Goal: Task Accomplishment & Management: Manage account settings

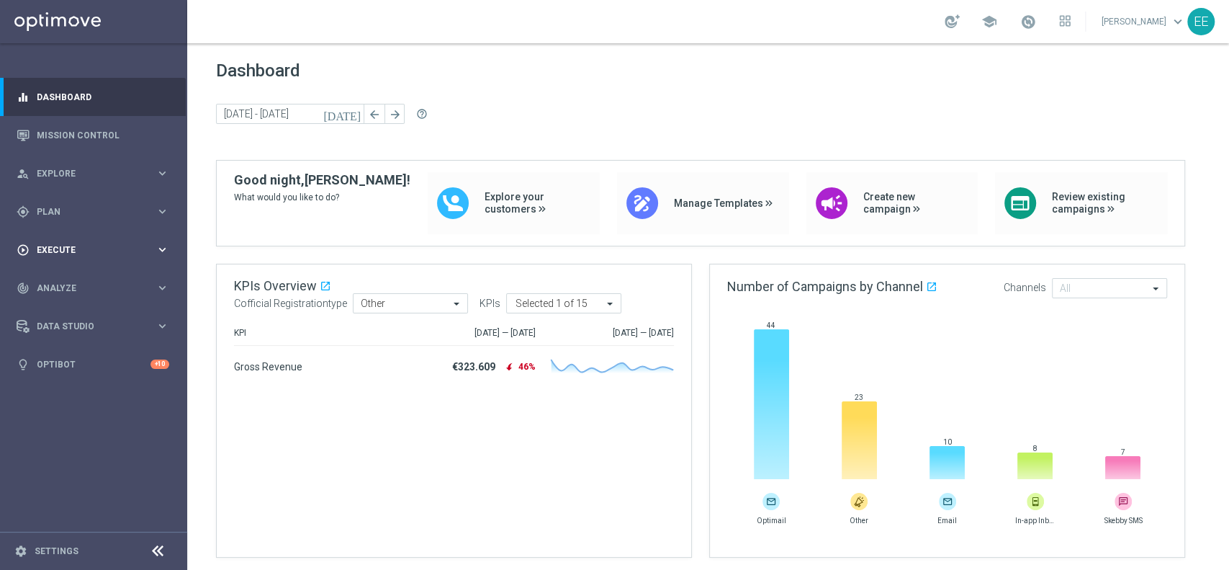
click at [111, 247] on span "Execute" at bounding box center [96, 250] width 119 height 9
click at [78, 222] on div "gps_fixed Plan keyboard_arrow_right" at bounding box center [93, 211] width 186 height 38
click at [65, 241] on link "Target Groups" at bounding box center [93, 241] width 112 height 12
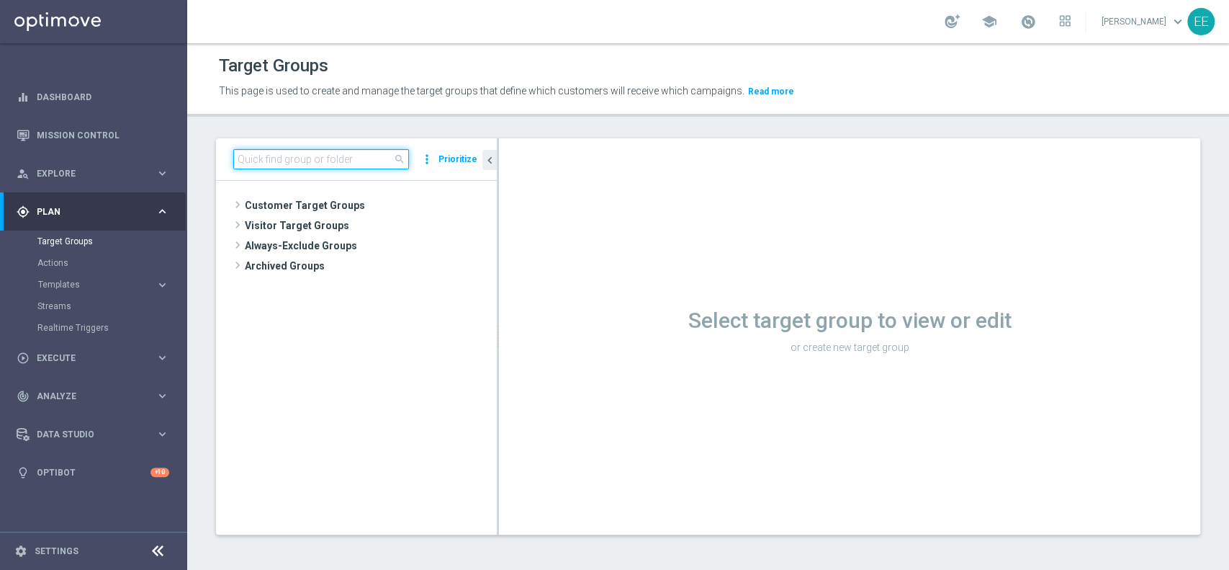
click at [292, 159] on input at bounding box center [321, 159] width 176 height 20
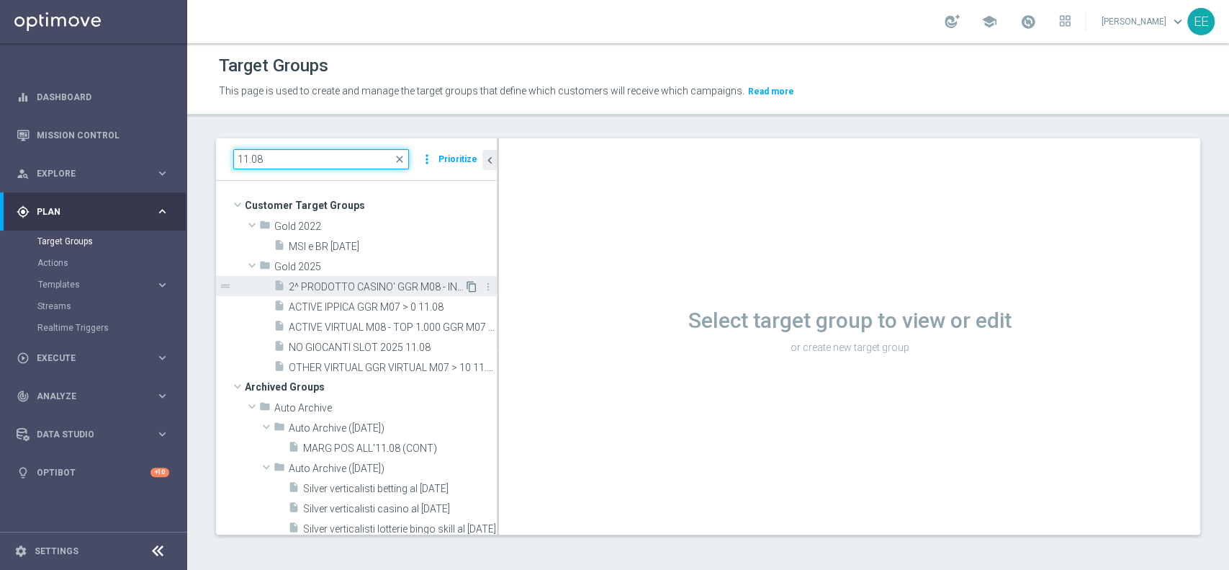
type input "11.08"
click at [466, 284] on icon "content_copy" at bounding box center [472, 287] width 12 height 12
click at [390, 286] on span "2^ PRODOTTO CASINO' GGR M08 - INCIDENZA GGR CASINO' M08 > 20% GGR M08 11.08" at bounding box center [377, 287] width 176 height 12
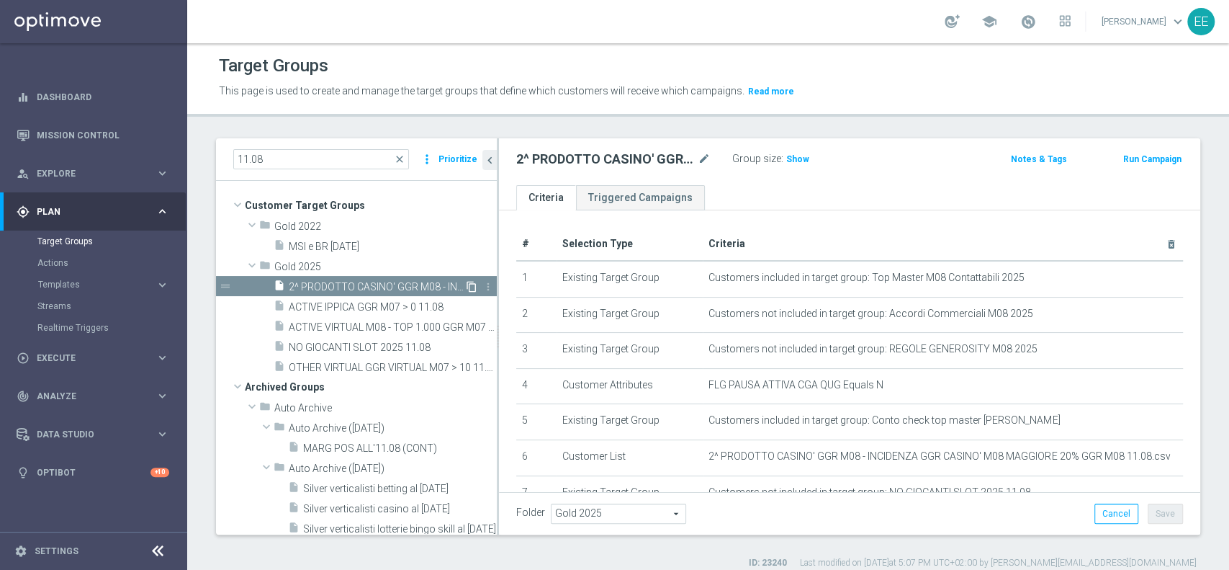
click at [466, 284] on icon "content_copy" at bounding box center [472, 287] width 12 height 12
click at [493, 7] on div "school Edoardo Ellena keyboard_arrow_down EE" at bounding box center [708, 21] width 1042 height 43
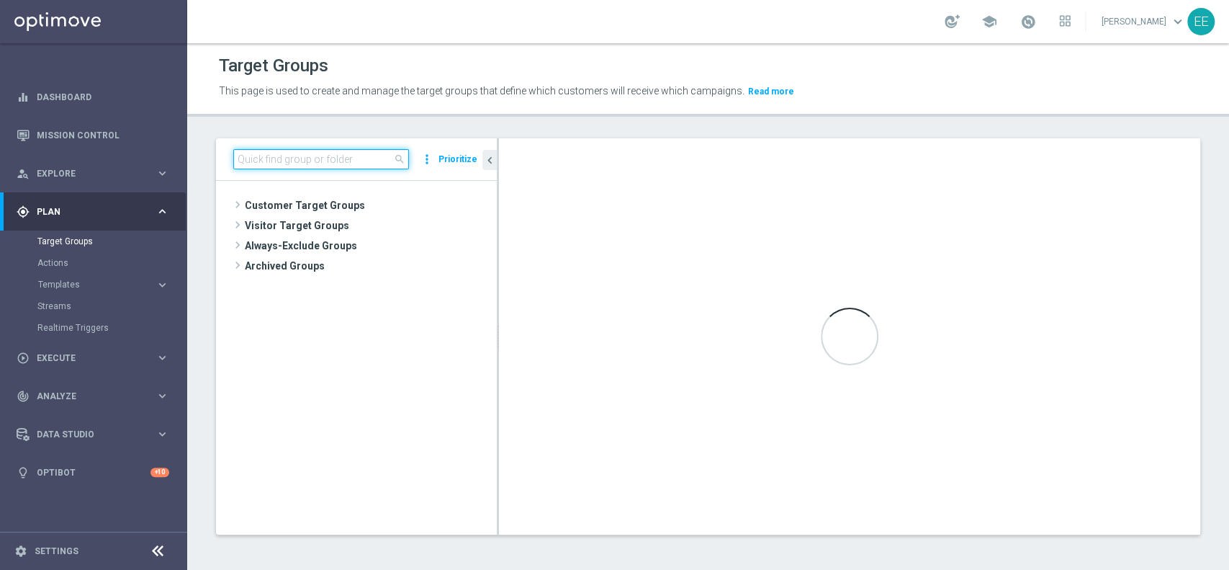
click at [312, 162] on input at bounding box center [321, 159] width 176 height 20
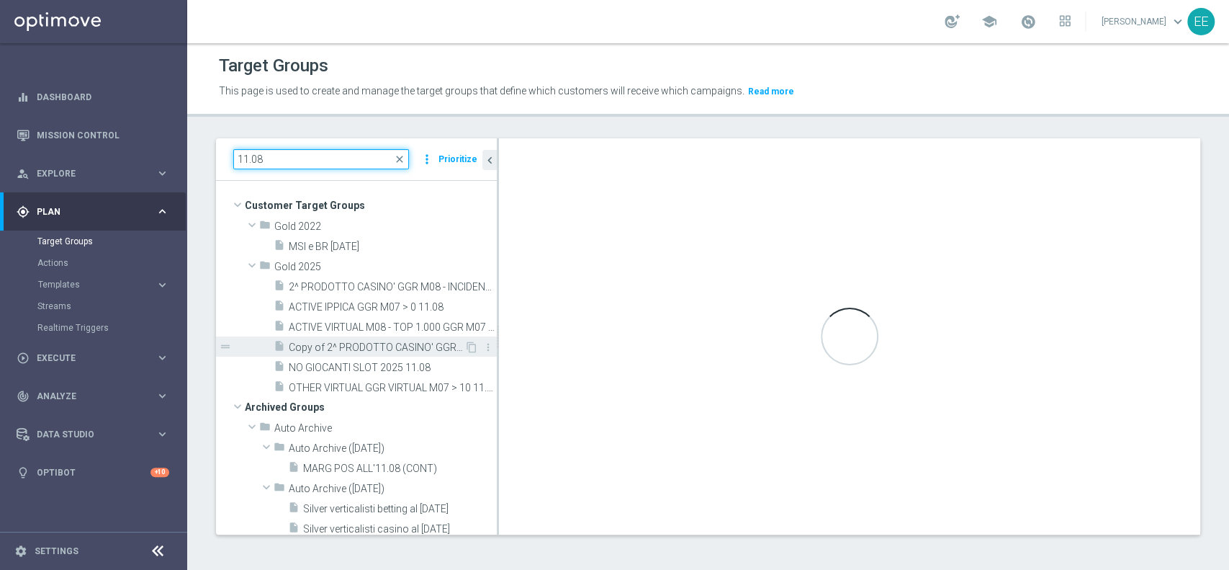
type input "11.08"
click at [343, 346] on span "Copy of 2^ PRODOTTO CASINO' GGR M08 - INCIDENZA GGR CASINO' M08 > 20% GGR M08 1…" at bounding box center [377, 347] width 176 height 12
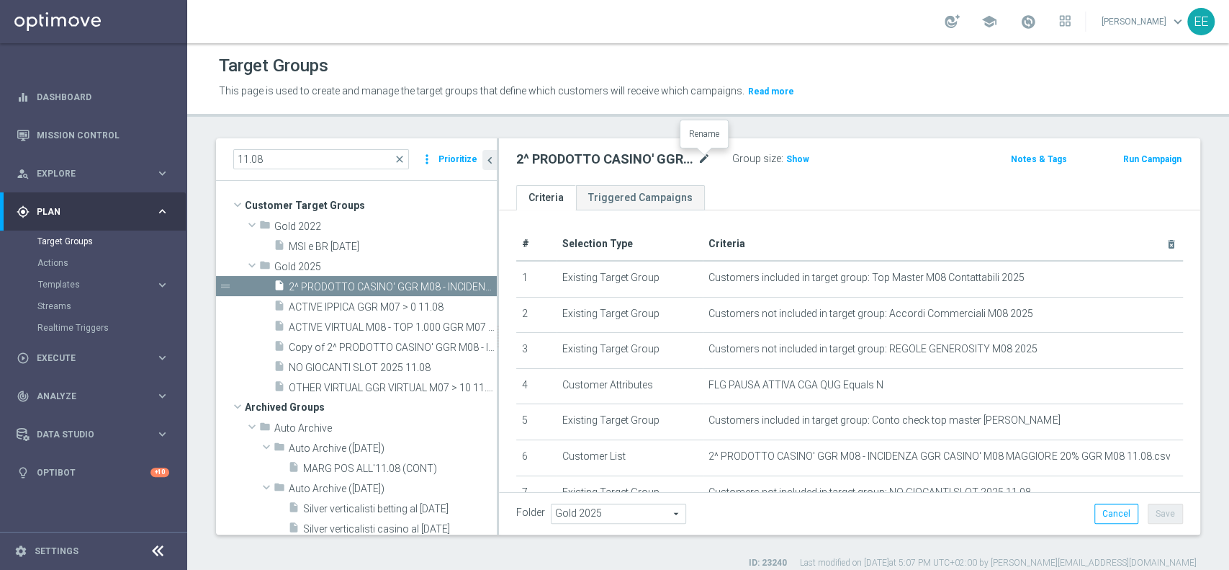
click at [705, 157] on icon "mode_edit" at bounding box center [704, 158] width 13 height 17
type input "1^ PRODOTTO CASINO' - TOP 1.000 GGR CASINO' M08 12.08"
click at [1164, 515] on button "Save" at bounding box center [1165, 513] width 35 height 20
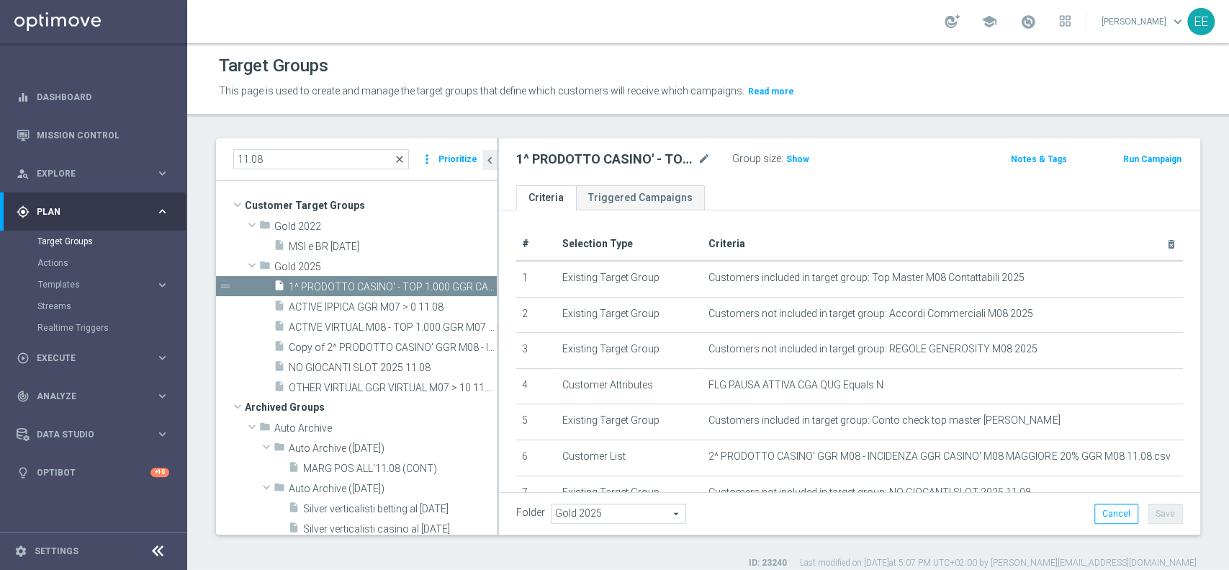
click at [400, 153] on span "close" at bounding box center [400, 159] width 12 height 12
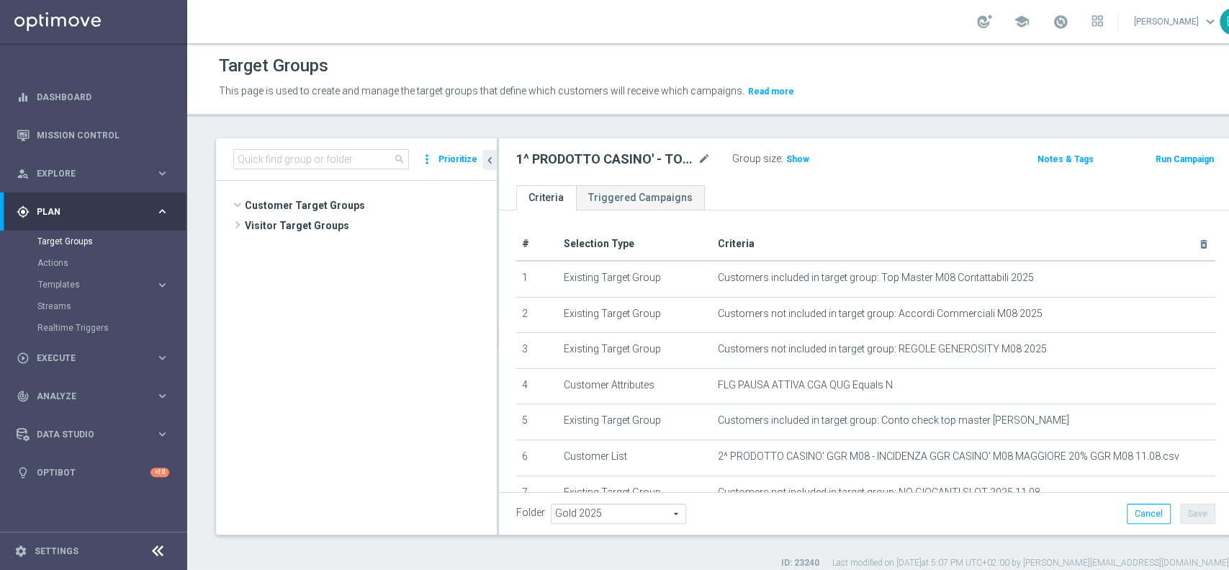
scroll to position [6750, 0]
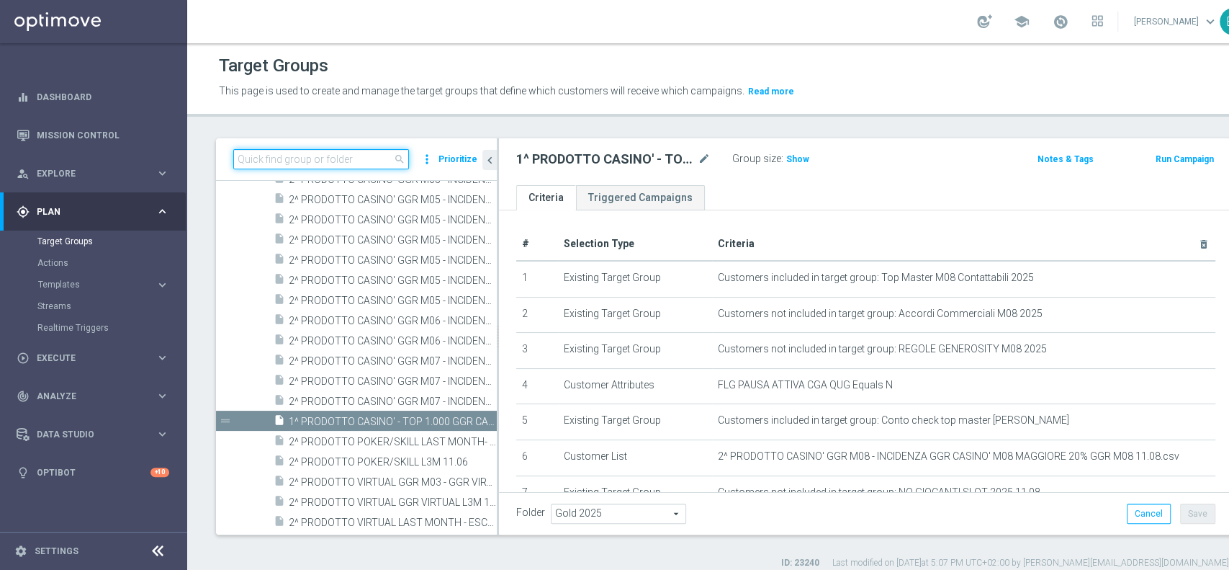
click at [368, 156] on input at bounding box center [321, 159] width 176 height 20
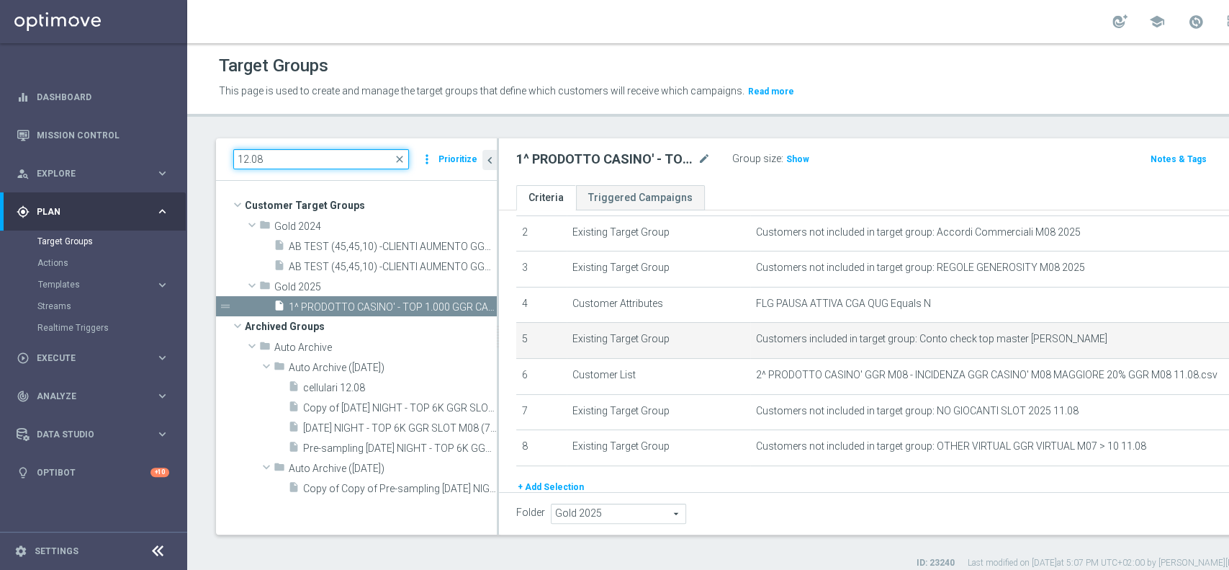
scroll to position [121, 0]
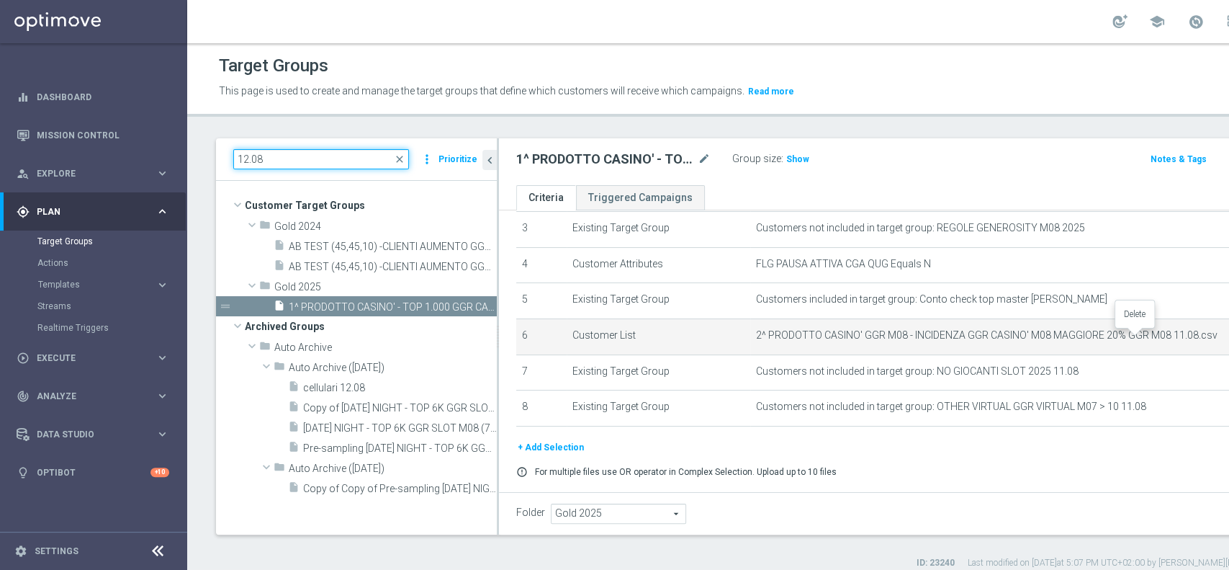
type input "12.08"
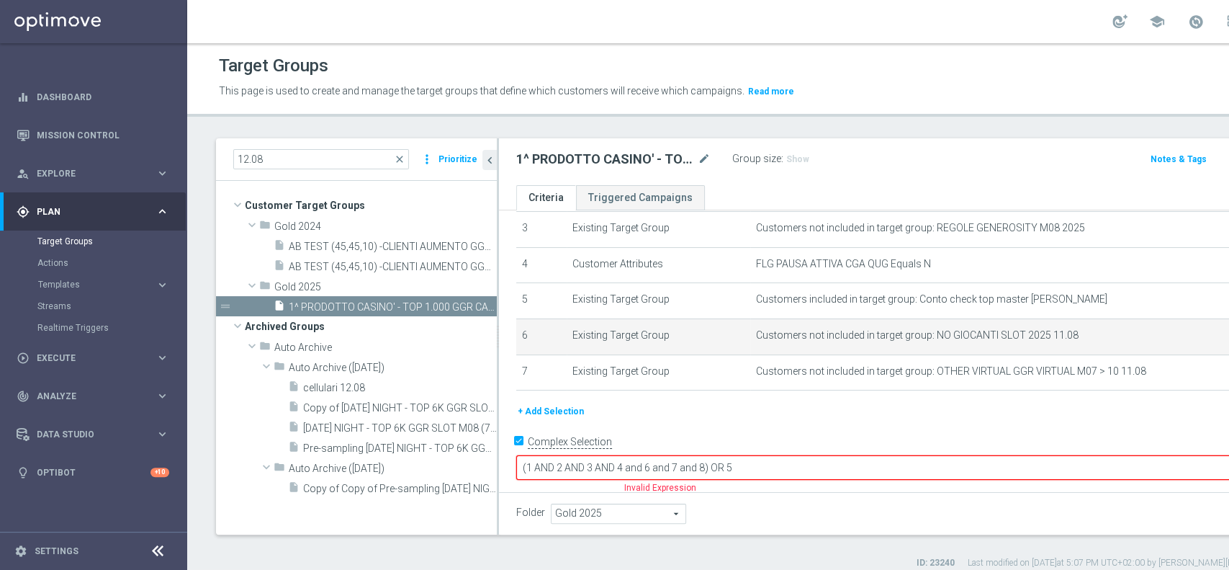
scroll to position [105, 0]
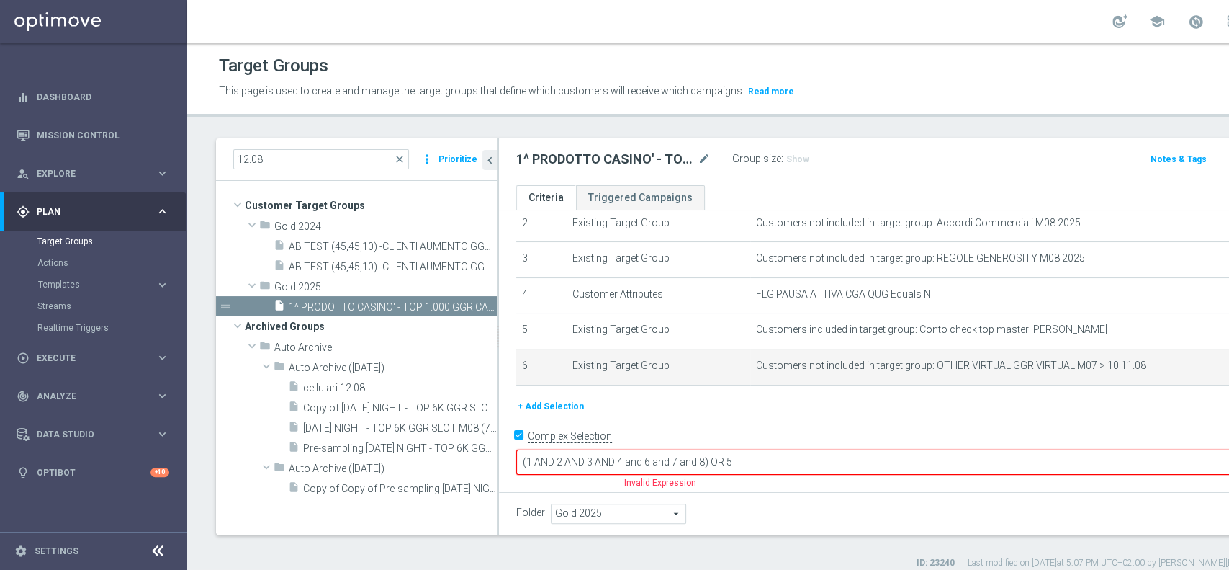
scroll to position [69, 0]
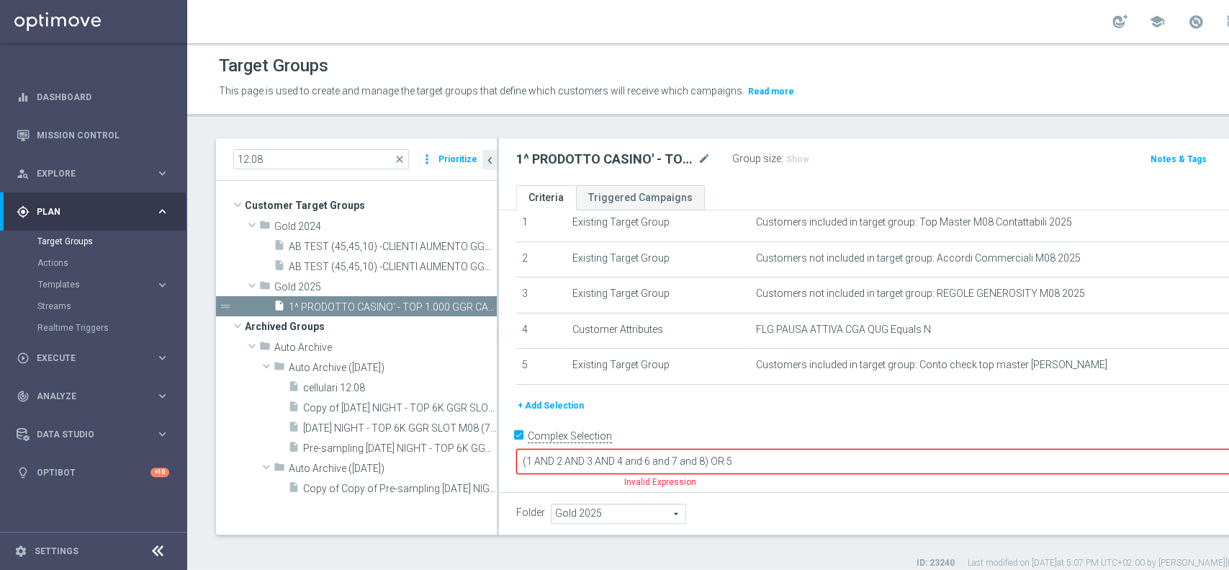
scroll to position [33, 0]
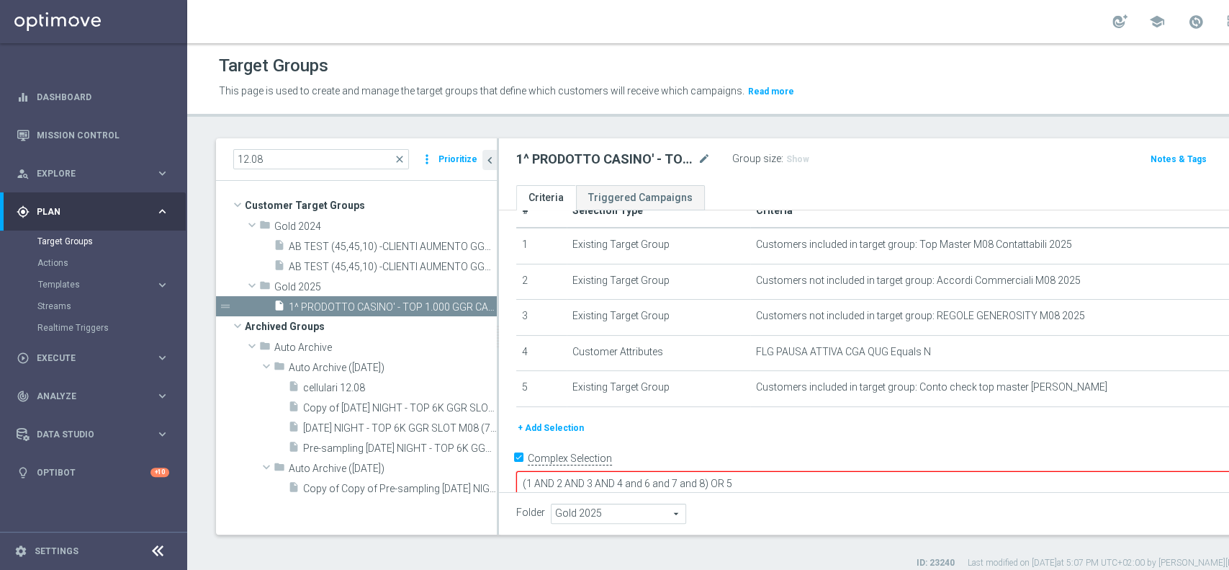
click at [550, 423] on button "+ Add Selection" at bounding box center [550, 428] width 69 height 16
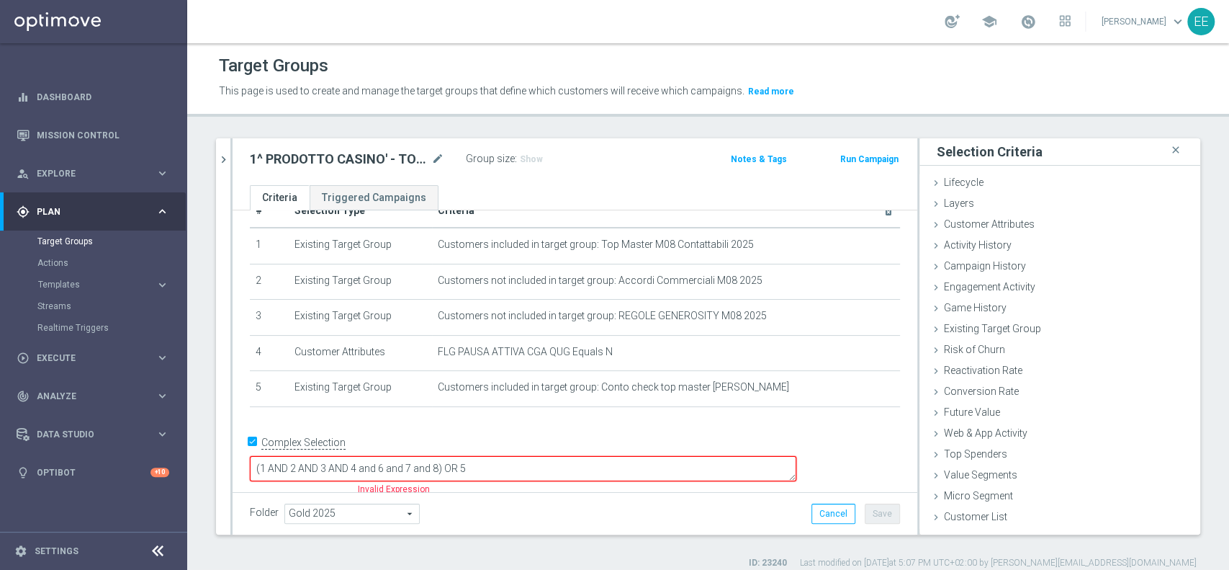
scroll to position [17, 0]
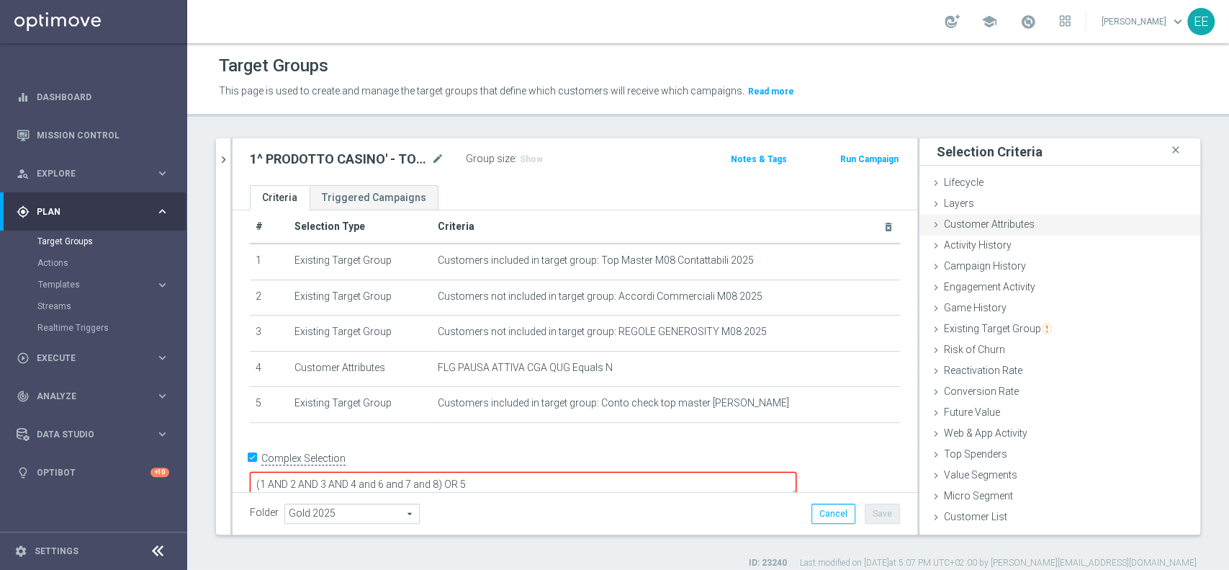
click at [984, 230] on div "Customer Attributes done" at bounding box center [1059, 226] width 281 height 22
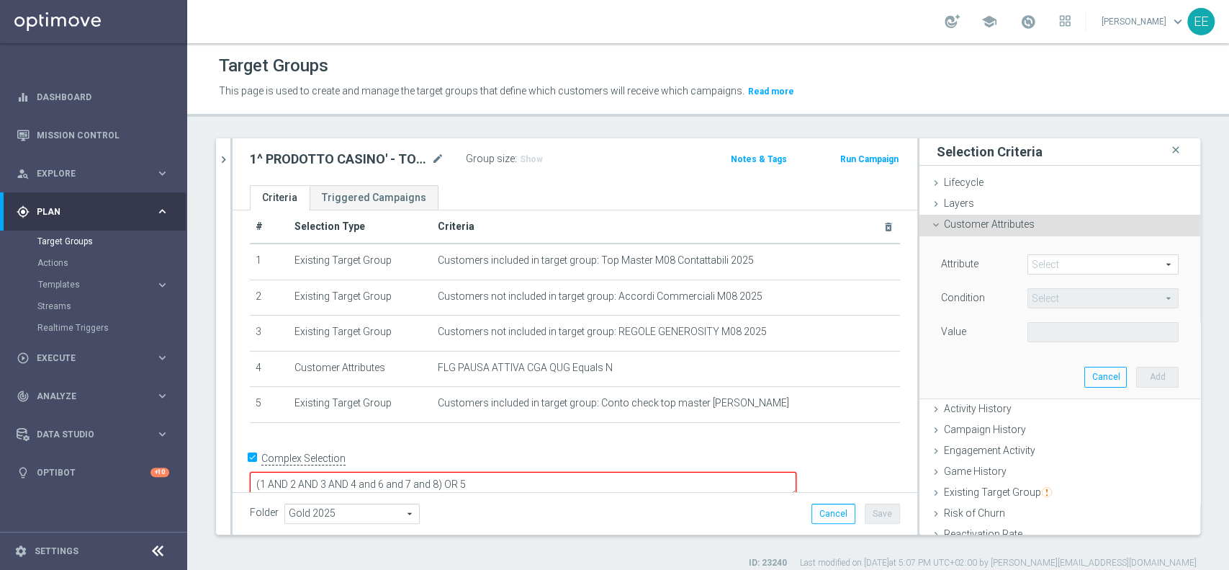
click at [1051, 260] on span at bounding box center [1103, 264] width 150 height 19
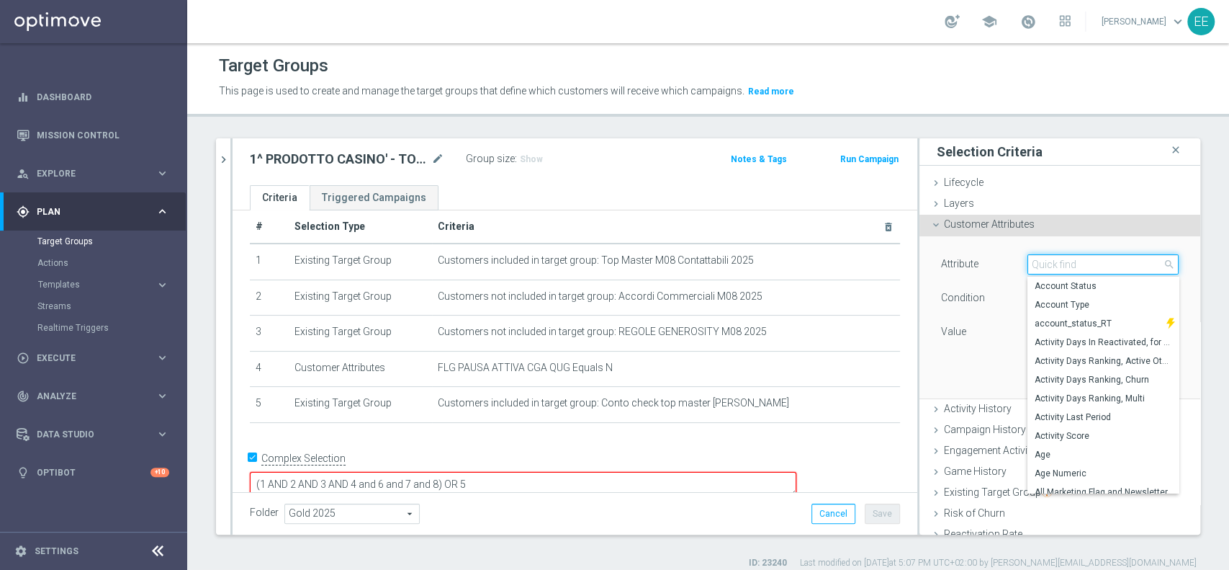
click at [1051, 260] on input "search" at bounding box center [1102, 264] width 151 height 20
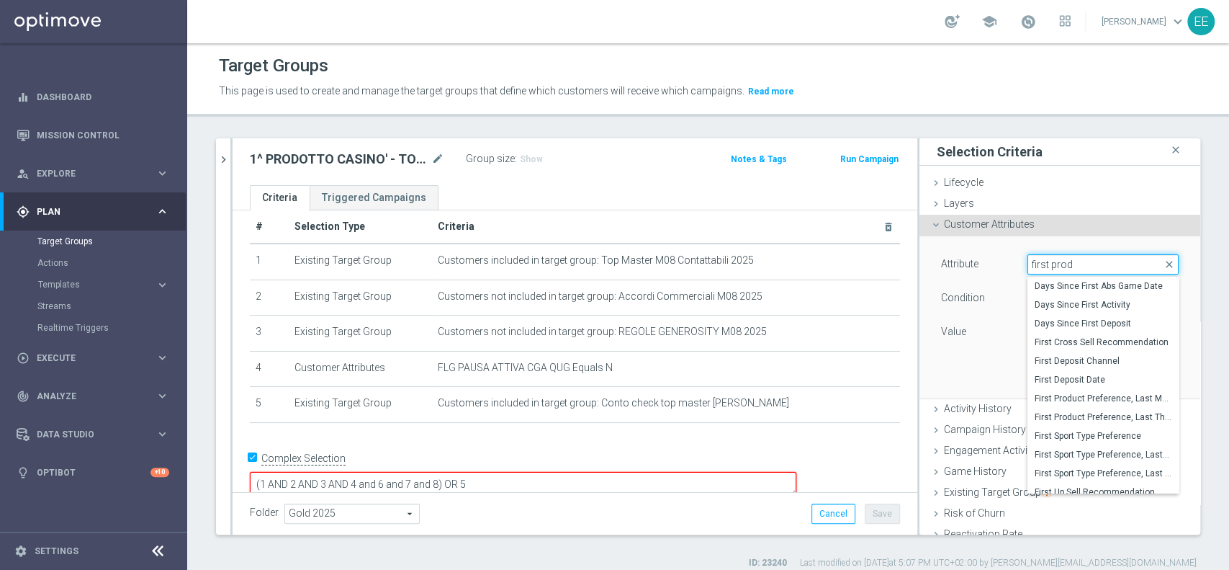
type input "first produ"
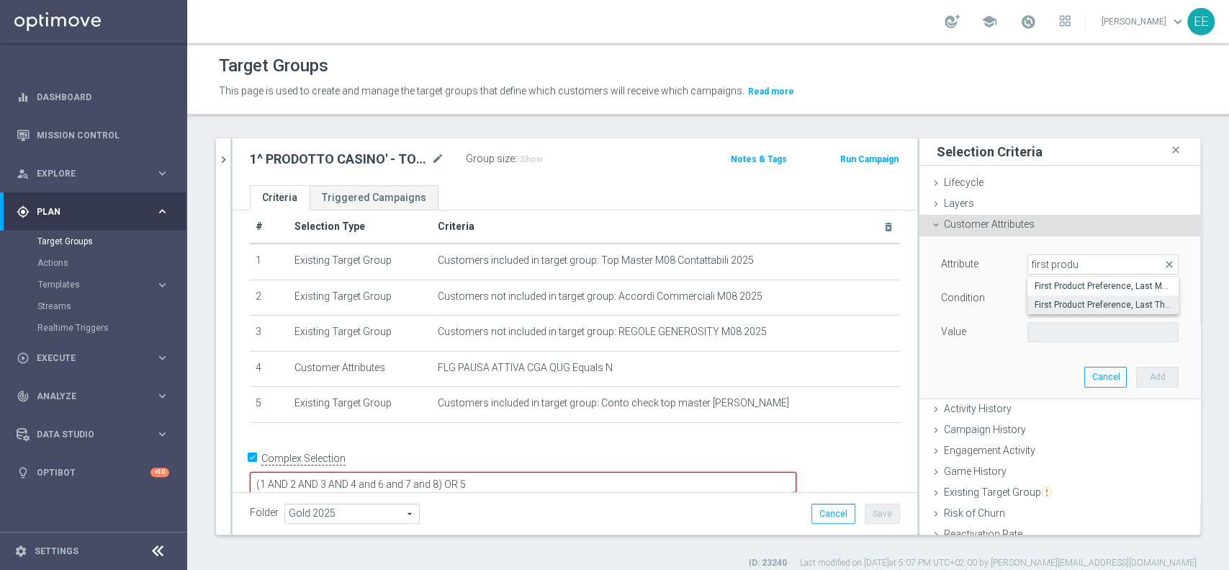
click at [1089, 307] on span "First Product Preference, Last Three Months" at bounding box center [1103, 305] width 137 height 12
type input "First Product Preference, Last Three Months"
type input "Equals"
click at [1051, 334] on span at bounding box center [1103, 332] width 150 height 19
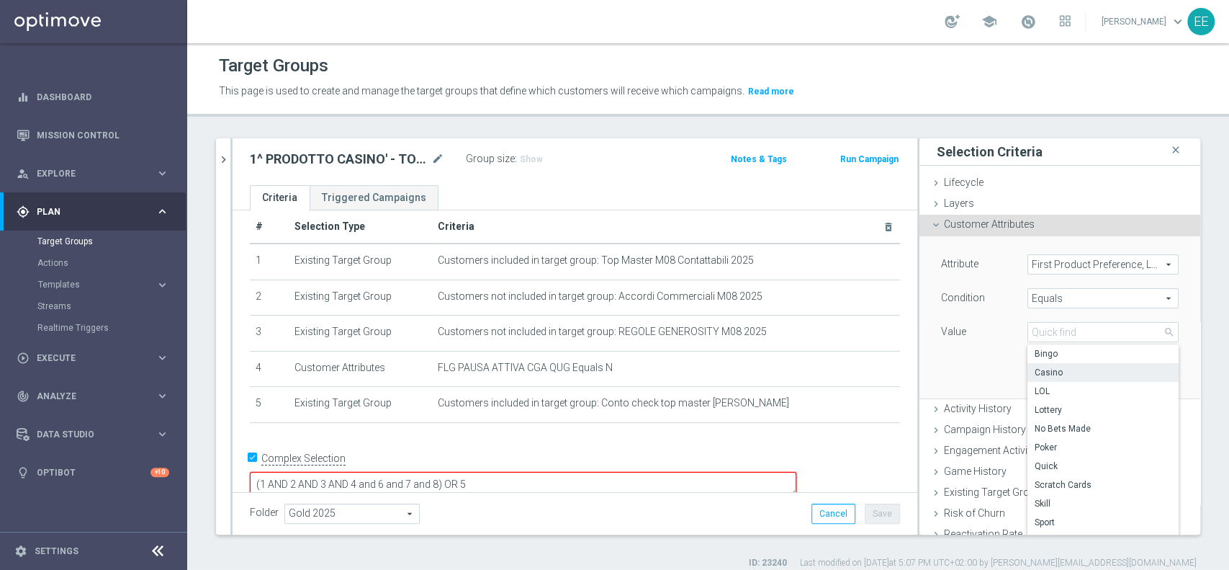
click at [1050, 374] on span "Casino" at bounding box center [1103, 372] width 137 height 12
type input "Casino"
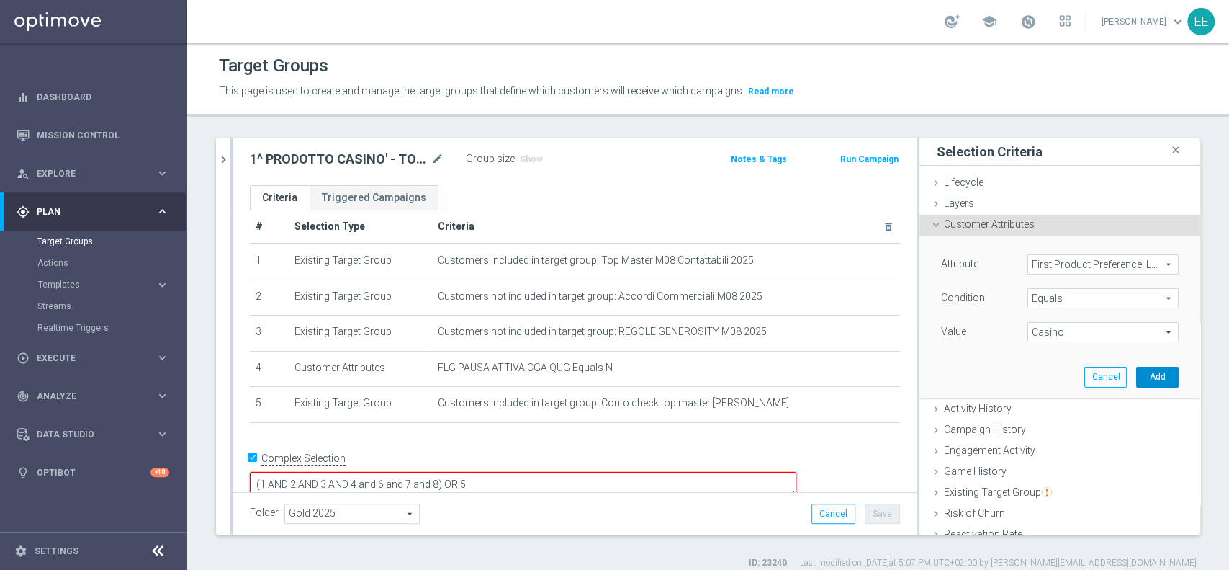
click at [1138, 374] on button "Add" at bounding box center [1157, 376] width 42 height 20
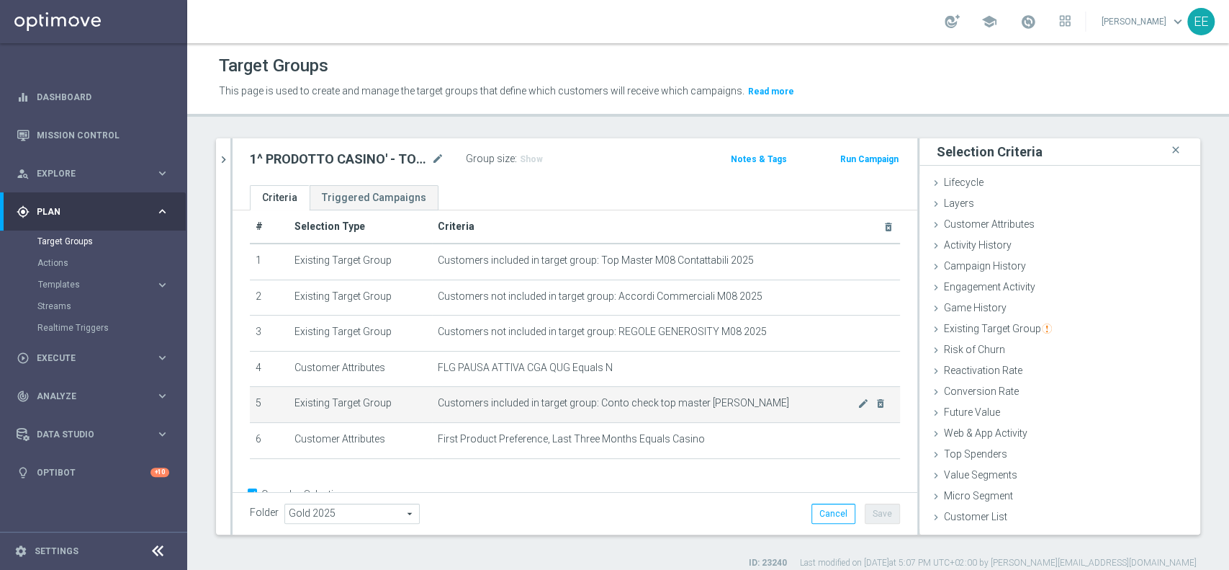
scroll to position [53, 0]
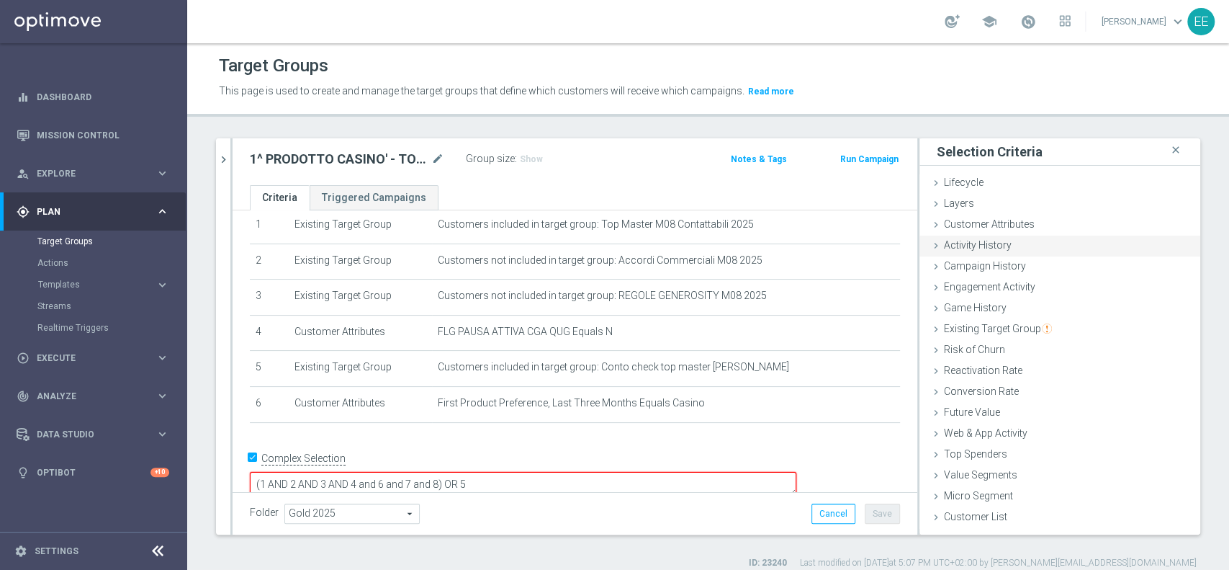
click at [1024, 251] on div "Activity History done" at bounding box center [1059, 246] width 281 height 22
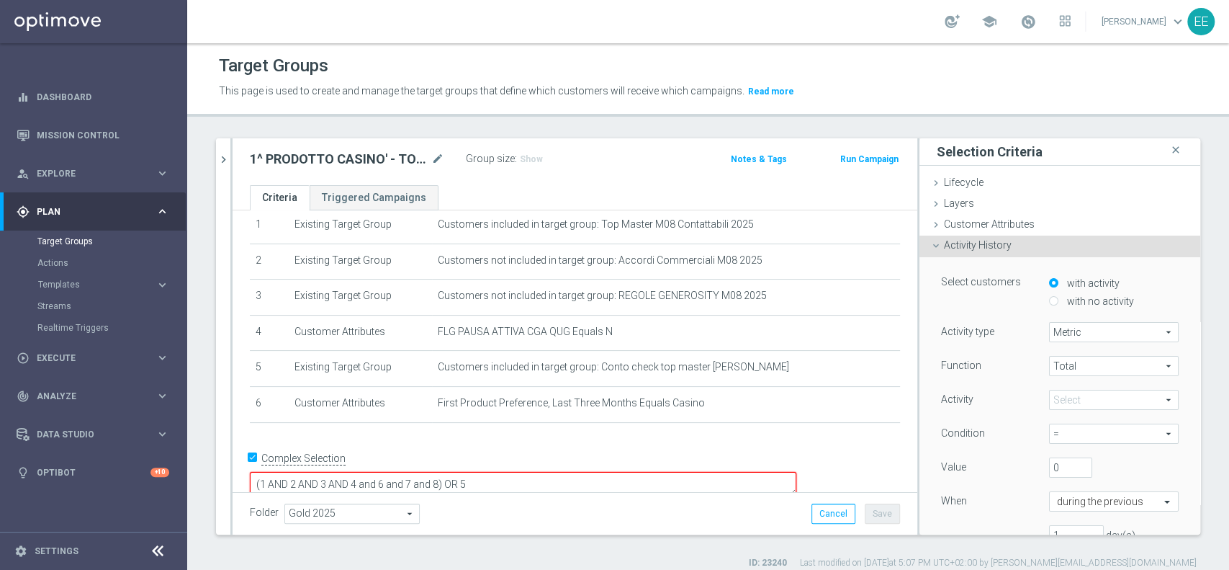
click at [1060, 397] on span at bounding box center [1114, 399] width 128 height 19
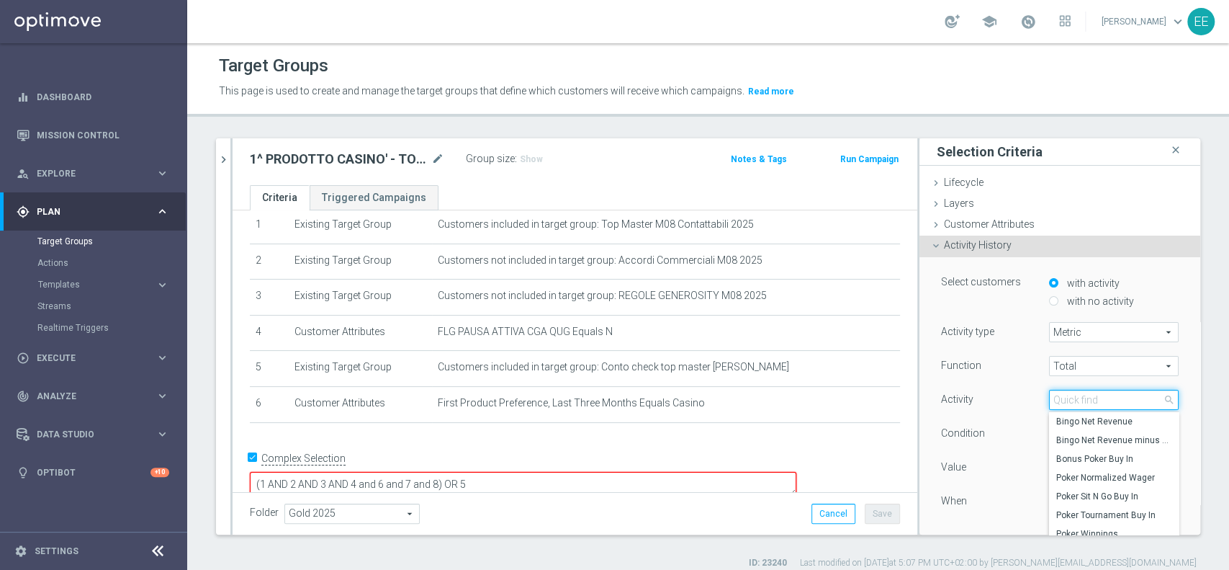
click at [1060, 397] on input "search" at bounding box center [1114, 400] width 130 height 20
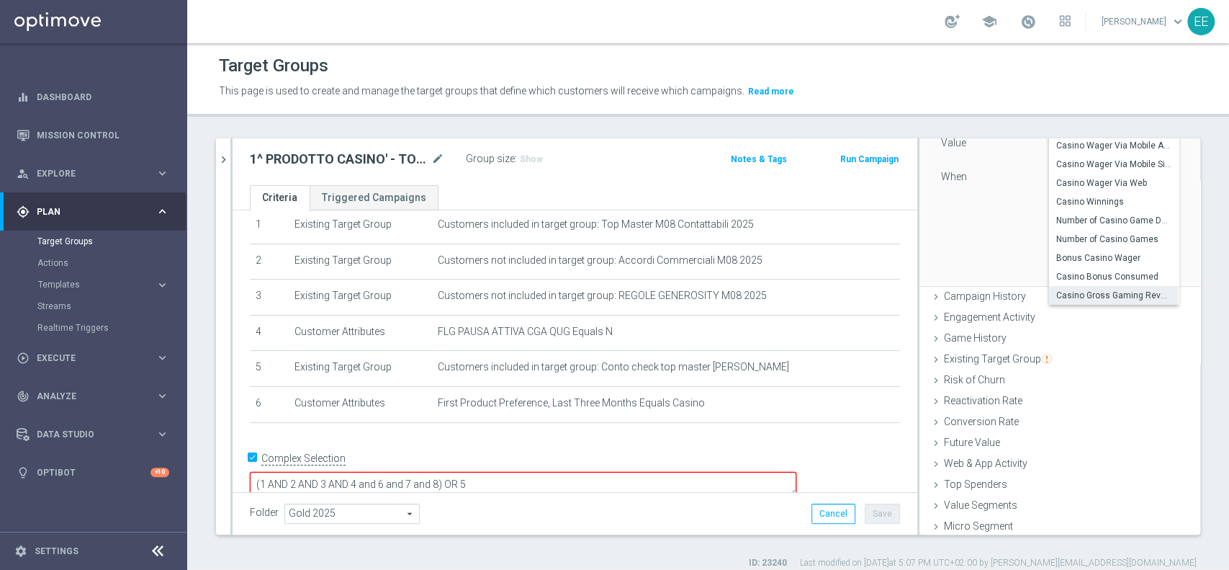
scroll to position [328, 0]
type input "casin"
click at [1091, 286] on span "Casino Gross Gaming Revenue" at bounding box center [1113, 291] width 115 height 12
type input "Casino Gross Gaming Revenue"
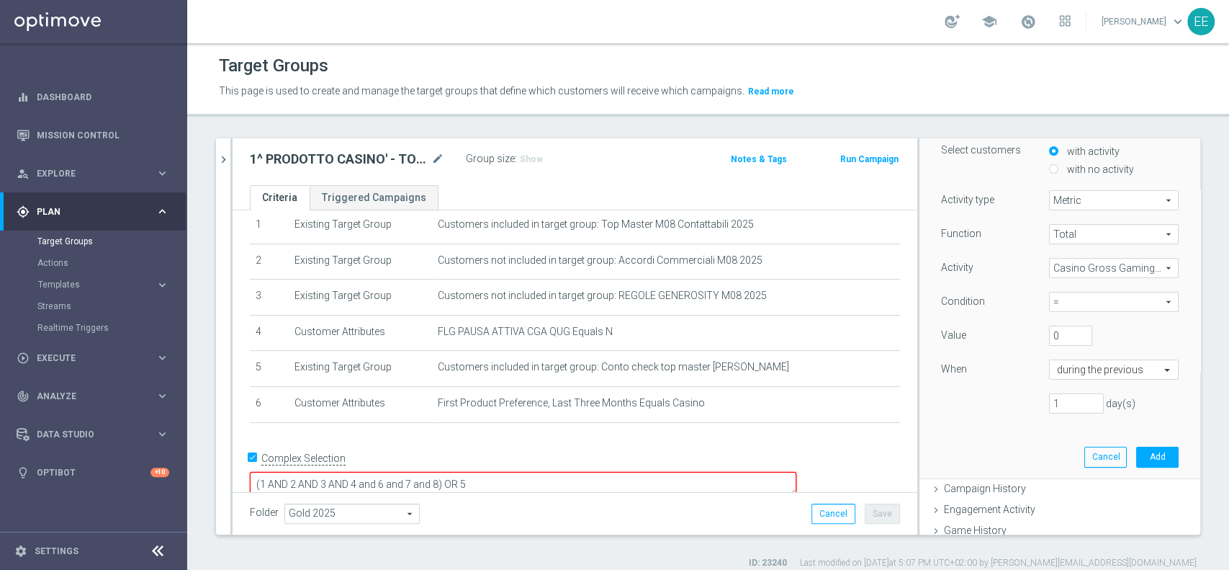
scroll to position [130, 0]
click at [1058, 308] on span "=" at bounding box center [1114, 303] width 128 height 19
click at [1056, 356] on span ">" at bounding box center [1113, 362] width 115 height 12
type input ">"
click at [1067, 371] on input "text" at bounding box center [1099, 371] width 85 height 13
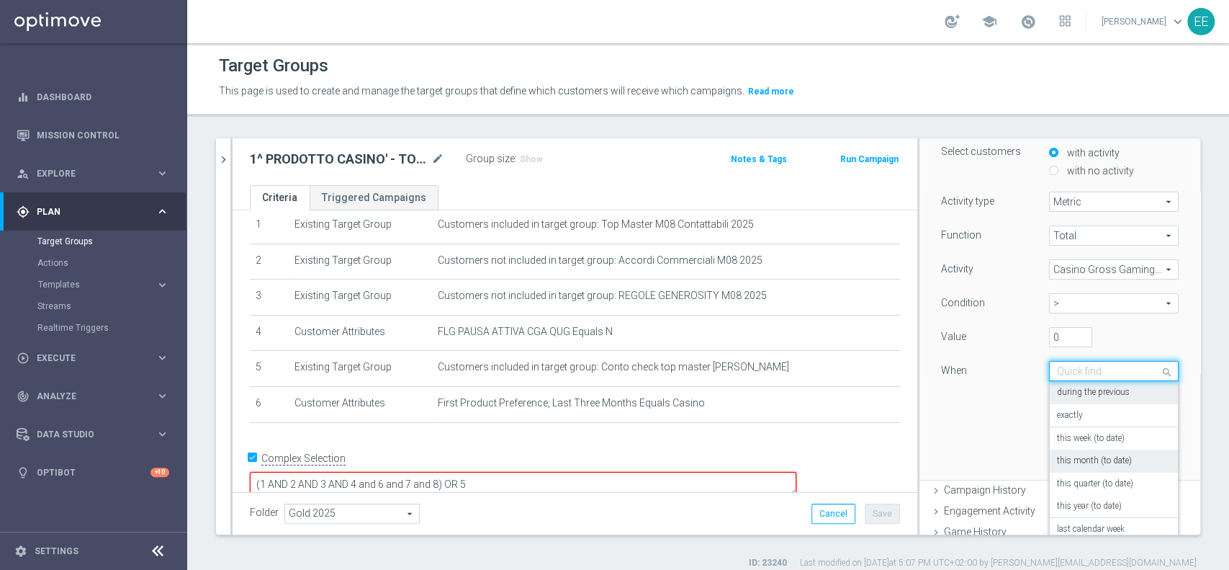
click at [1102, 464] on label "this month (to date)" at bounding box center [1094, 461] width 75 height 12
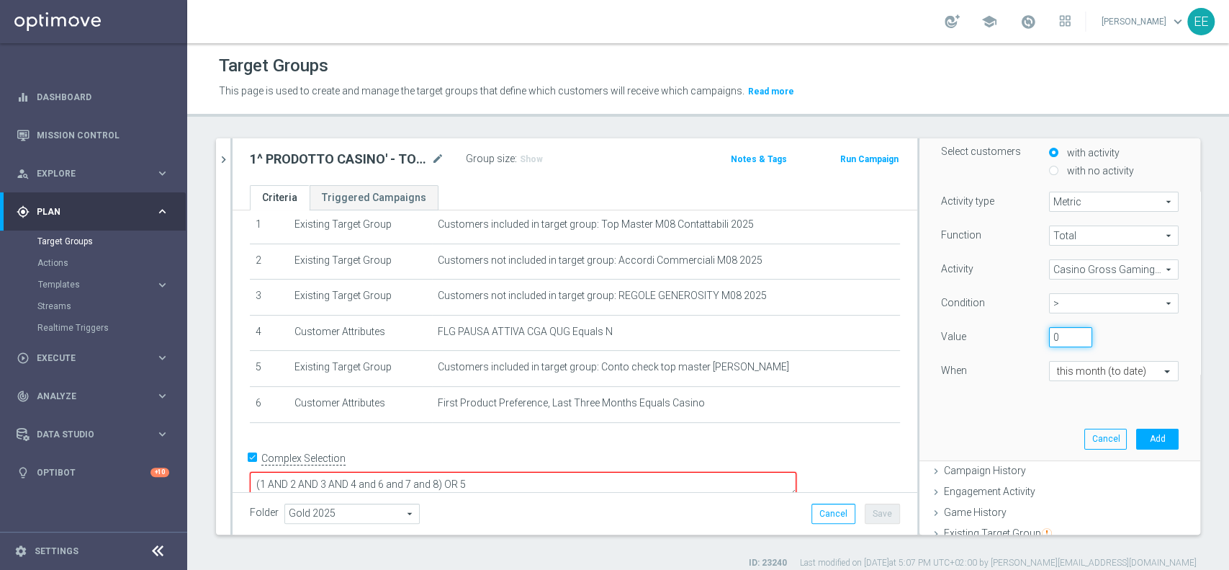
click at [1049, 339] on input "0" at bounding box center [1070, 337] width 43 height 20
type input "500"
click at [1136, 446] on button "Add" at bounding box center [1157, 438] width 42 height 20
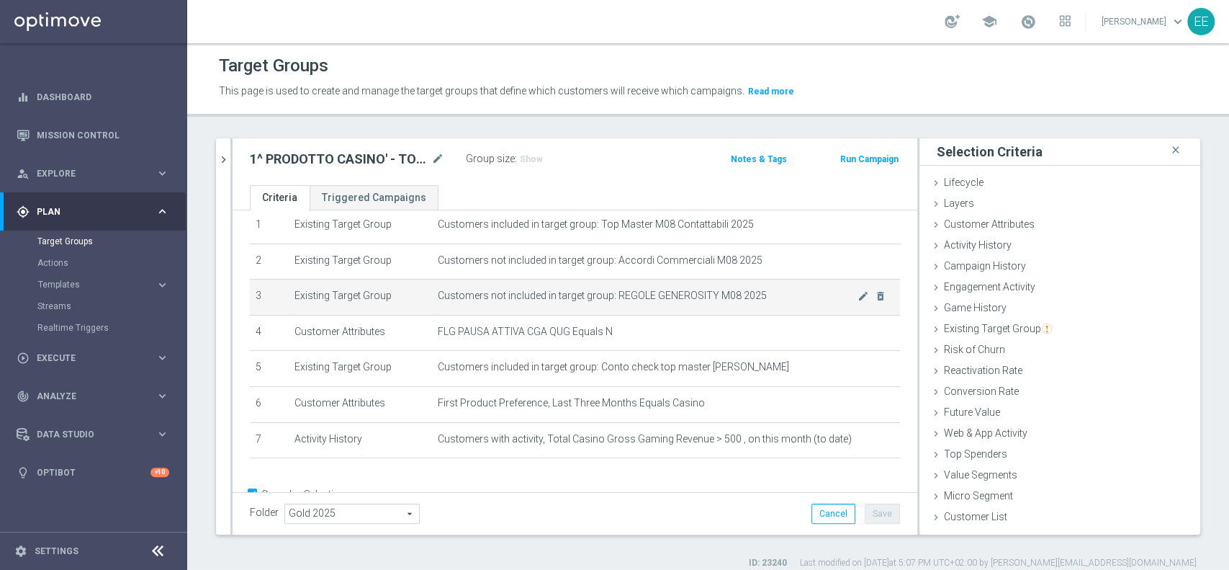
scroll to position [90, 0]
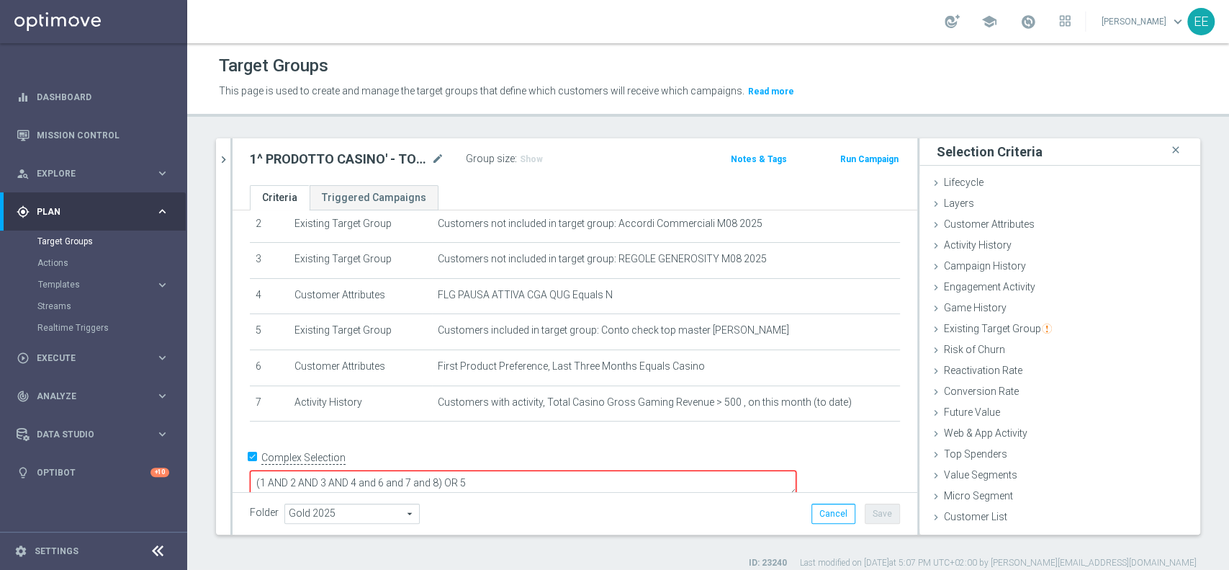
click at [541, 470] on textarea "(1 AND 2 AND 3 AND 4 and 6 and 7 and 8) OR 5" at bounding box center [523, 482] width 546 height 25
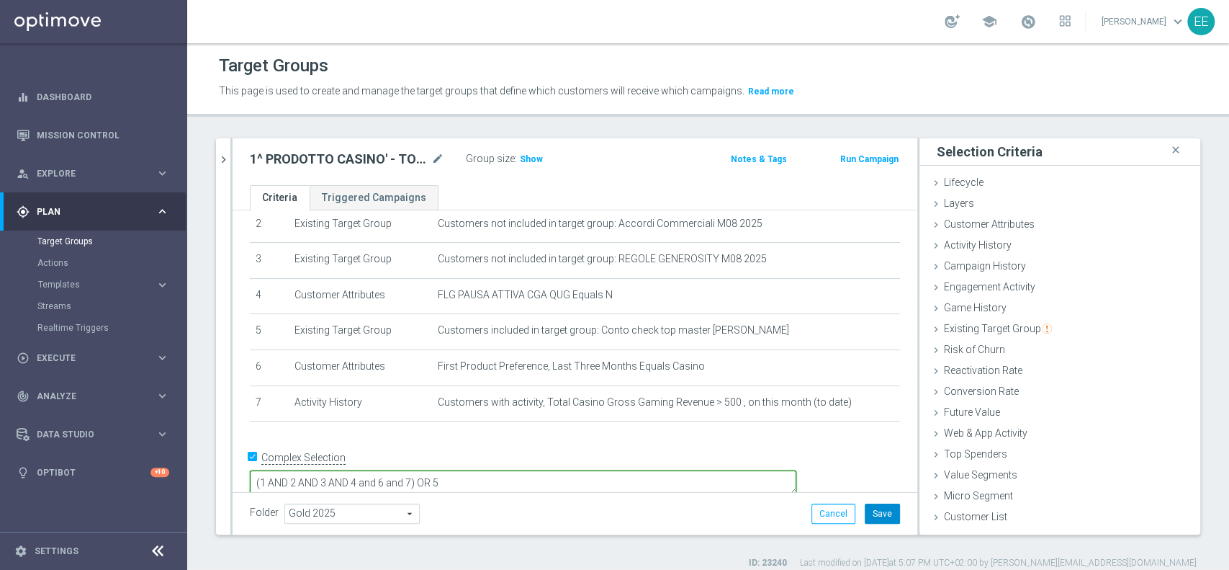
type textarea "(1 AND 2 AND 3 AND 4 and 6 and 7) OR 5"
click at [865, 506] on button "Save" at bounding box center [882, 513] width 35 height 20
click at [522, 158] on span "Show" at bounding box center [531, 159] width 23 height 10
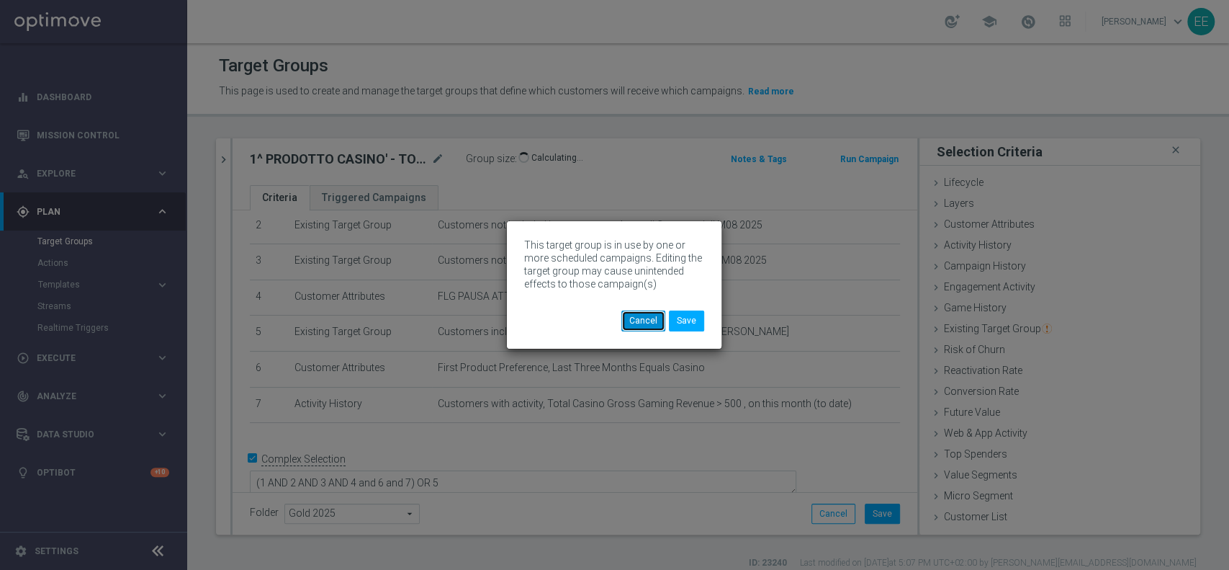
click at [634, 315] on button "Cancel" at bounding box center [643, 320] width 44 height 20
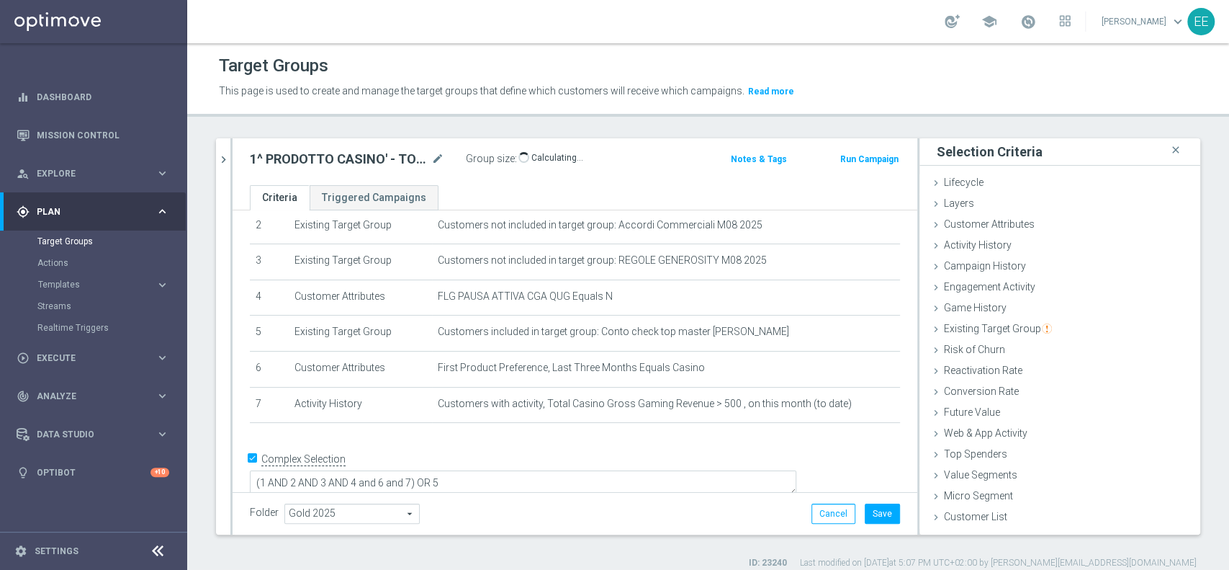
click at [213, 159] on div "12.08 close more_vert Prioritize Customer Target Groups library_add create_new_…" at bounding box center [708, 353] width 1042 height 431
click at [224, 161] on icon "chevron_right" at bounding box center [224, 160] width 14 height 14
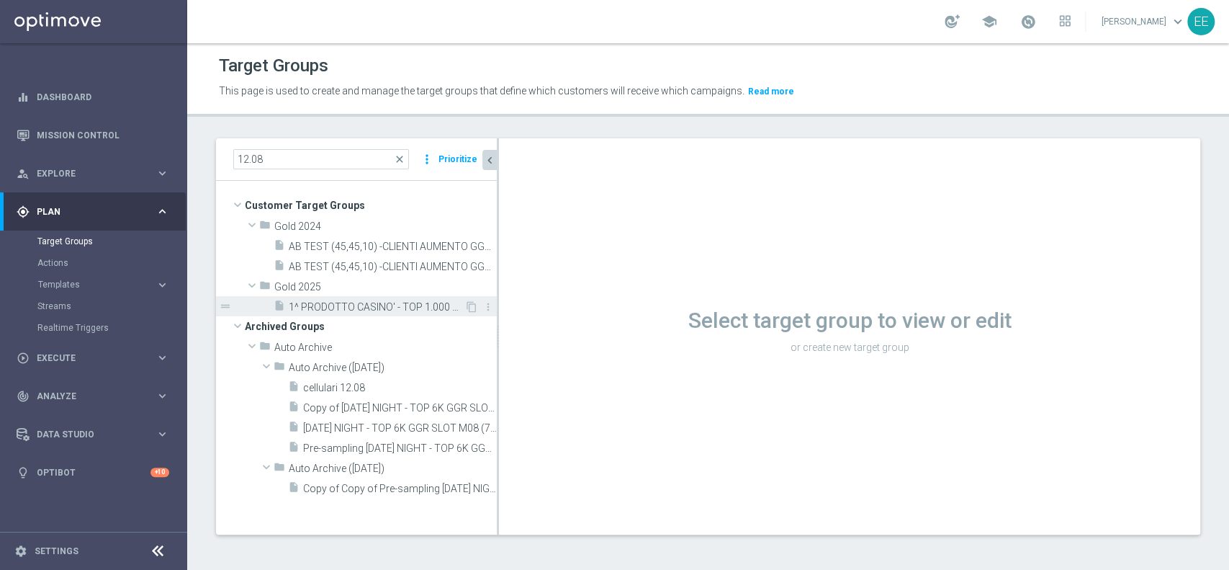
click at [440, 308] on span "1^ PRODOTTO CASINO' - TOP 1.000 GGR CASINO' M08 12.08" at bounding box center [377, 307] width 176 height 12
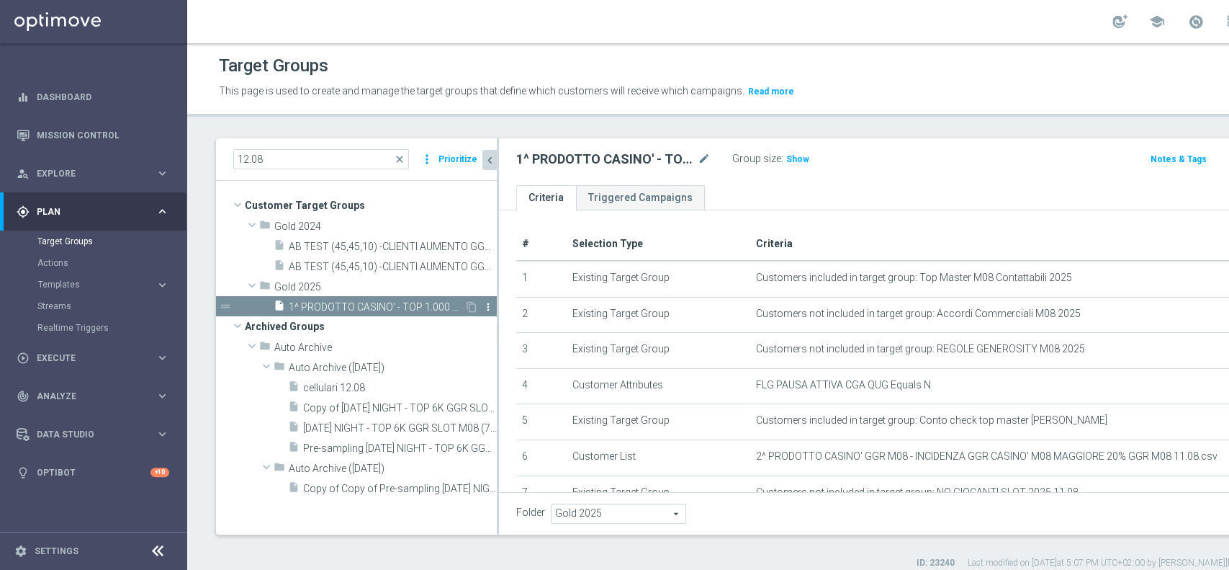
click at [490, 307] on icon "more_vert" at bounding box center [488, 307] width 12 height 12
click at [517, 342] on li "delete Delete" at bounding box center [525, 348] width 71 height 22
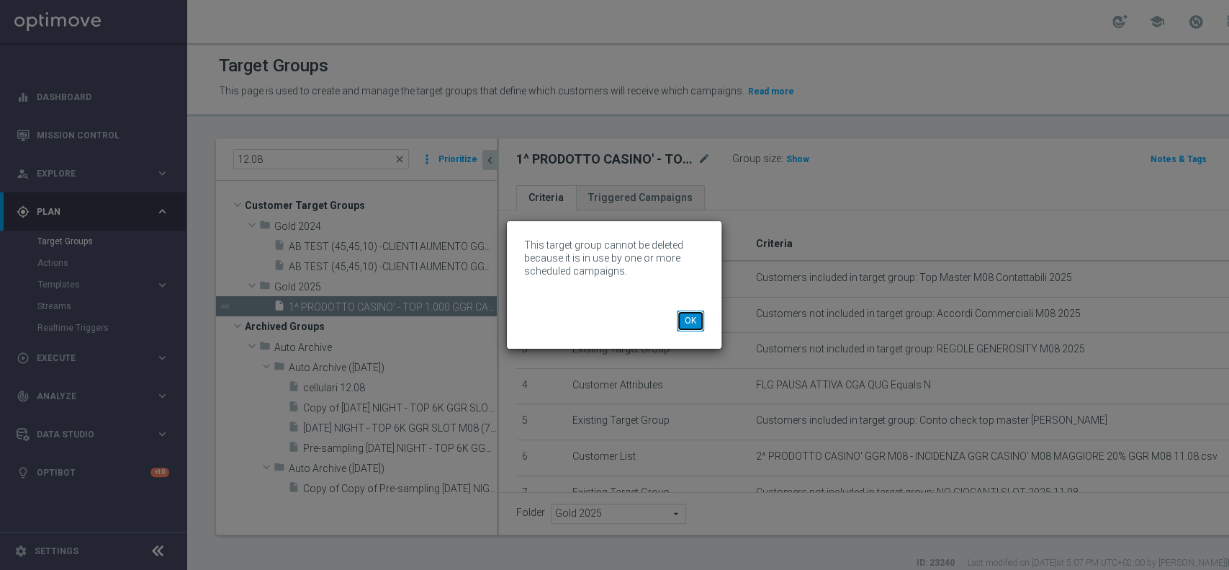
click at [691, 319] on button "OK" at bounding box center [690, 320] width 27 height 20
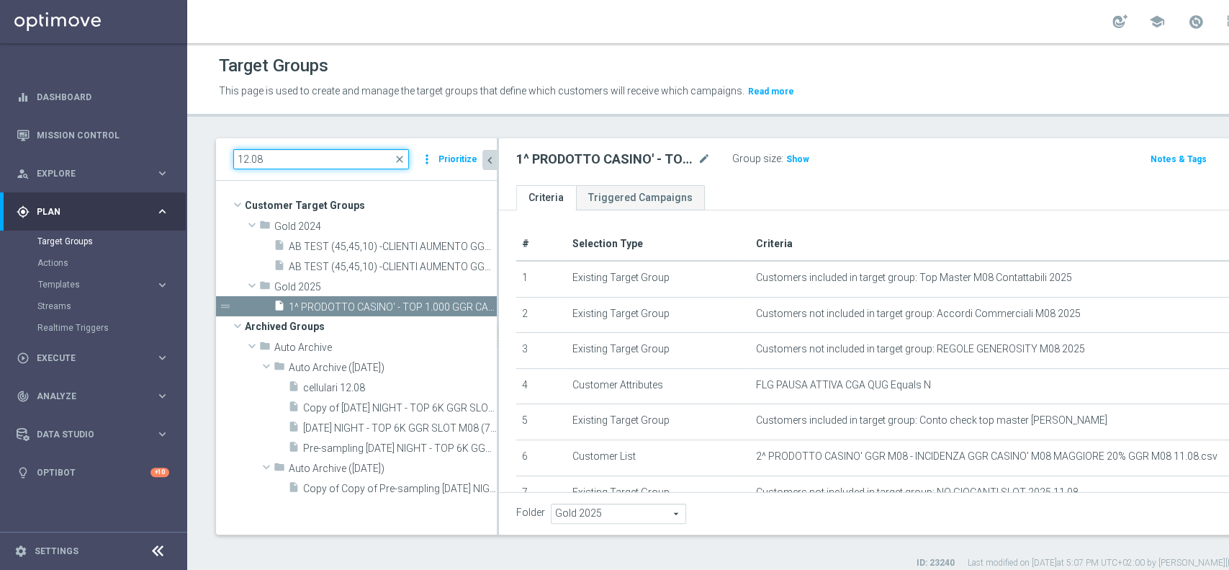
click at [296, 153] on input "12.08" at bounding box center [321, 159] width 176 height 20
click at [703, 158] on icon "mode_edit" at bounding box center [704, 158] width 13 height 17
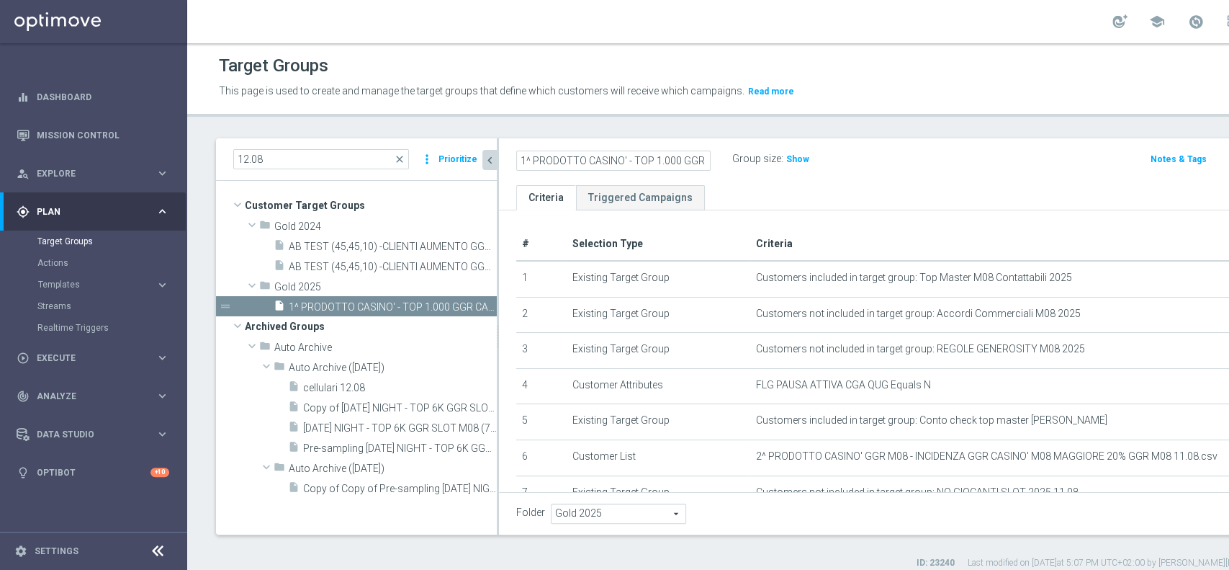
scroll to position [0, 82]
click at [701, 159] on icon "mode_edit" at bounding box center [704, 158] width 13 height 17
type input "2^ PRODOTTO CASINO' GGR M08 - INCIDENZA GGR CASINO' M08 > 20% GGR M08 11.08"
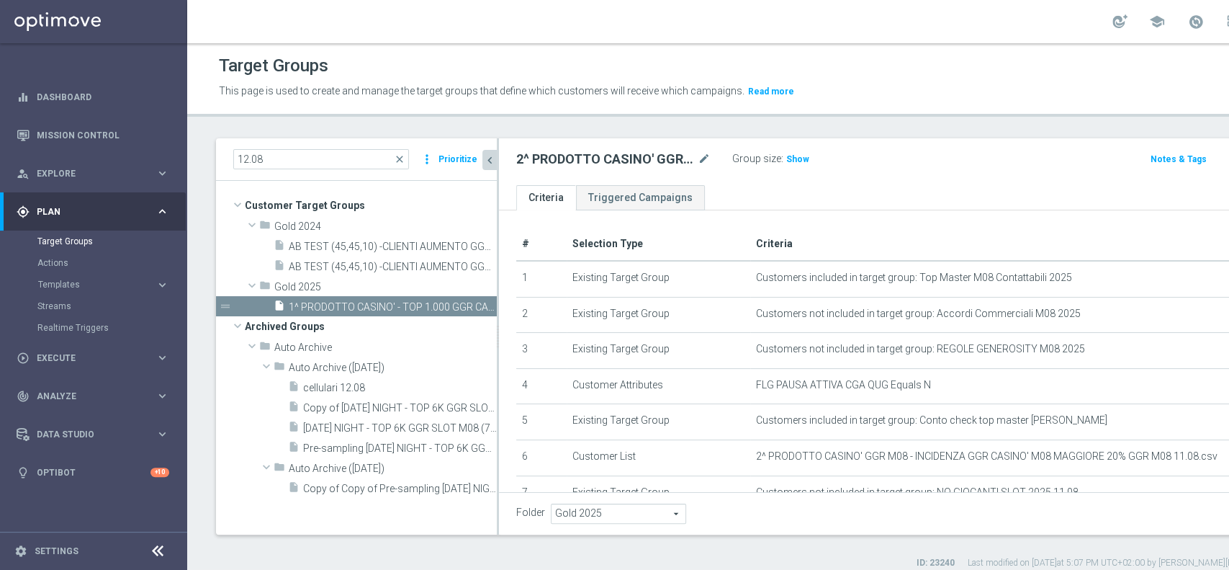
click at [912, 510] on div "Folder Gold 2025 Gold 2025 arrow_drop_down search Cancel Save Saving..." at bounding box center [933, 513] width 834 height 20
click at [340, 150] on input "12.08" at bounding box center [321, 159] width 176 height 20
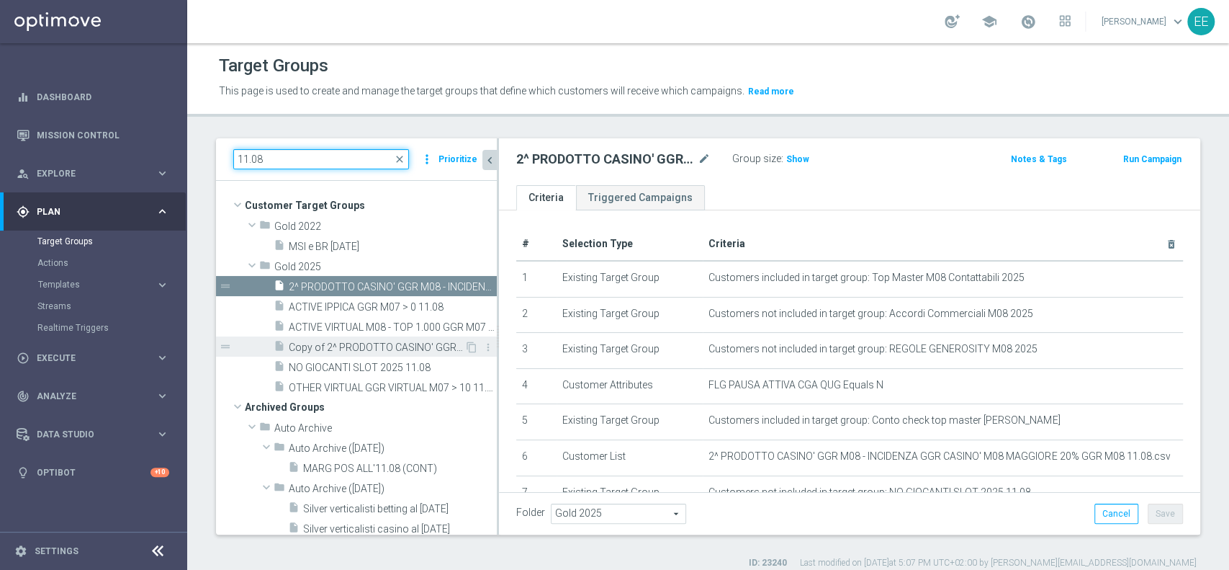
type input "11.08"
click at [408, 346] on span "Copy of 2^ PRODOTTO CASINO' GGR M08 - INCIDENZA GGR CASINO' M08 > 20% GGR M08 1…" at bounding box center [377, 347] width 176 height 12
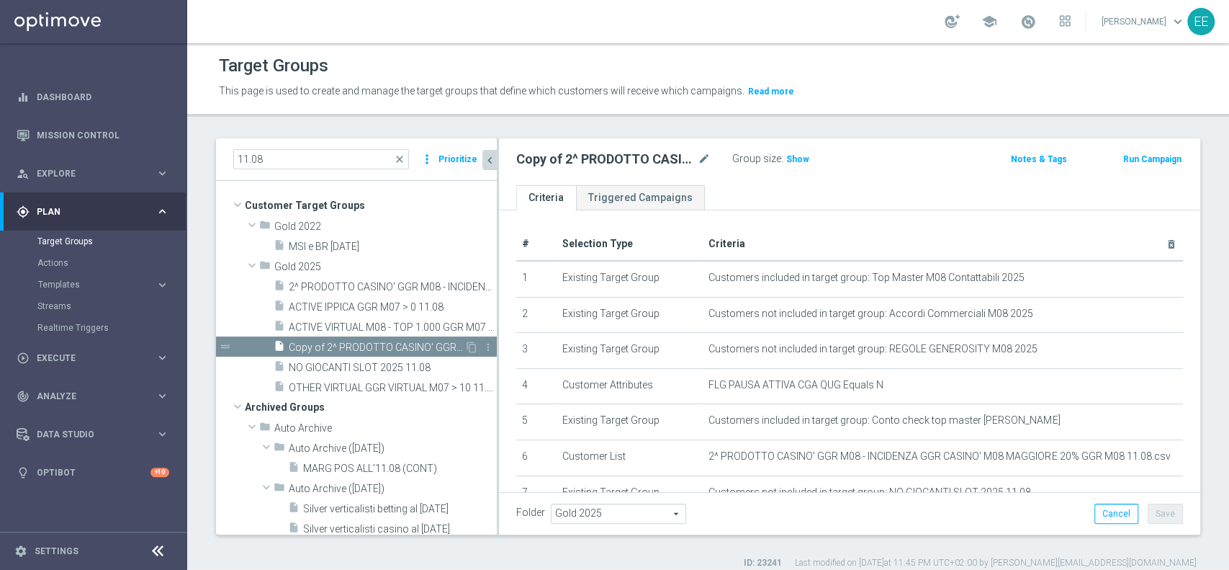
click at [408, 346] on span "Copy of 2^ PRODOTTO CASINO' GGR M08 - INCIDENZA GGR CASINO' M08 > 20% GGR M08 1…" at bounding box center [377, 347] width 176 height 12
click at [703, 158] on icon "mode_edit" at bounding box center [704, 158] width 13 height 17
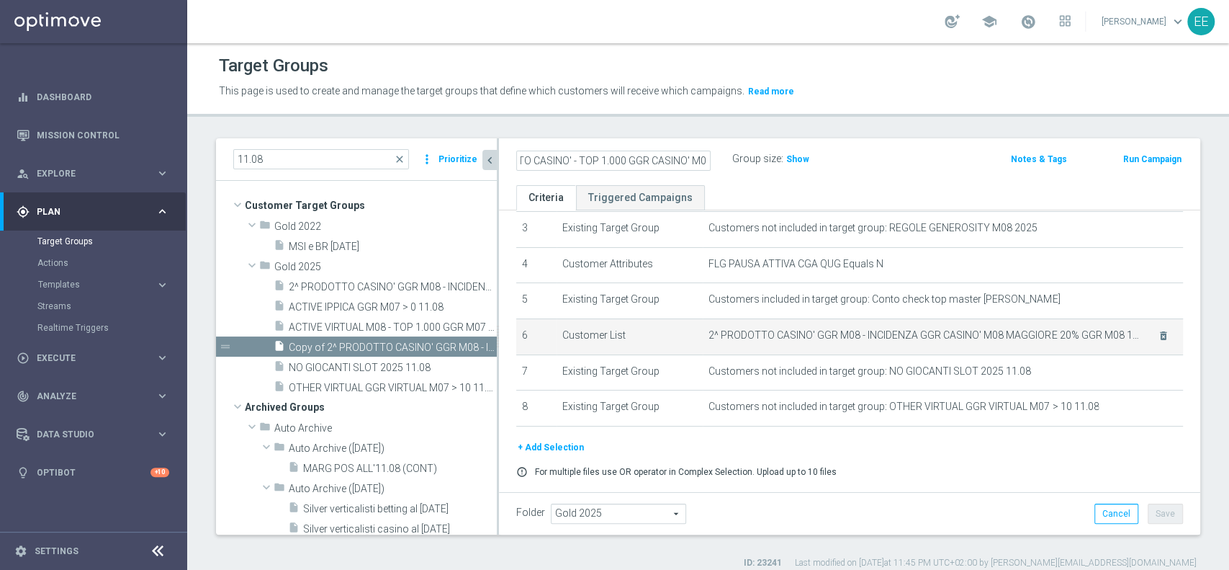
scroll to position [123, 0]
type input "1^ PRODOTTO CASINO' - TOP 1.000 GGR CASINO' M08"
click at [993, 508] on div "Folder Gold 2025 Gold 2025 arrow_drop_down search Cancel Save Saving..." at bounding box center [849, 513] width 667 height 20
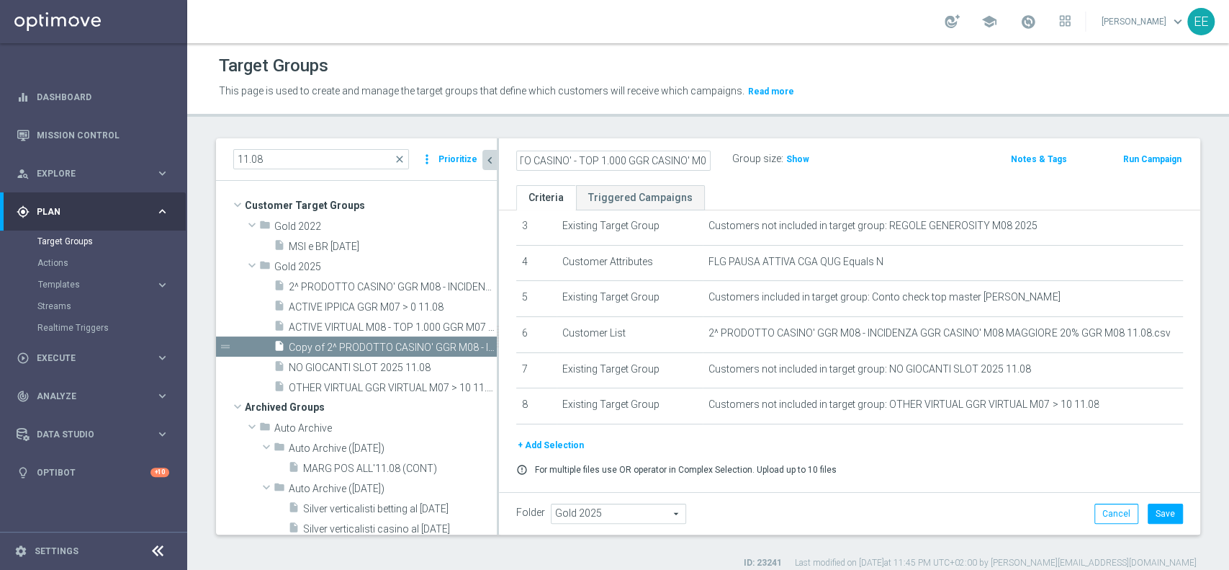
scroll to position [0, 0]
click at [1148, 513] on button "Save" at bounding box center [1165, 513] width 35 height 20
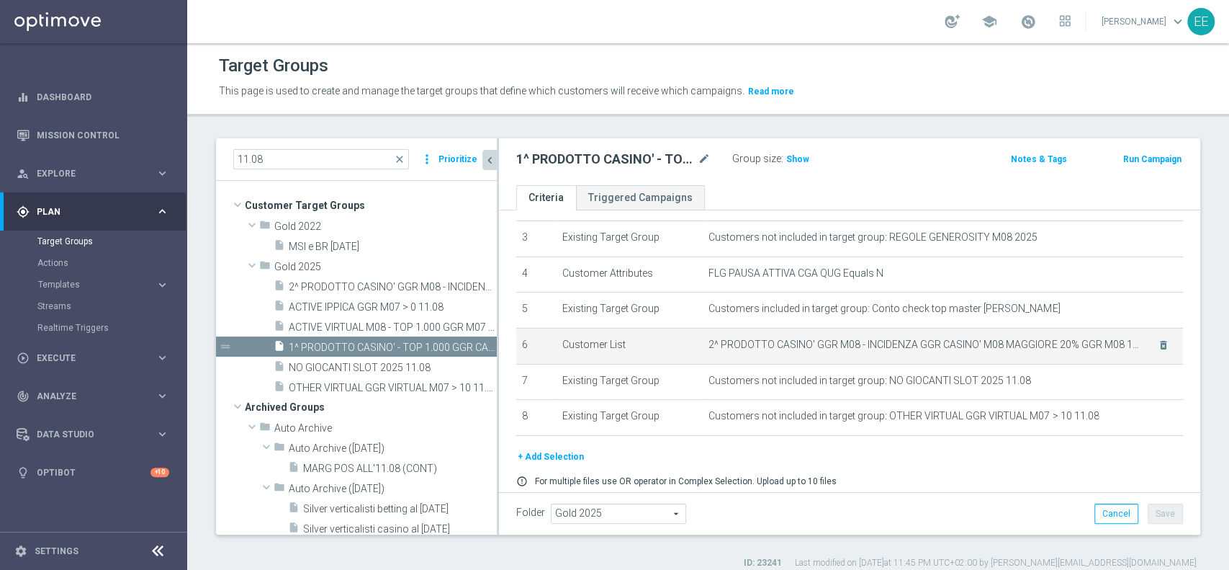
scroll to position [114, 0]
click at [1158, 341] on icon "delete_forever" at bounding box center [1164, 343] width 12 height 12
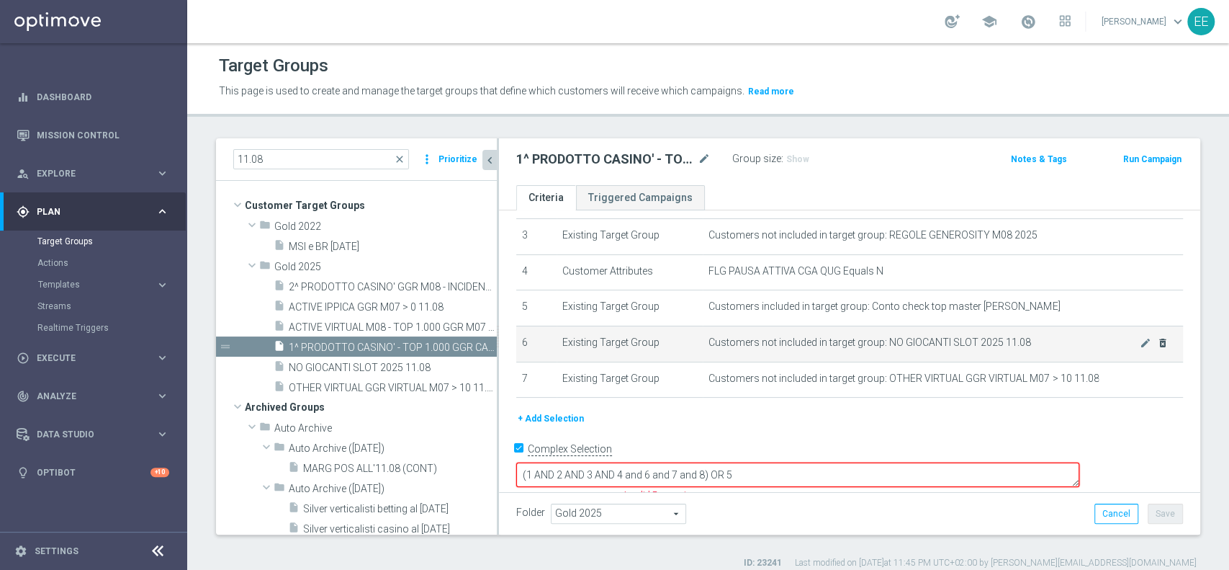
scroll to position [105, 0]
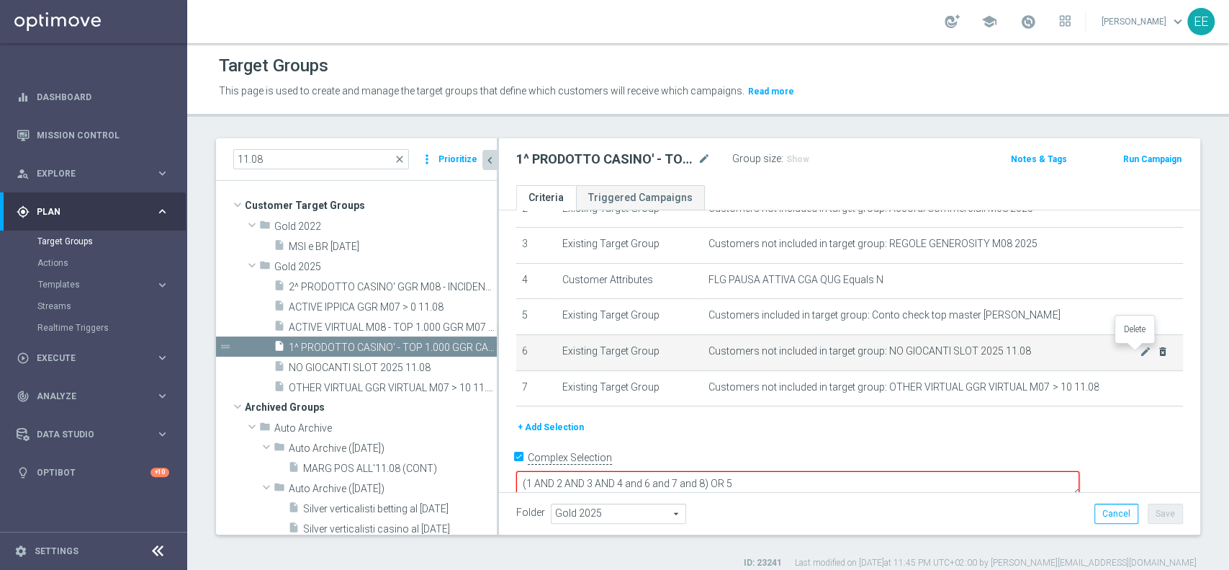
click at [1157, 349] on icon "delete_forever" at bounding box center [1163, 352] width 12 height 12
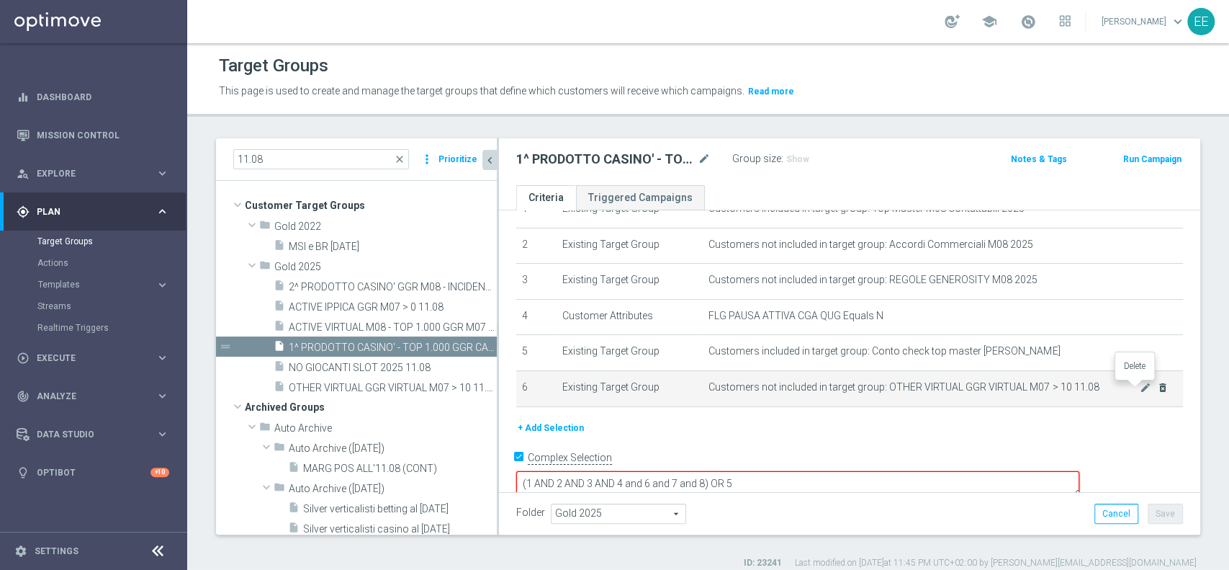
click at [1157, 386] on icon "delete_forever" at bounding box center [1163, 388] width 12 height 12
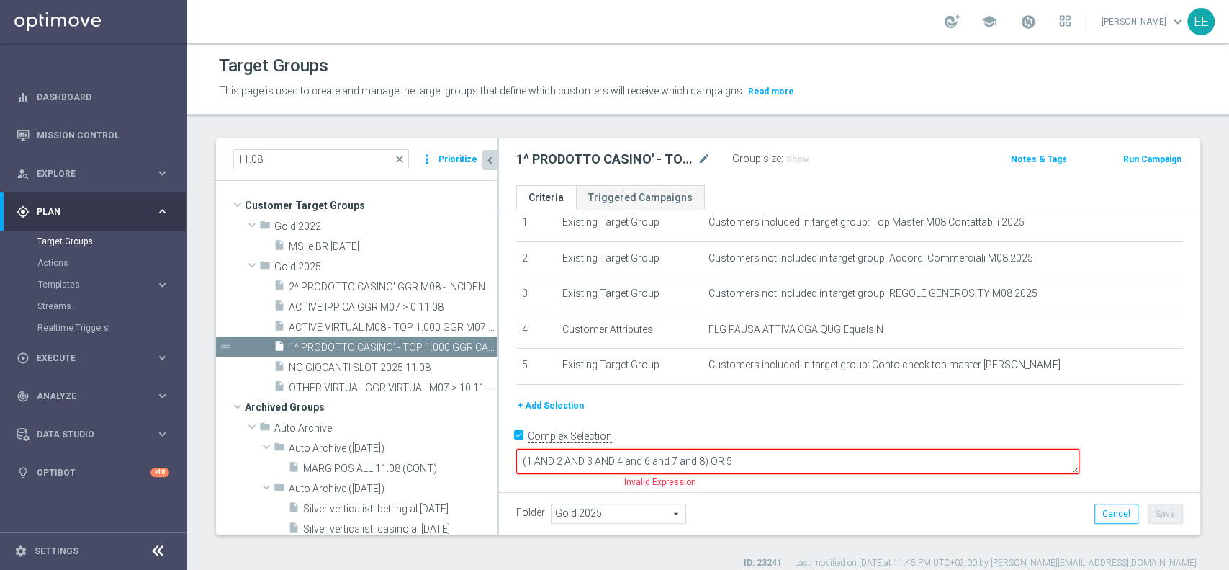
scroll to position [33, 0]
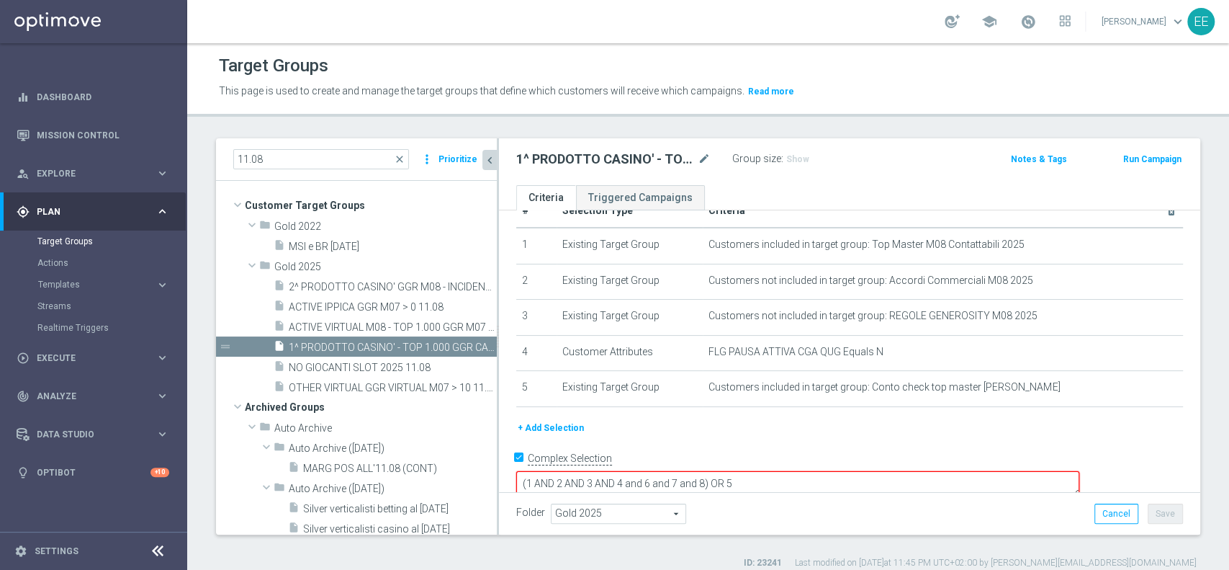
click at [554, 421] on button "+ Add Selection" at bounding box center [550, 428] width 69 height 16
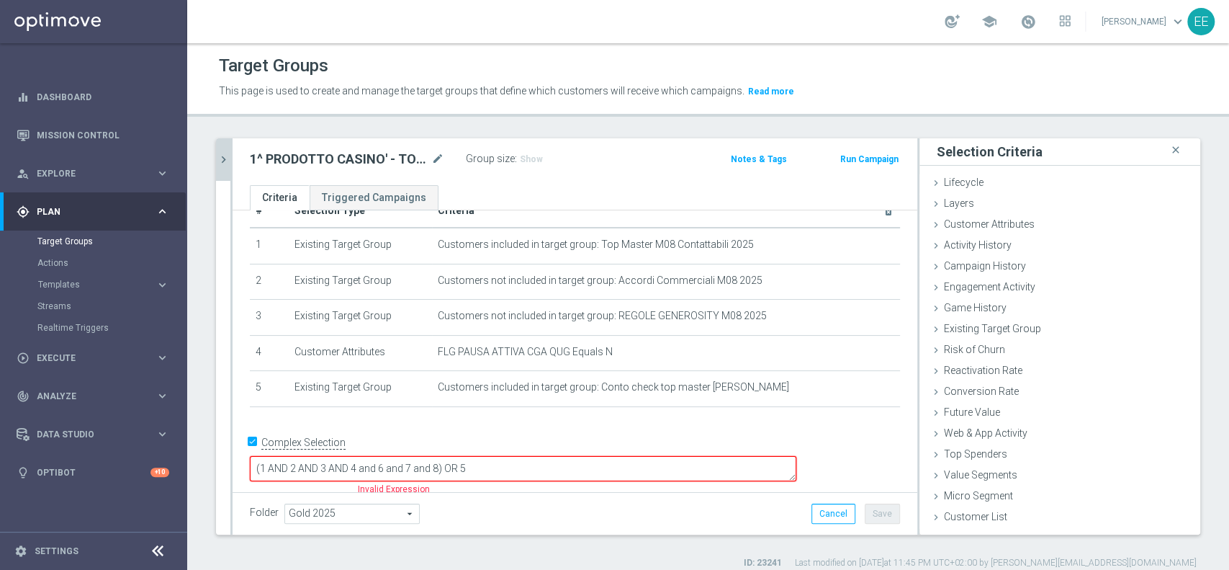
scroll to position [17, 0]
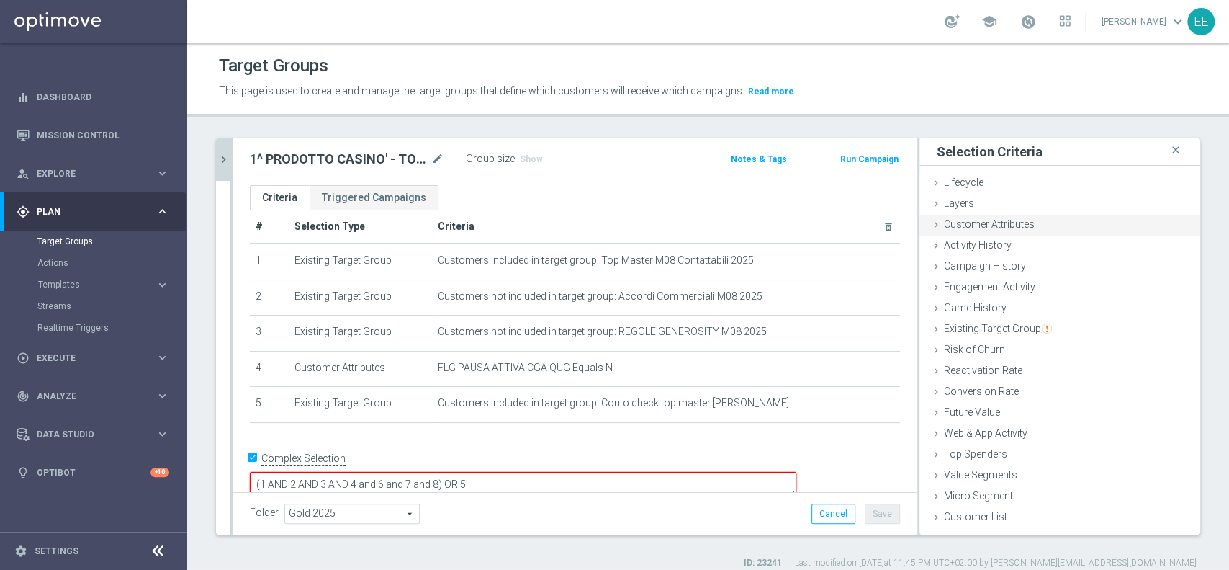
click at [1008, 228] on span "Customer Attributes" at bounding box center [989, 224] width 91 height 12
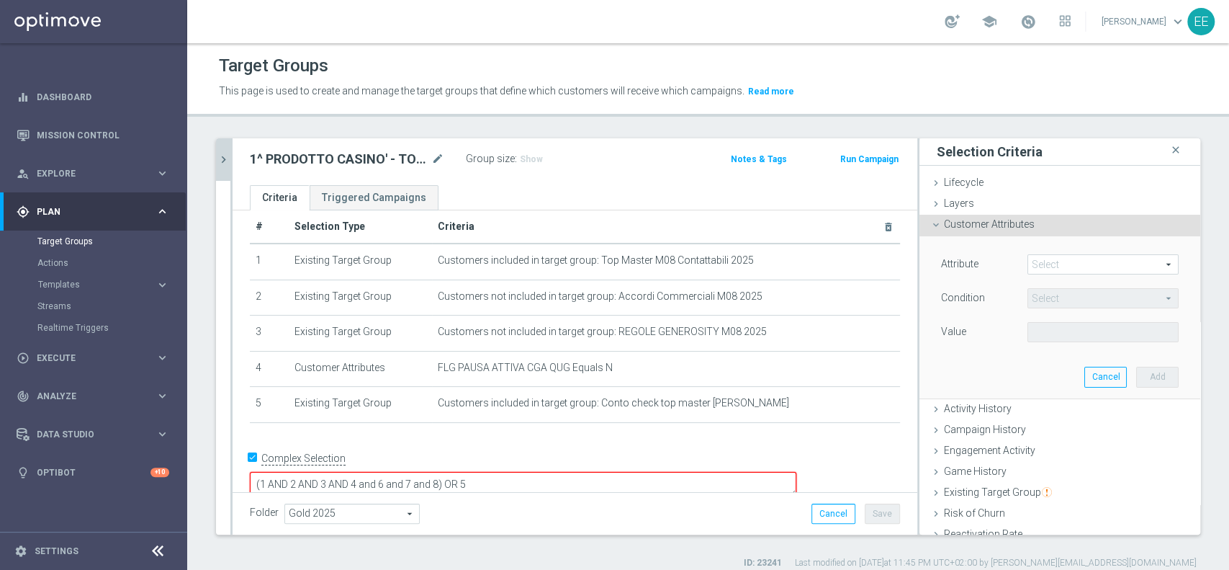
click at [1063, 262] on span at bounding box center [1103, 264] width 150 height 19
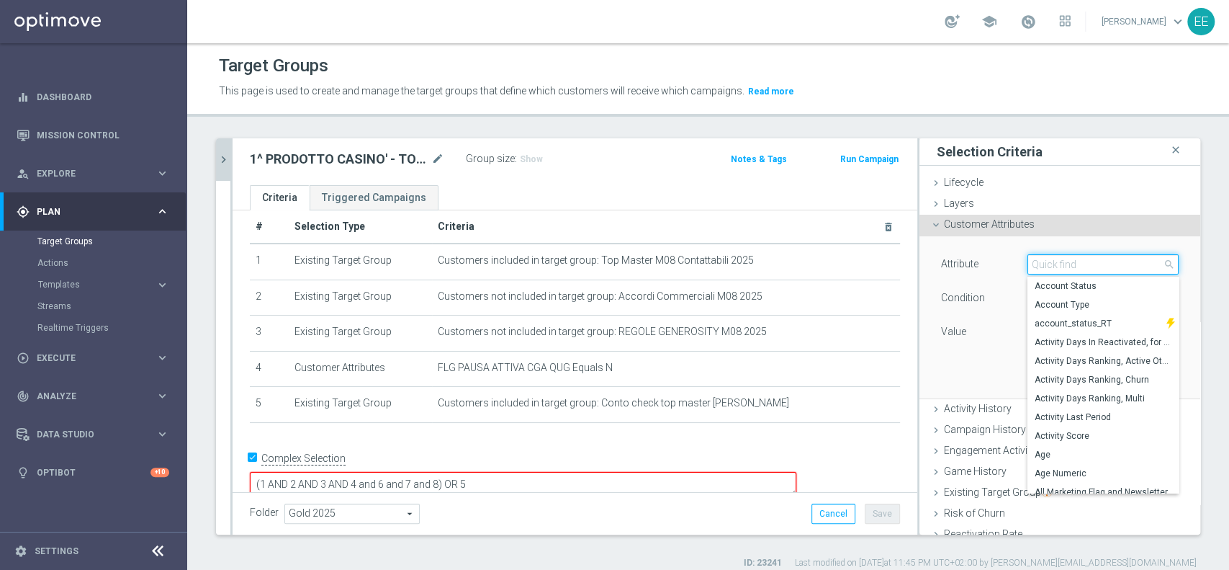
click at [1063, 262] on input "search" at bounding box center [1102, 264] width 151 height 20
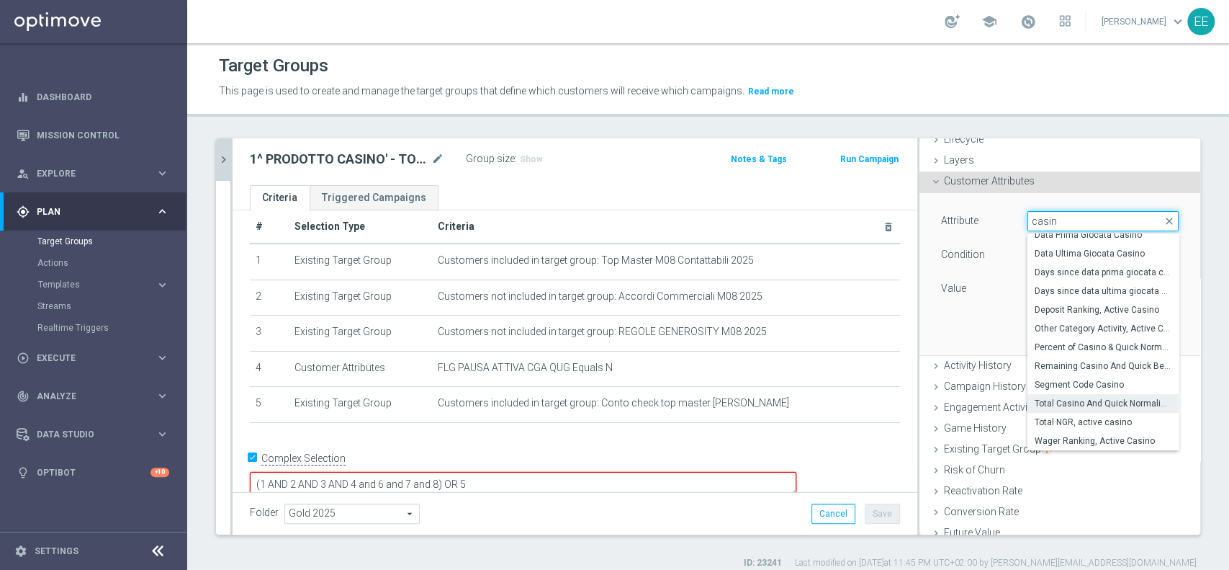
scroll to position [45, 0]
type input "c"
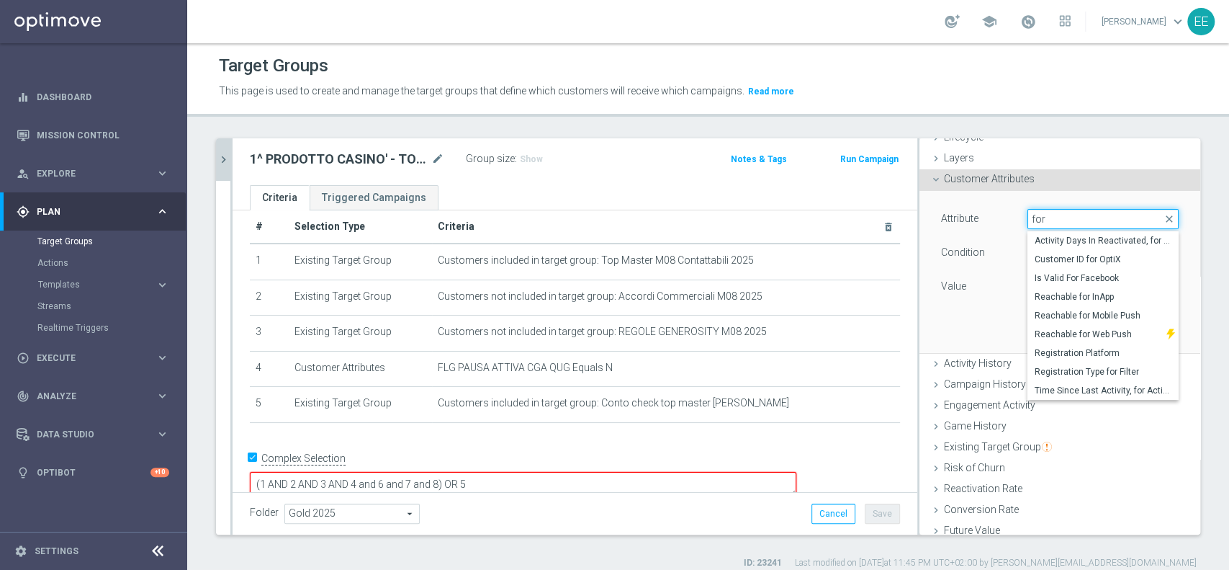
scroll to position [0, 0]
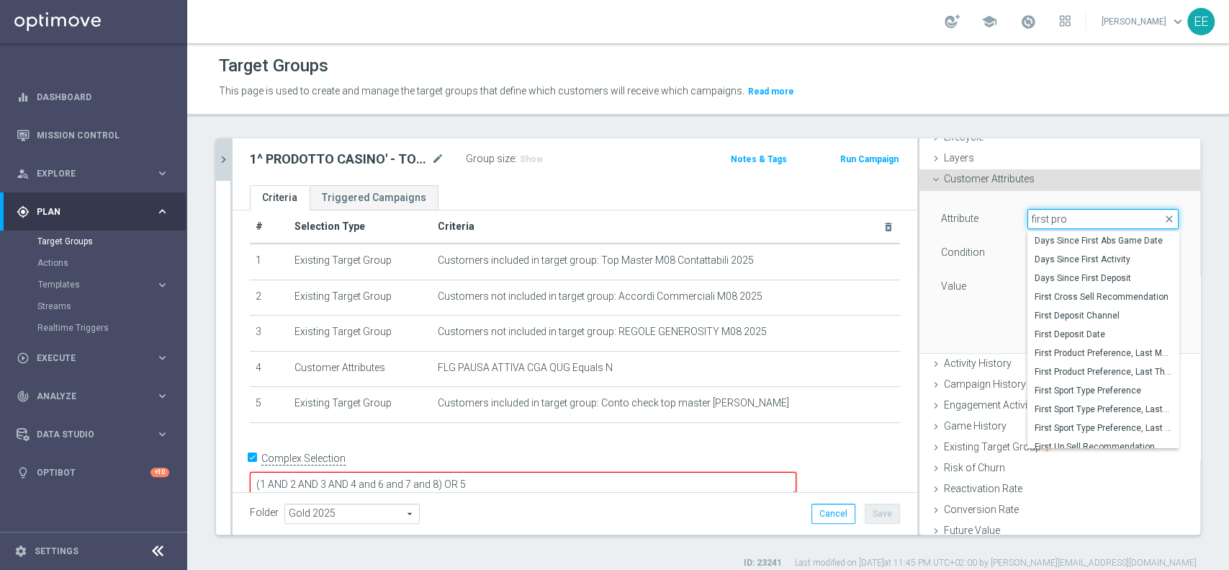
type input "first prod"
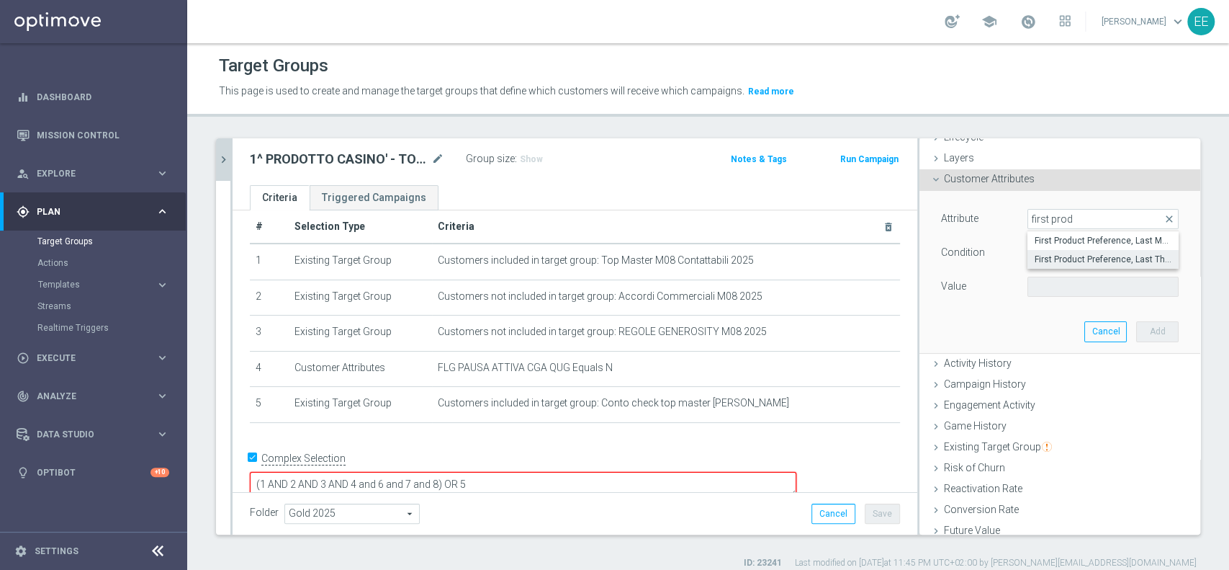
click at [1082, 253] on span "First Product Preference, Last Three Months" at bounding box center [1103, 259] width 137 height 12
type input "First Product Preference, Last Three Months"
type input "Equals"
click at [1081, 276] on div "Select arrow_drop_down search" at bounding box center [1102, 286] width 151 height 20
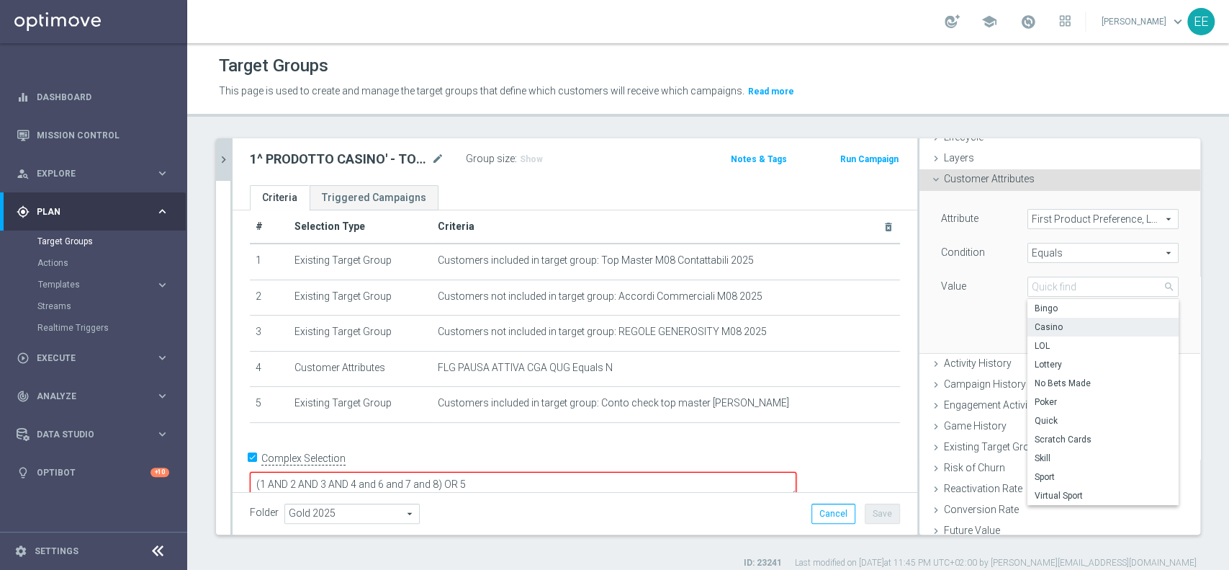
click at [1048, 321] on span "Casino" at bounding box center [1103, 327] width 137 height 12
type input "Casino"
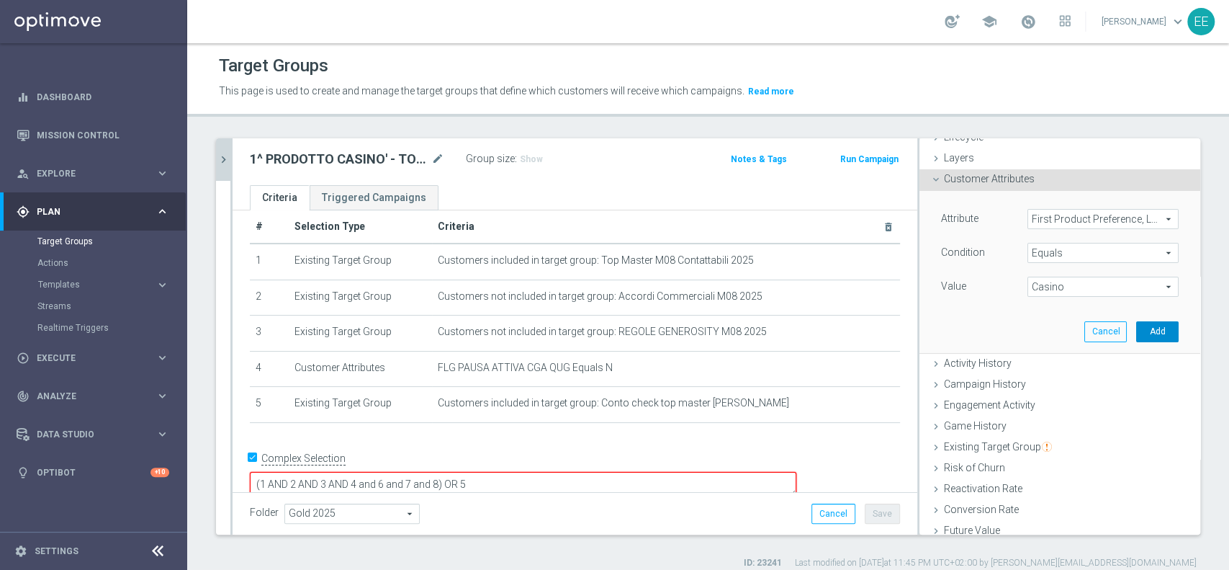
click at [1136, 334] on button "Add" at bounding box center [1157, 331] width 42 height 20
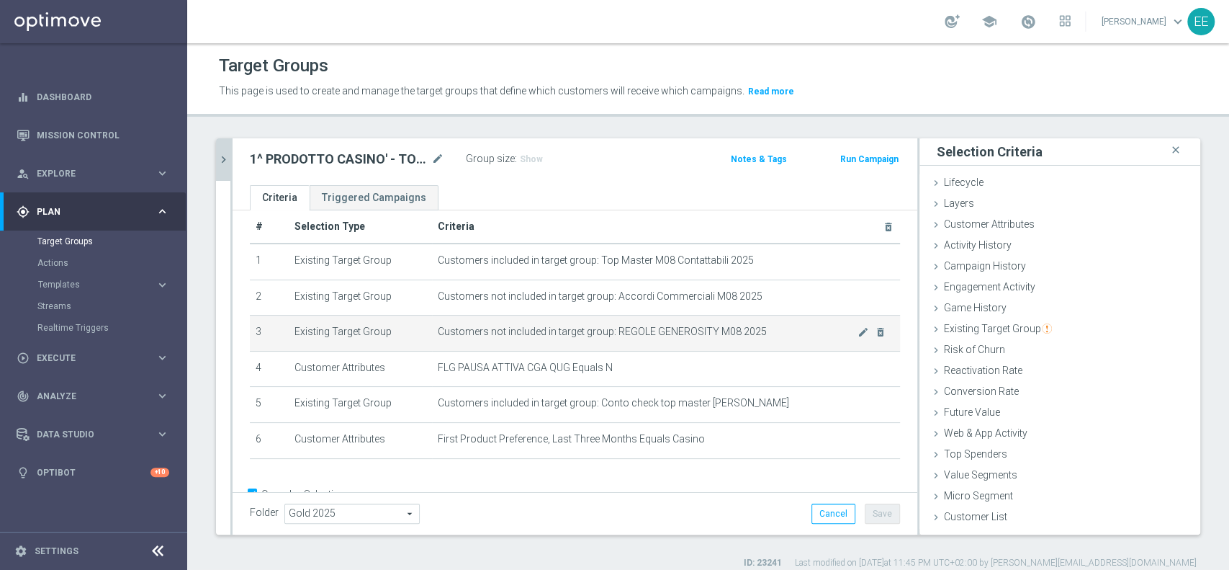
scroll to position [53, 0]
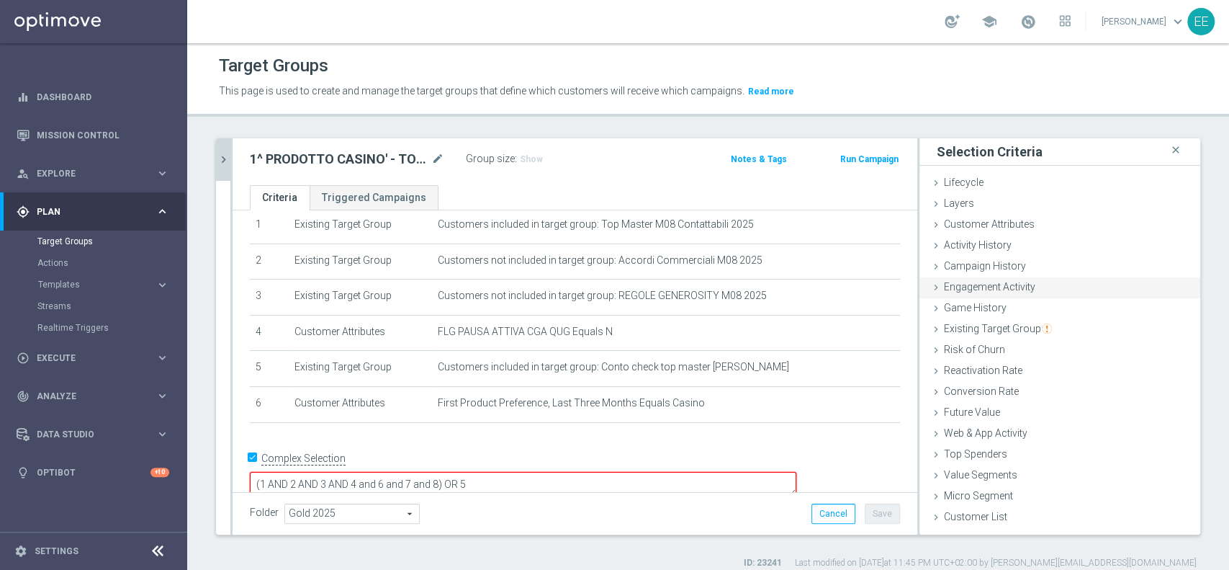
click at [996, 288] on span "Engagement Activity" at bounding box center [989, 287] width 91 height 12
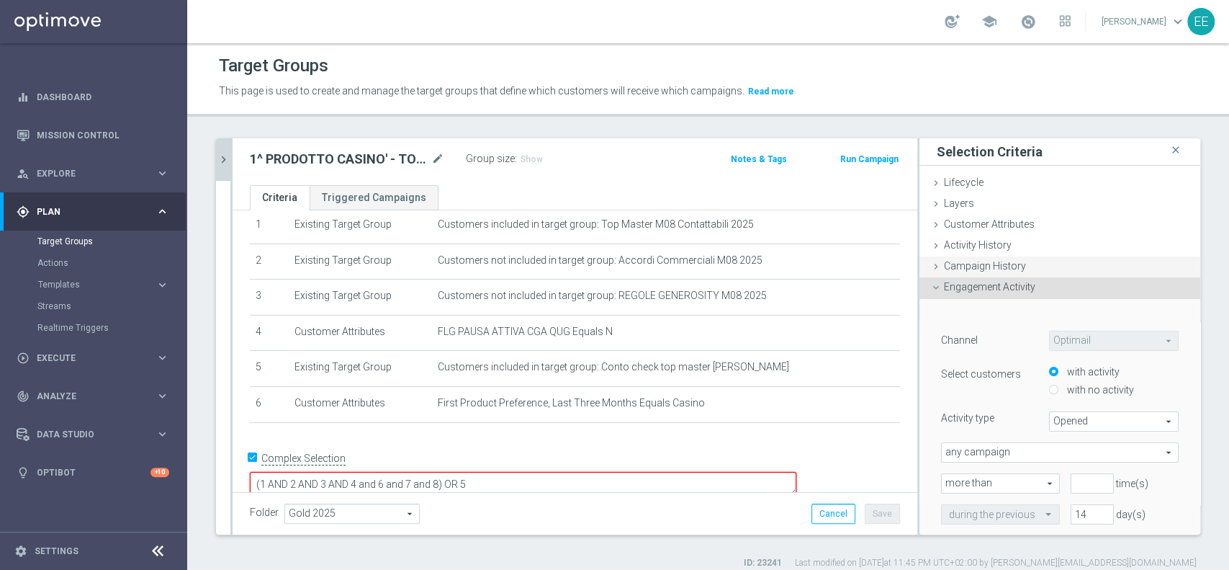
click at [1020, 264] on div "Campaign History done" at bounding box center [1059, 267] width 281 height 22
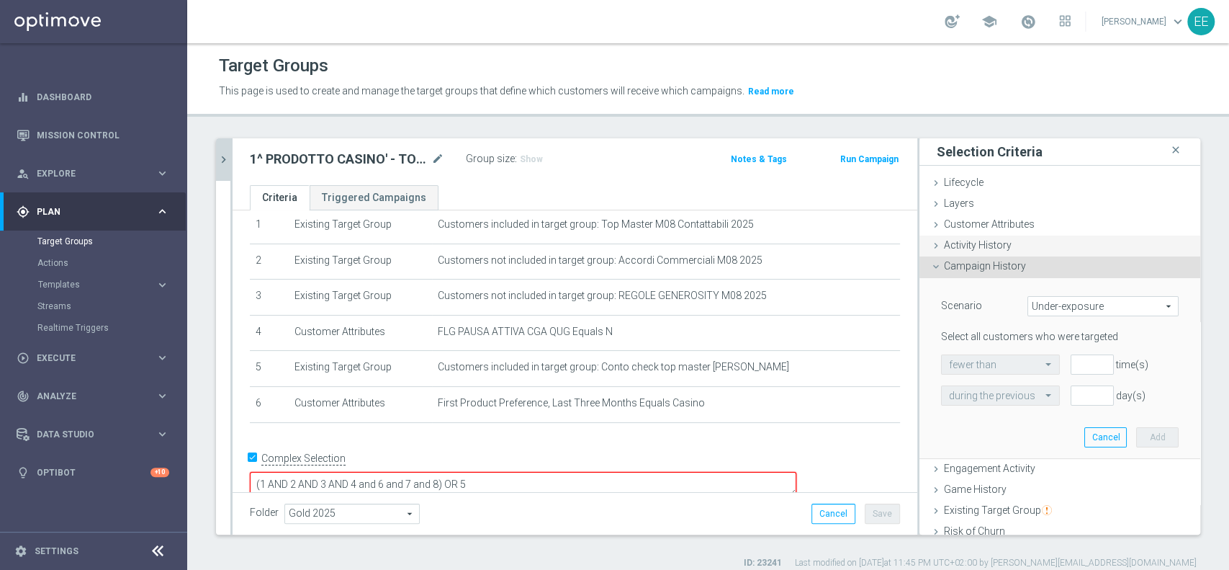
click at [995, 246] on span "Activity History" at bounding box center [978, 245] width 68 height 12
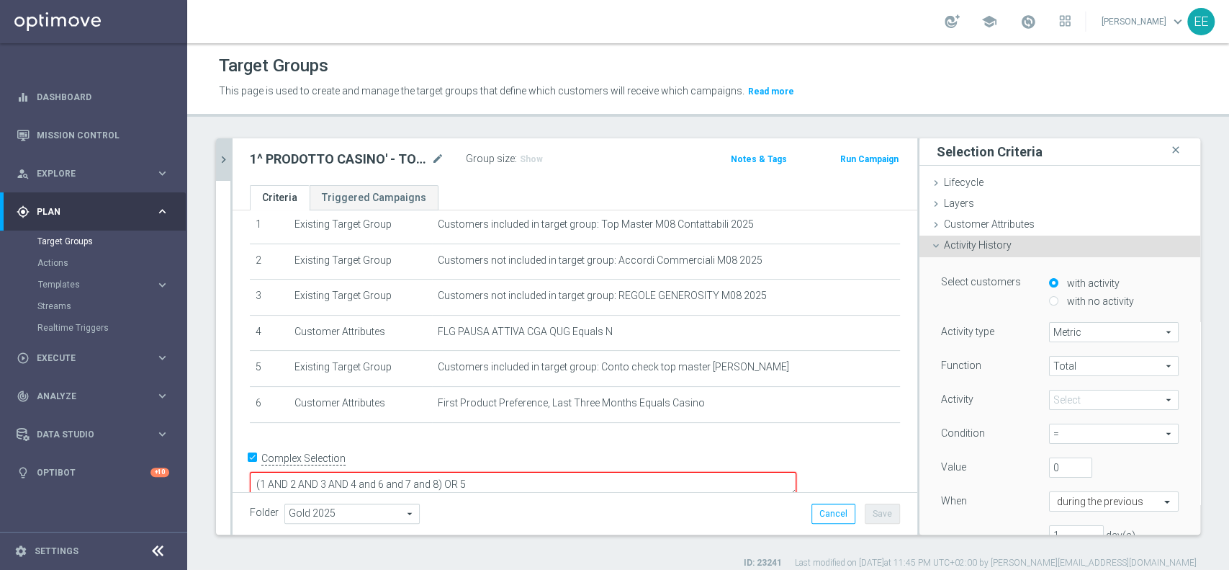
click at [1068, 397] on span at bounding box center [1114, 399] width 128 height 19
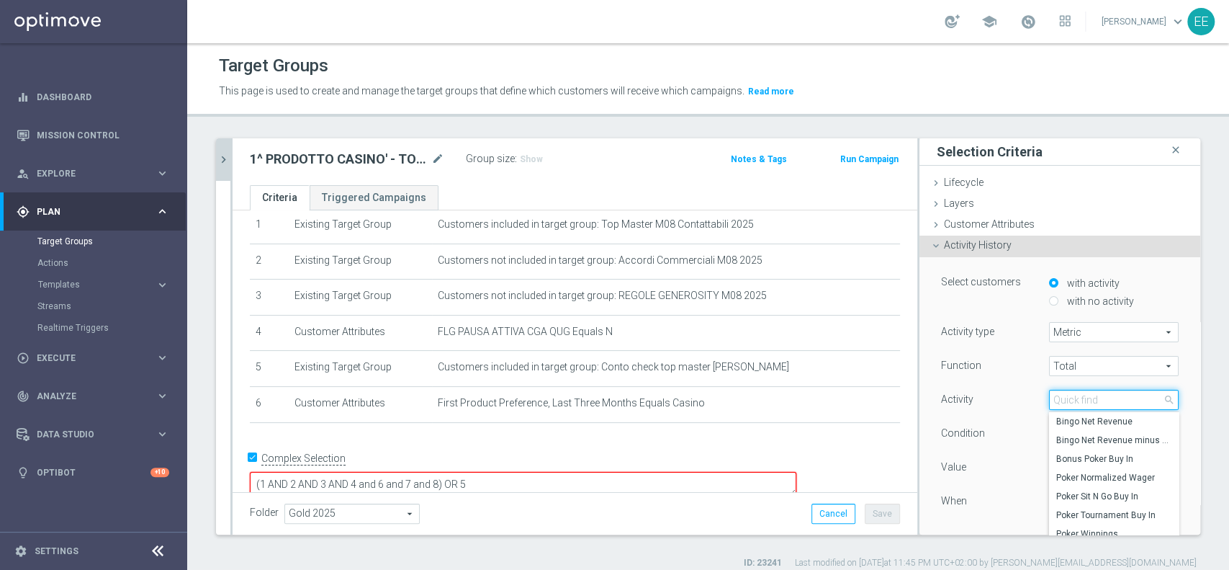
click at [1068, 397] on input "search" at bounding box center [1114, 400] width 130 height 20
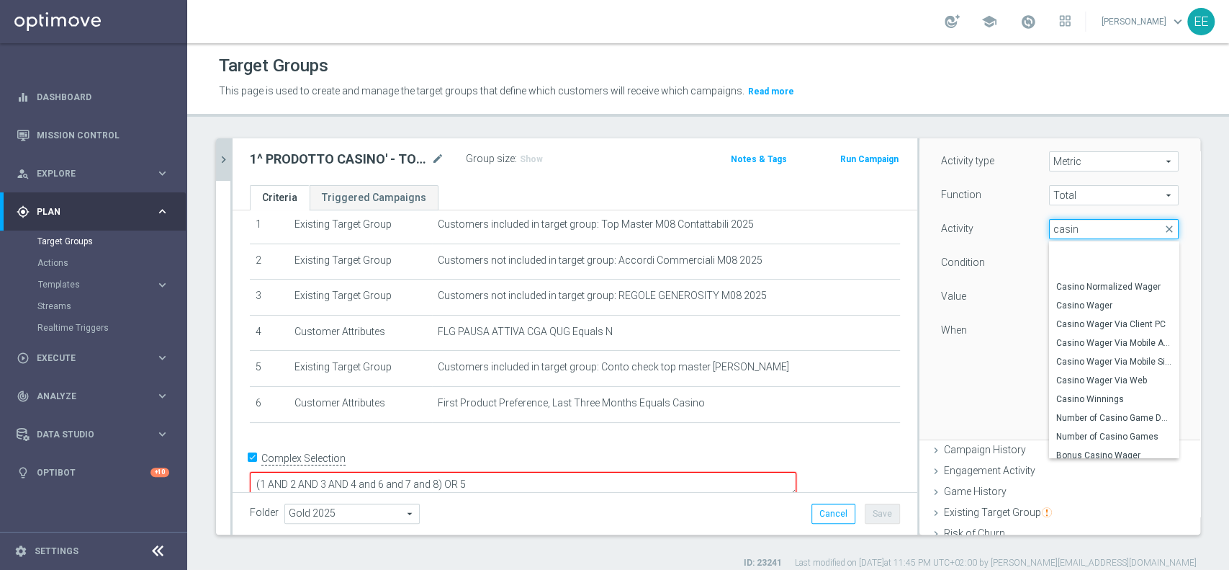
scroll to position [44, 0]
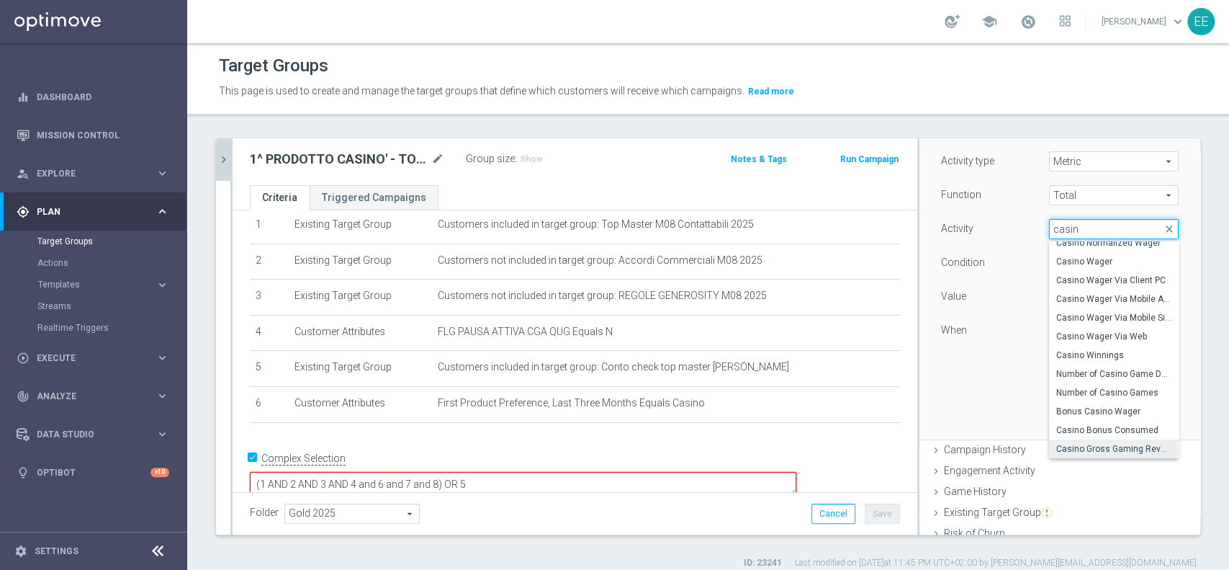
type input "casin"
click at [1084, 444] on span "Casino Gross Gaming Revenue" at bounding box center [1113, 449] width 115 height 12
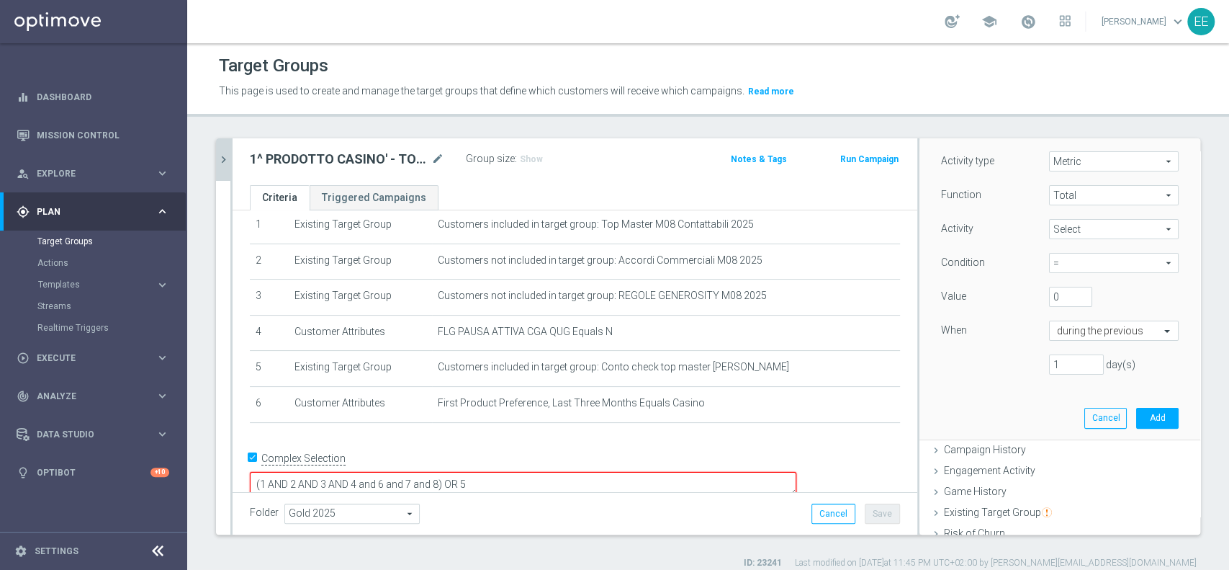
type input "Casino Gross Gaming Revenue"
click at [1053, 265] on span "=" at bounding box center [1114, 262] width 128 height 19
click at [1049, 312] on label ">" at bounding box center [1114, 321] width 130 height 19
type input ">"
click at [1049, 304] on input "0" at bounding box center [1070, 297] width 43 height 20
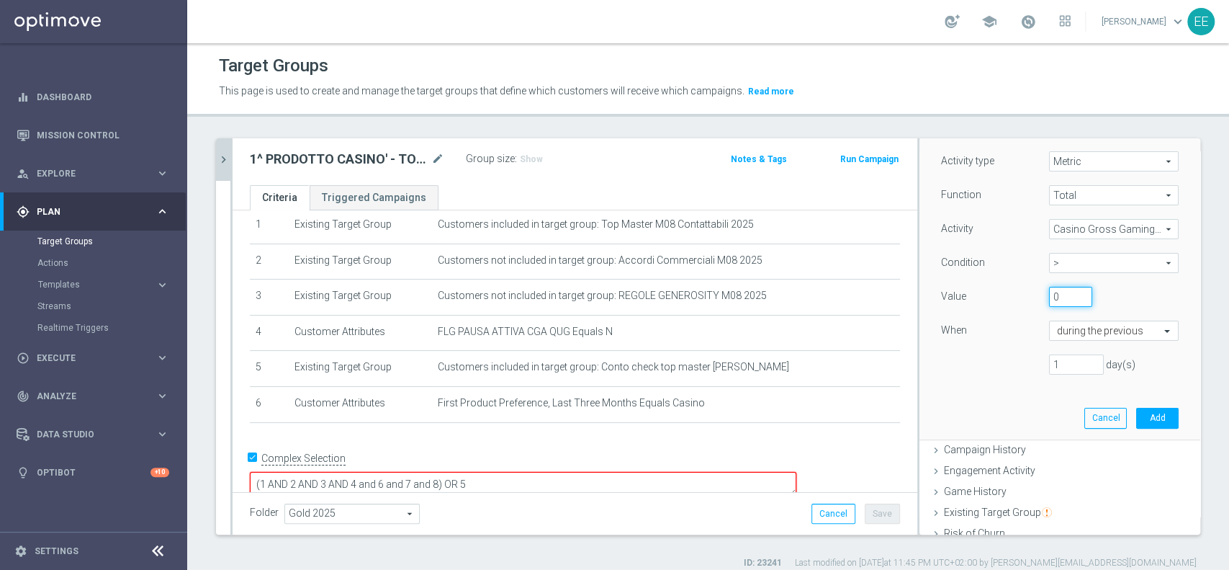
click at [1049, 304] on input "0" at bounding box center [1070, 297] width 43 height 20
type input "500"
click at [1088, 344] on div "Function Total Total arrow_drop_down search Activity Casino Gross Gaming Revenu…" at bounding box center [1060, 285] width 238 height 201
click at [1094, 338] on div "during the previous" at bounding box center [1114, 330] width 130 height 20
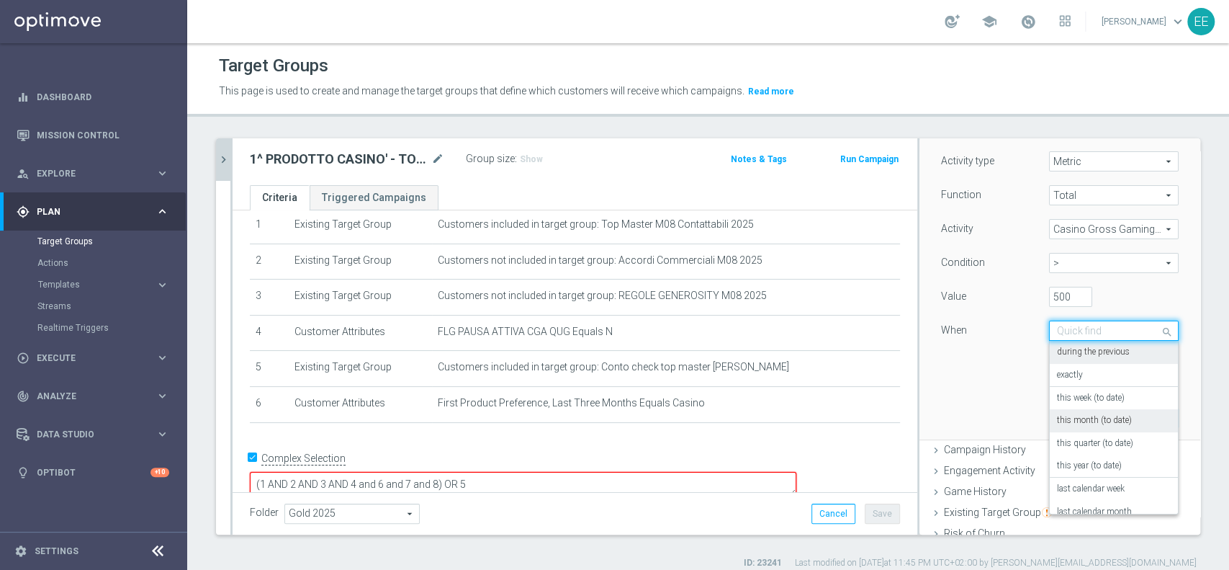
click at [1105, 425] on div "this month (to date)" at bounding box center [1114, 420] width 114 height 23
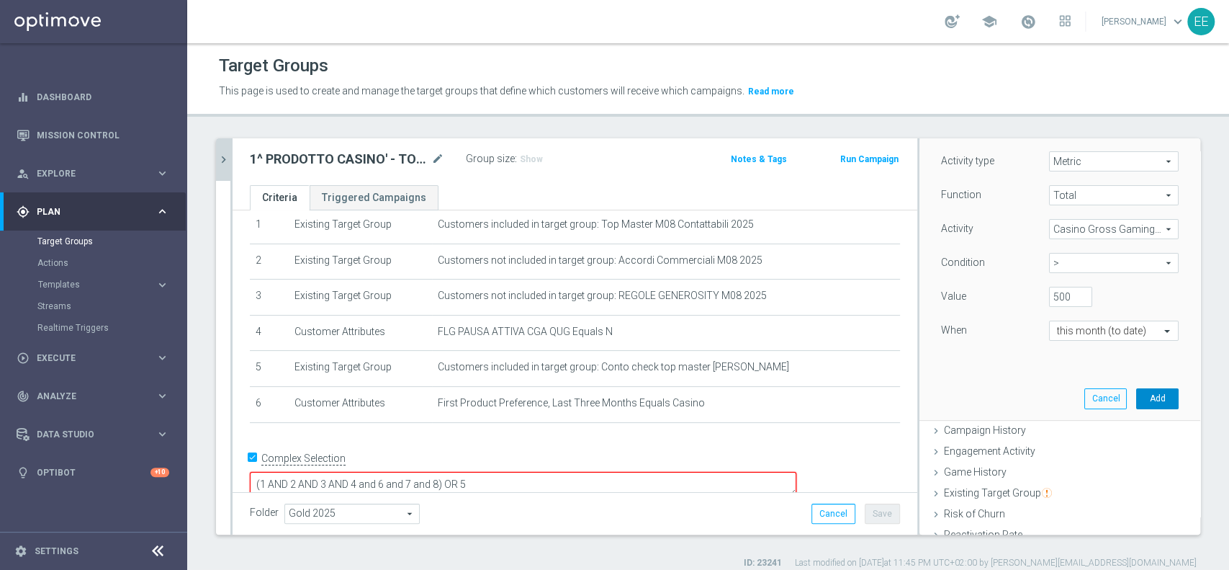
click at [1141, 393] on button "Add" at bounding box center [1157, 398] width 42 height 20
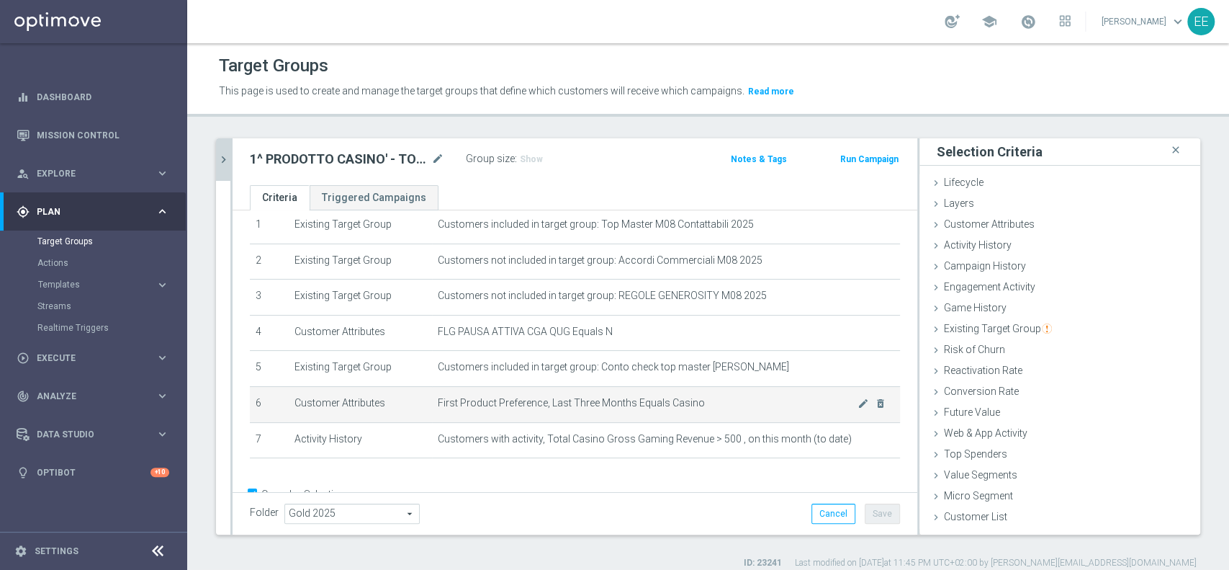
scroll to position [90, 0]
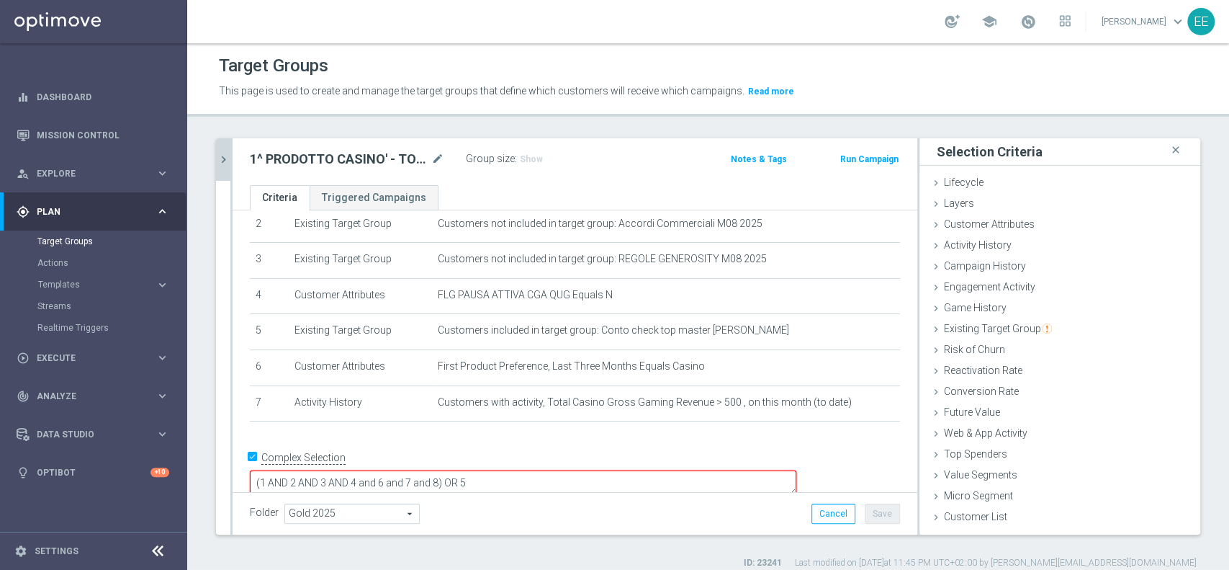
drag, startPoint x: 519, startPoint y: 459, endPoint x: 529, endPoint y: 459, distance: 10.1
click at [529, 470] on textarea "(1 AND 2 AND 3 AND 4 and 6 and 7 and 8) OR 5" at bounding box center [523, 482] width 546 height 25
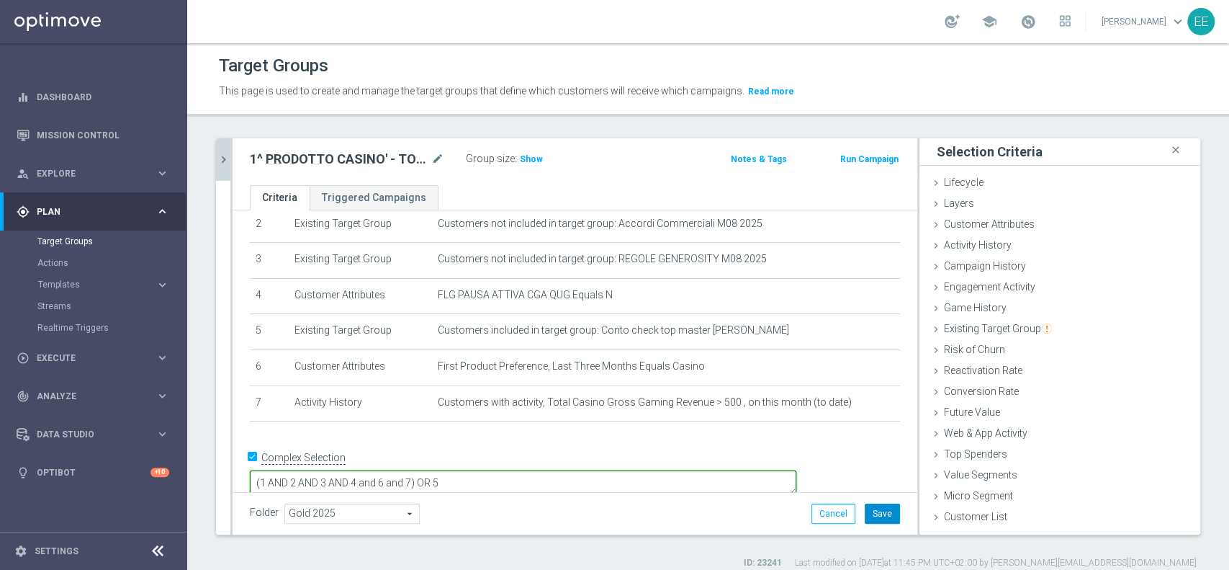
type textarea "(1 AND 2 AND 3 AND 4 and 6 and 7) OR 5"
click at [876, 518] on button "Save" at bounding box center [882, 513] width 35 height 20
click at [535, 163] on span "Show" at bounding box center [531, 159] width 23 height 10
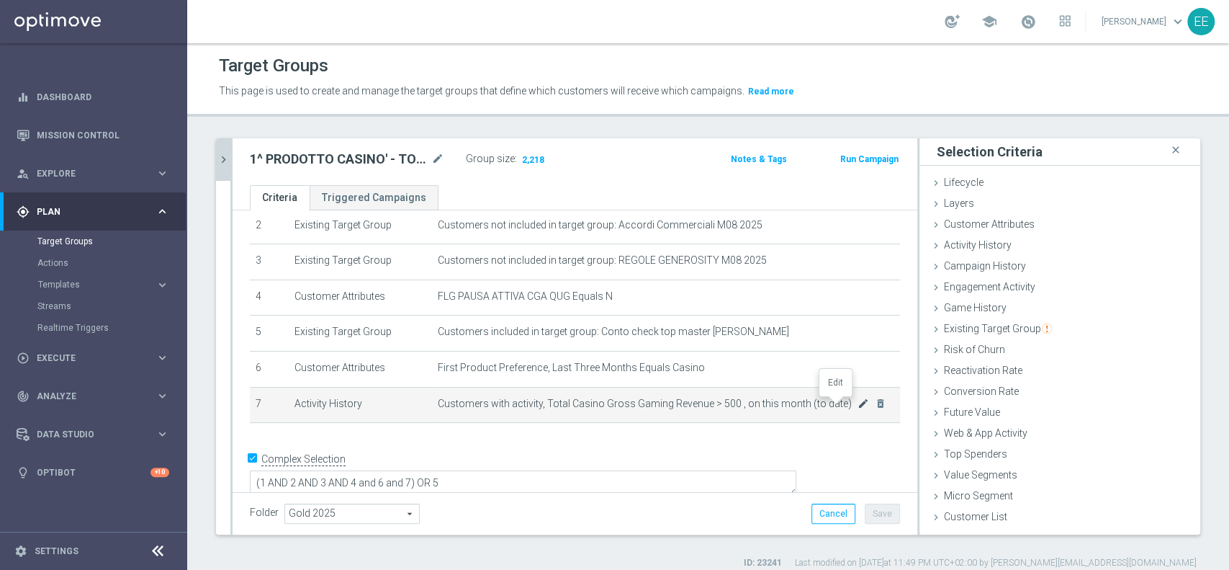
click at [858, 401] on icon "mode_edit" at bounding box center [864, 403] width 12 height 12
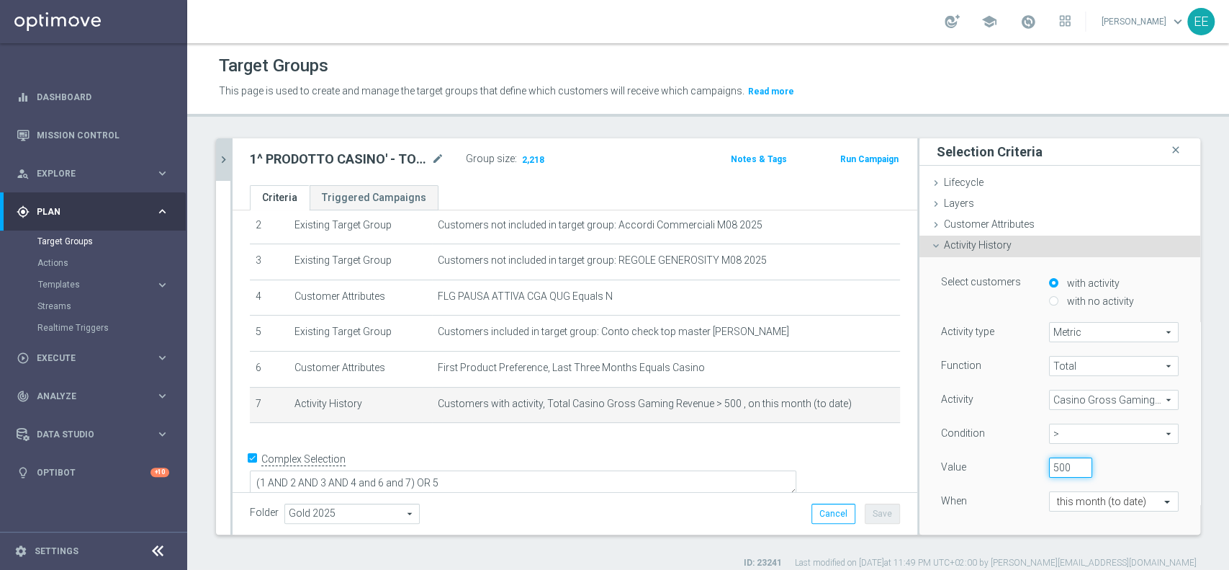
click at [1049, 471] on input "500" at bounding box center [1070, 467] width 43 height 20
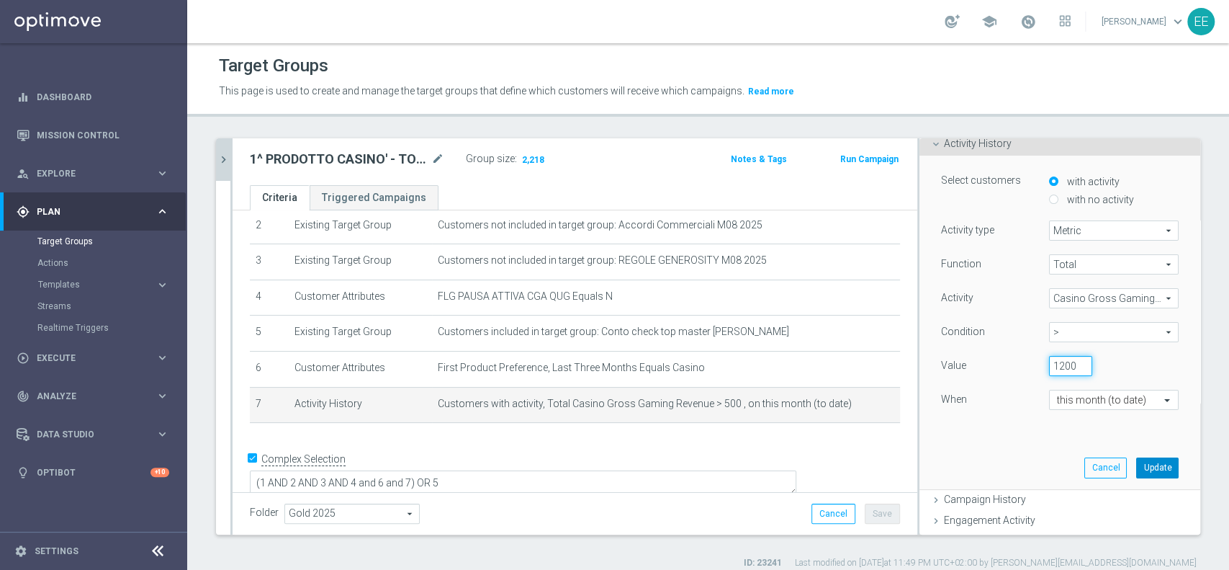
scroll to position [103, 0]
type input "1200"
click at [1140, 466] on button "Update" at bounding box center [1157, 466] width 42 height 20
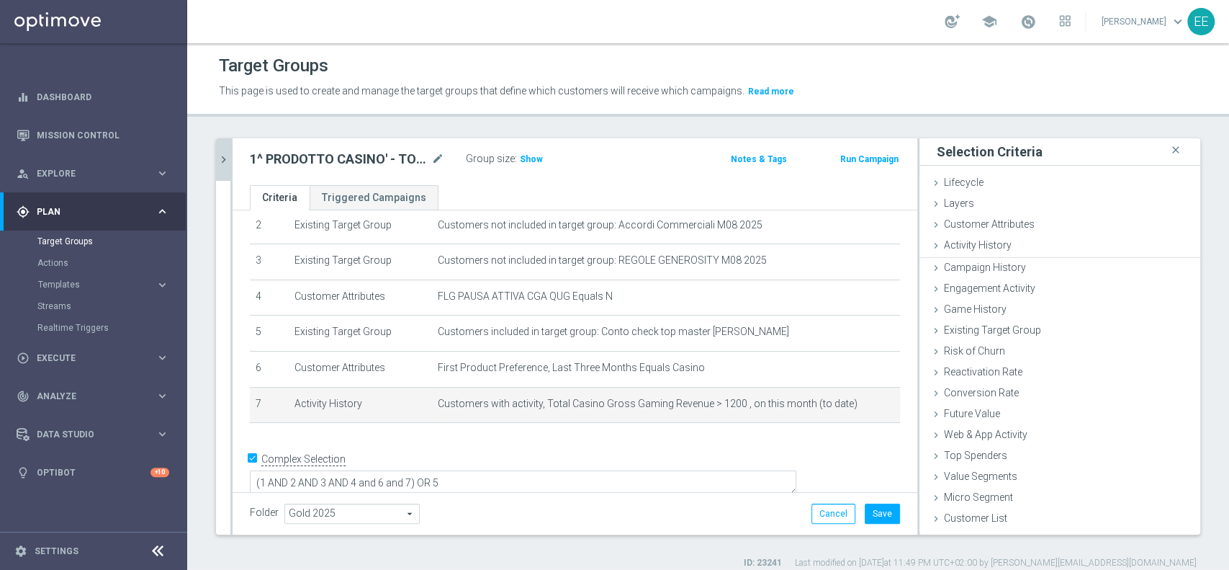
scroll to position [0, 0]
click at [535, 164] on h3 "Show" at bounding box center [531, 159] width 26 height 16
click at [858, 403] on icon "mode_edit" at bounding box center [864, 403] width 12 height 12
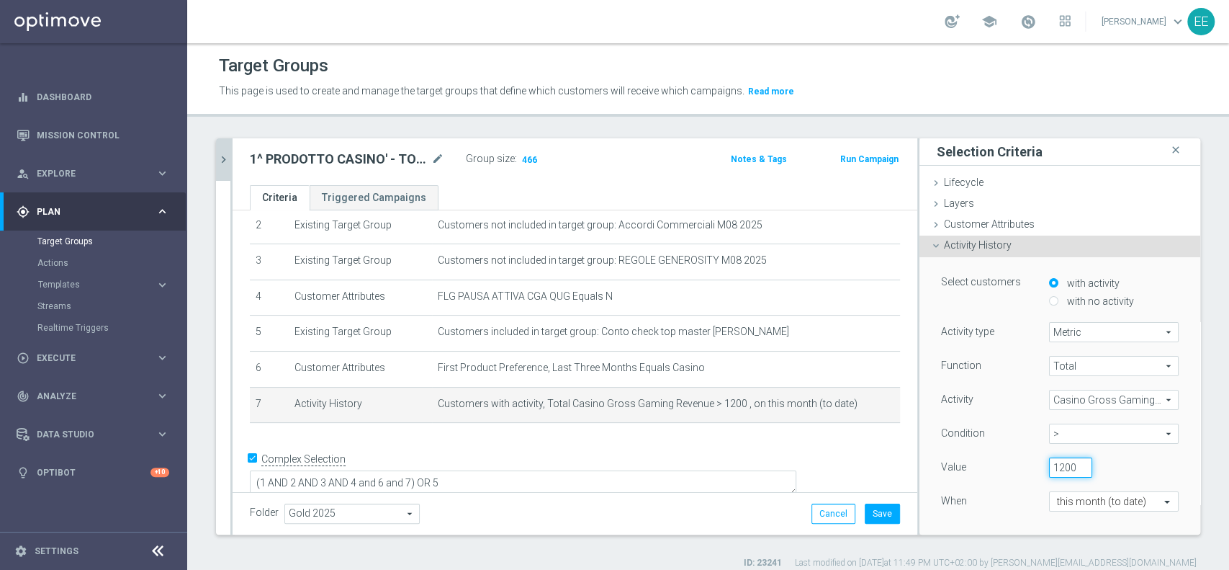
click at [1049, 466] on input "1200" at bounding box center [1070, 467] width 43 height 20
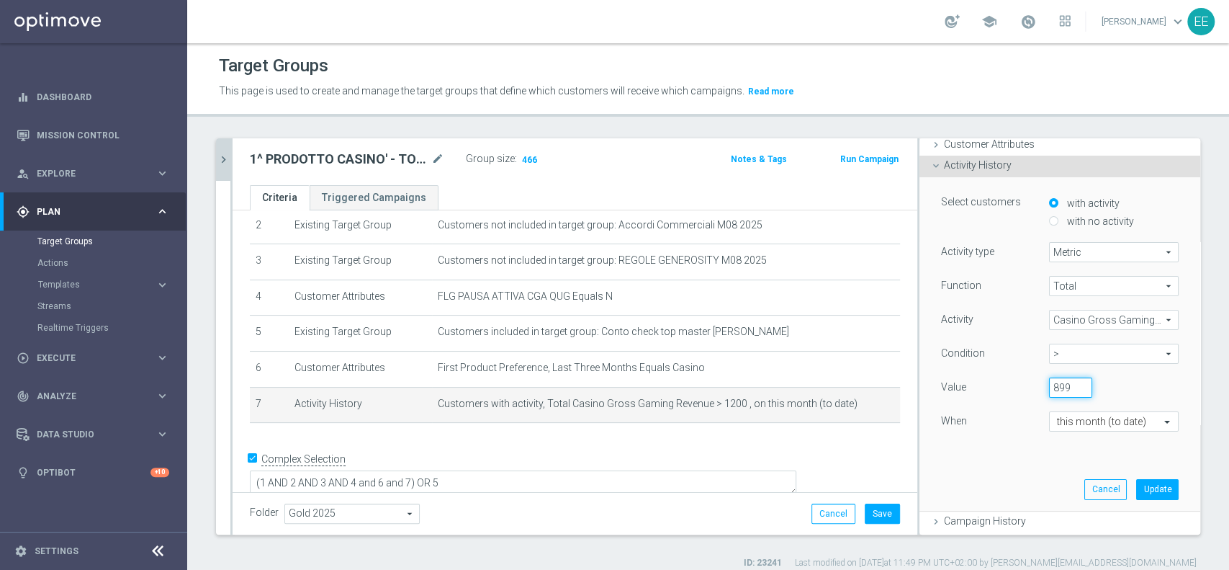
scroll to position [86, 0]
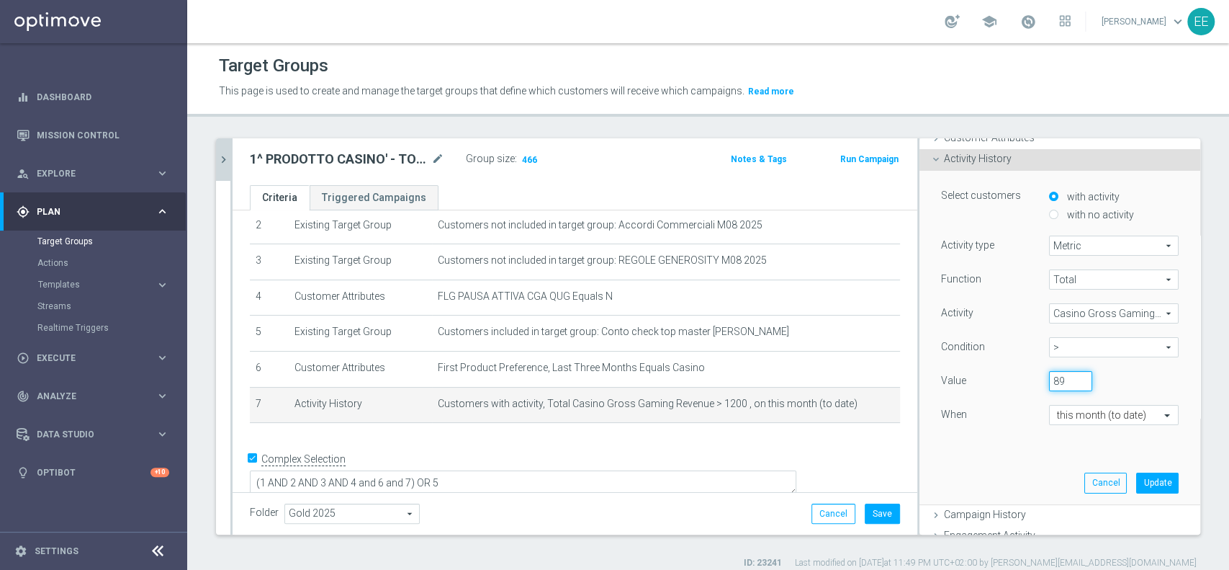
type input "8"
type input "900"
click at [1136, 479] on button "Update" at bounding box center [1157, 482] width 42 height 20
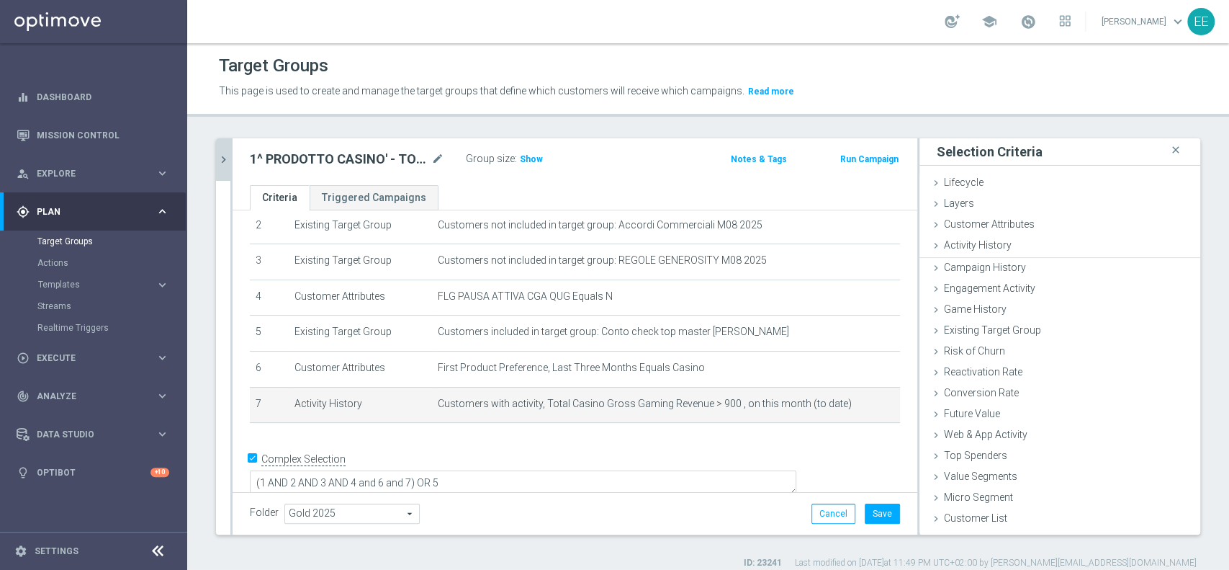
scroll to position [0, 0]
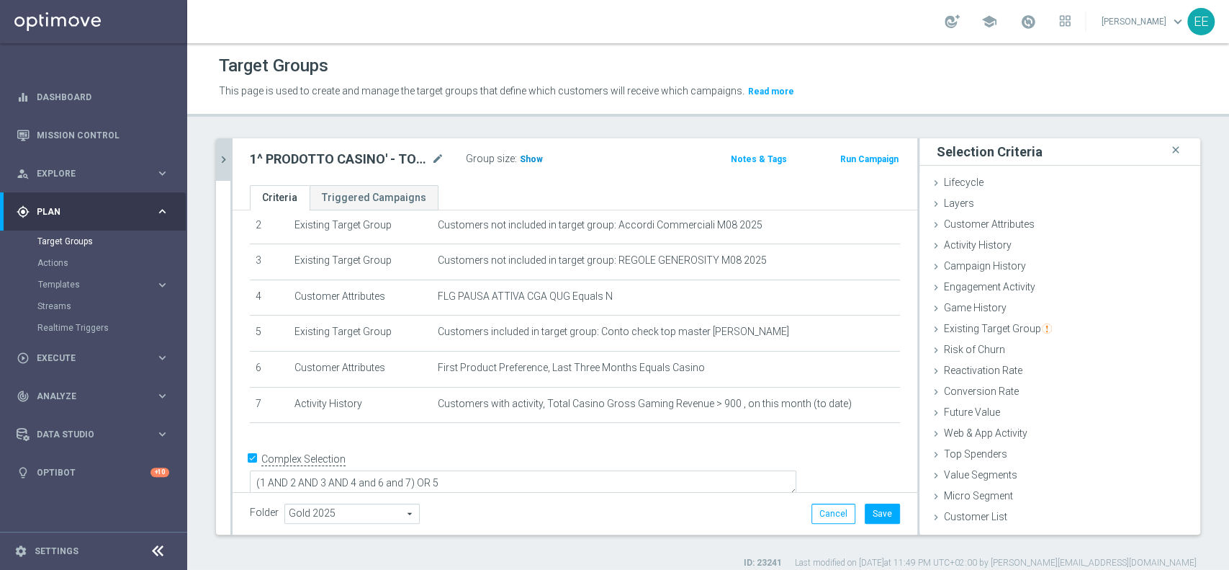
click at [530, 154] on span "Show" at bounding box center [531, 159] width 23 height 10
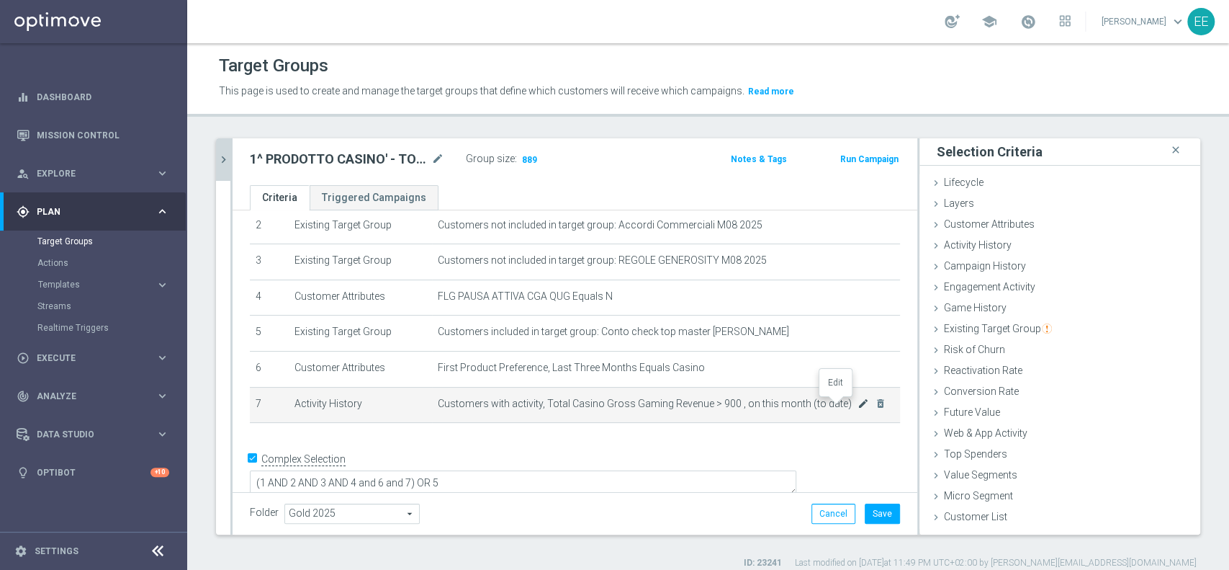
click at [858, 406] on icon "mode_edit" at bounding box center [864, 403] width 12 height 12
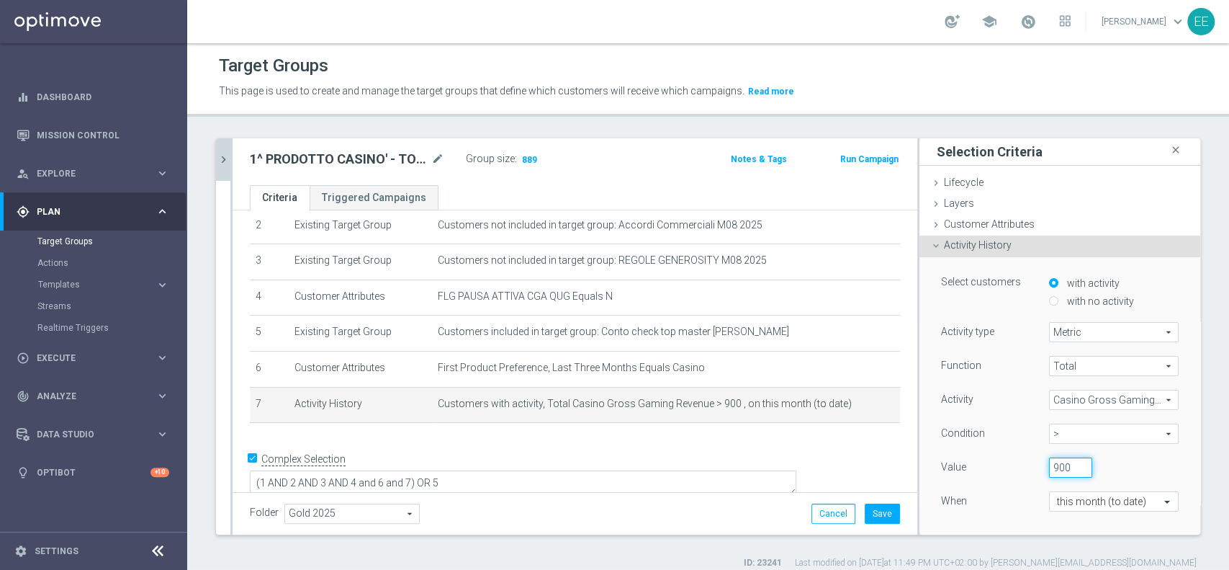
click at [1049, 469] on input "900" at bounding box center [1070, 467] width 43 height 20
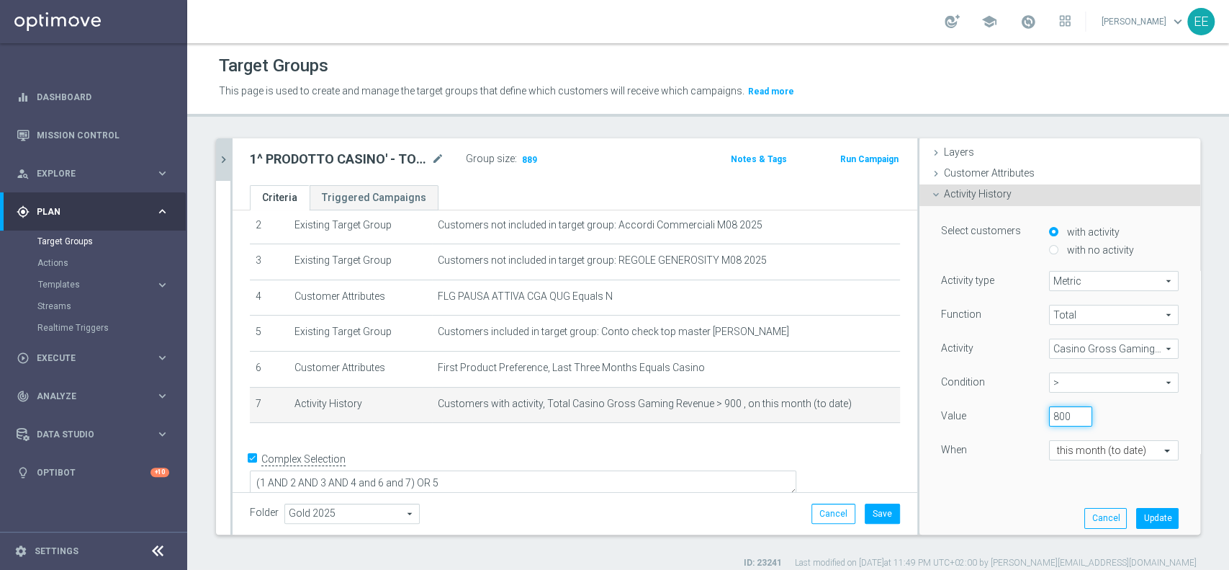
scroll to position [76, 0]
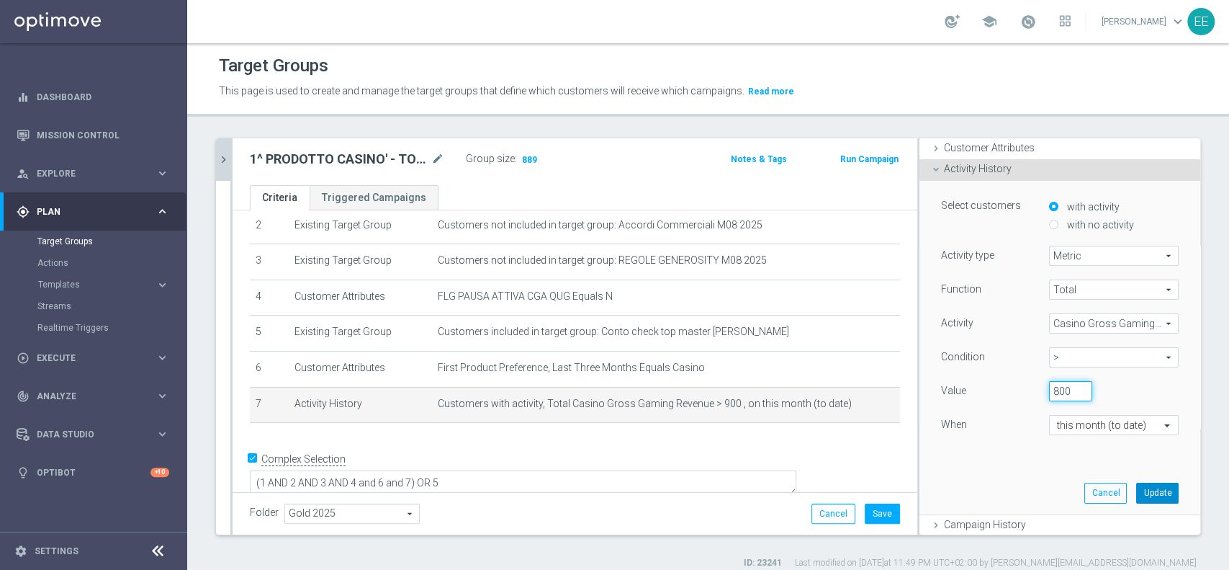
type input "800"
click at [1136, 498] on button "Update" at bounding box center [1157, 492] width 42 height 20
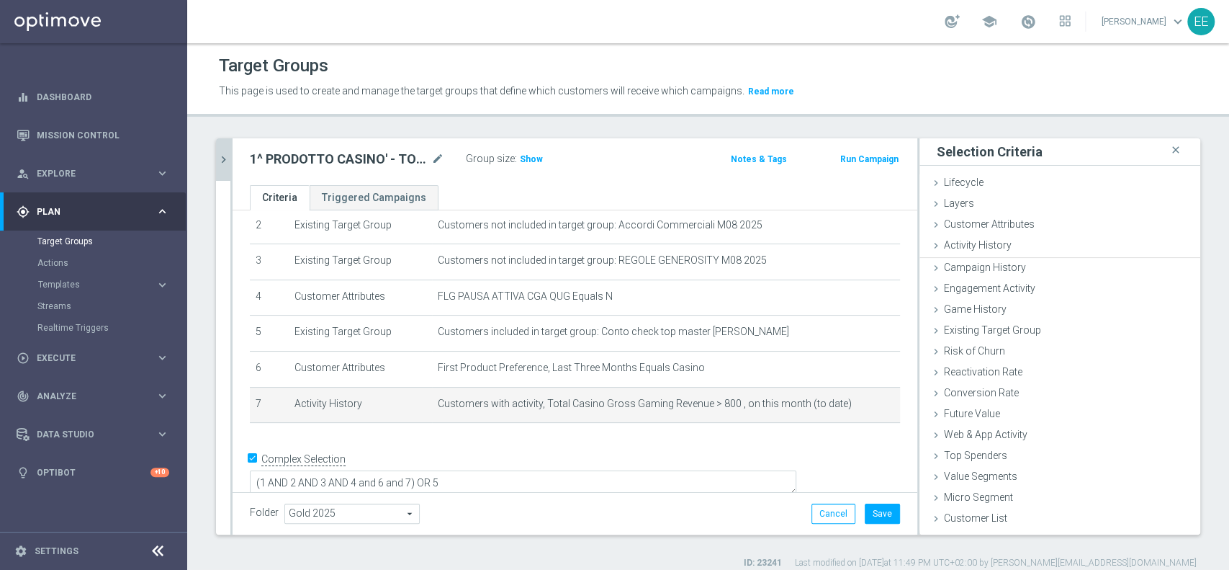
scroll to position [0, 0]
click at [530, 158] on span "Show" at bounding box center [531, 159] width 23 height 10
click at [858, 406] on icon "mode_edit" at bounding box center [864, 403] width 12 height 12
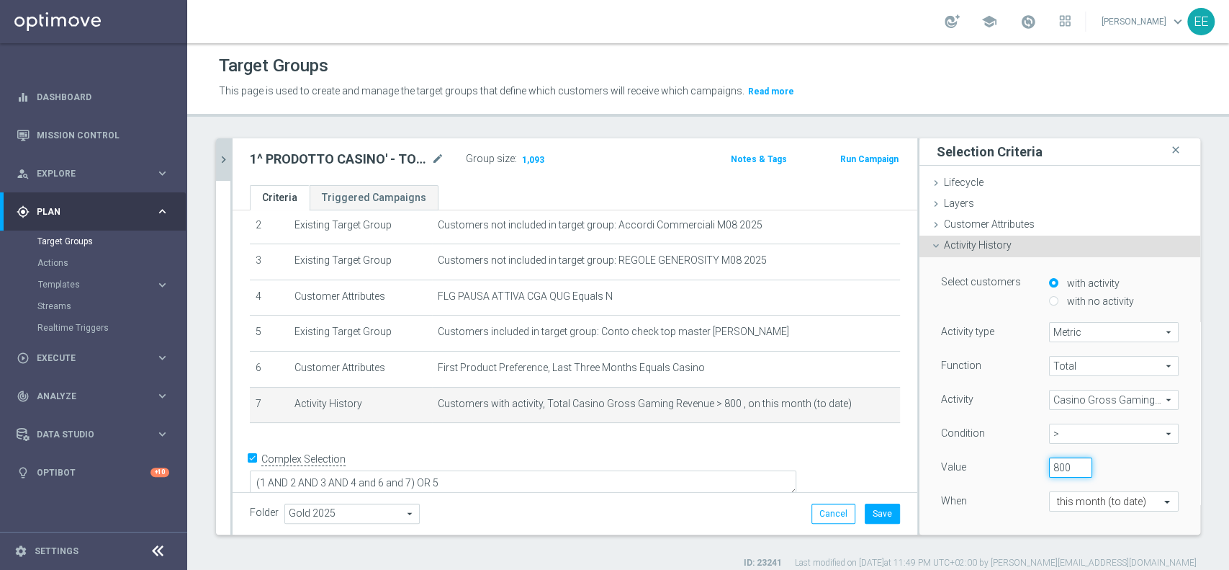
click at [1049, 462] on input "800" at bounding box center [1070, 467] width 43 height 20
click at [1062, 463] on input "801" at bounding box center [1070, 467] width 43 height 20
click at [1062, 463] on input "802" at bounding box center [1070, 467] width 43 height 20
click at [1062, 463] on input "803" at bounding box center [1070, 467] width 43 height 20
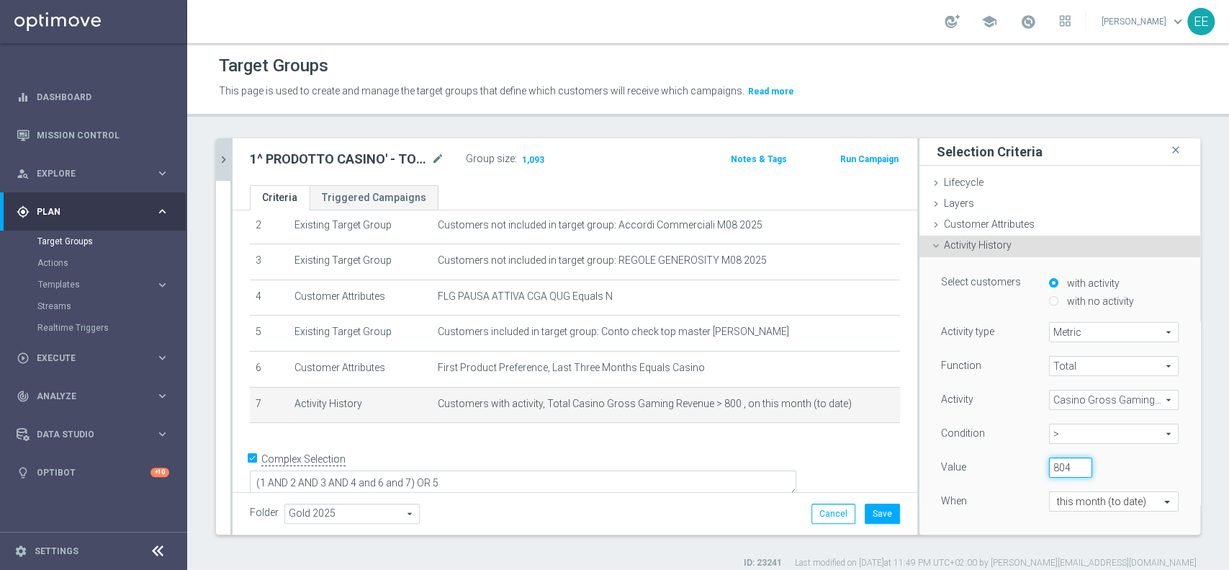
click at [1062, 463] on input "804" at bounding box center [1070, 467] width 43 height 20
click at [1062, 463] on input "805" at bounding box center [1070, 467] width 43 height 20
click at [1062, 463] on input "806" at bounding box center [1070, 467] width 43 height 20
click at [1062, 463] on input "807" at bounding box center [1070, 467] width 43 height 20
click at [1062, 463] on input "808" at bounding box center [1070, 467] width 43 height 20
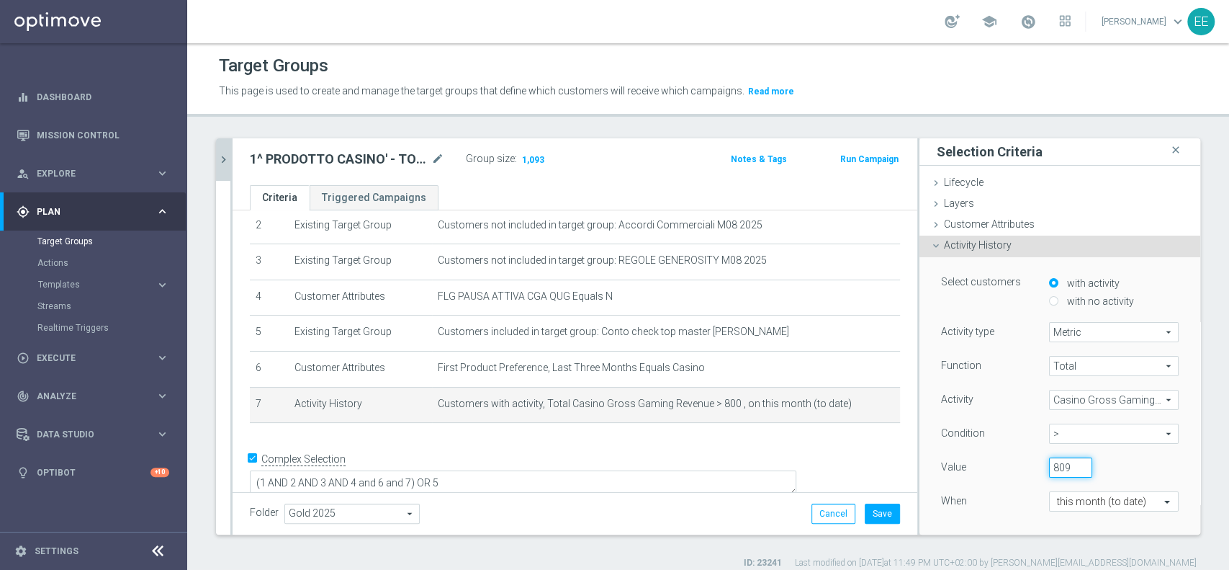
click at [1062, 463] on input "809" at bounding box center [1070, 467] width 43 height 20
click at [1062, 463] on input "810" at bounding box center [1070, 467] width 43 height 20
click at [1062, 463] on input "811" at bounding box center [1070, 467] width 43 height 20
click at [1062, 463] on input "812" at bounding box center [1070, 467] width 43 height 20
click at [1062, 463] on input "813" at bounding box center [1070, 467] width 43 height 20
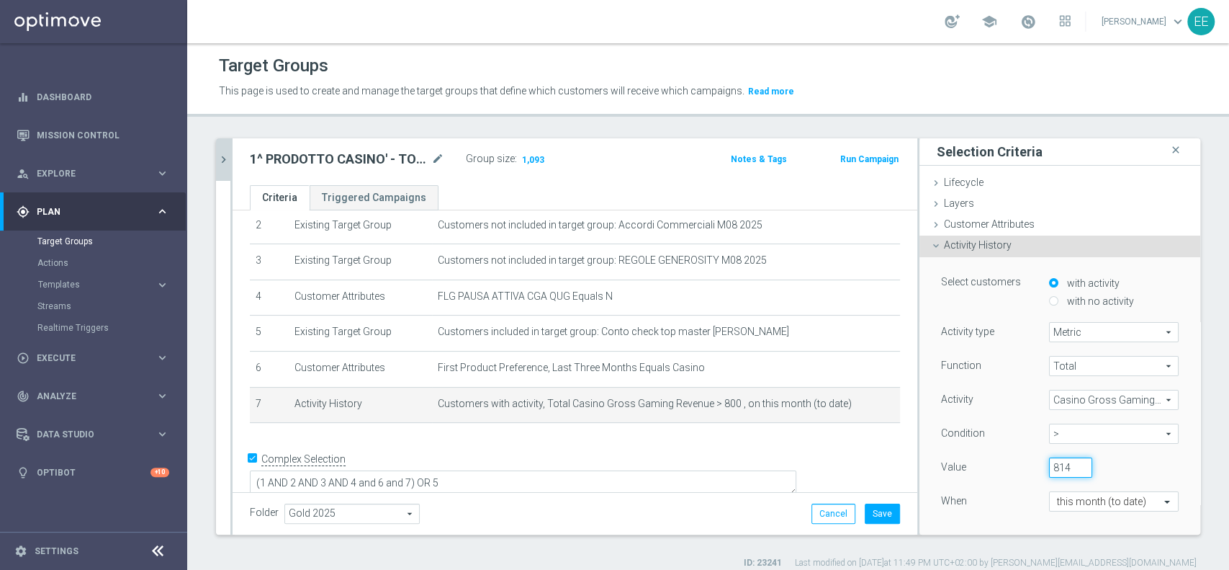
click at [1062, 463] on input "814" at bounding box center [1070, 467] width 43 height 20
click at [1062, 463] on input "815" at bounding box center [1070, 467] width 43 height 20
click at [1062, 463] on input "816" at bounding box center [1070, 467] width 43 height 20
click at [1062, 463] on input "817" at bounding box center [1070, 467] width 43 height 20
click at [1062, 463] on input "818" at bounding box center [1070, 467] width 43 height 20
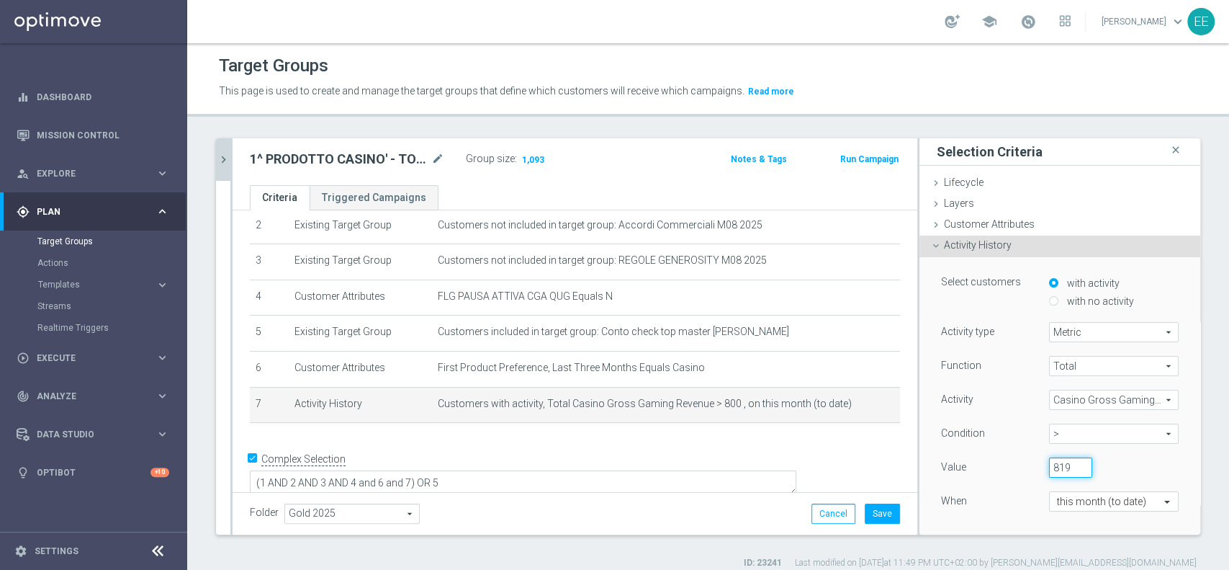
click at [1062, 463] on input "819" at bounding box center [1070, 467] width 43 height 20
click at [1062, 463] on input "820" at bounding box center [1070, 467] width 43 height 20
click at [1062, 463] on input "821" at bounding box center [1070, 467] width 43 height 20
click at [1062, 463] on input "822" at bounding box center [1070, 467] width 43 height 20
click at [1062, 463] on input "823" at bounding box center [1070, 467] width 43 height 20
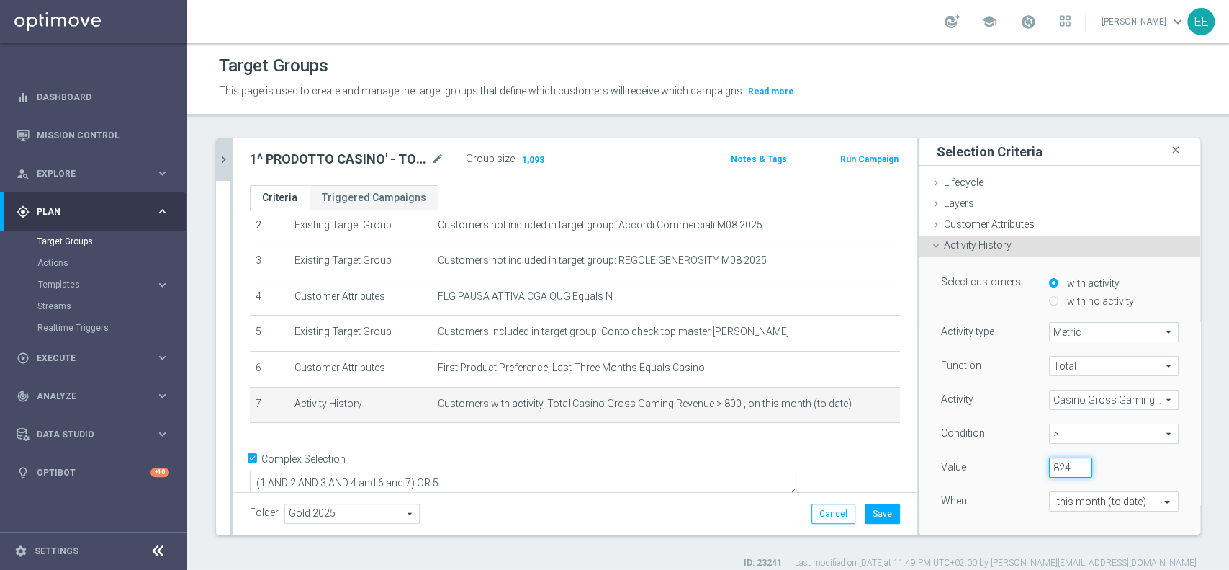
click at [1062, 463] on input "824" at bounding box center [1070, 467] width 43 height 20
click at [1062, 463] on input "825" at bounding box center [1070, 467] width 43 height 20
click at [1062, 463] on input "826" at bounding box center [1070, 467] width 43 height 20
click at [1062, 463] on input "827" at bounding box center [1070, 467] width 43 height 20
click at [1062, 463] on input "828" at bounding box center [1070, 467] width 43 height 20
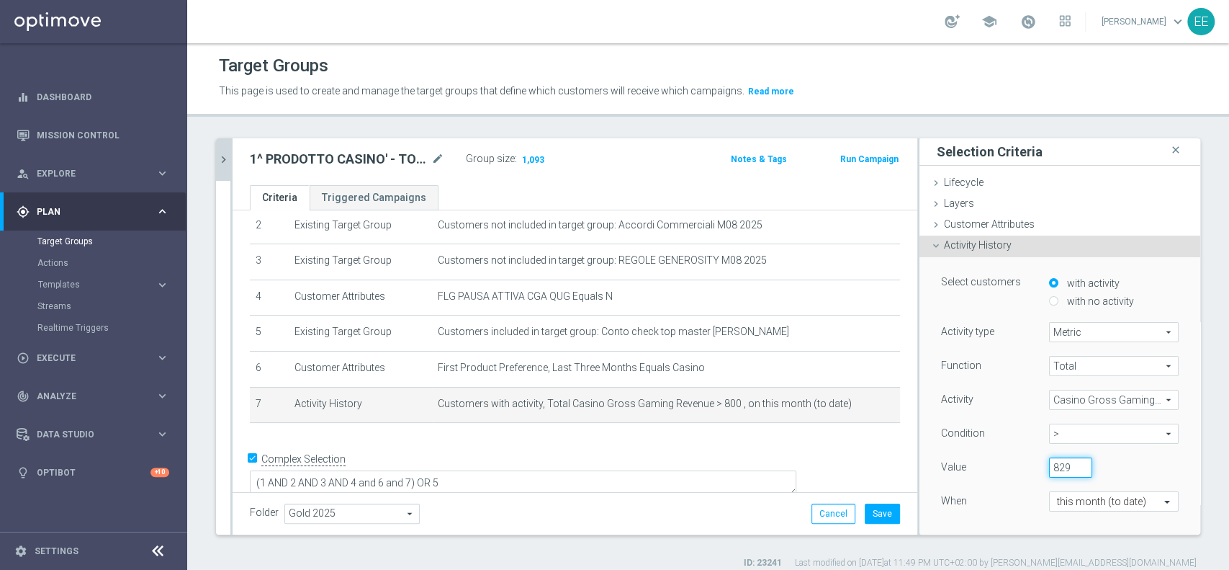
click at [1062, 463] on input "829" at bounding box center [1070, 467] width 43 height 20
type input "830"
click at [1062, 463] on input "830" at bounding box center [1070, 467] width 43 height 20
click at [1084, 461] on div "830" at bounding box center [1103, 467] width 130 height 20
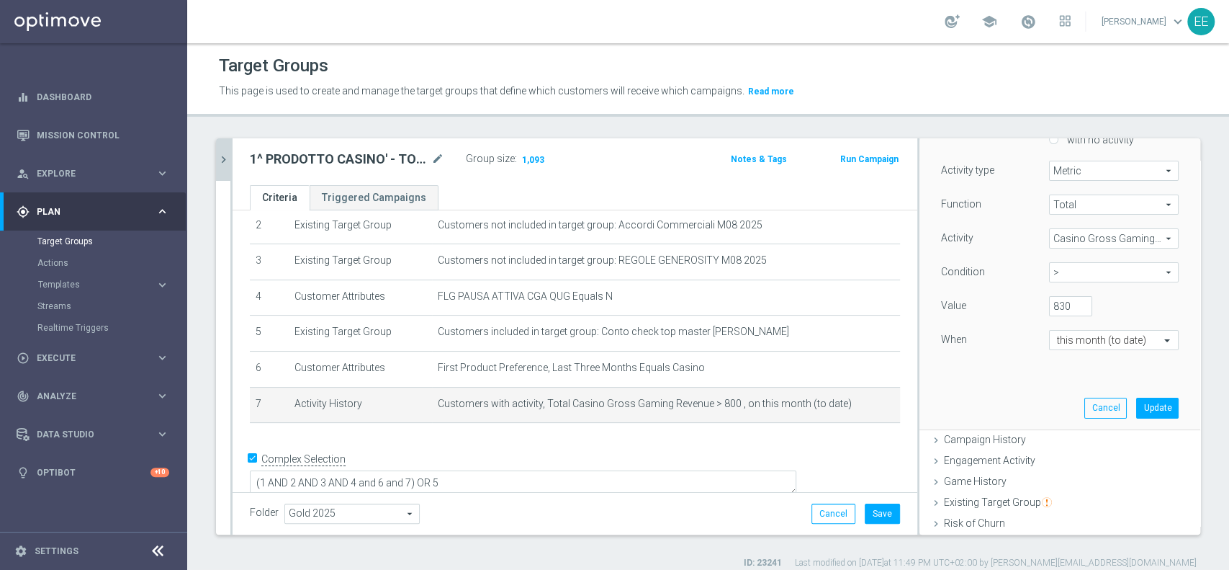
scroll to position [193, 0]
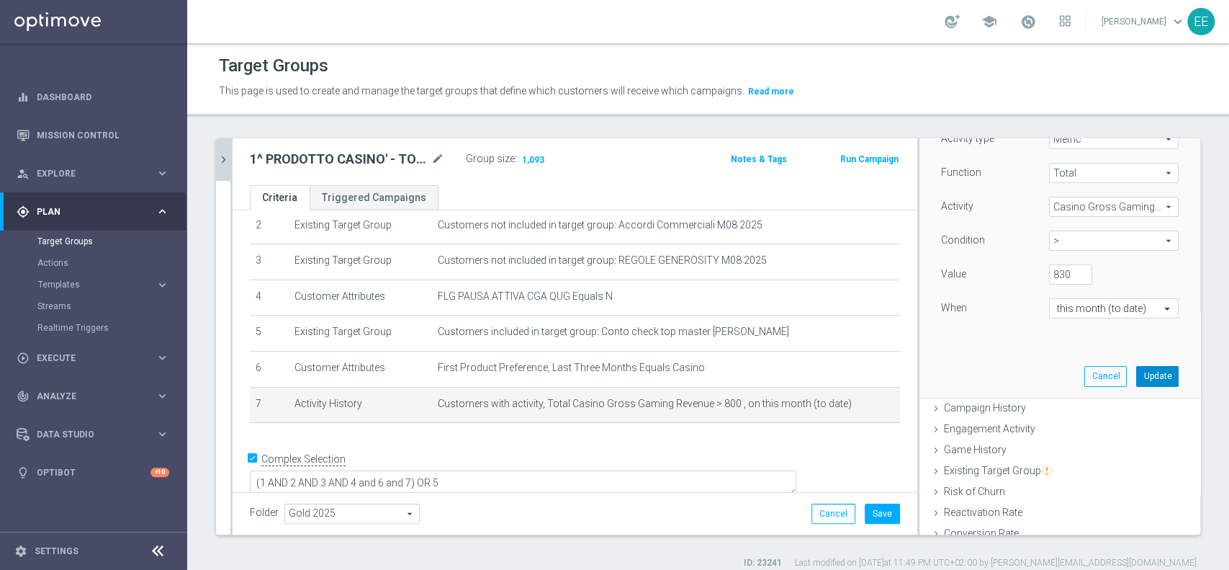
click at [1136, 382] on button "Update" at bounding box center [1157, 376] width 42 height 20
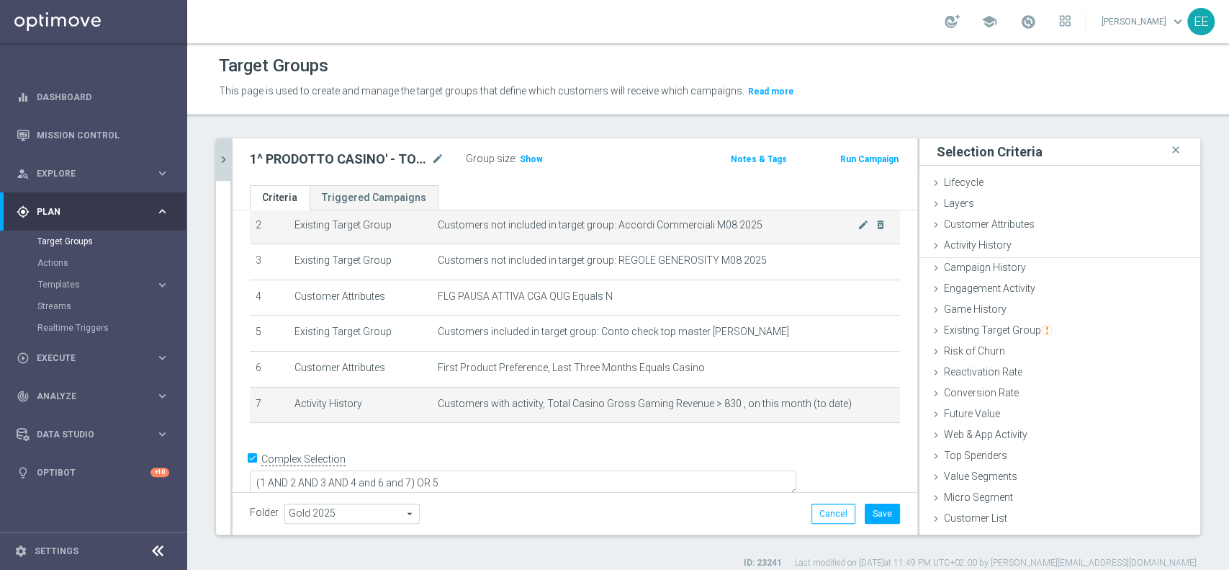
scroll to position [0, 0]
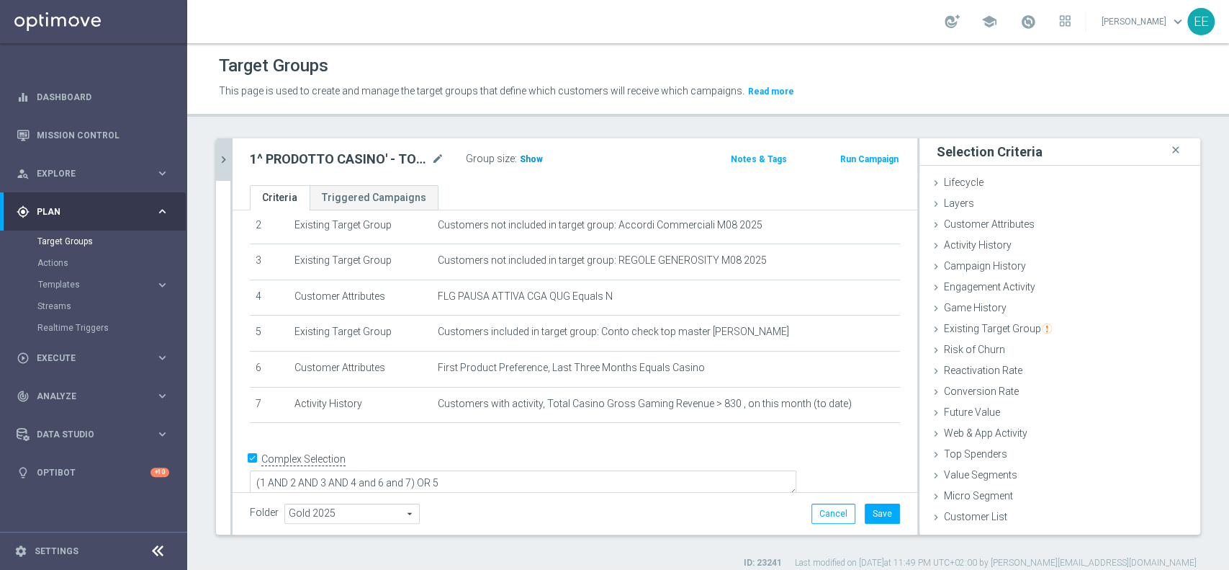
click at [531, 156] on span "Show" at bounding box center [531, 159] width 23 height 10
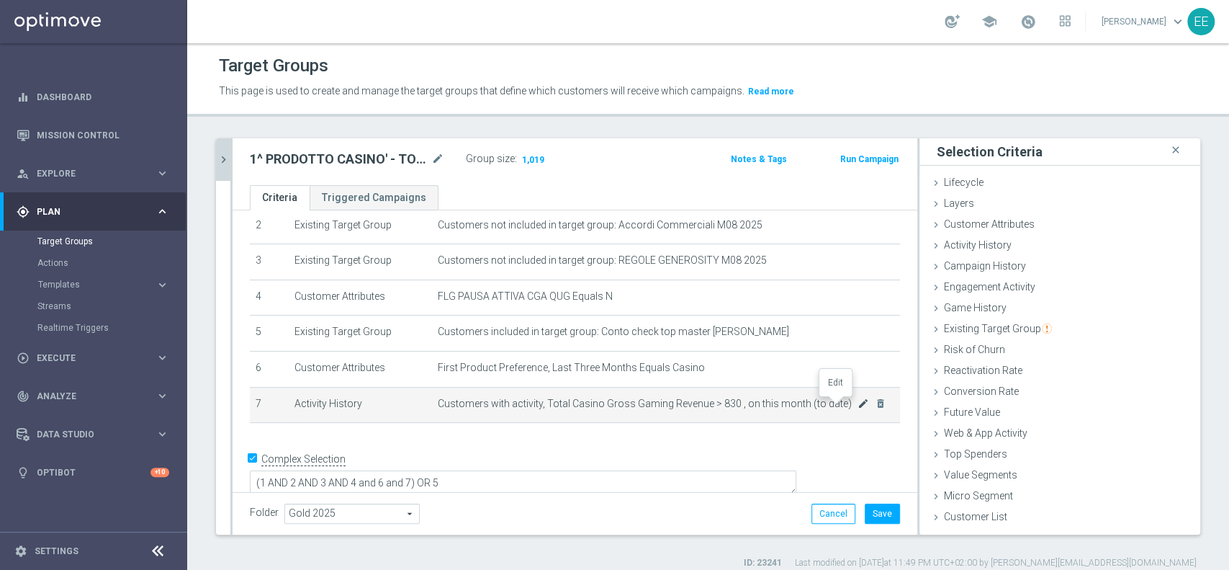
click at [858, 401] on icon "mode_edit" at bounding box center [864, 403] width 12 height 12
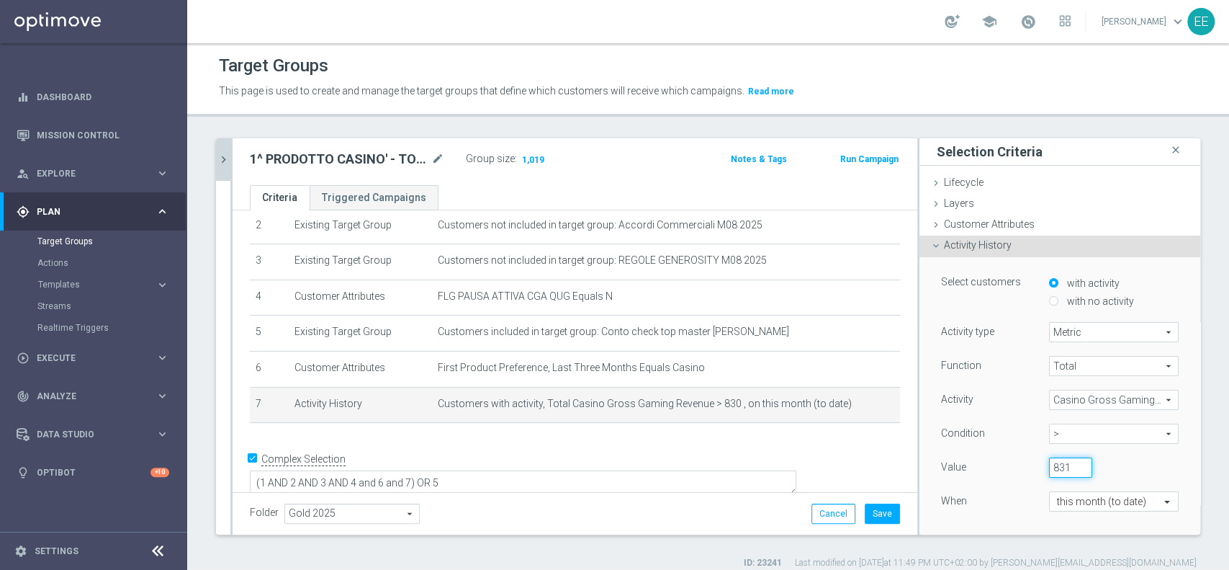
click at [1055, 464] on input "831" at bounding box center [1070, 467] width 43 height 20
click at [1055, 464] on input "832" at bounding box center [1070, 467] width 43 height 20
click at [1055, 464] on input "833" at bounding box center [1070, 467] width 43 height 20
click at [1055, 464] on input "834" at bounding box center [1070, 467] width 43 height 20
click at [1055, 464] on input "835" at bounding box center [1070, 467] width 43 height 20
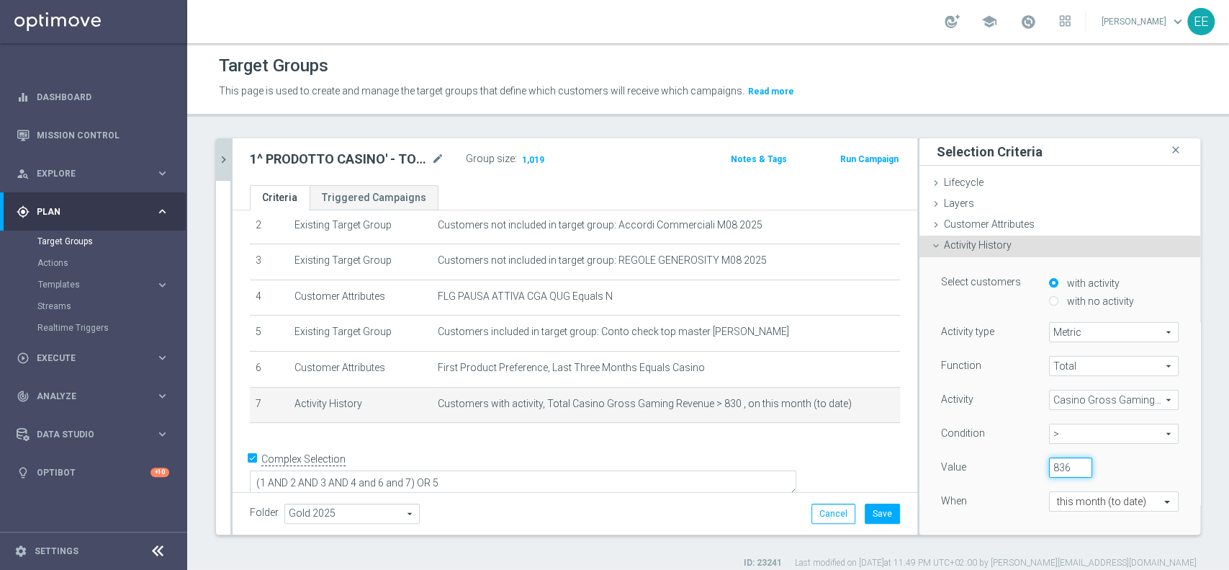
click at [1055, 464] on input "836" at bounding box center [1070, 467] width 43 height 20
click at [1055, 464] on input "837" at bounding box center [1070, 467] width 43 height 20
click at [1055, 464] on input "838" at bounding box center [1070, 467] width 43 height 20
click at [1055, 464] on input "839" at bounding box center [1070, 467] width 43 height 20
type input "840"
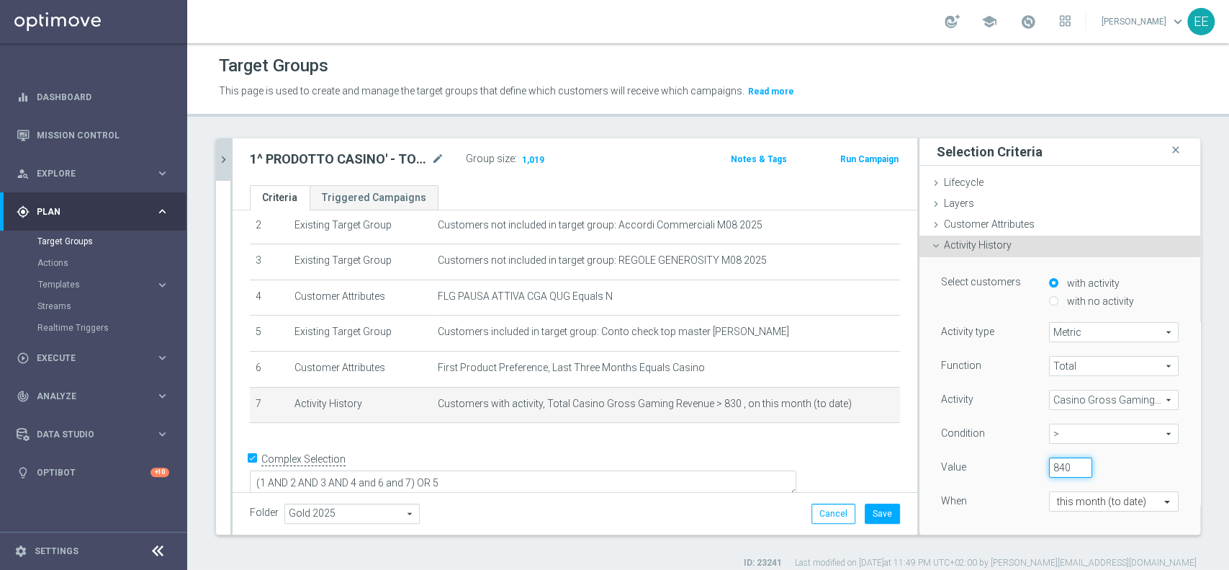
click at [1055, 464] on input "840" at bounding box center [1070, 467] width 43 height 20
click at [1093, 458] on div "840" at bounding box center [1103, 467] width 130 height 20
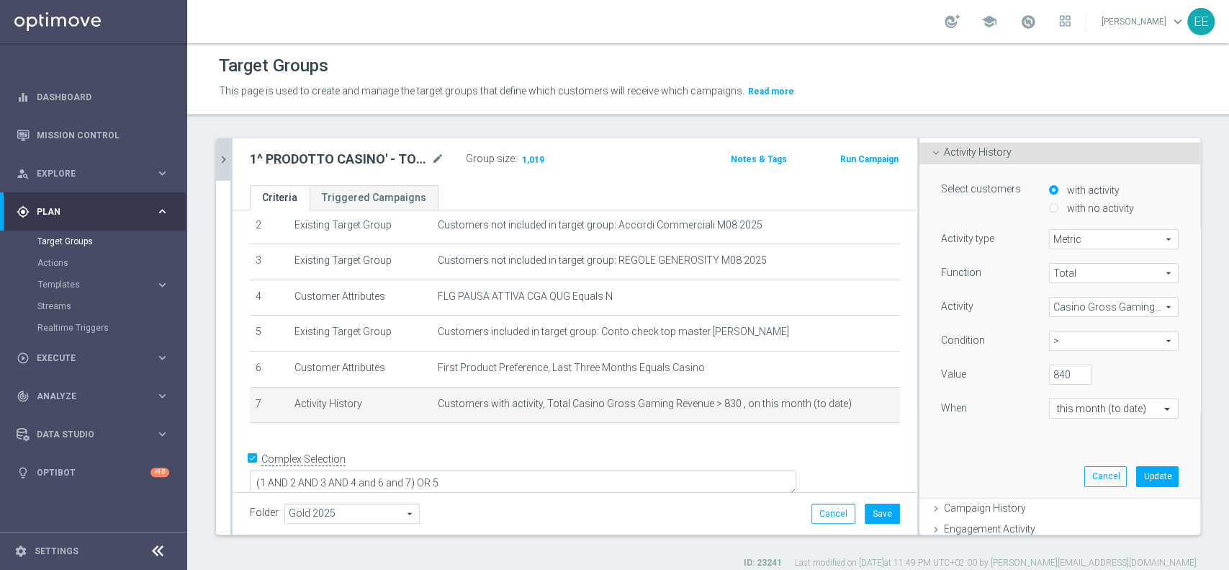
scroll to position [102, 0]
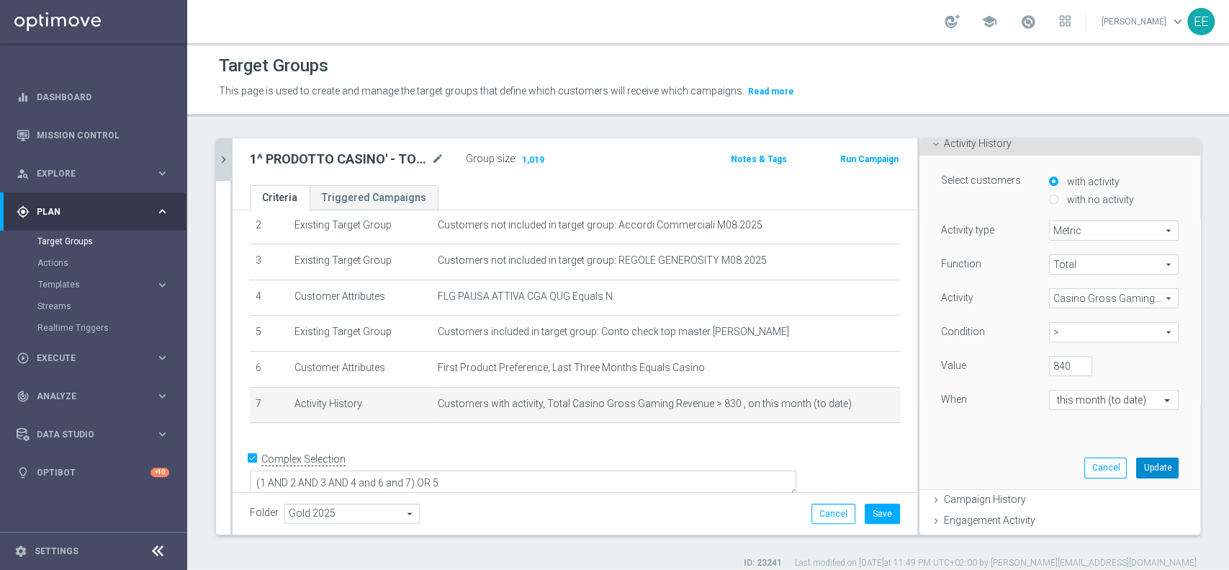
click at [1136, 463] on button "Update" at bounding box center [1157, 467] width 42 height 20
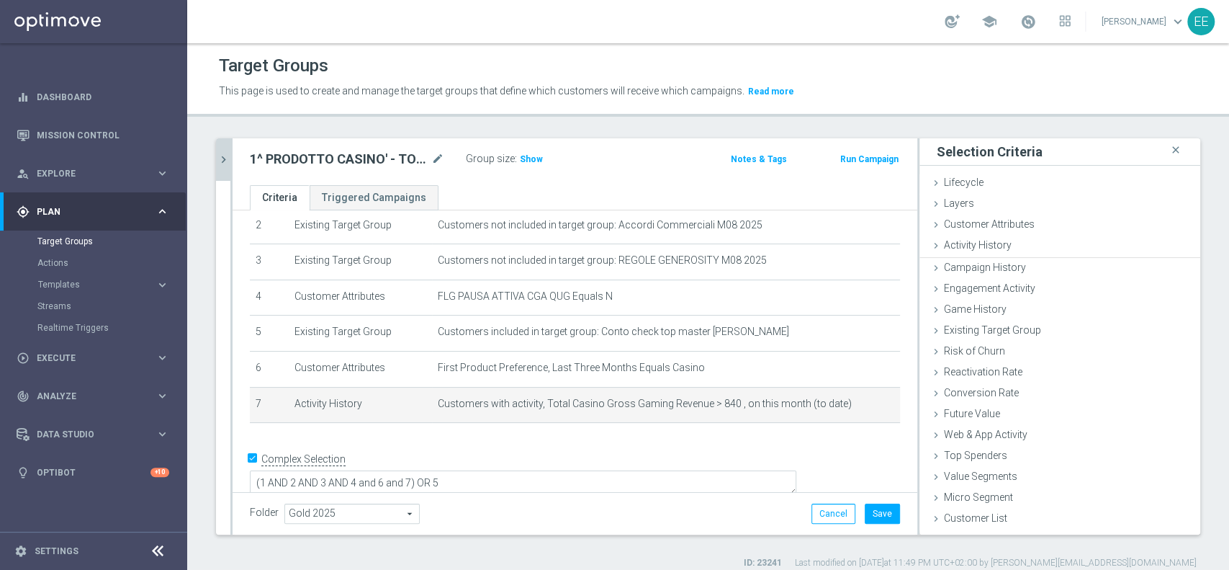
scroll to position [0, 0]
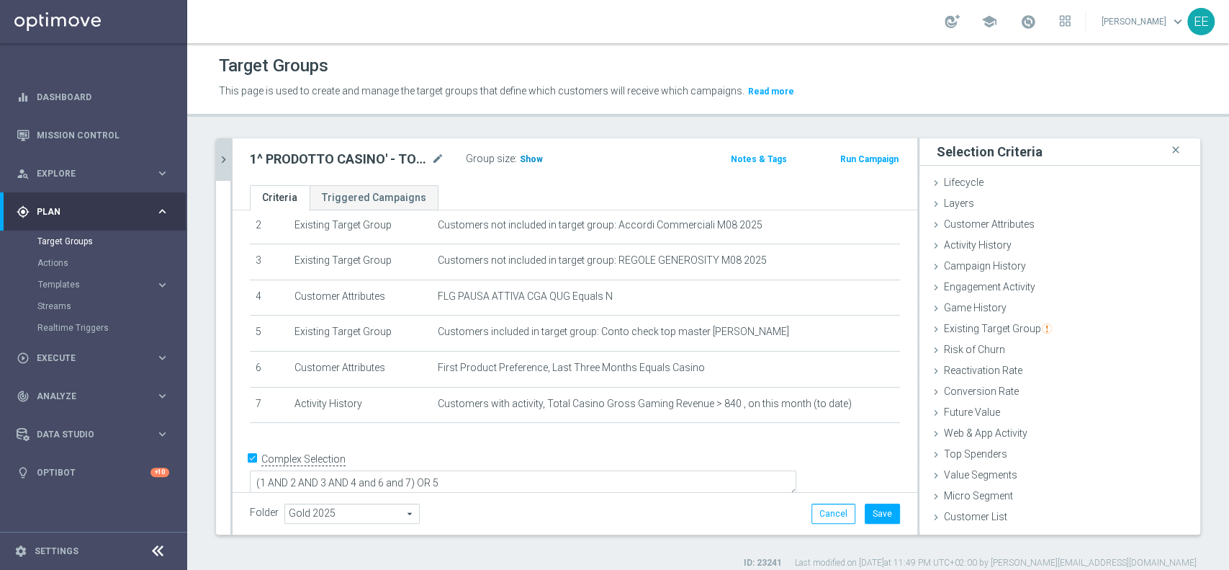
click at [523, 156] on span "Show" at bounding box center [531, 159] width 23 height 10
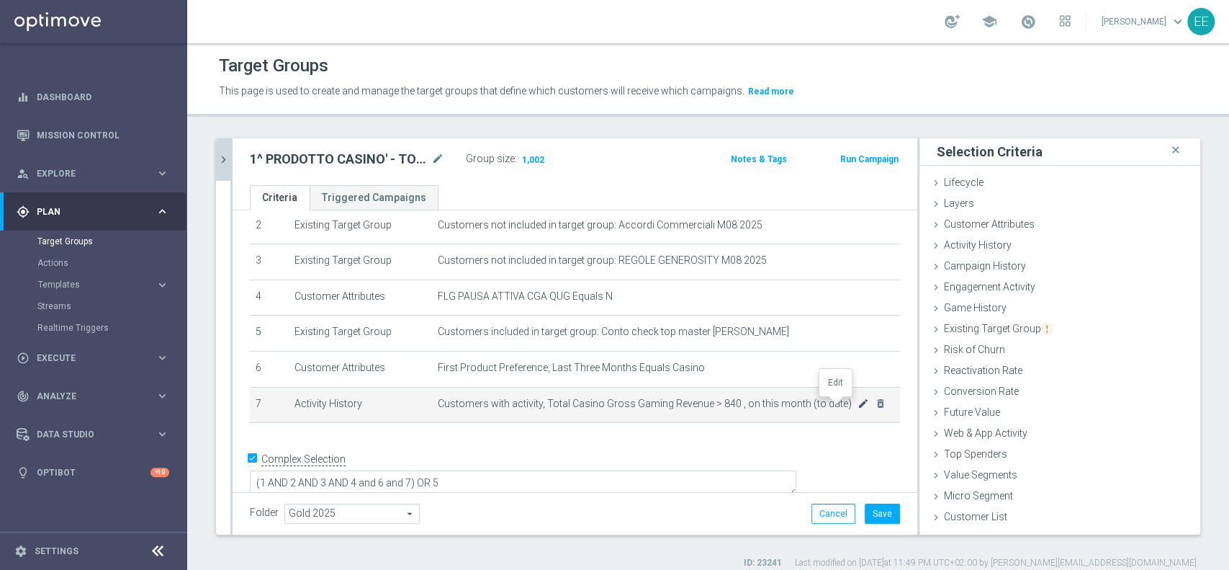
click at [858, 405] on icon "mode_edit" at bounding box center [864, 403] width 12 height 12
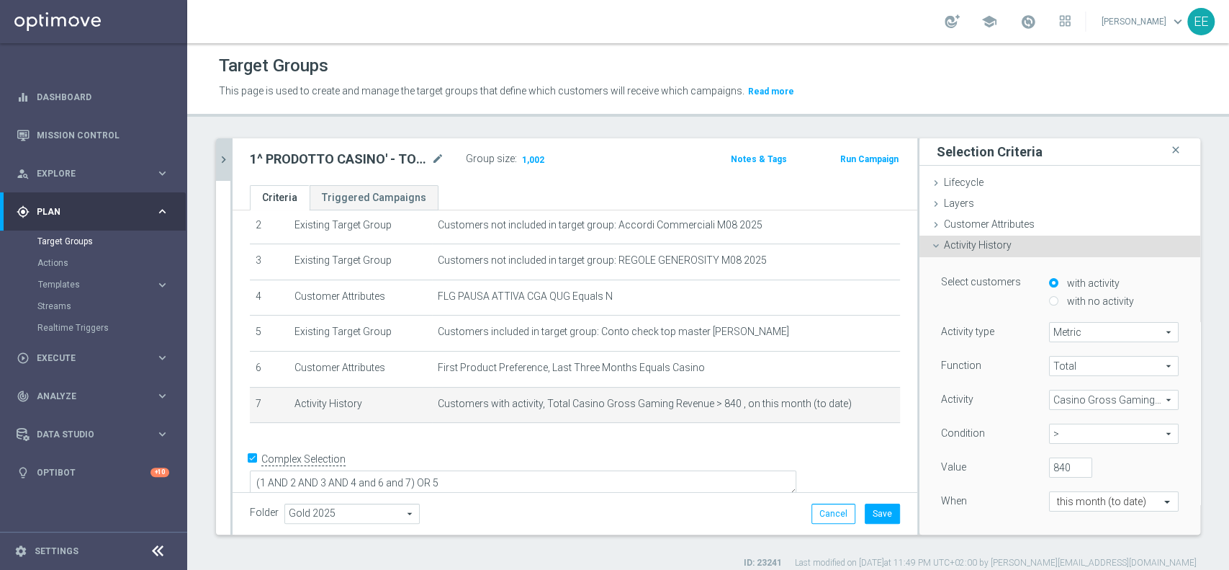
click at [815, 185] on ul "Criteria Triggered Campaigns" at bounding box center [575, 197] width 685 height 25
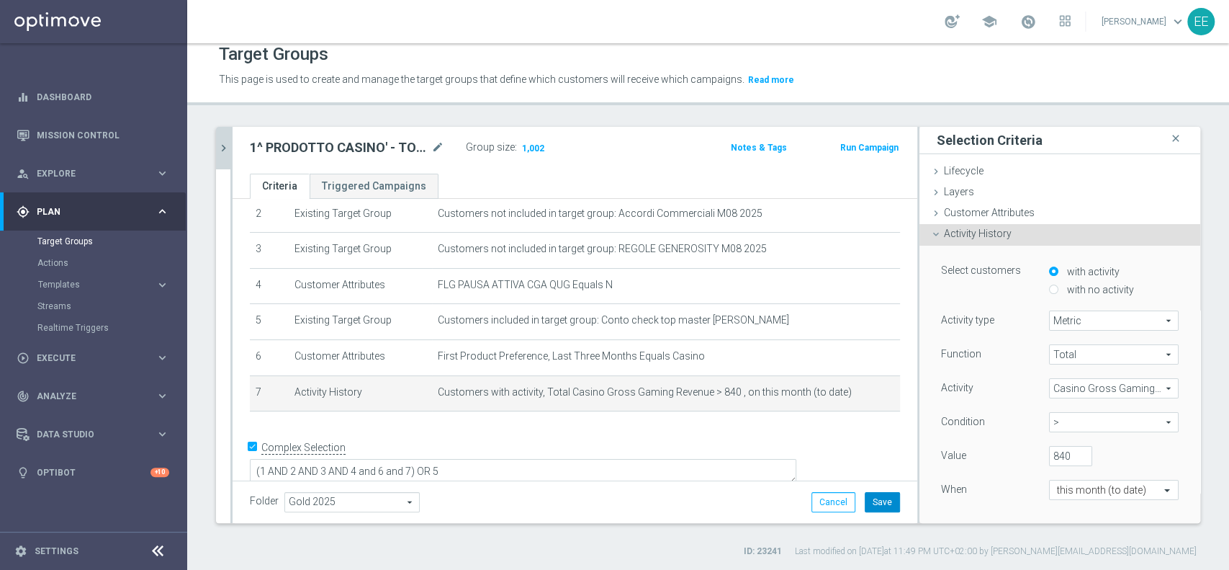
click at [876, 510] on button "Save" at bounding box center [882, 502] width 35 height 20
click at [230, 141] on div at bounding box center [231, 325] width 2 height 396
click at [227, 143] on icon "chevron_right" at bounding box center [224, 148] width 14 height 14
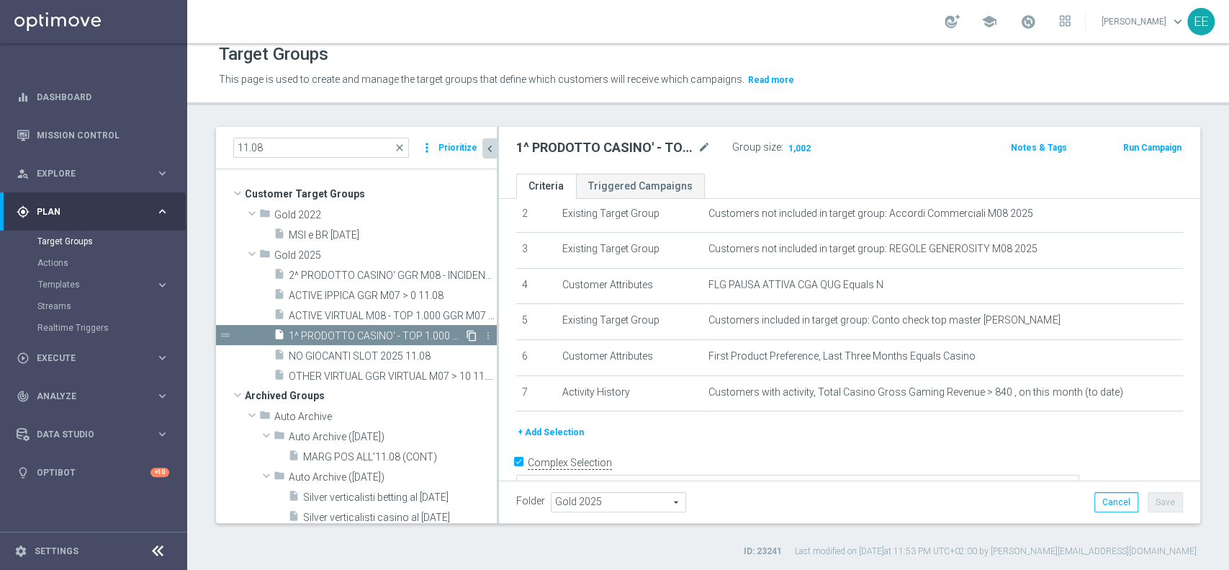
click at [466, 337] on icon "content_copy" at bounding box center [472, 336] width 12 height 12
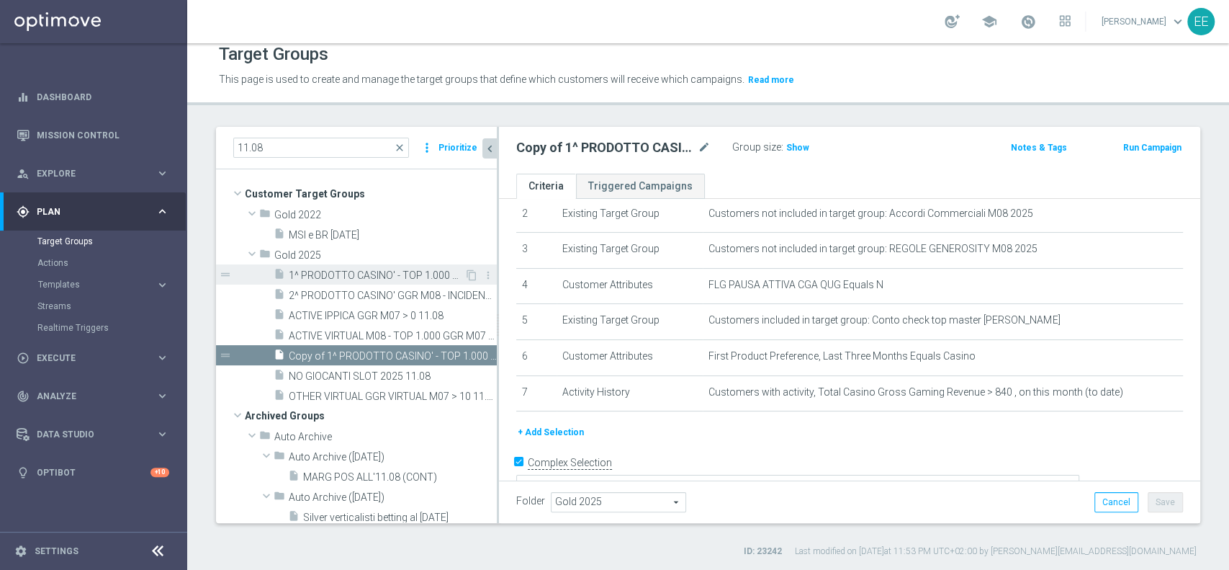
click at [363, 279] on span "1^ PRODOTTO CASINO' - TOP 1.000 GGR CASINO' M08" at bounding box center [377, 275] width 176 height 12
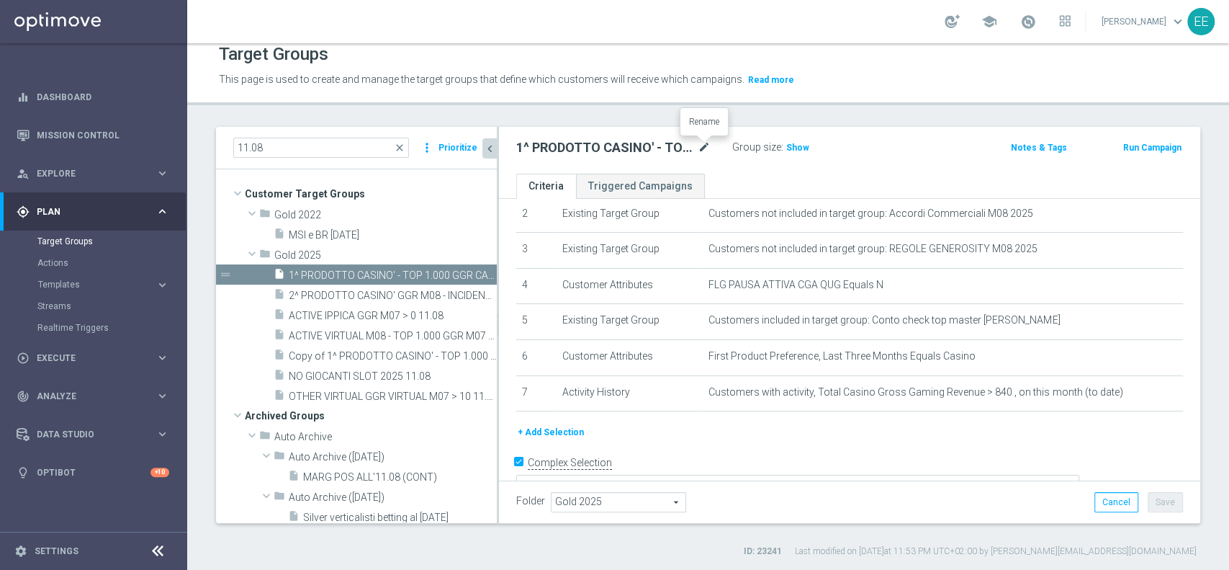
click at [702, 145] on icon "mode_edit" at bounding box center [704, 147] width 13 height 17
type input "1^ PRODOTTO CASINO' - TOP 1.000 GGR CASINO' M08 12.08"
click at [350, 357] on span "Copy of 1^ PRODOTTO CASINO' - TOP 1.000 GGR CASINO' M08" at bounding box center [377, 356] width 176 height 12
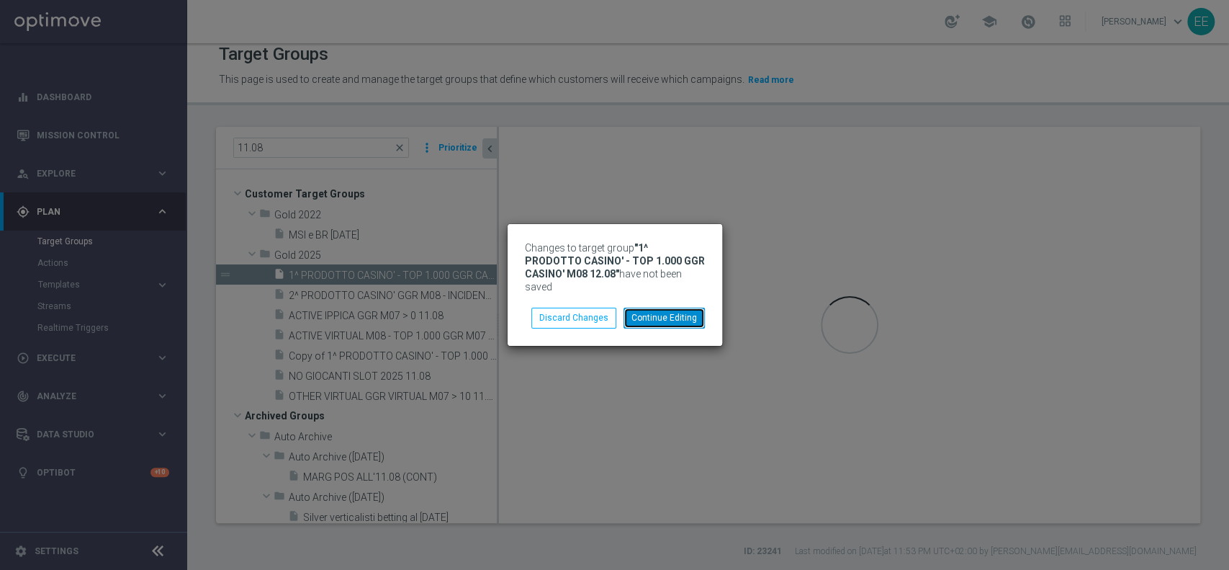
click at [654, 310] on button "Continue Editing" at bounding box center [664, 317] width 81 height 20
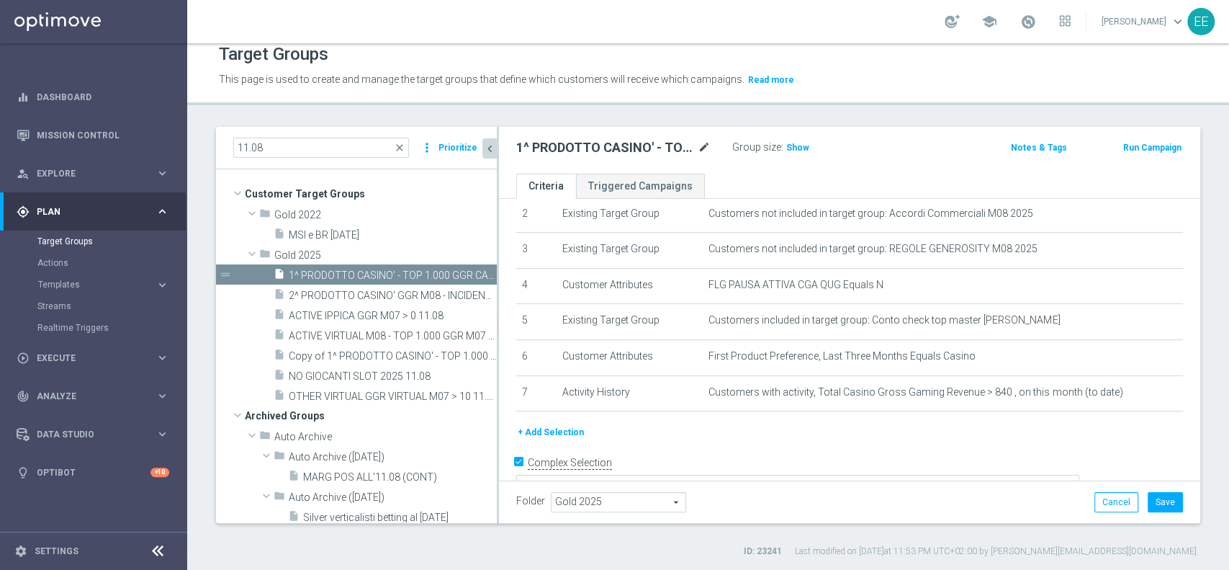
click at [706, 148] on icon "mode_edit" at bounding box center [704, 147] width 13 height 17
click at [1151, 489] on div "Folder Gold 2025 Gold 2025 arrow_drop_down search Cancel Save Saving..." at bounding box center [849, 501] width 701 height 42
click at [1148, 505] on button "Save" at bounding box center [1165, 502] width 35 height 20
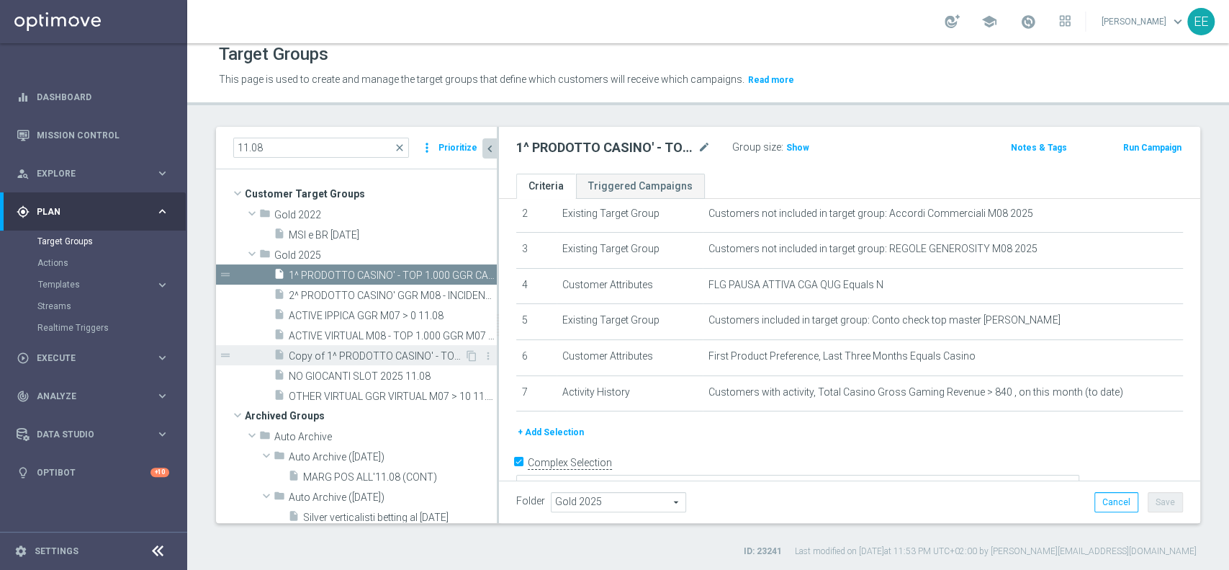
click at [368, 354] on span "Copy of 1^ PRODOTTO CASINO' - TOP 1.000 GGR CASINO' M08" at bounding box center [377, 356] width 176 height 12
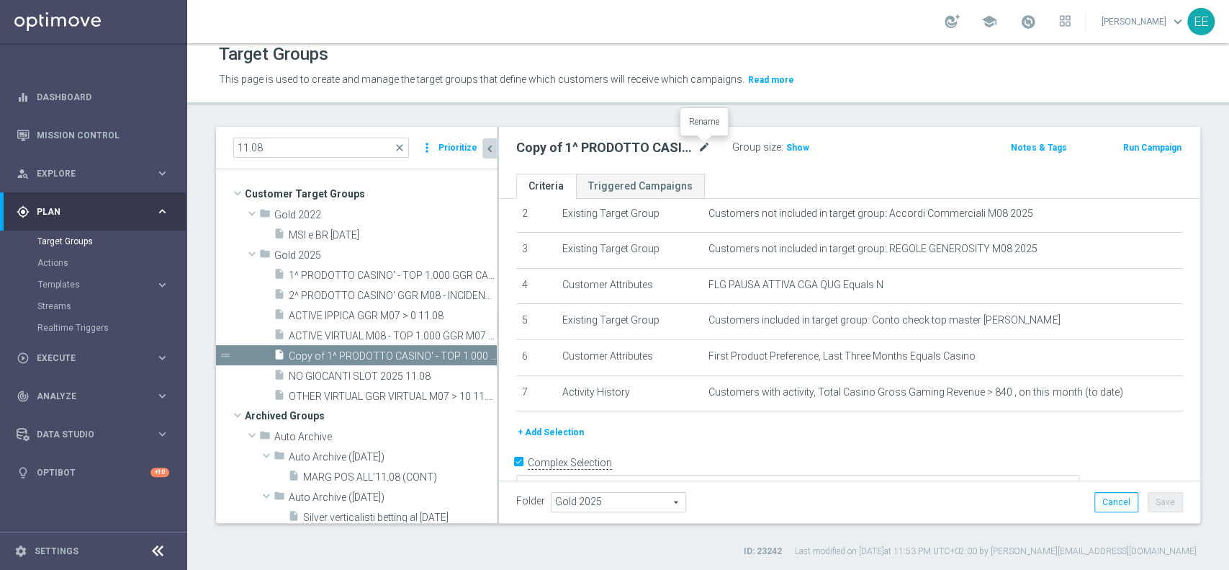
click at [703, 147] on icon "mode_edit" at bounding box center [704, 147] width 13 height 17
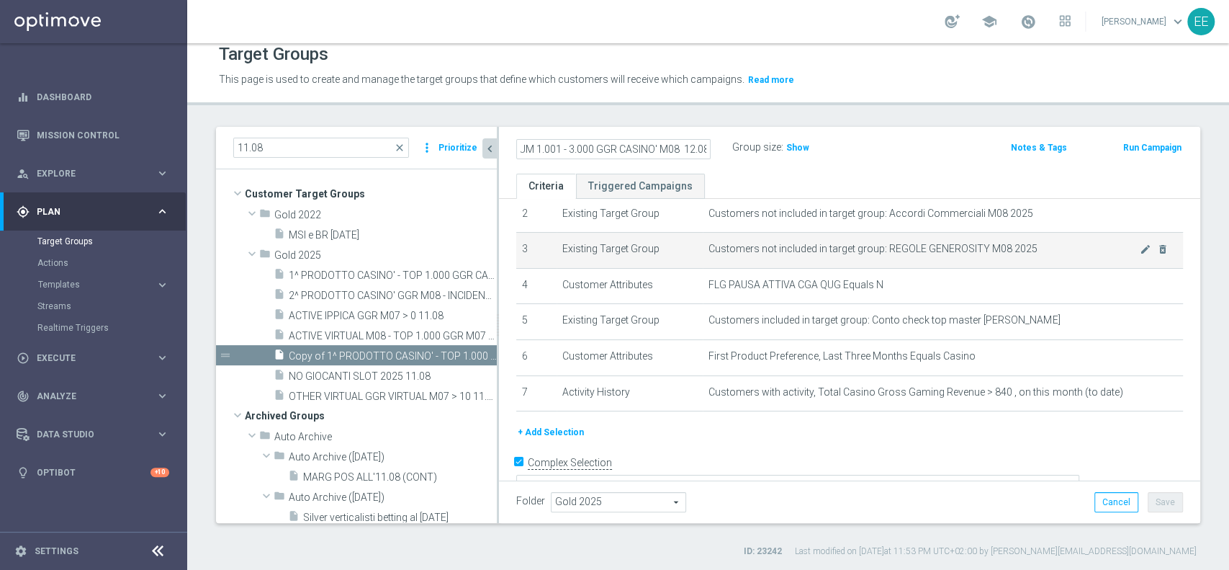
scroll to position [104, 0]
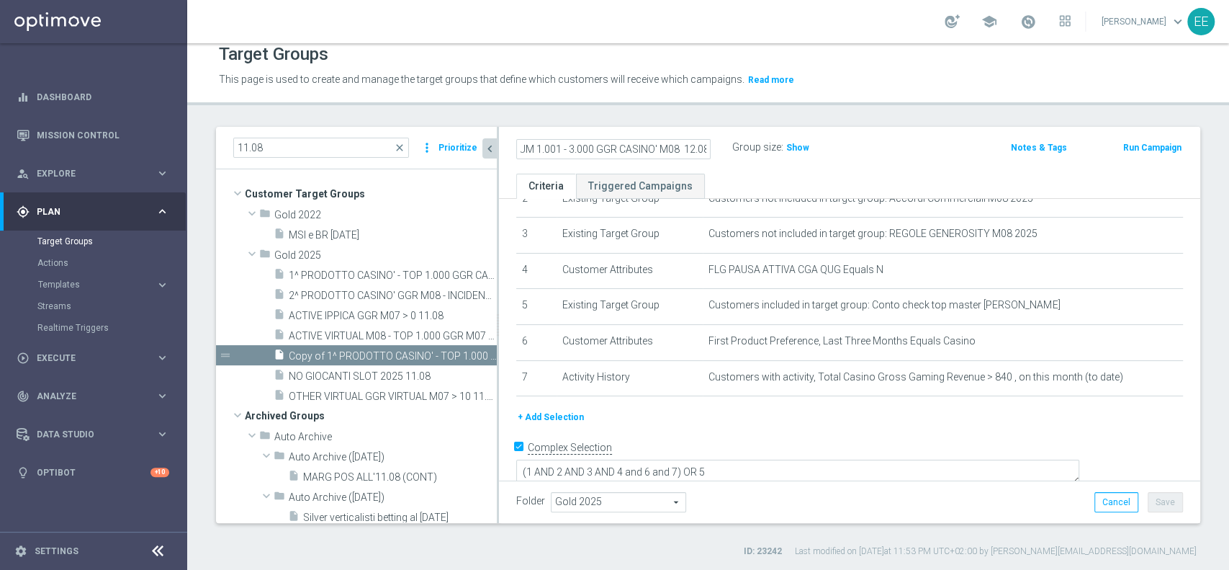
type input "1^ PRODOTTO CASINO' - MEDIUM 1.001 - 3.000 GGR CASINO' M08 12.08"
click at [981, 469] on form "Complex Selection (1 AND 2 AND 3 AND 4 and 6 and 7) OR 5 Invalid Expression" at bounding box center [849, 469] width 667 height 66
click at [1156, 504] on button "Save" at bounding box center [1165, 502] width 35 height 20
click at [295, 141] on input "11.08" at bounding box center [321, 148] width 176 height 20
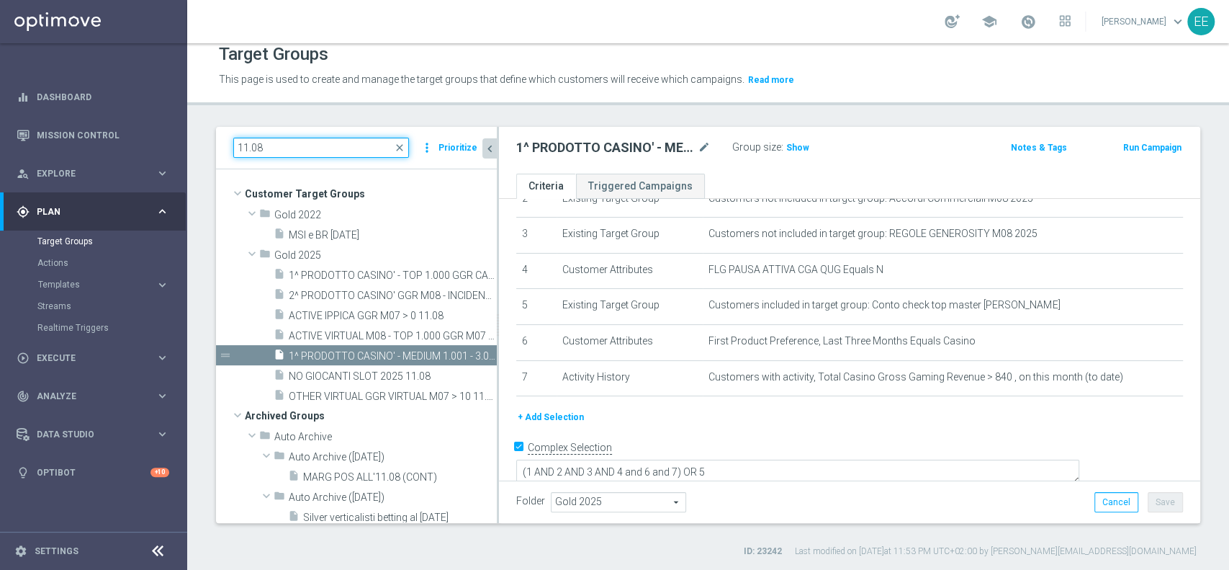
click at [246, 142] on input "11.08" at bounding box center [321, 148] width 176 height 20
type input "12.08"
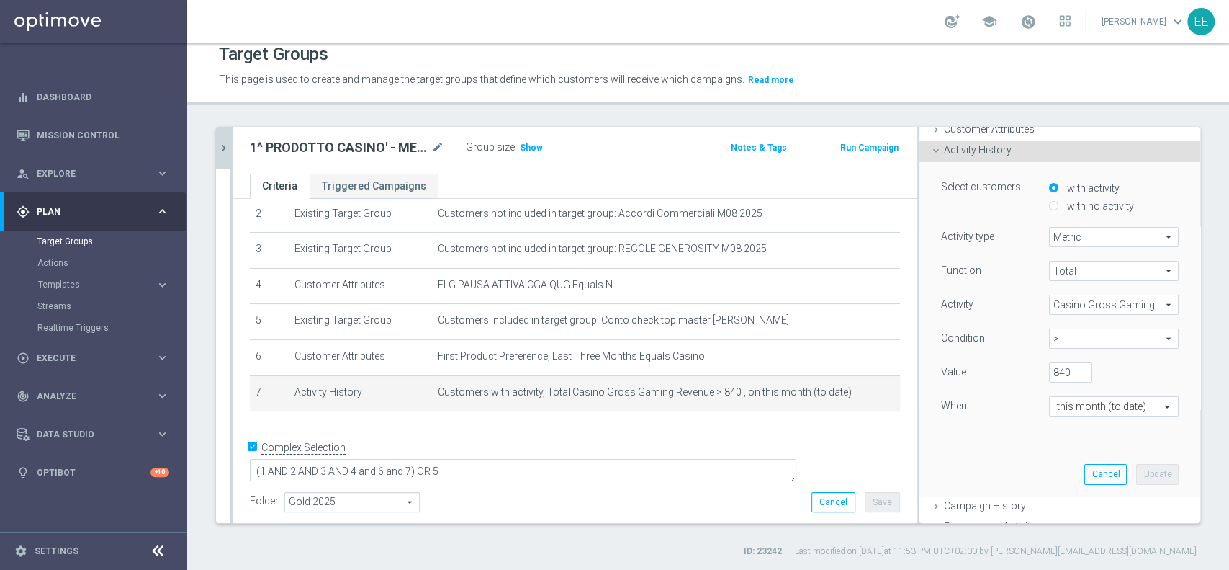
scroll to position [101, 0]
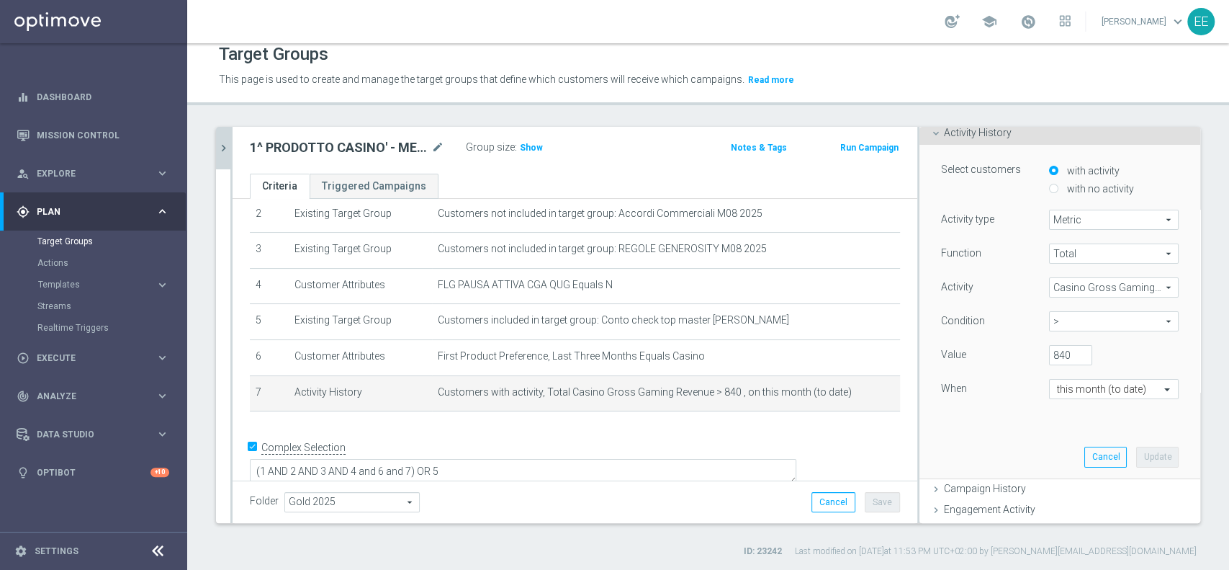
click at [1055, 320] on span ">" at bounding box center [1114, 321] width 128 height 19
click at [1049, 446] on label "between" at bounding box center [1114, 455] width 130 height 19
type input "between"
click at [1114, 354] on input "number" at bounding box center [1135, 355] width 43 height 20
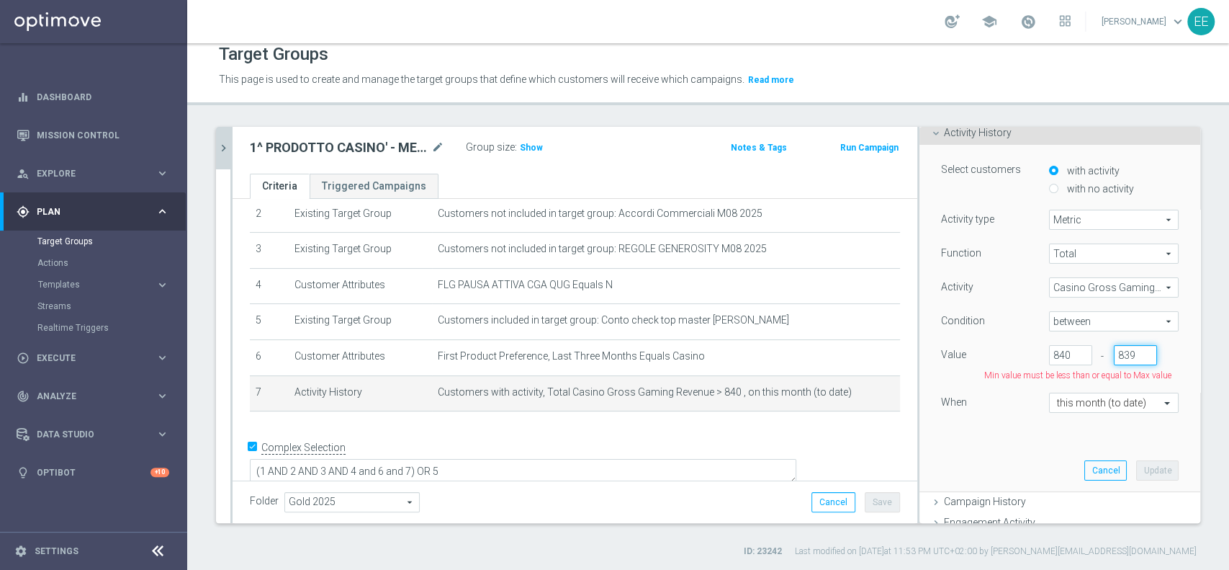
type input "839"
click at [1049, 348] on input "840" at bounding box center [1070, 355] width 43 height 20
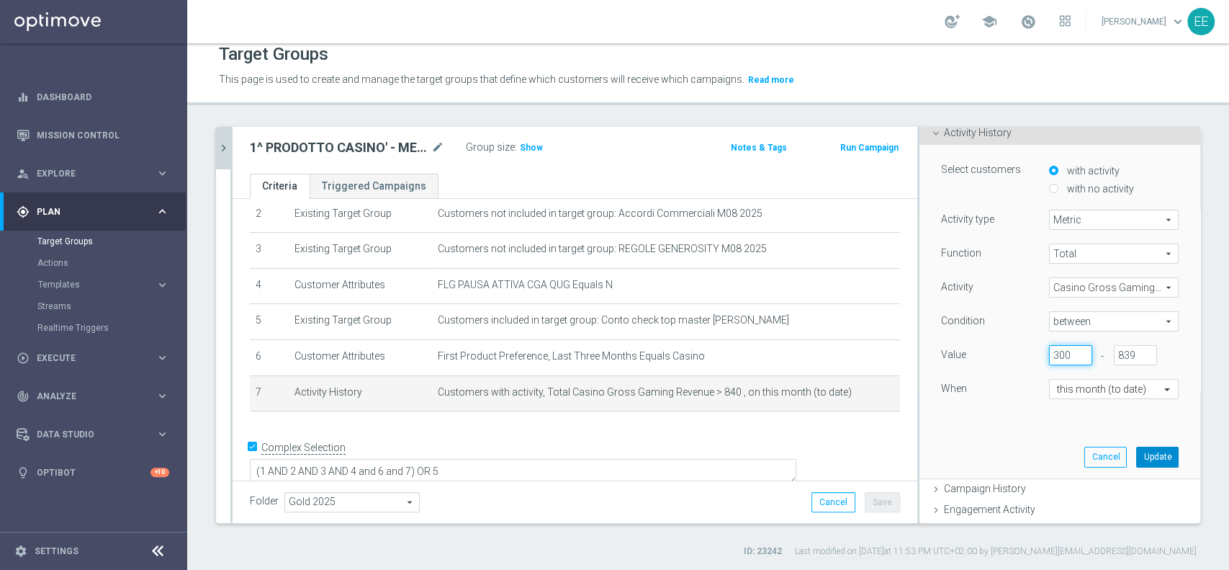
type input "300"
click at [1144, 464] on button "Update" at bounding box center [1157, 456] width 42 height 20
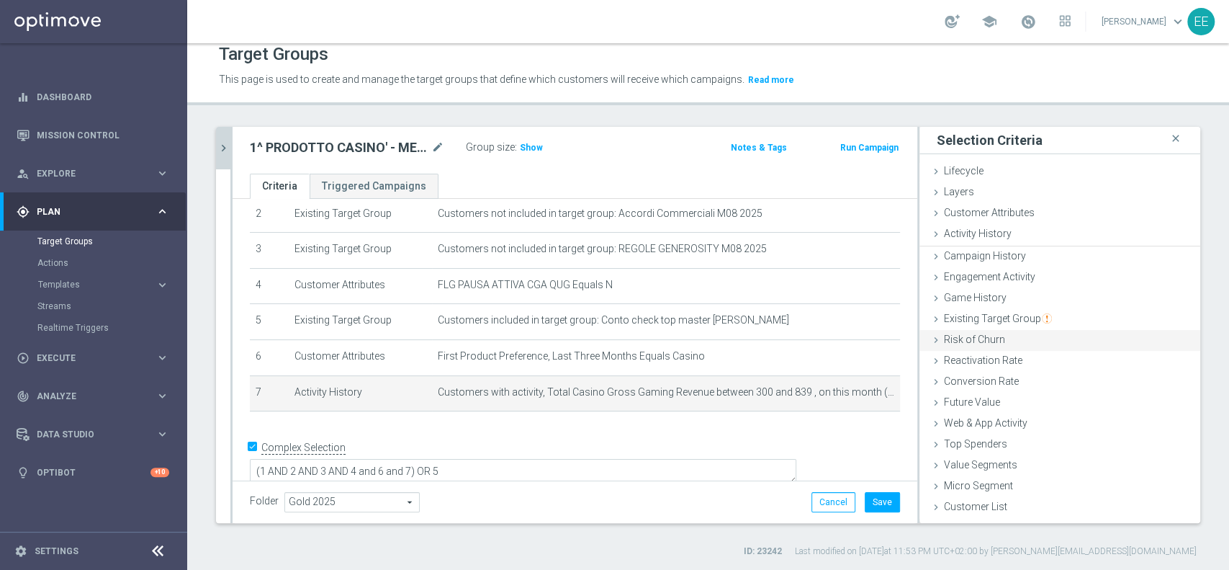
scroll to position [0, 0]
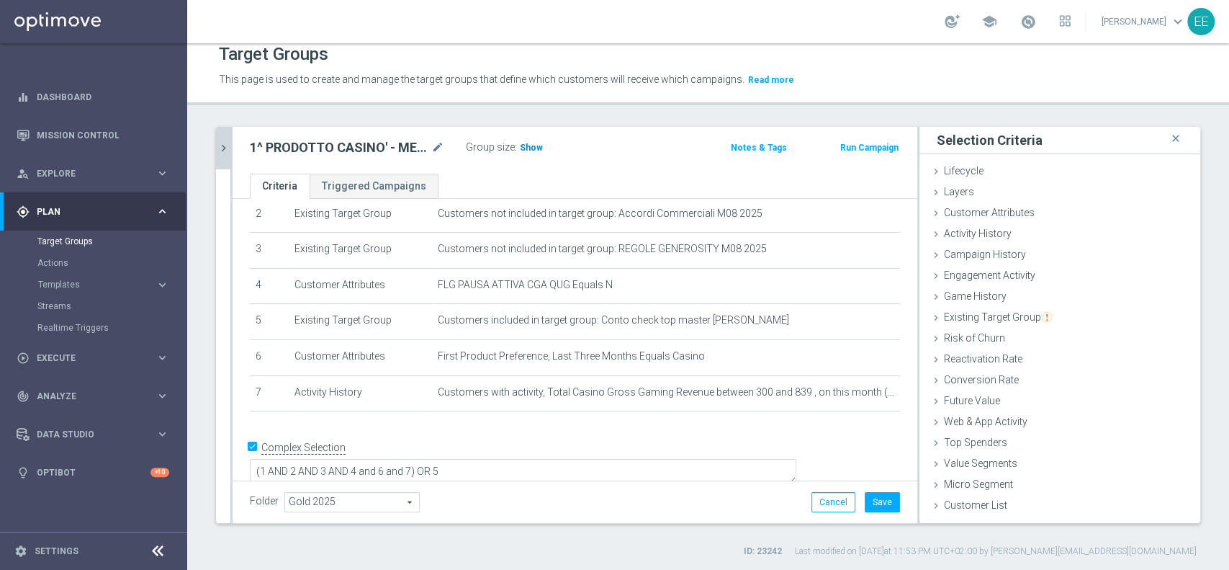
click at [539, 150] on span "Show" at bounding box center [531, 148] width 23 height 10
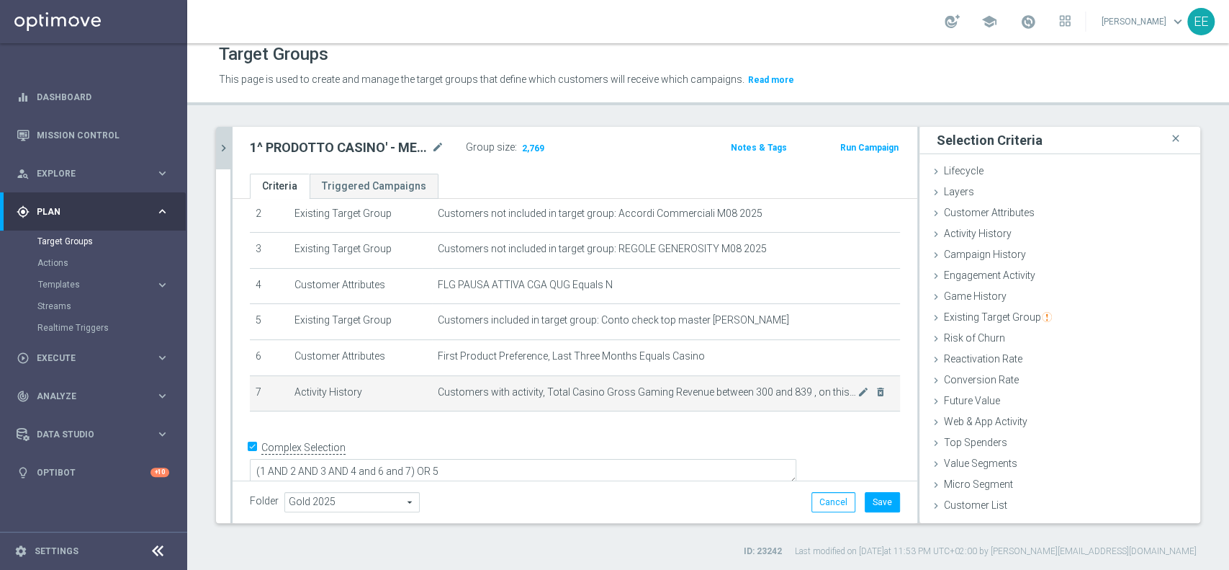
click at [831, 398] on td "Customers with activity, Total Casino Gross Gaming Revenue between 300 and 839 …" at bounding box center [666, 393] width 468 height 36
click at [858, 392] on icon "mode_edit" at bounding box center [864, 392] width 12 height 12
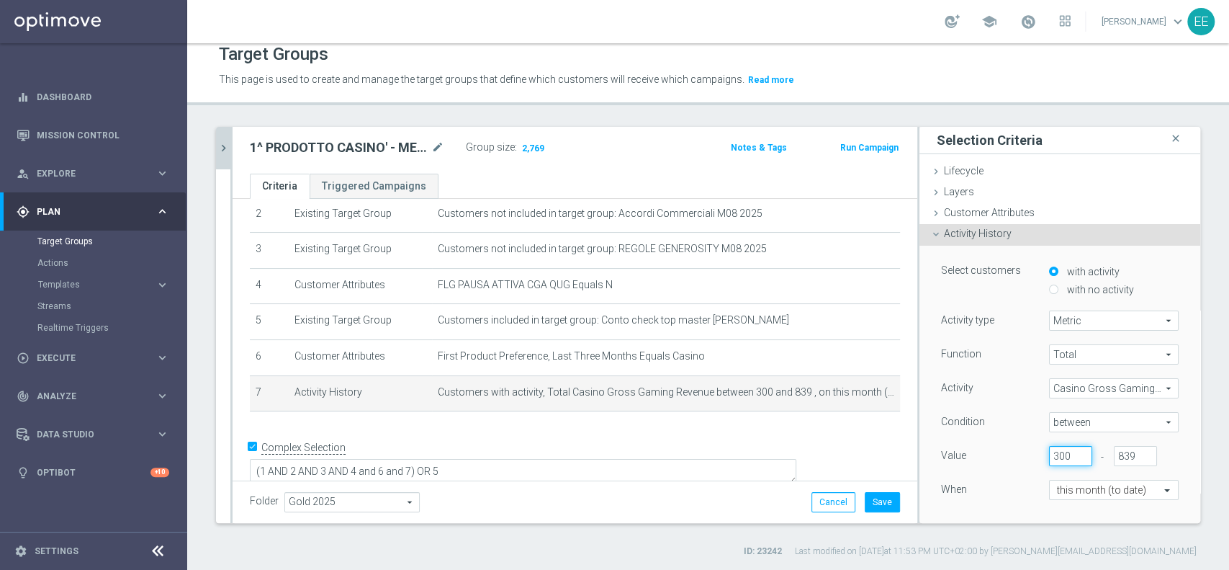
click at [1049, 451] on input "300" at bounding box center [1070, 456] width 43 height 20
type input "400"
click at [992, 458] on div "Value" at bounding box center [984, 457] width 108 height 23
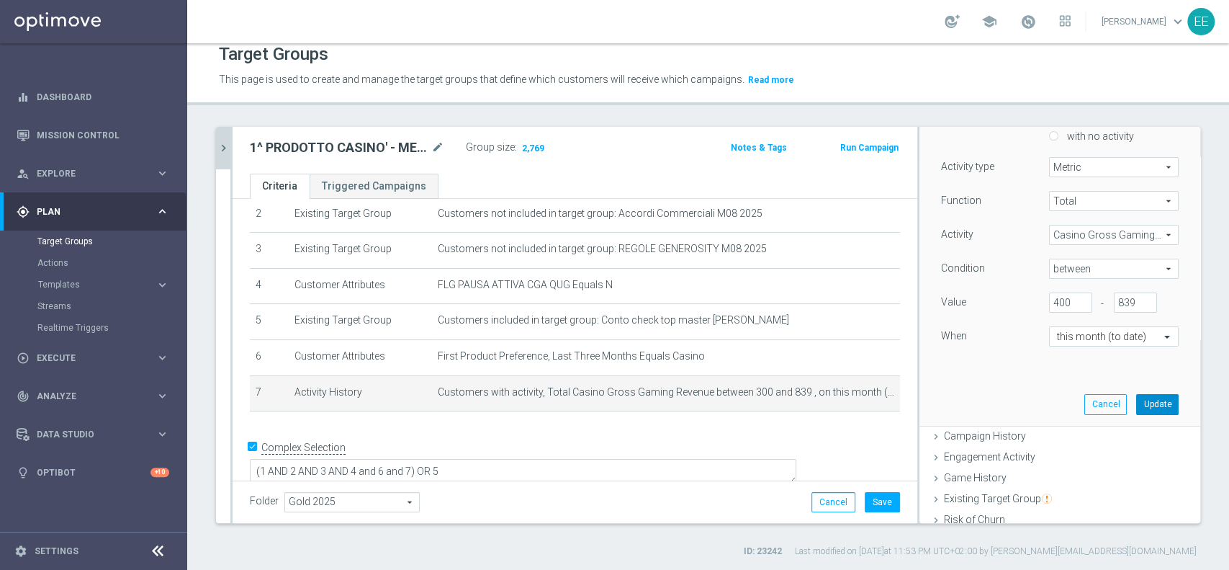
click at [1136, 404] on button "Update" at bounding box center [1157, 404] width 42 height 20
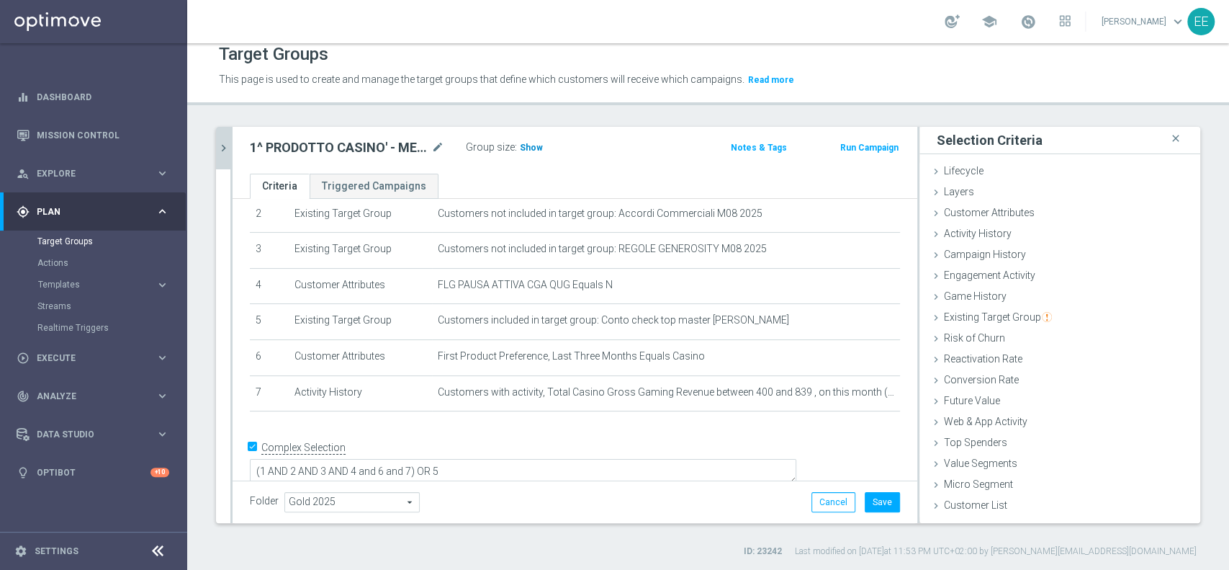
click at [531, 143] on span "Show" at bounding box center [531, 148] width 23 height 10
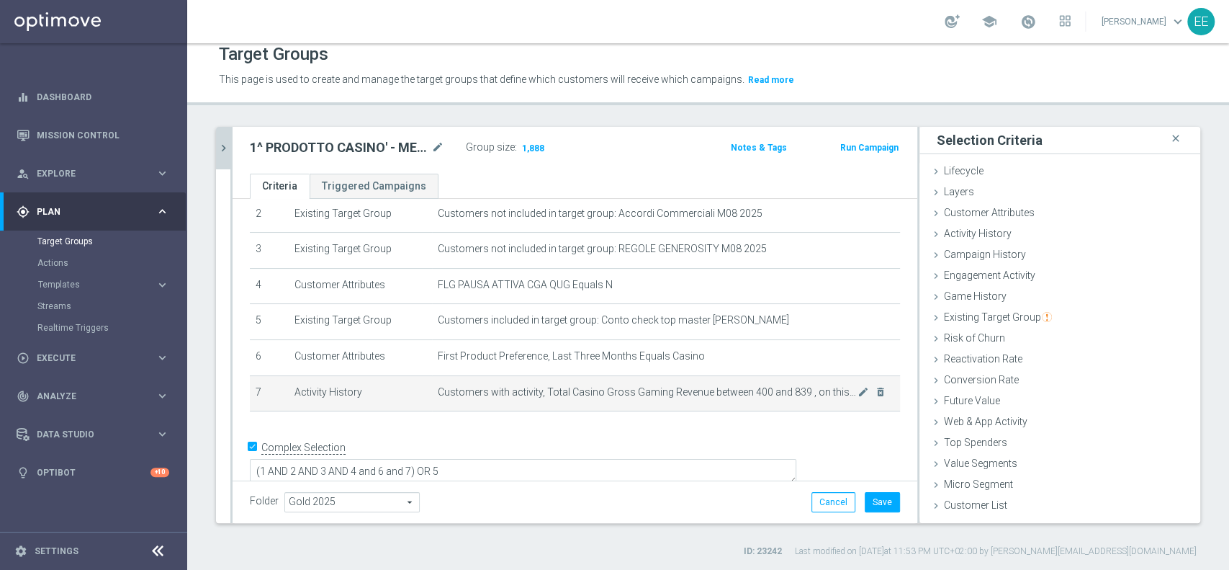
click at [836, 399] on td "Customers with activity, Total Casino Gross Gaming Revenue between 400 and 839 …" at bounding box center [666, 393] width 468 height 36
click at [858, 390] on icon "mode_edit" at bounding box center [864, 392] width 12 height 12
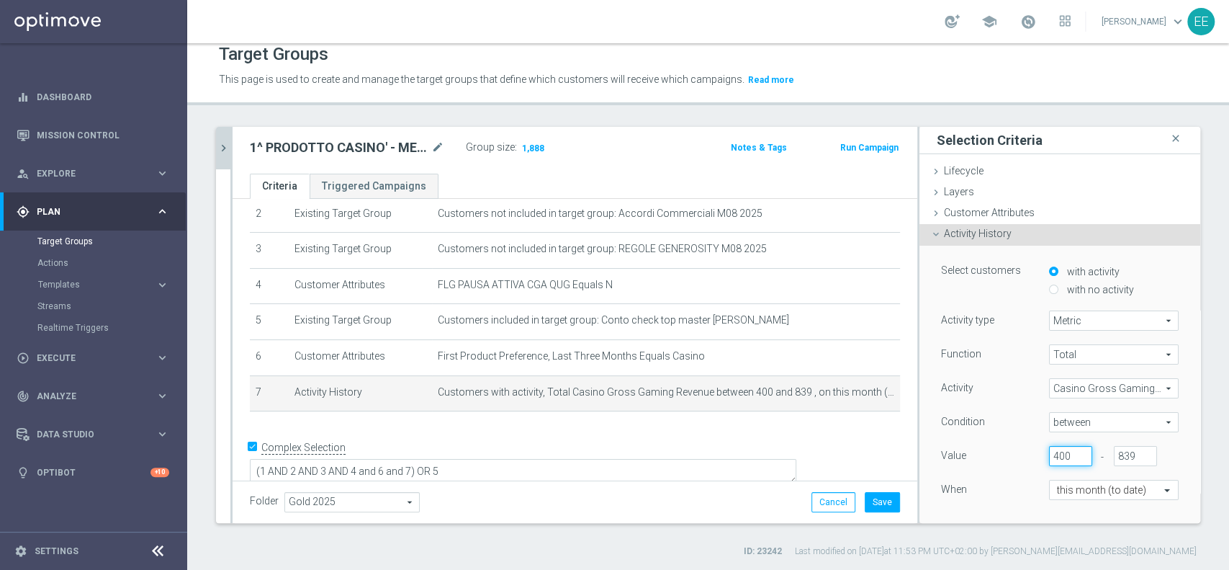
click at [1049, 458] on input "400" at bounding box center [1070, 456] width 43 height 20
type input "380"
click at [975, 480] on div "When" at bounding box center [984, 491] width 108 height 23
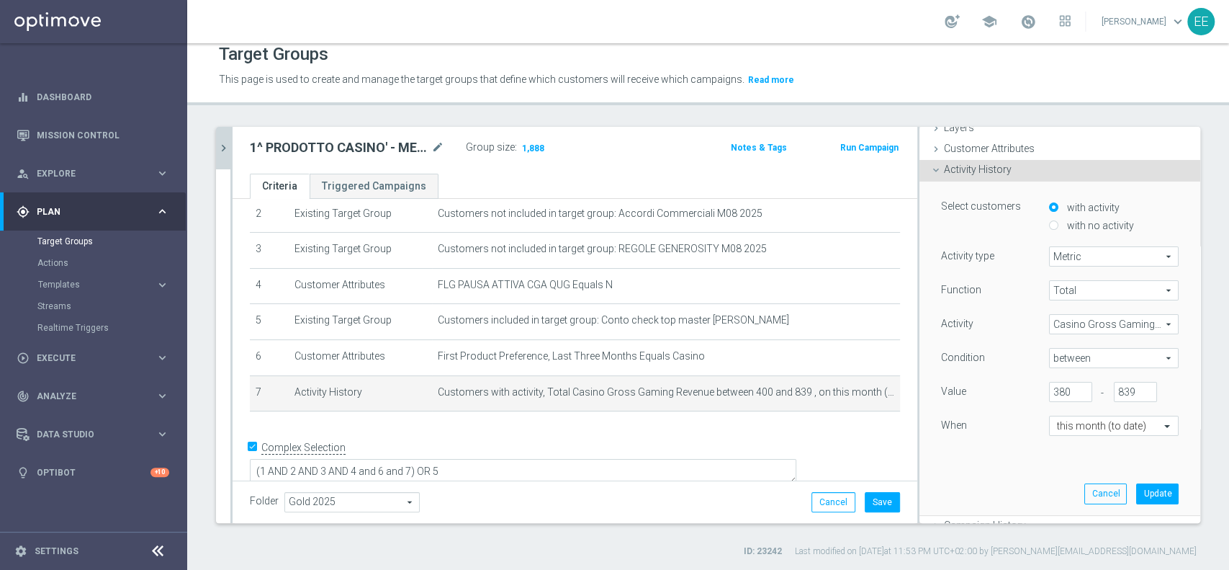
scroll to position [84, 0]
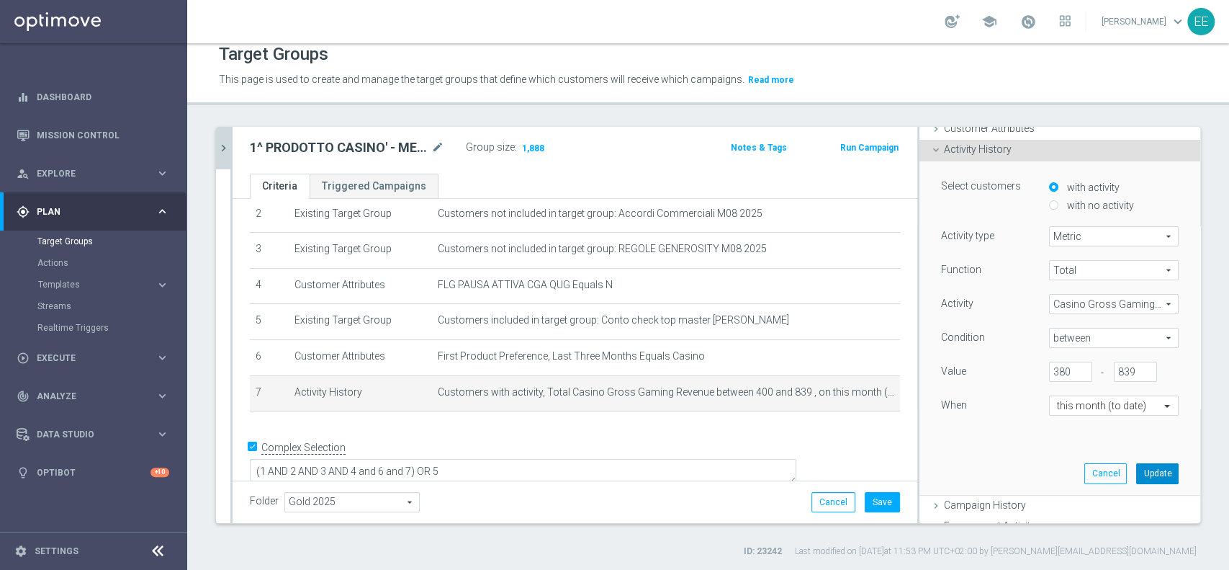
click at [1136, 478] on button "Update" at bounding box center [1157, 473] width 42 height 20
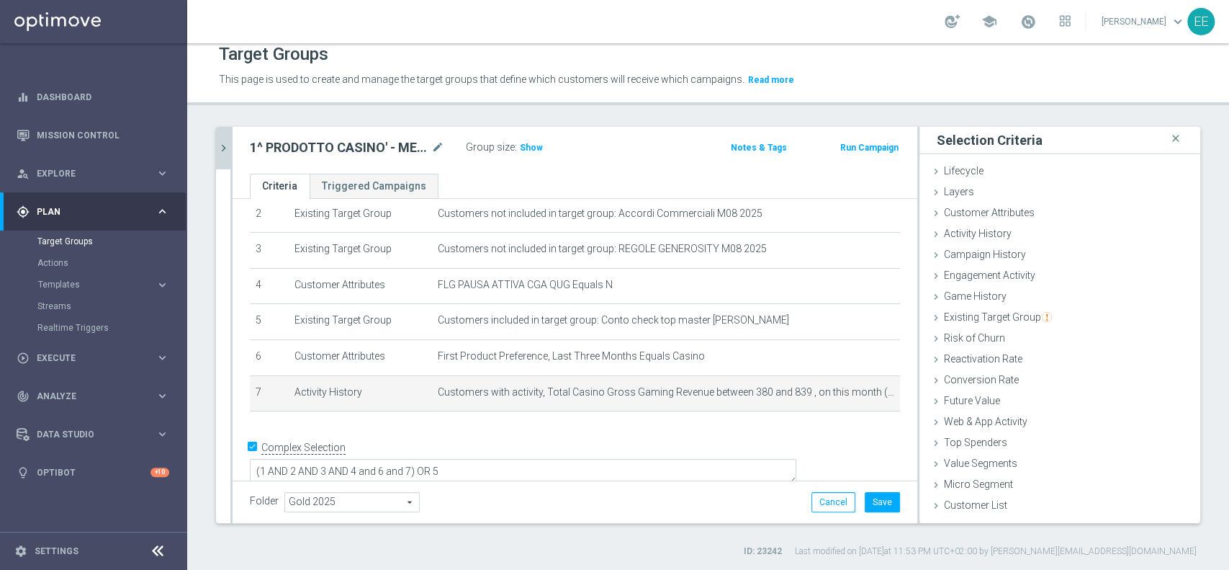
scroll to position [0, 0]
click at [535, 152] on h3 "Show" at bounding box center [531, 148] width 26 height 16
click at [858, 388] on icon "mode_edit" at bounding box center [864, 392] width 12 height 12
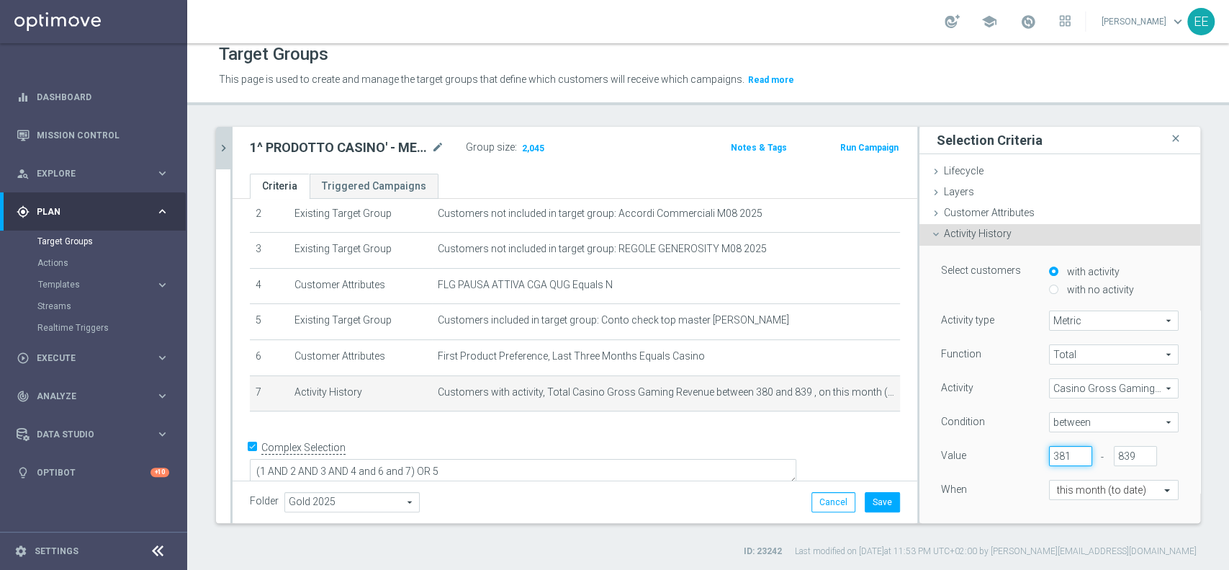
click at [1058, 451] on input "381" at bounding box center [1070, 456] width 43 height 20
click at [1058, 451] on input "382" at bounding box center [1070, 456] width 43 height 20
click at [1058, 451] on input "383" at bounding box center [1070, 456] width 43 height 20
click at [1058, 451] on input "384" at bounding box center [1070, 456] width 43 height 20
click at [1058, 451] on input "385" at bounding box center [1070, 456] width 43 height 20
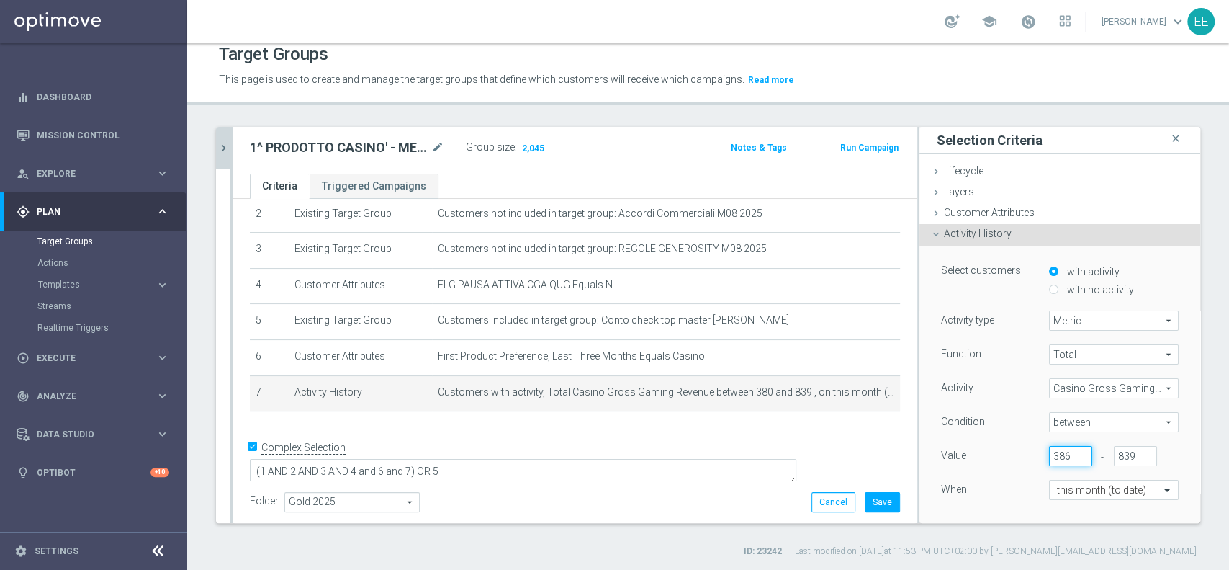
type input "386"
click at [1058, 451] on input "386" at bounding box center [1070, 456] width 43 height 20
click at [979, 474] on div "Function Total Total arrow_drop_down search Activity Casino Gross Gaming Revenu…" at bounding box center [1060, 434] width 238 height 181
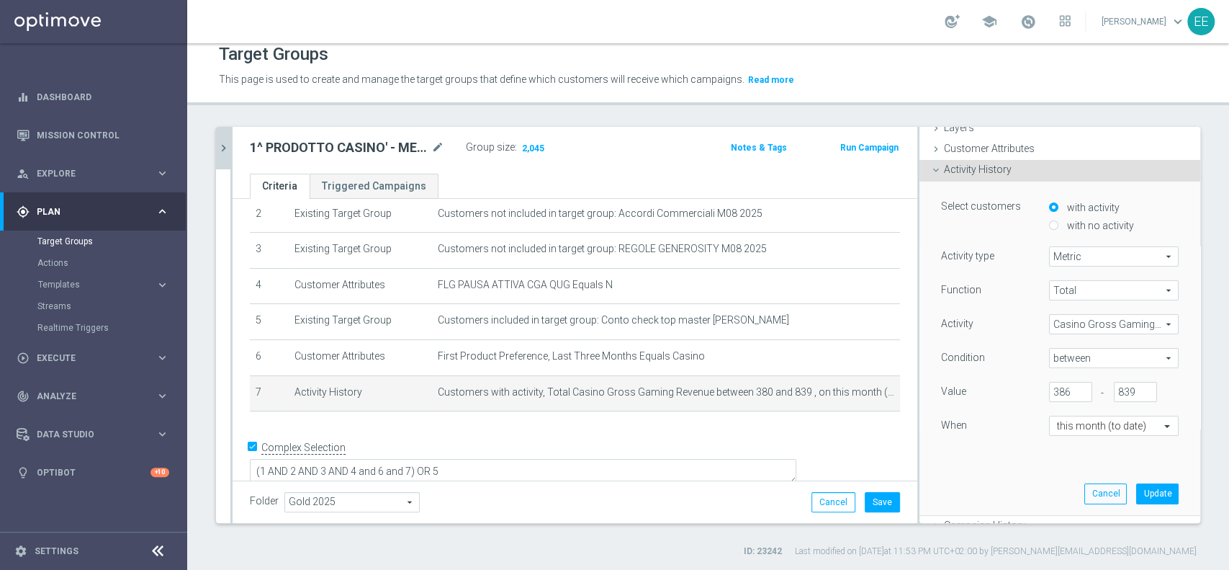
scroll to position [72, 0]
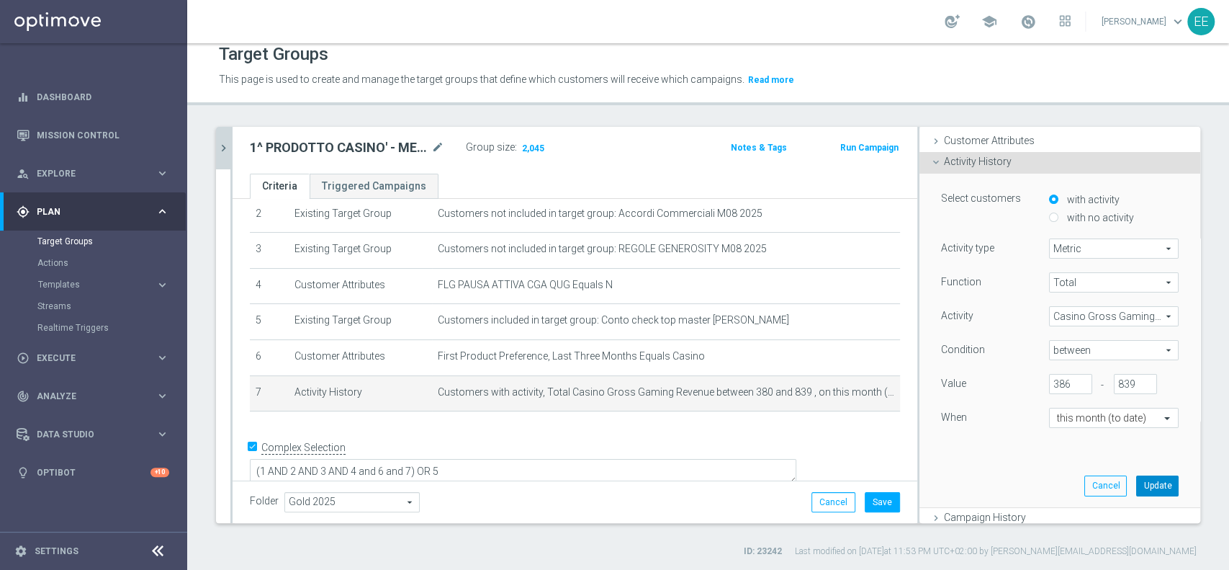
click at [1136, 475] on button "Update" at bounding box center [1157, 485] width 42 height 20
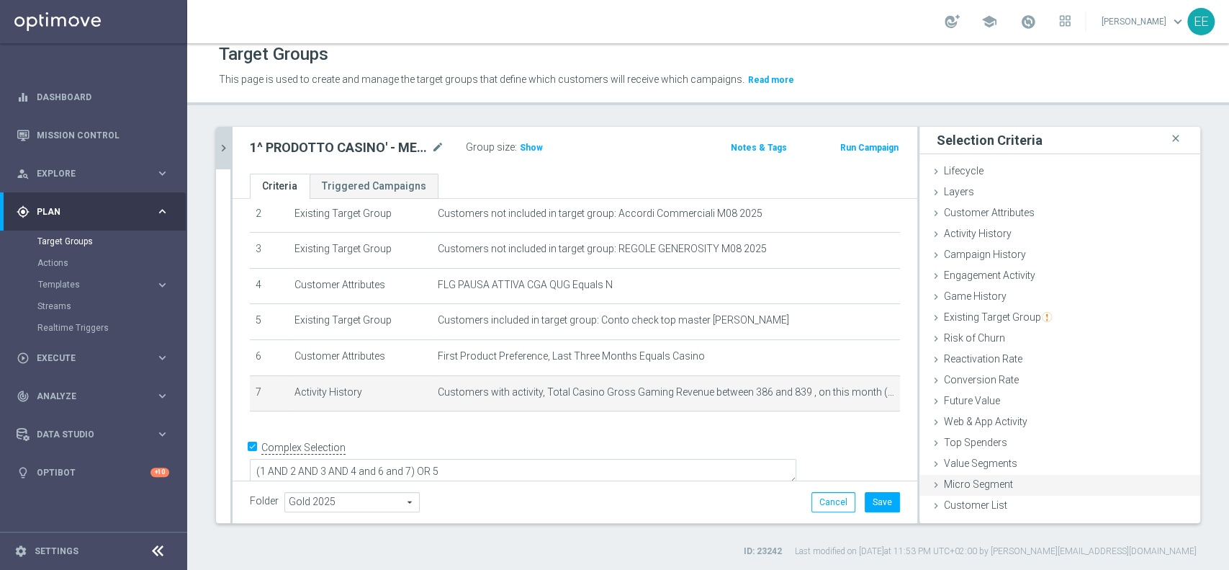
click at [1133, 481] on div "Micro Segment done" at bounding box center [1059, 485] width 281 height 22
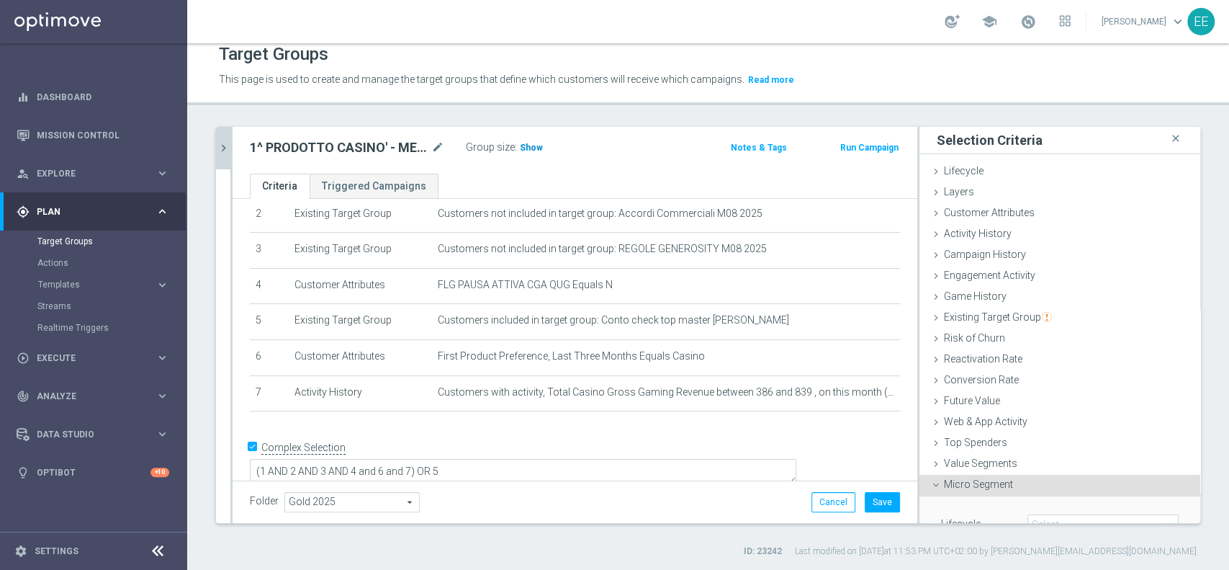
click at [530, 143] on span "Show" at bounding box center [531, 148] width 23 height 10
click at [867, 492] on button "Save" at bounding box center [882, 502] width 35 height 20
click at [221, 138] on button "chevron_right" at bounding box center [223, 148] width 14 height 42
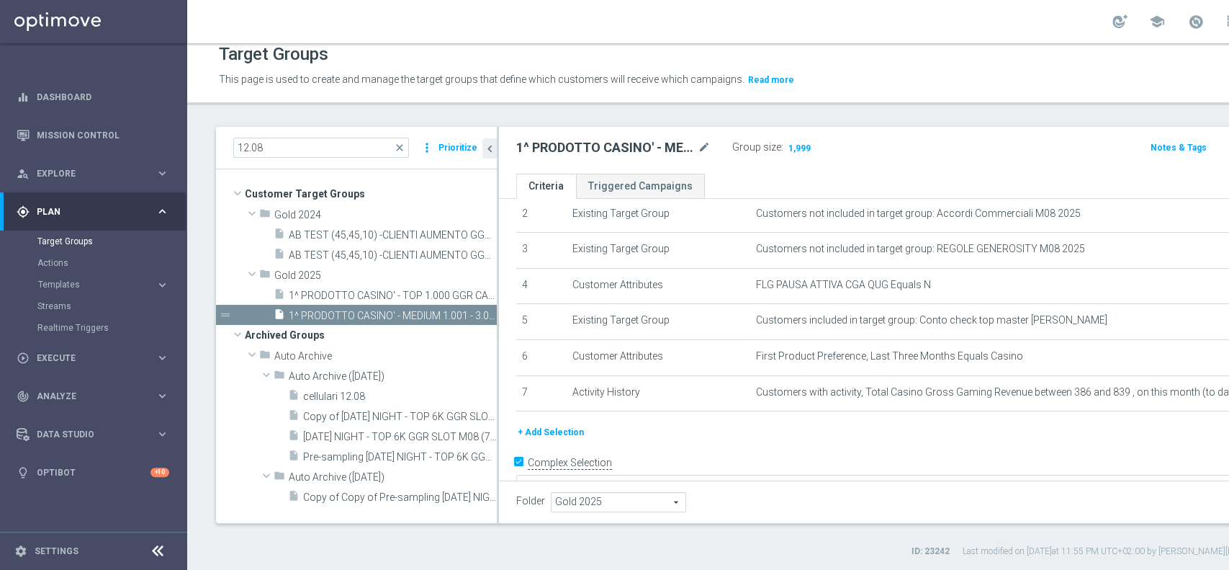
scroll to position [104, 0]
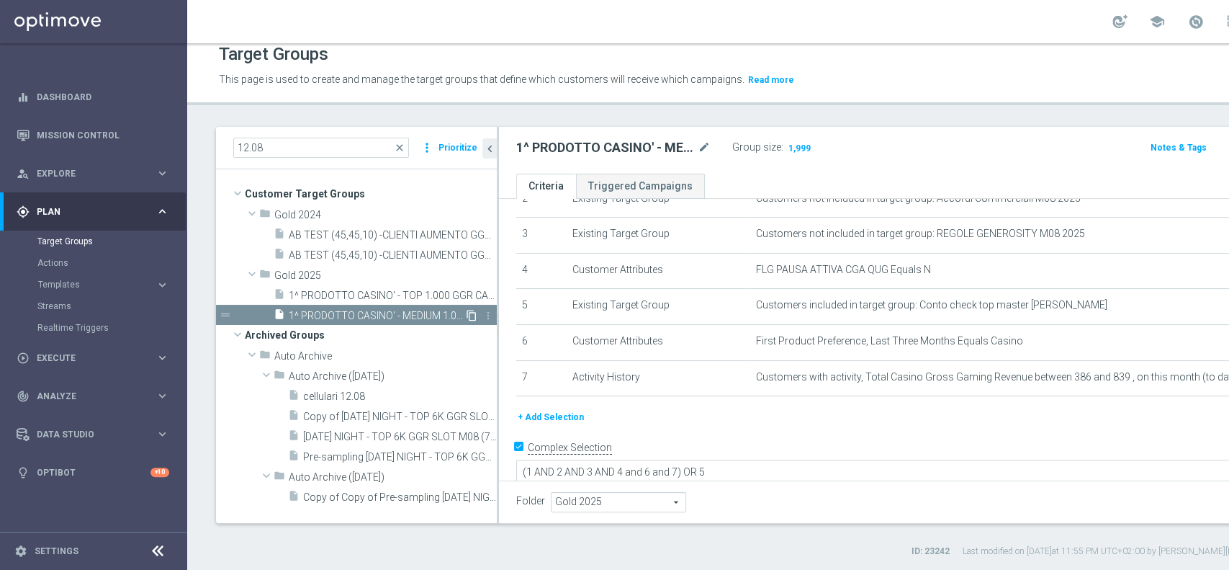
click at [471, 318] on icon "content_copy" at bounding box center [472, 316] width 12 height 12
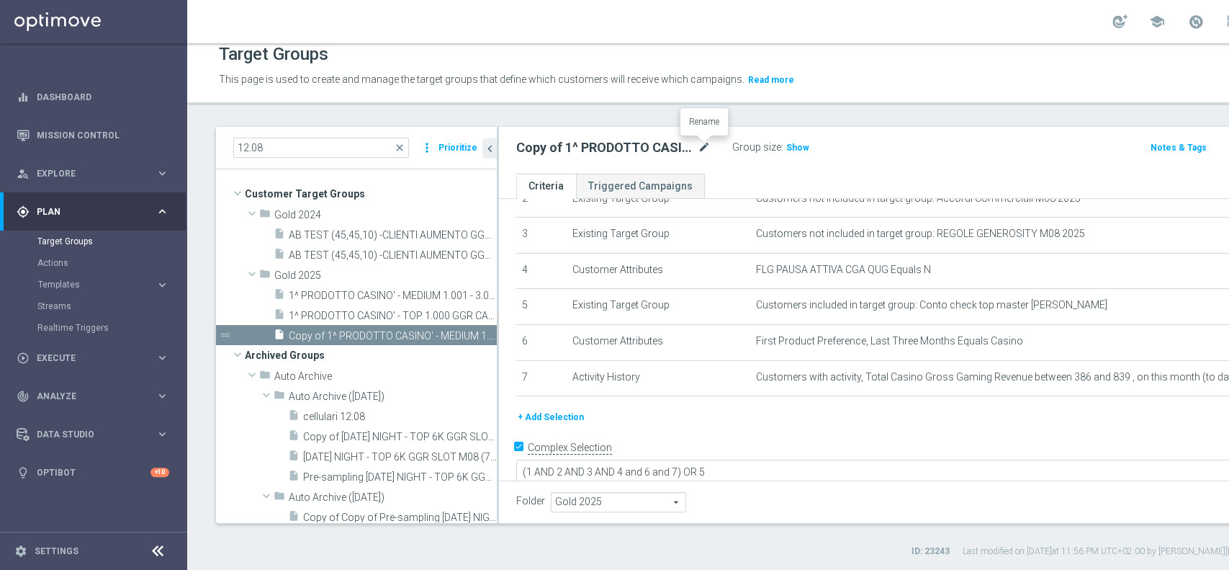
click at [703, 147] on icon "mode_edit" at bounding box center [704, 147] width 13 height 17
type input "1^ PRODOTTO CASINO' - NON CONTATTABILI - GGR CASINO' M08 > 400 12.08"
click at [887, 160] on div "1^ PRODOTTO CASINO' - NON CONTATTABILI - GGR CASINO' M08 > 400 12.08 Group size…" at bounding box center [933, 150] width 869 height 47
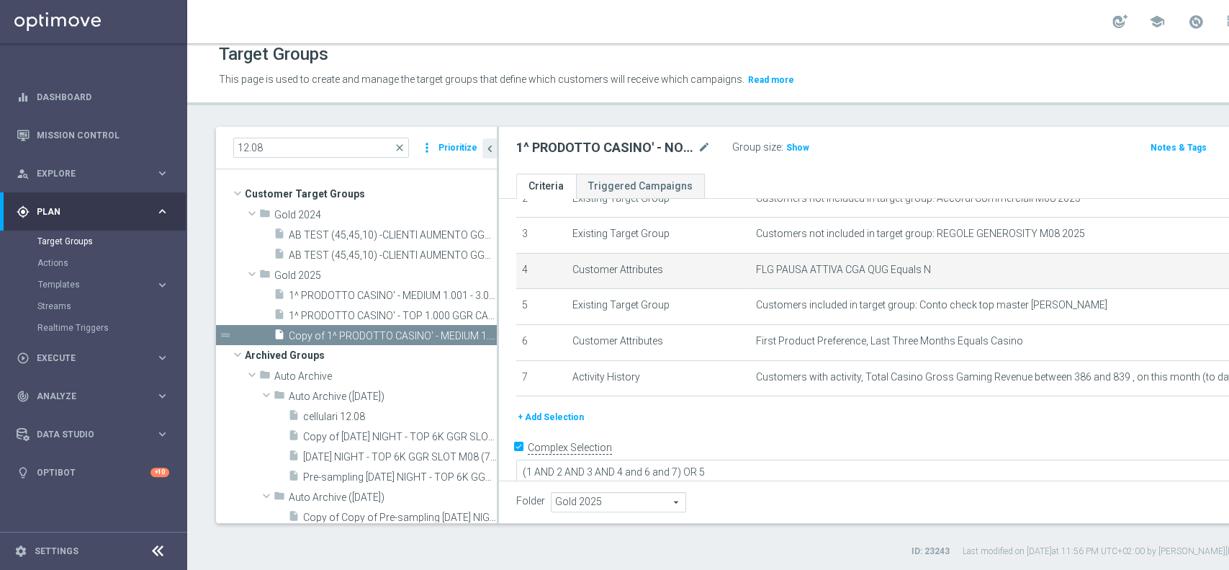
scroll to position [0, 0]
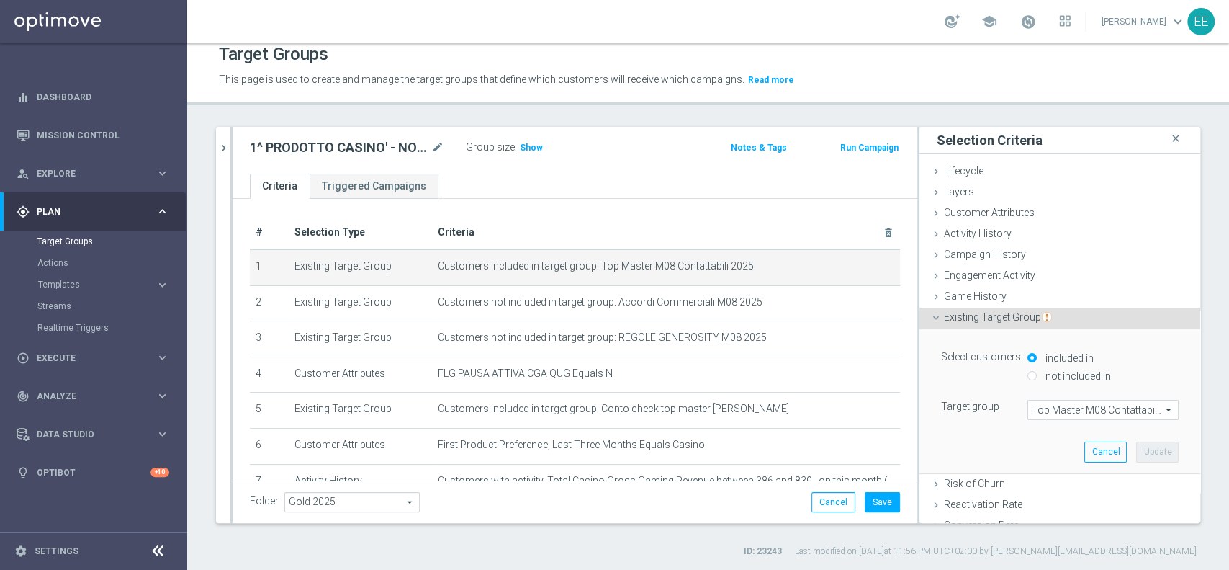
click at [1066, 406] on span "Top Master M08 Contattabili 2025" at bounding box center [1103, 409] width 150 height 19
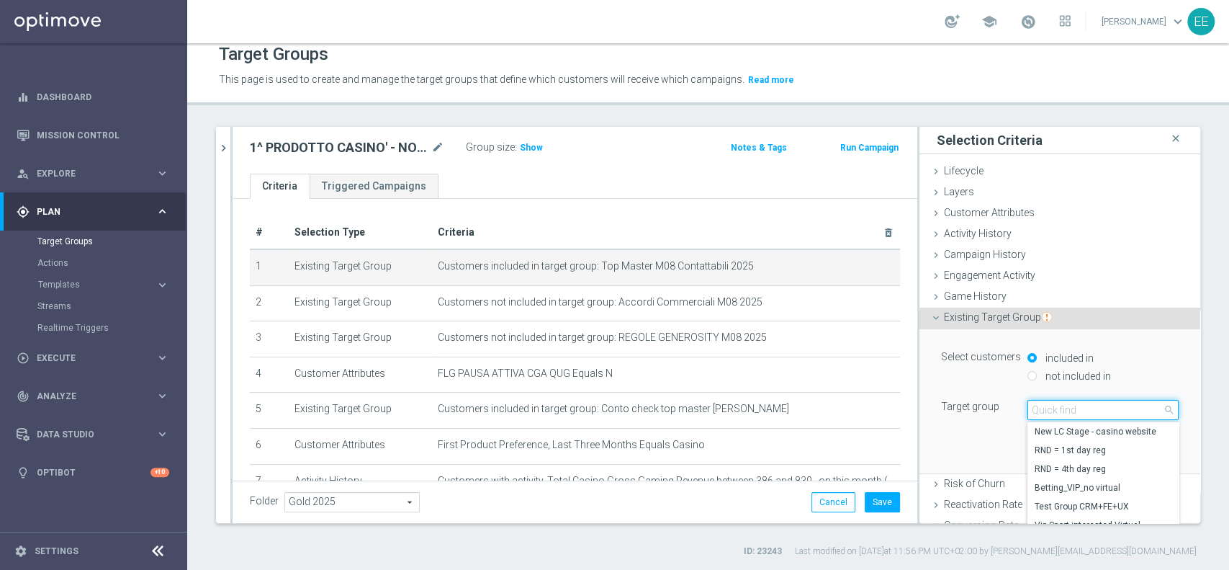
click at [1066, 406] on input "search" at bounding box center [1102, 410] width 151 height 20
type input "top master m08 non"
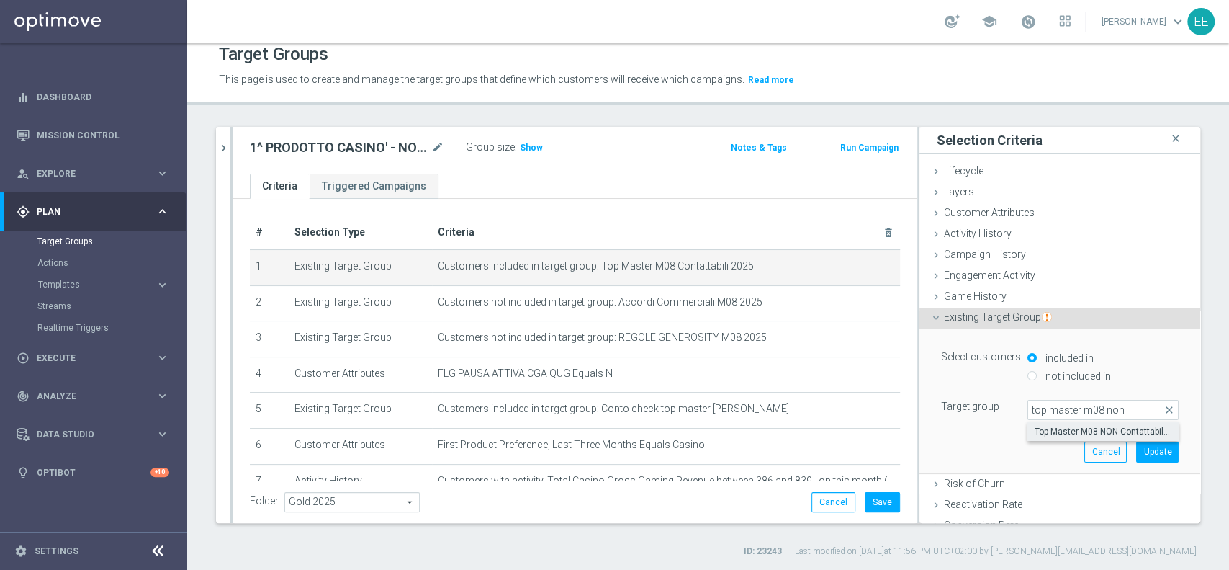
click at [1094, 431] on span "Top Master M08 NON Contattabili 2025" at bounding box center [1103, 432] width 137 height 12
type input "Top Master M08 NON Contattabili 2025"
click at [1136, 448] on button "Update" at bounding box center [1157, 451] width 42 height 20
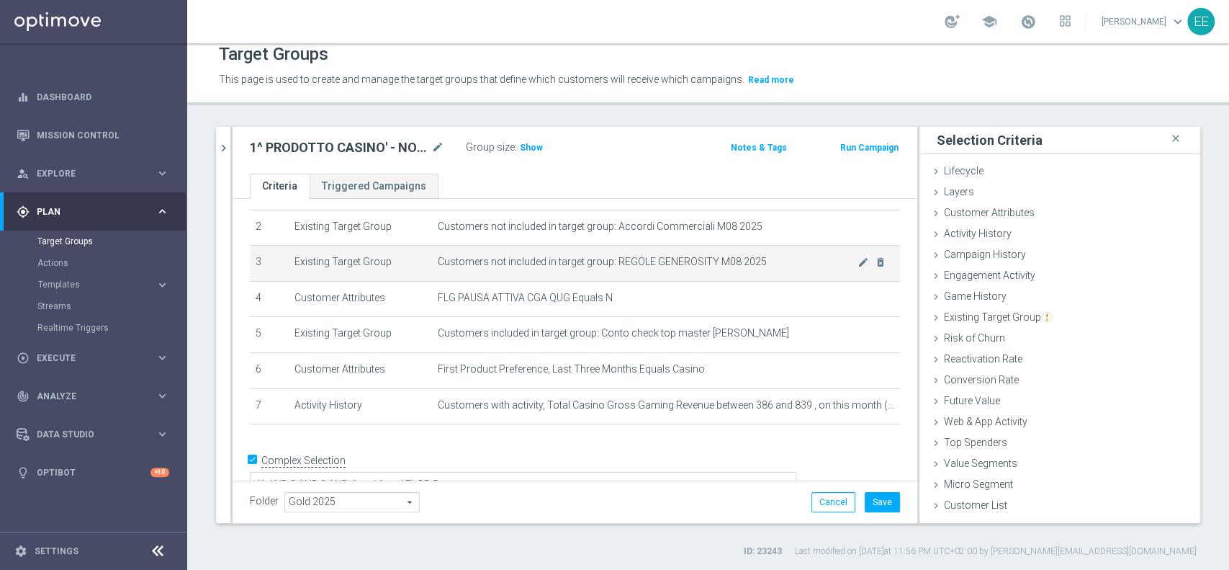
scroll to position [89, 0]
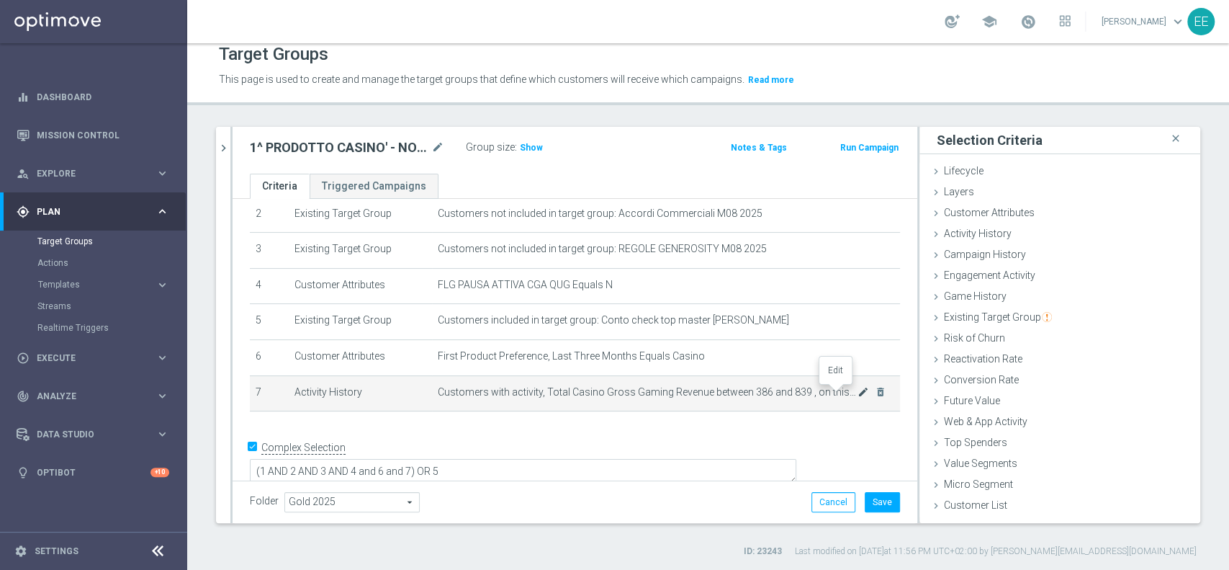
click at [858, 392] on icon "mode_edit" at bounding box center [864, 392] width 12 height 12
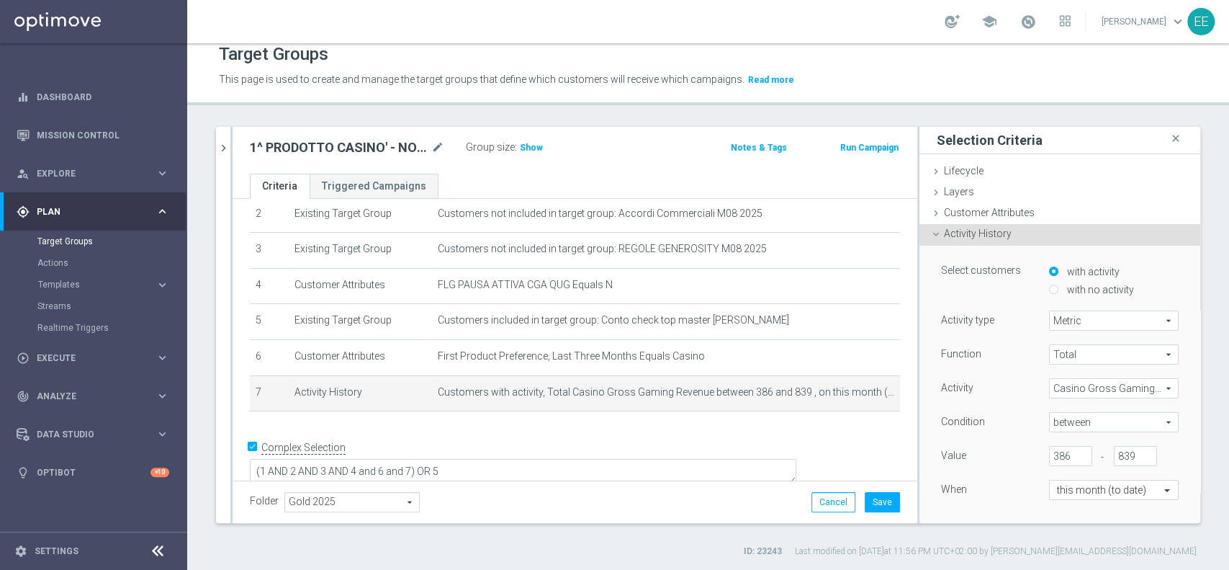
click at [1050, 423] on span "between" at bounding box center [1114, 422] width 128 height 19
click at [1056, 476] on span ">" at bounding box center [1113, 481] width 115 height 12
type input ">"
click at [1049, 451] on input "386" at bounding box center [1070, 456] width 43 height 20
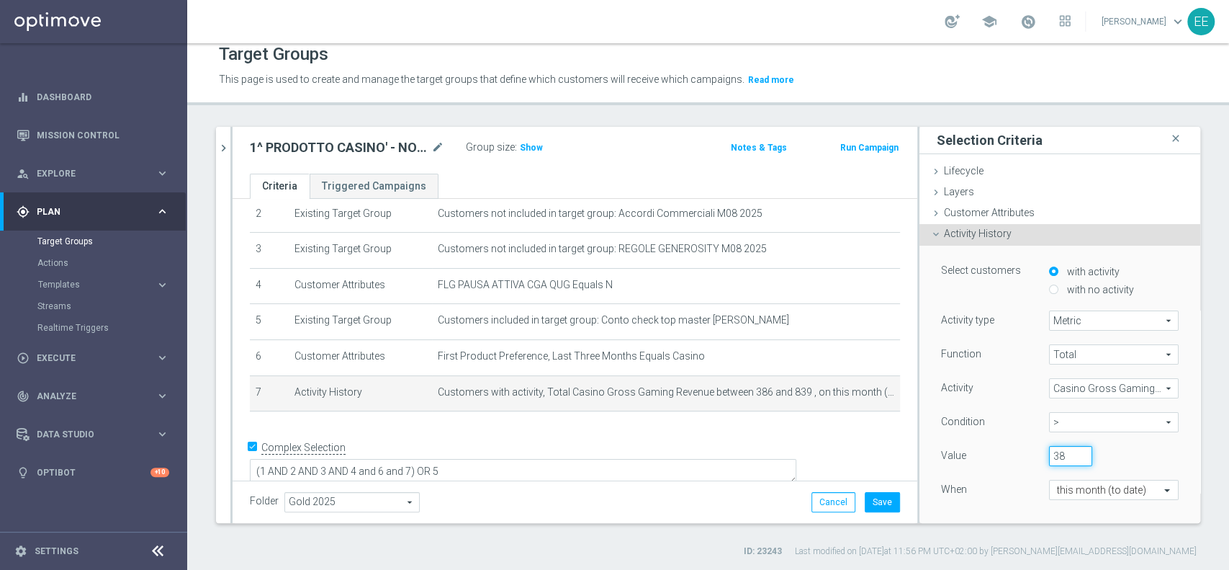
type input "3"
type input "400"
click at [1129, 444] on div "Function Total Total arrow_drop_down search Activity Casino Gross Gaming Revenu…" at bounding box center [1060, 434] width 238 height 181
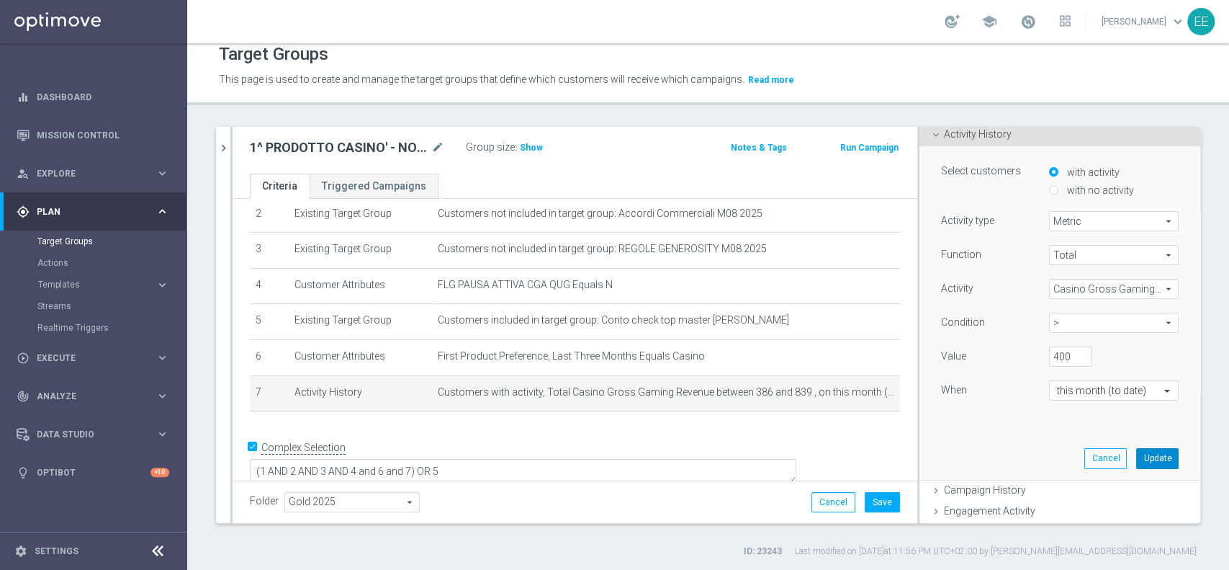
click at [1136, 456] on button "Update" at bounding box center [1157, 458] width 42 height 20
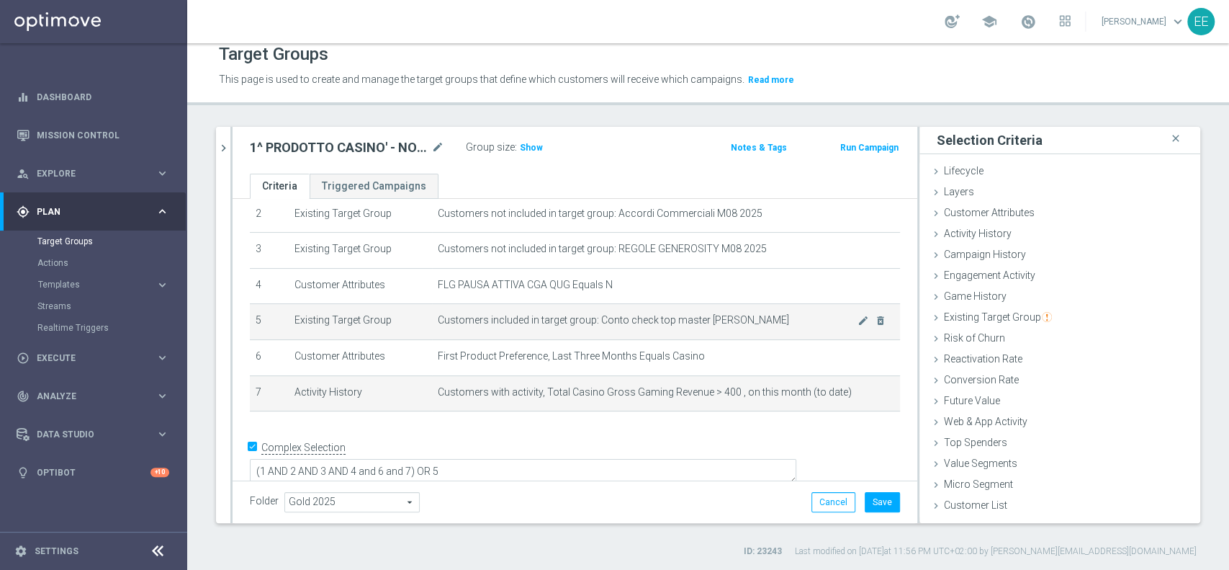
scroll to position [0, 0]
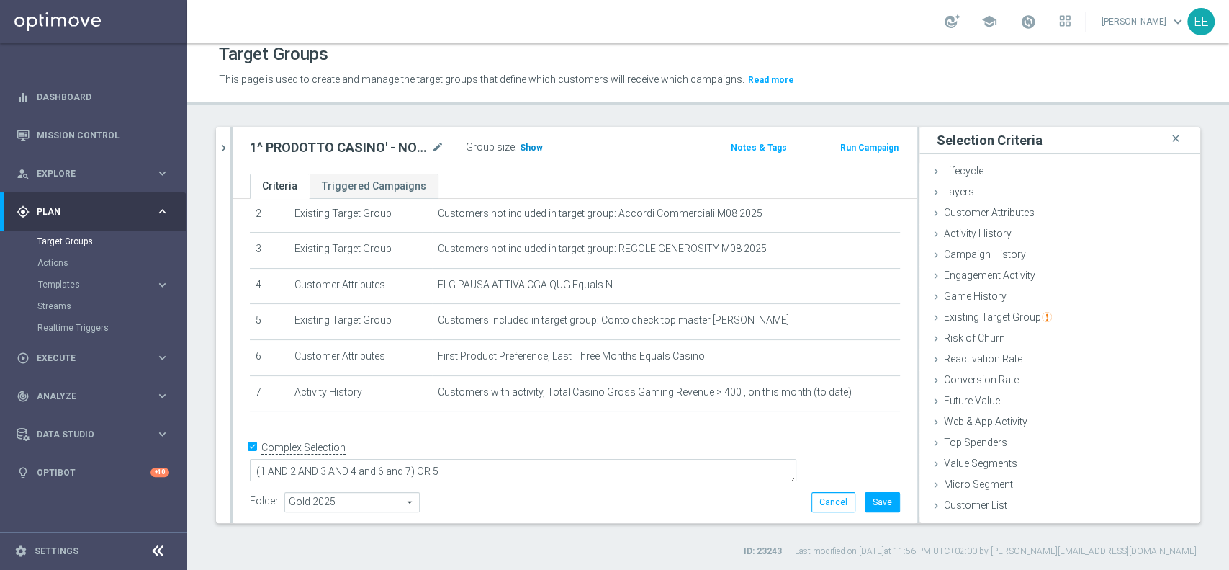
click at [534, 145] on span "Show" at bounding box center [531, 148] width 23 height 10
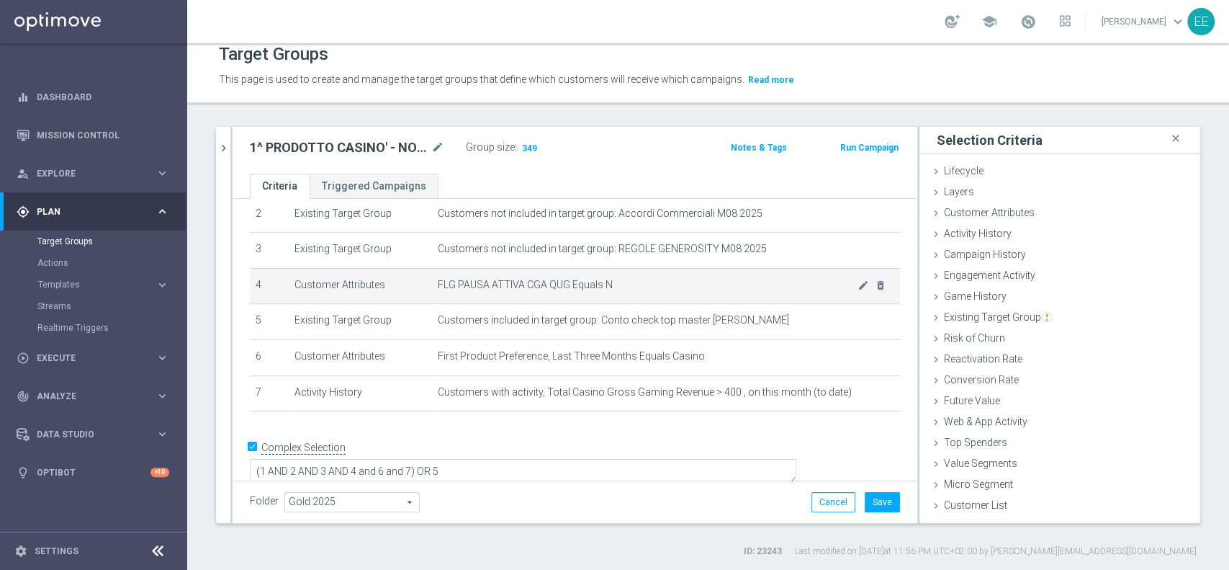
scroll to position [46, 0]
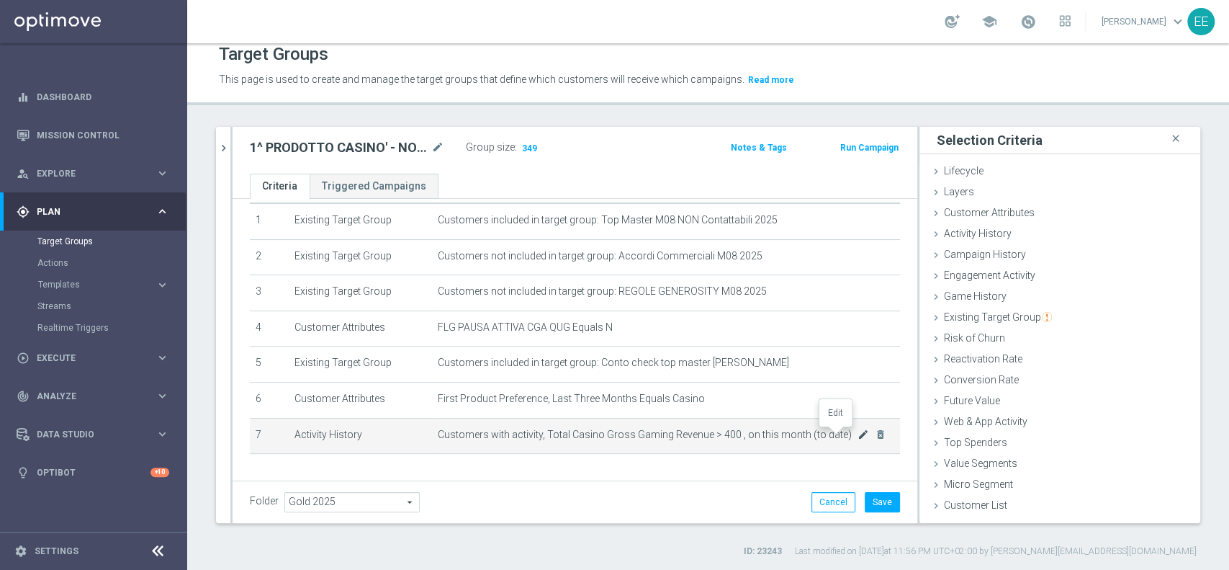
click at [858, 437] on icon "mode_edit" at bounding box center [864, 434] width 12 height 12
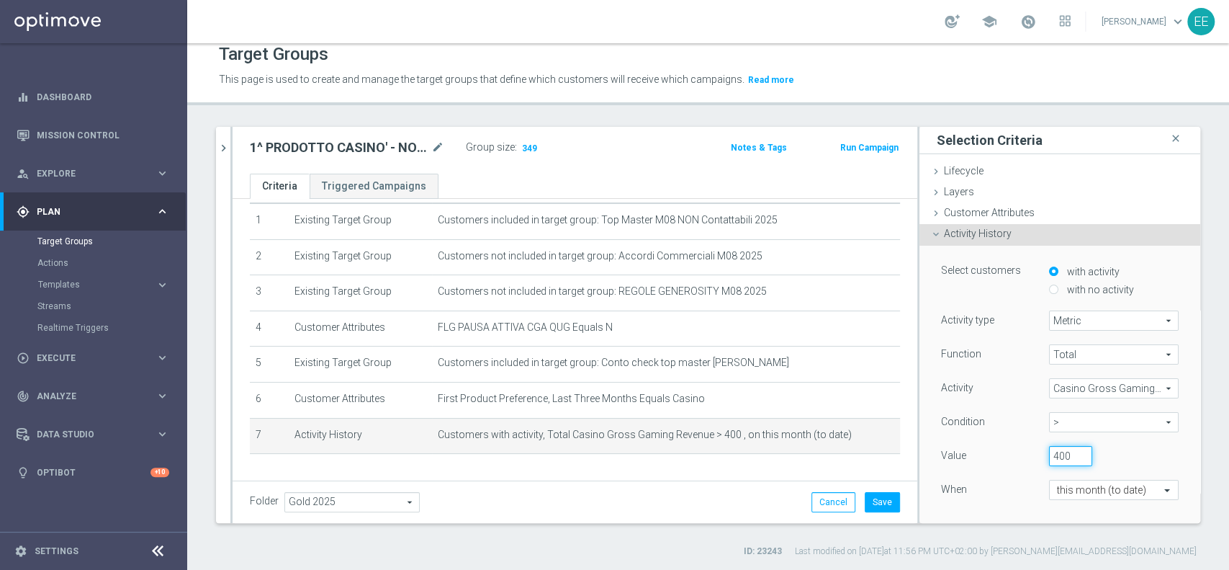
click at [1049, 454] on input "400" at bounding box center [1070, 456] width 43 height 20
type input "200"
click at [1009, 469] on div "Function Total Total arrow_drop_down search Activity Casino Gross Gaming Revenu…" at bounding box center [1060, 434] width 238 height 181
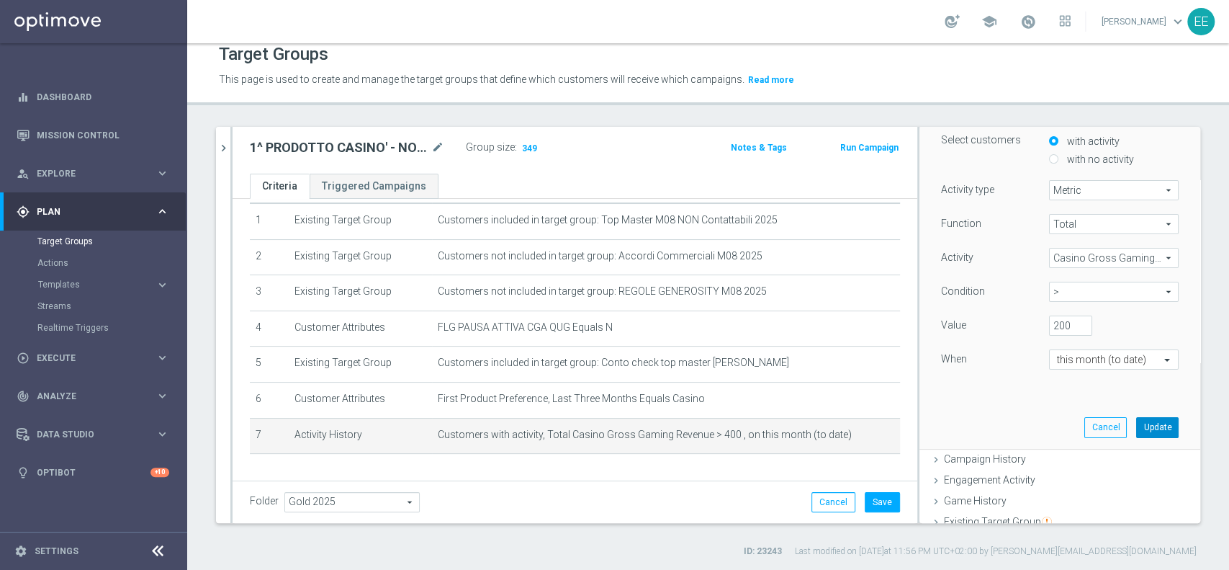
click at [1136, 426] on button "Update" at bounding box center [1157, 427] width 42 height 20
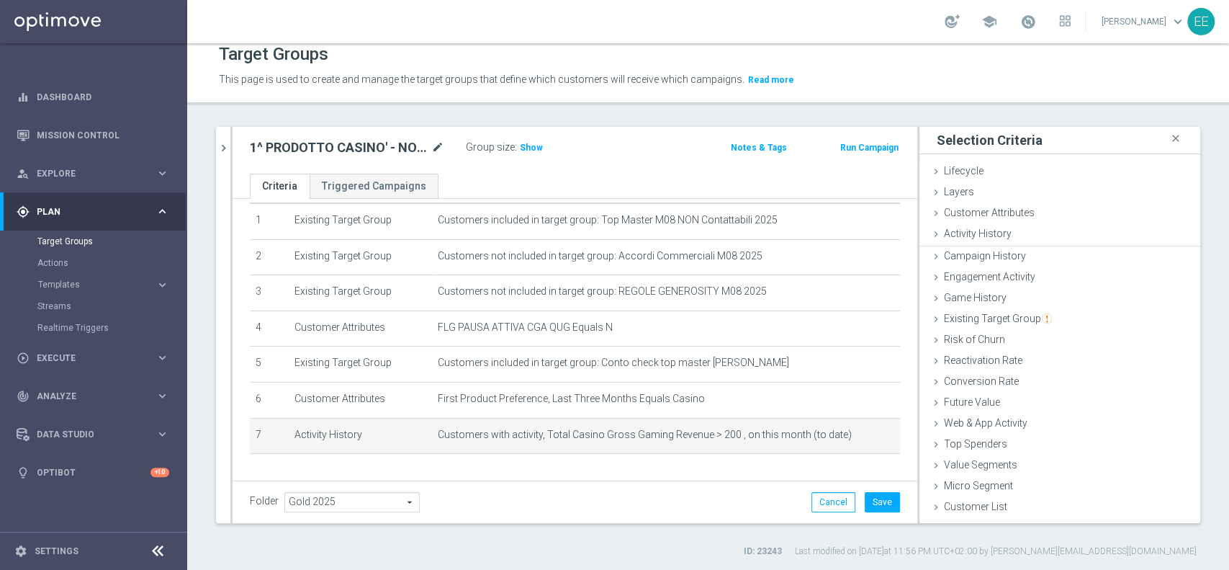
scroll to position [0, 0]
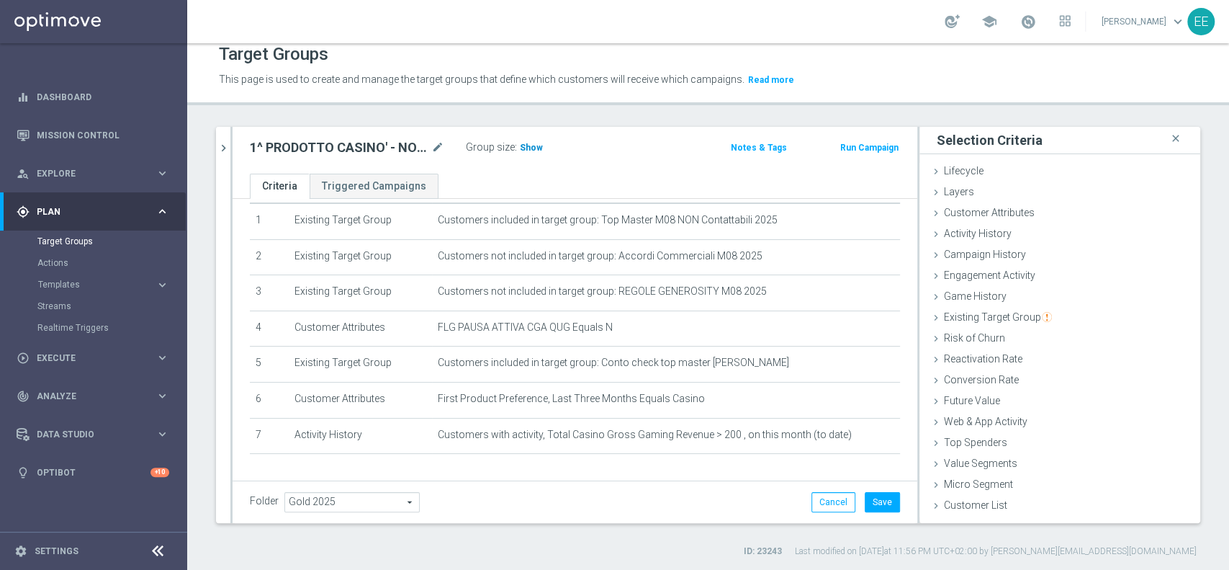
click at [529, 144] on span "Show" at bounding box center [531, 148] width 23 height 10
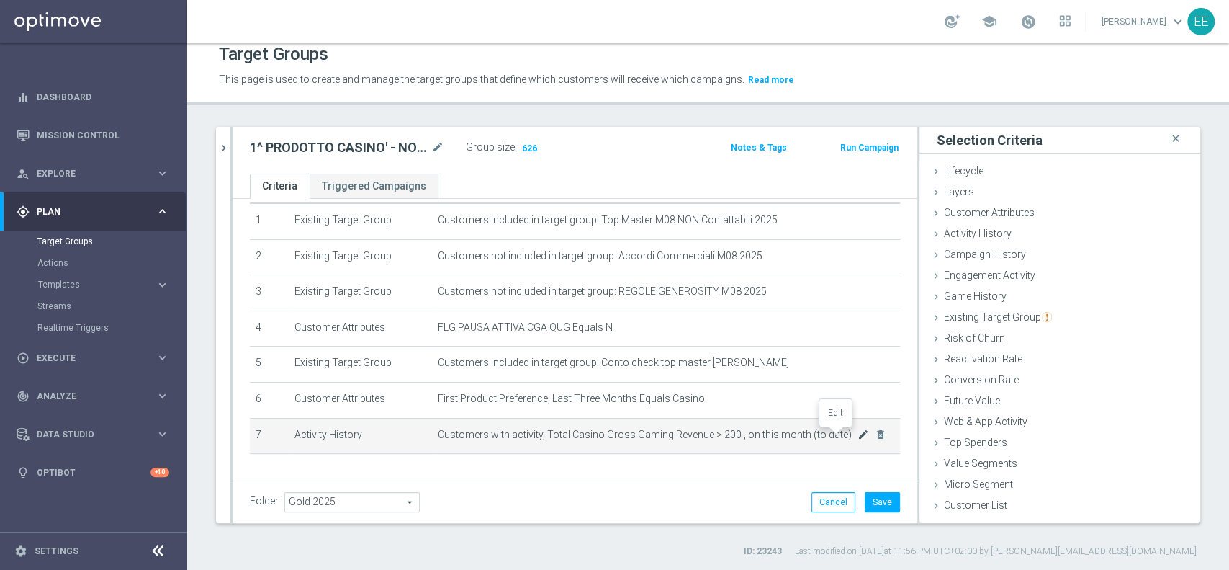
click at [858, 433] on icon "mode_edit" at bounding box center [864, 434] width 12 height 12
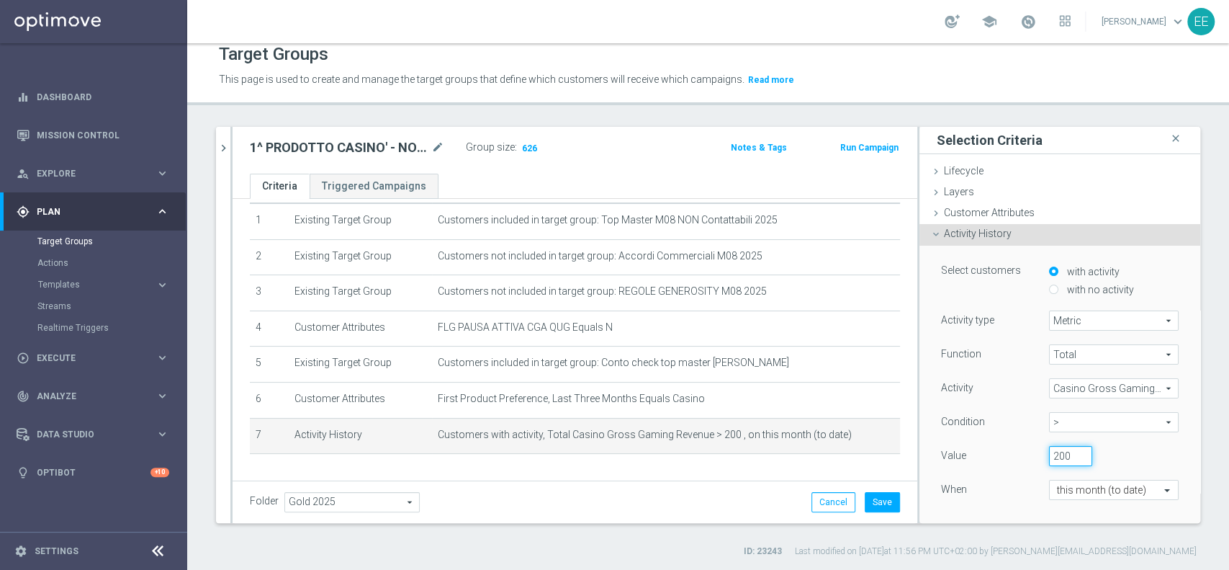
click at [1049, 456] on input "200" at bounding box center [1070, 456] width 43 height 20
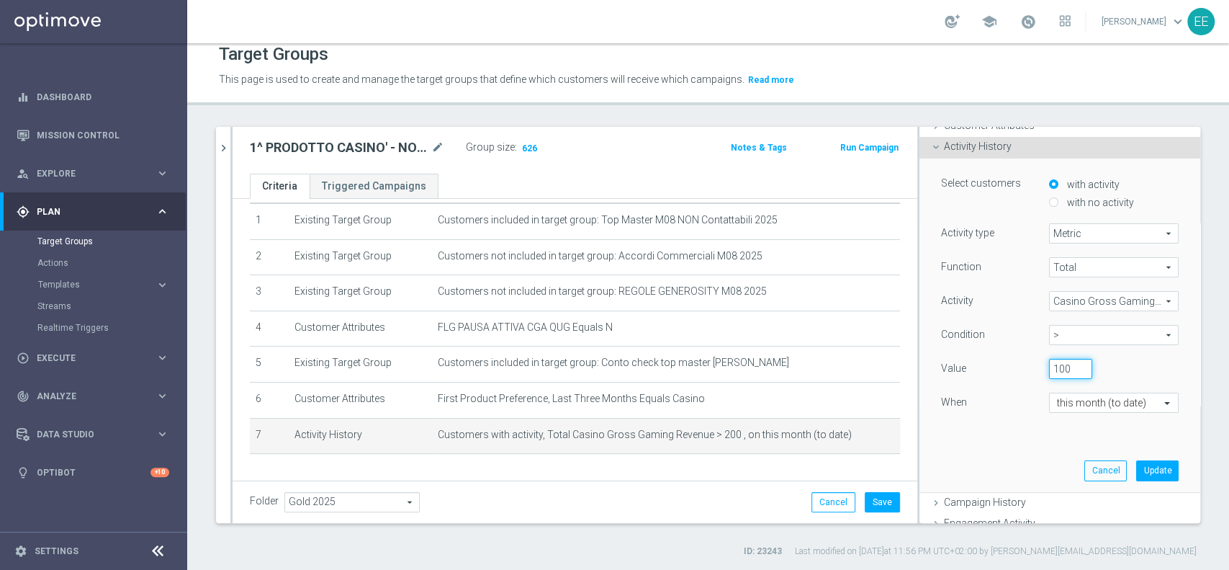
scroll to position [109, 0]
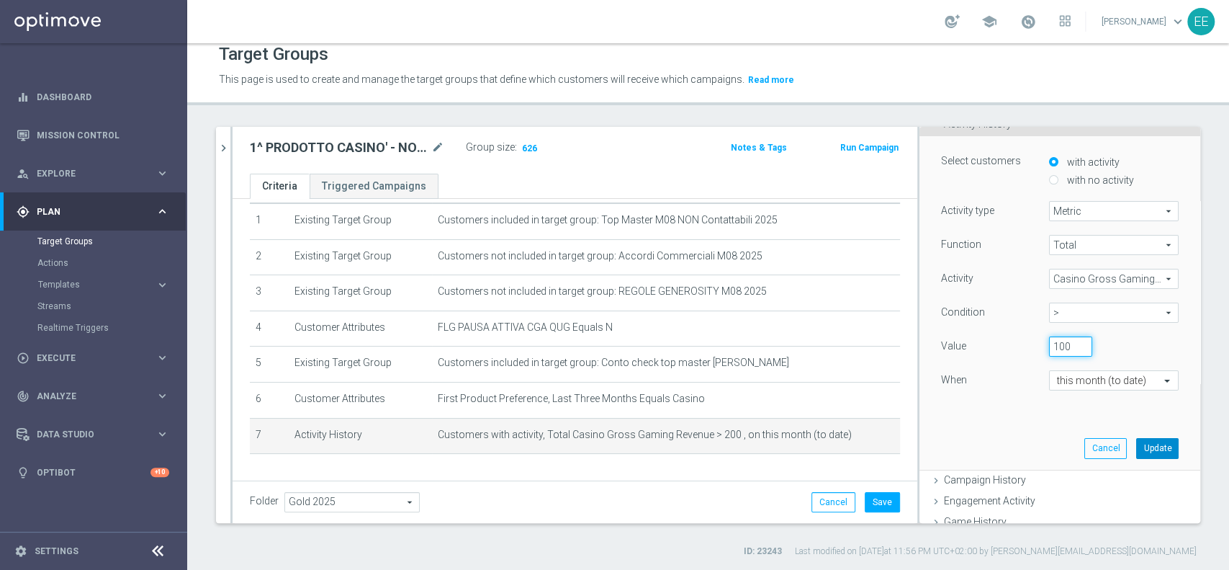
type input "100"
click at [1147, 450] on button "Update" at bounding box center [1157, 448] width 42 height 20
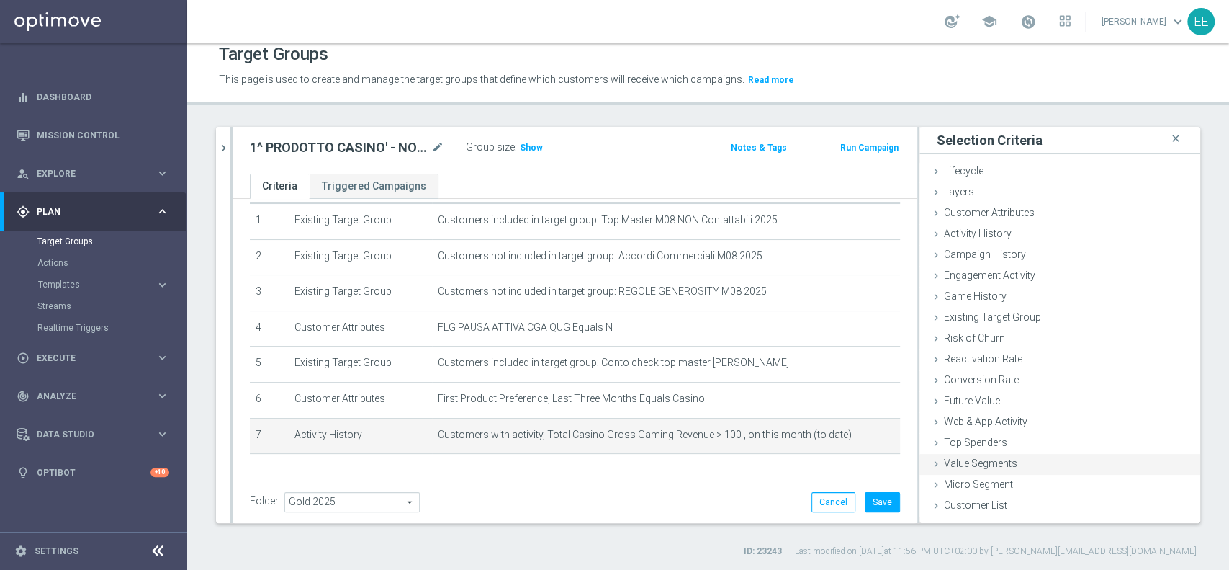
scroll to position [0, 0]
click at [881, 492] on button "Save" at bounding box center [882, 502] width 35 height 20
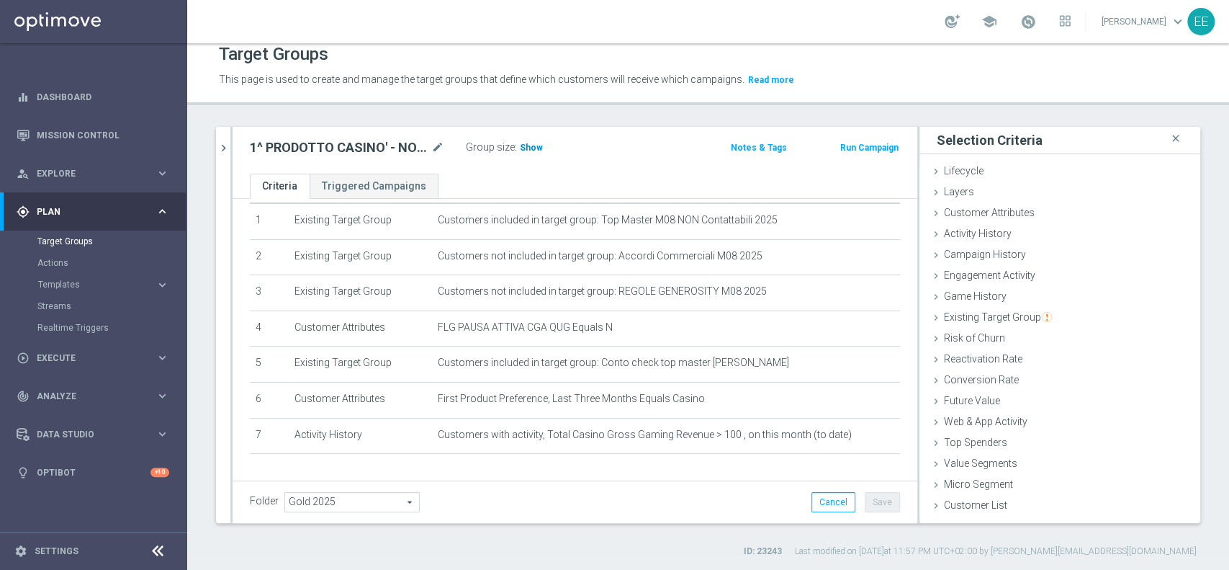
click at [533, 145] on span "Show" at bounding box center [531, 148] width 23 height 10
click at [226, 142] on icon "chevron_right" at bounding box center [224, 148] width 14 height 14
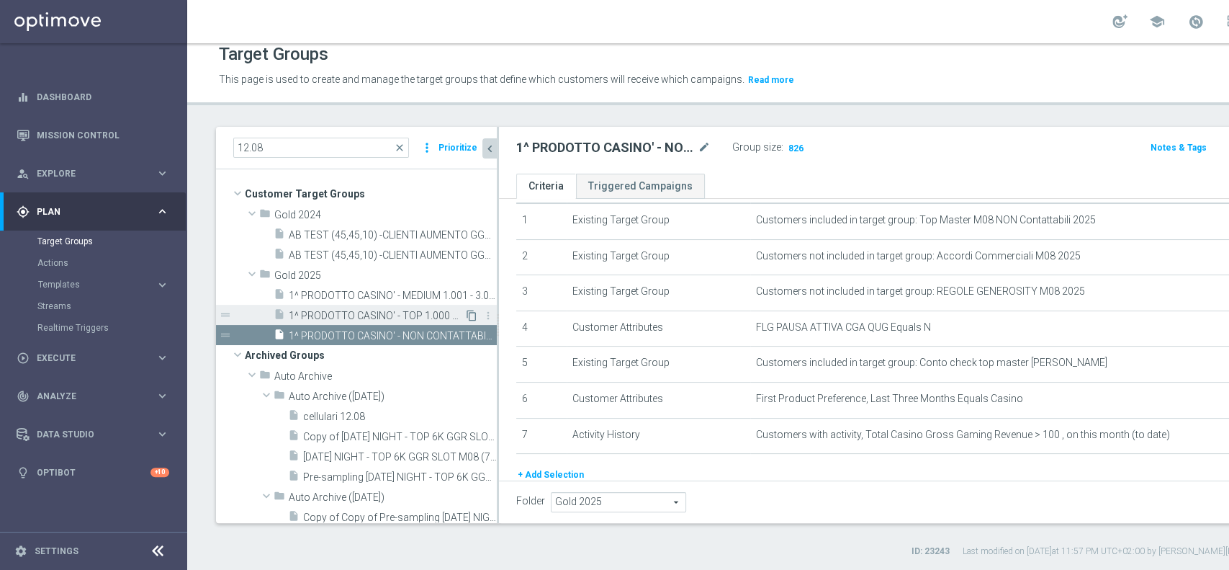
click at [466, 313] on icon "content_copy" at bounding box center [472, 316] width 12 height 12
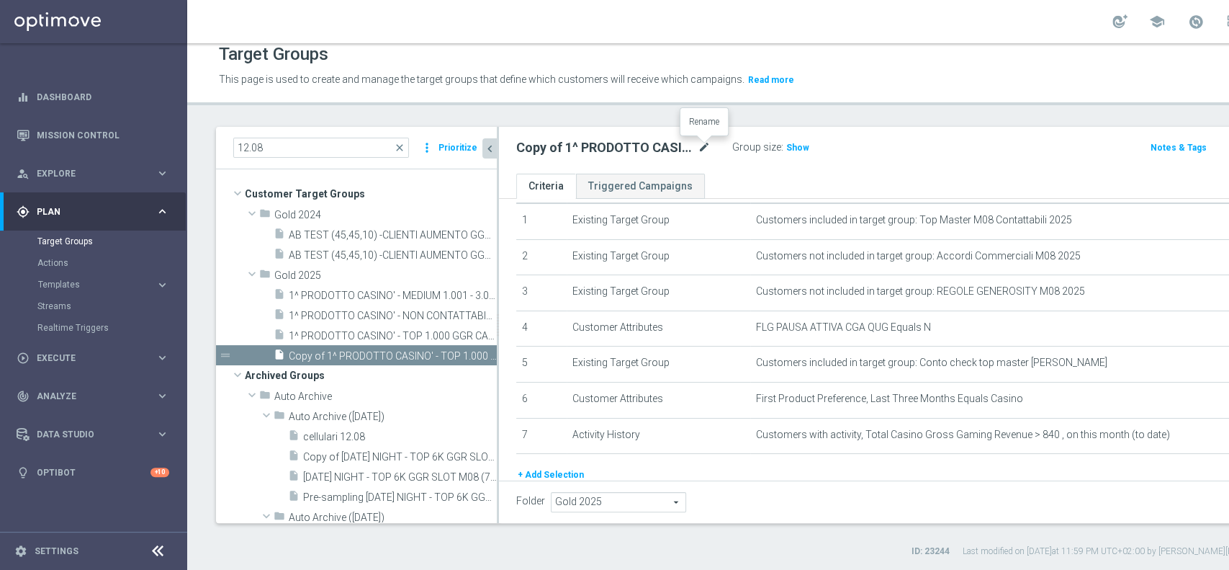
click at [701, 152] on icon "mode_edit" at bounding box center [704, 147] width 13 height 17
type input "ACTIVE CASINO' - TOP 1.000 (NO 1^ PRODOTTO CASINO' PER GGR M08) 12.08"
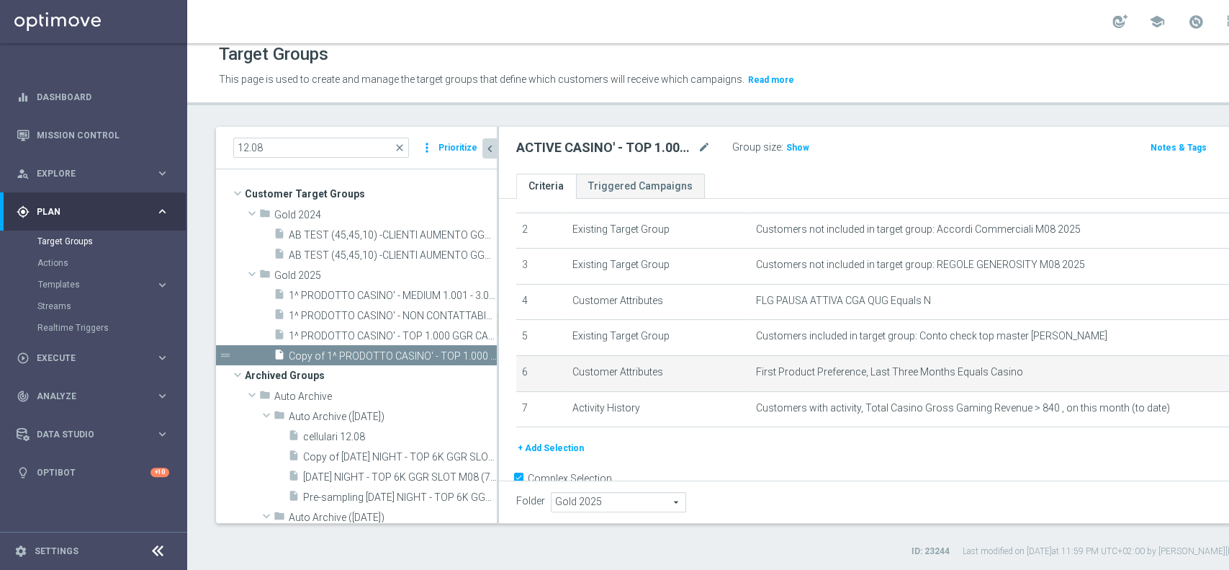
scroll to position [74, 0]
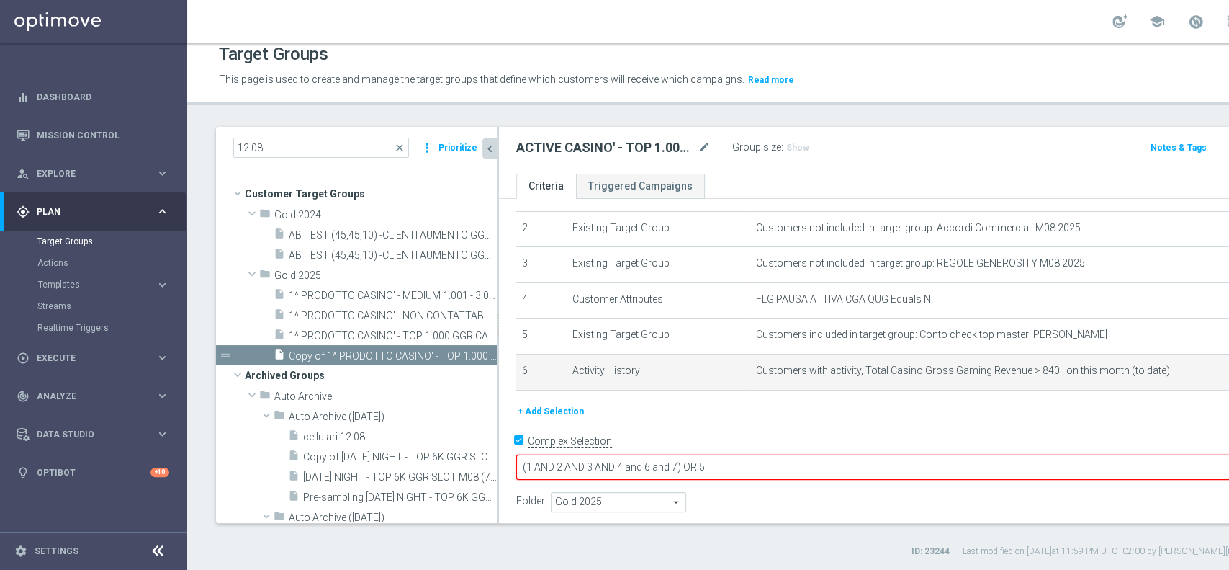
scroll to position [69, 0]
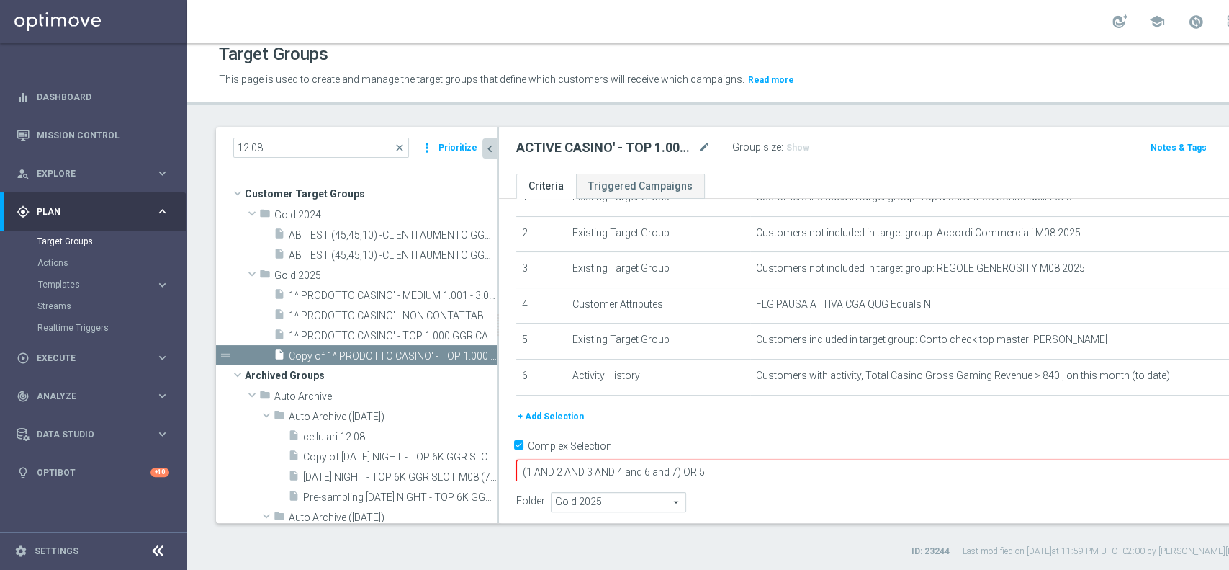
click at [551, 415] on button "+ Add Selection" at bounding box center [550, 416] width 69 height 16
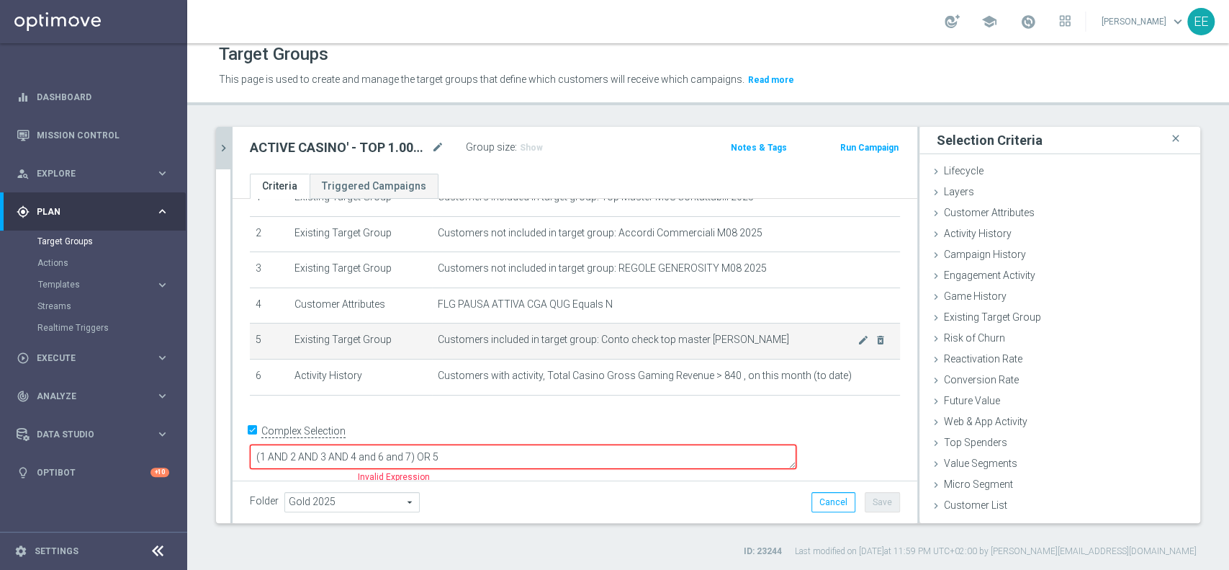
scroll to position [54, 0]
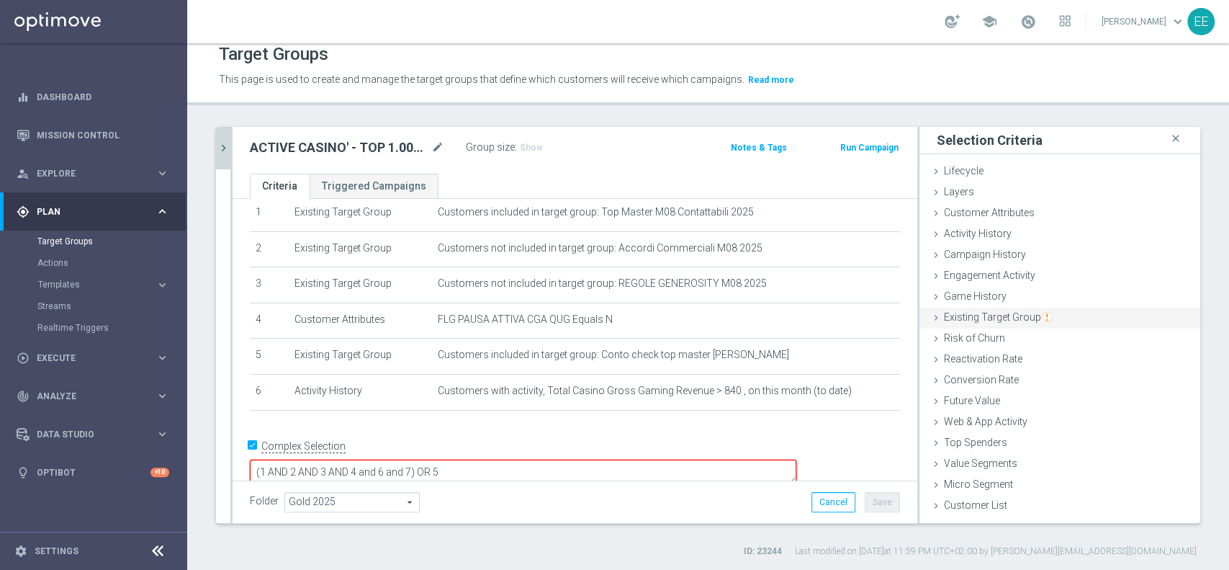
click at [1007, 313] on span "Existing Target Group" at bounding box center [998, 317] width 108 height 12
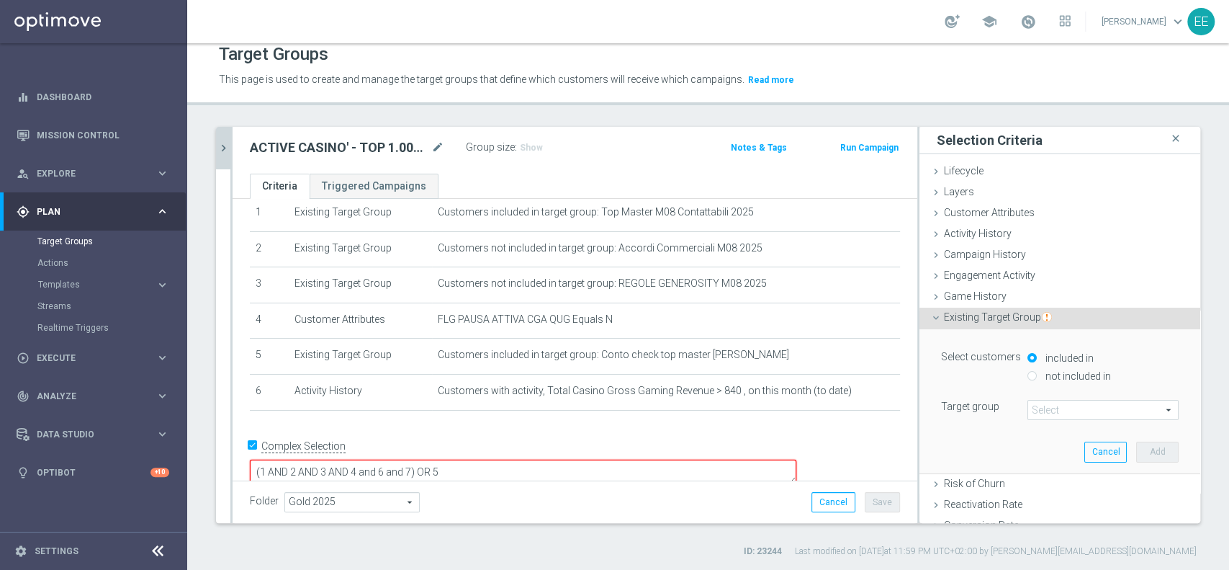
click at [1048, 377] on label "not included in" at bounding box center [1076, 375] width 69 height 13
click at [1037, 377] on input "not included in" at bounding box center [1031, 375] width 9 height 9
radio input "true"
click at [1055, 408] on span at bounding box center [1103, 409] width 150 height 19
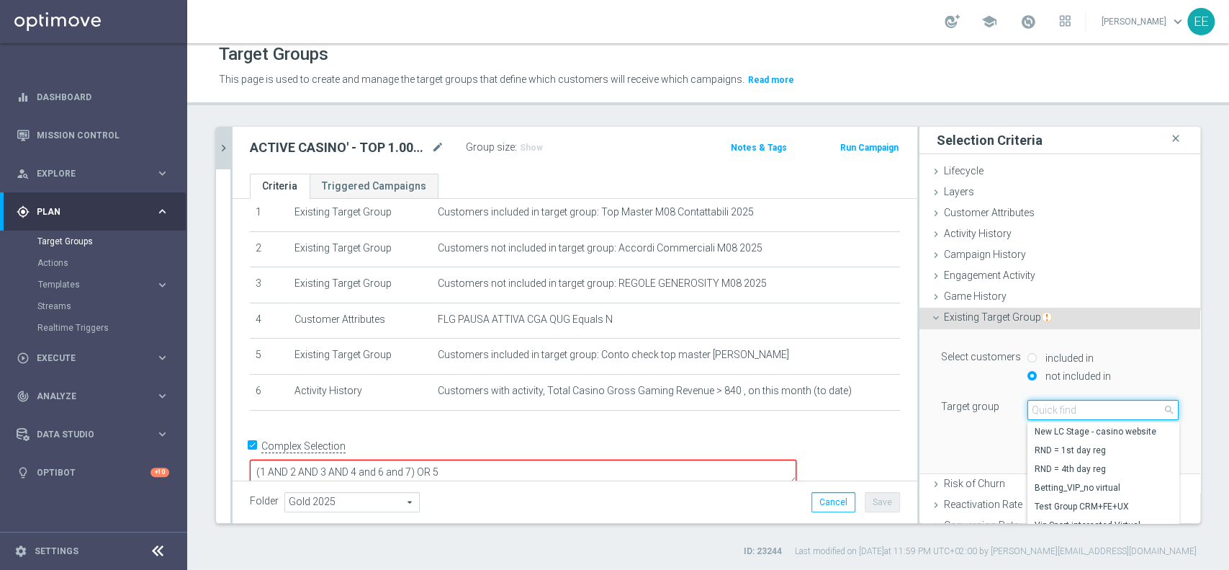
click at [1055, 408] on input "search" at bounding box center [1102, 410] width 151 height 20
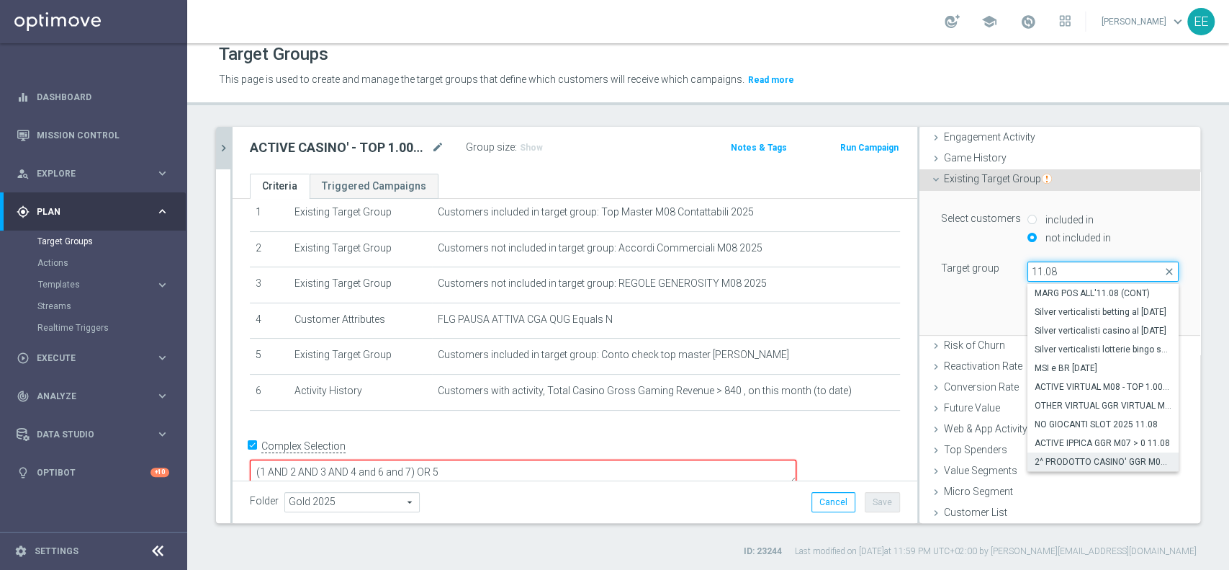
type input "11.08"
click at [1056, 456] on span "2^ PRODOTTO CASINO' GGR M08 - INCIDENZA GGR CASINO' M08 > 20% GGR M08 11.08" at bounding box center [1103, 462] width 137 height 12
type input "2^ PRODOTTO CASINO' GGR M08 - INCIDENZA GGR CASINO' M08 > 20% GGR M08 11.08"
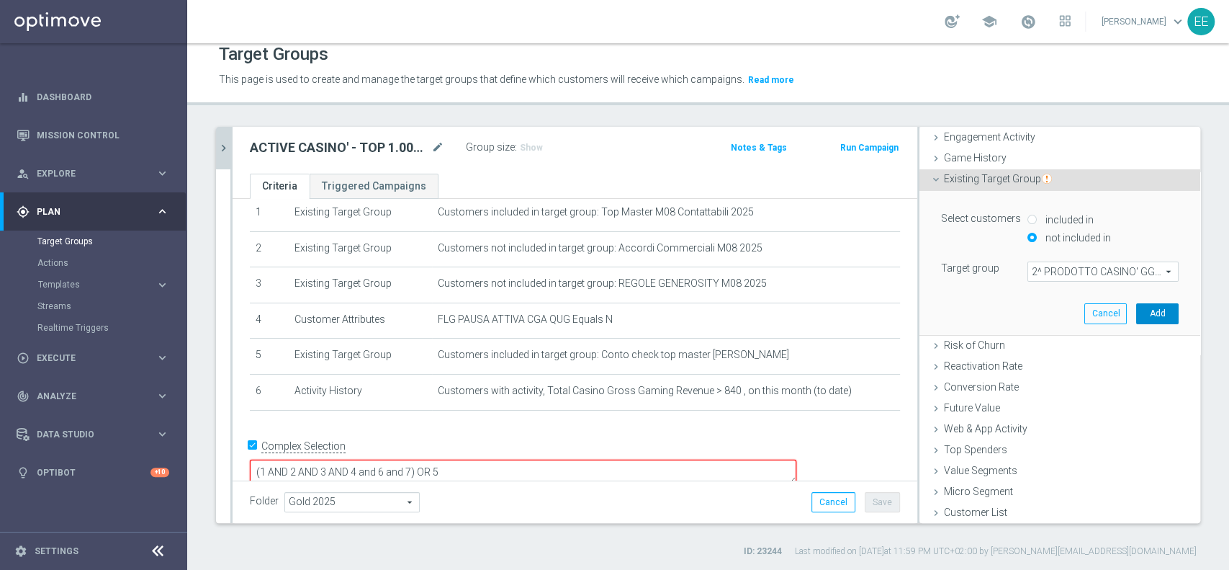
click at [1140, 310] on button "Add" at bounding box center [1157, 313] width 42 height 20
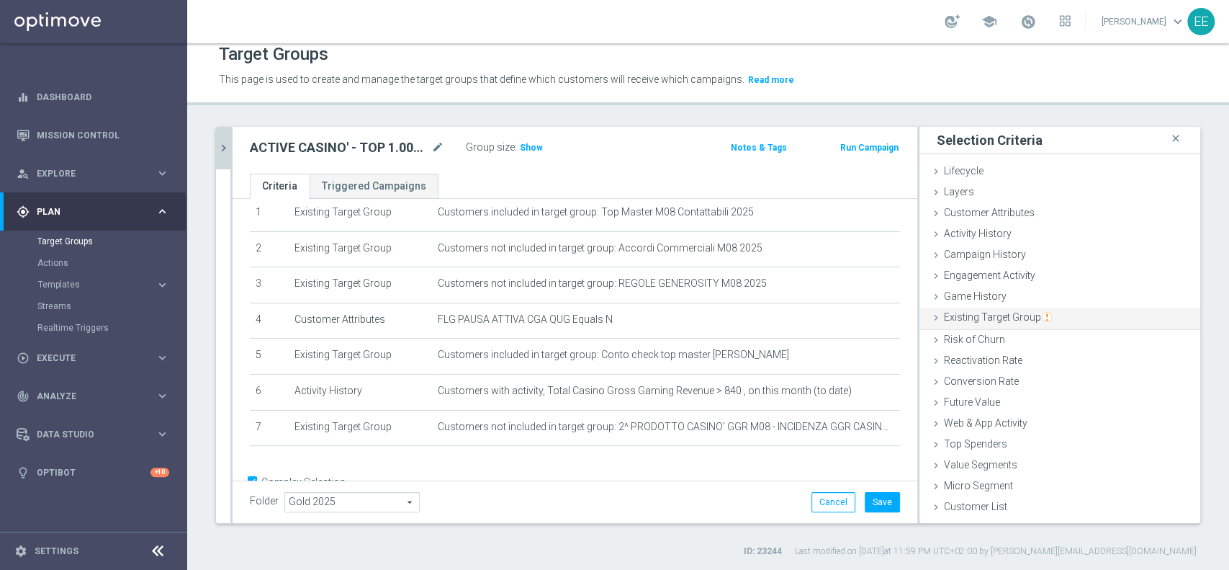
scroll to position [0, 0]
click at [998, 312] on span "Existing Target Group" at bounding box center [998, 317] width 108 height 12
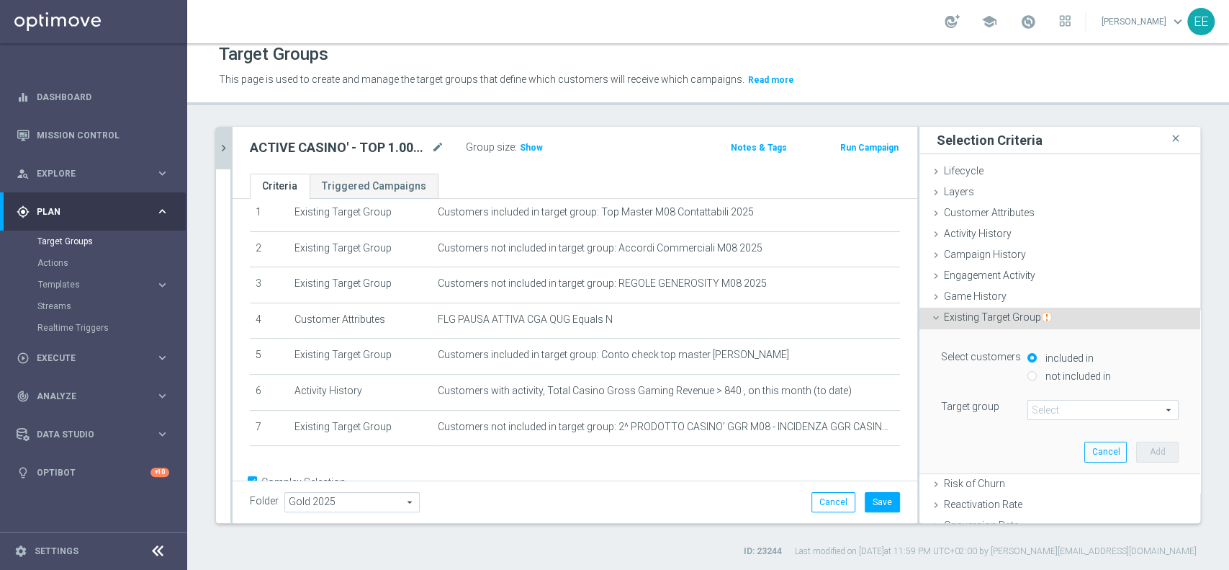
click at [1044, 376] on label "not included in" at bounding box center [1076, 375] width 69 height 13
click at [1037, 376] on input "not included in" at bounding box center [1031, 375] width 9 height 9
radio input "true"
click at [1045, 404] on span at bounding box center [1103, 409] width 150 height 19
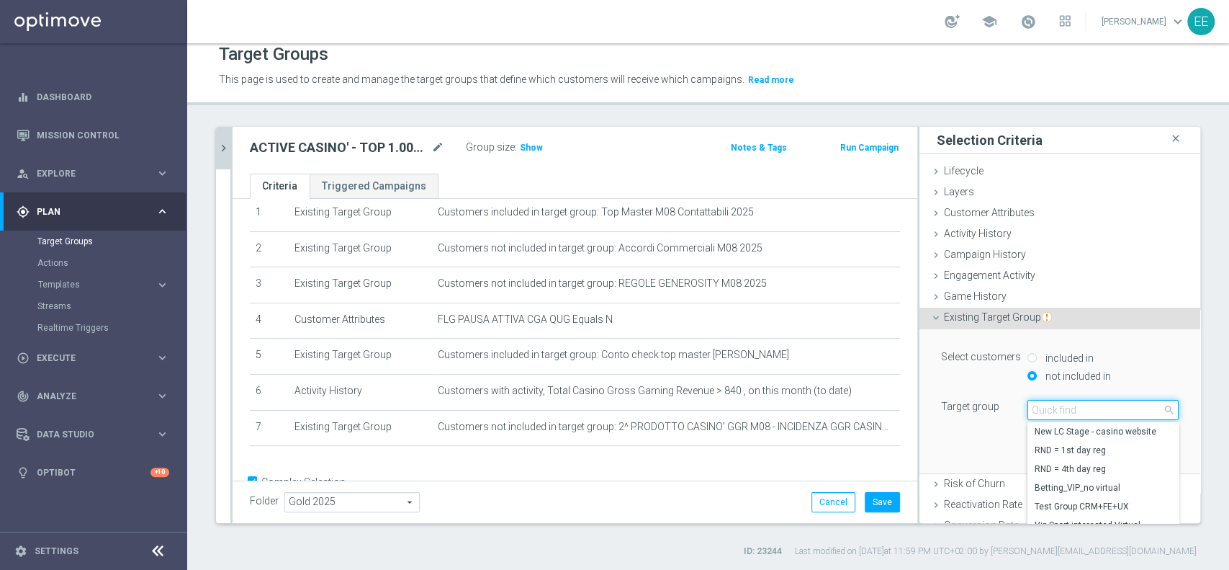
click at [1045, 404] on input "search" at bounding box center [1102, 410] width 151 height 20
type input "12.08"
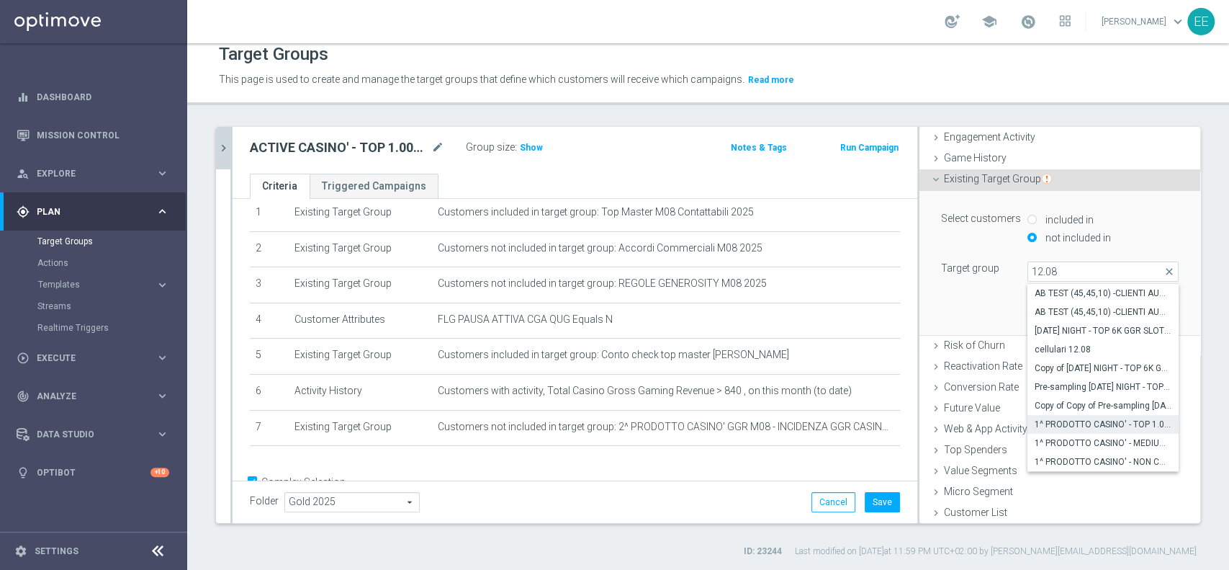
click at [1082, 415] on label "1^ PRODOTTO CASINO' - TOP 1.000 GGR CASINO' M08 12.08" at bounding box center [1102, 424] width 151 height 19
type input "1^ PRODOTTO CASINO' - TOP 1.000 GGR CASINO' M08 12.08"
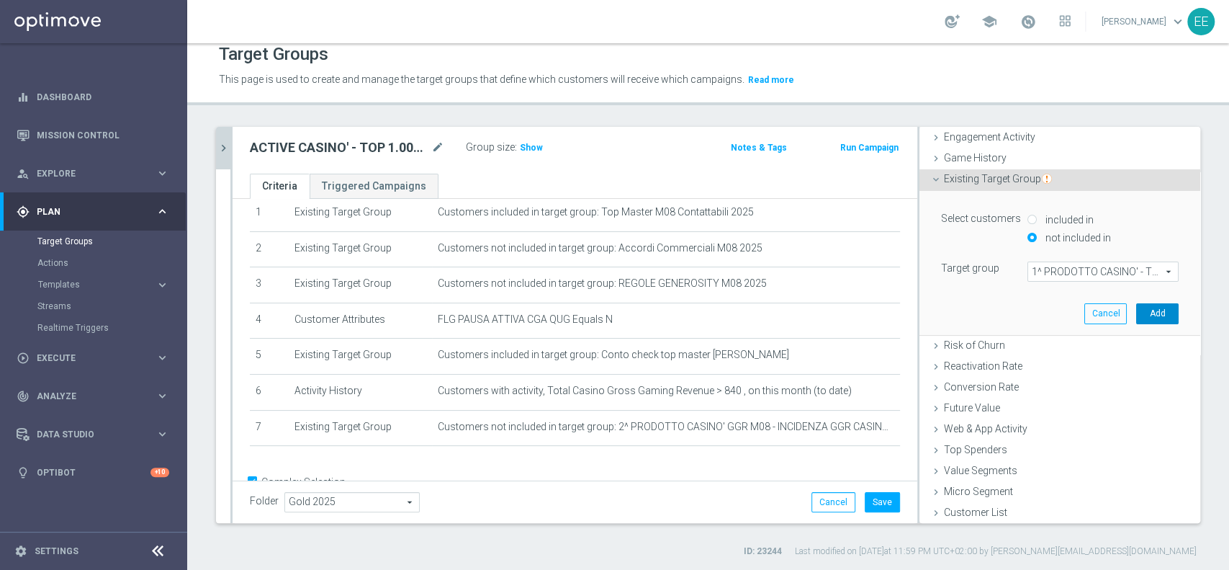
click at [1136, 310] on button "Add" at bounding box center [1157, 313] width 42 height 20
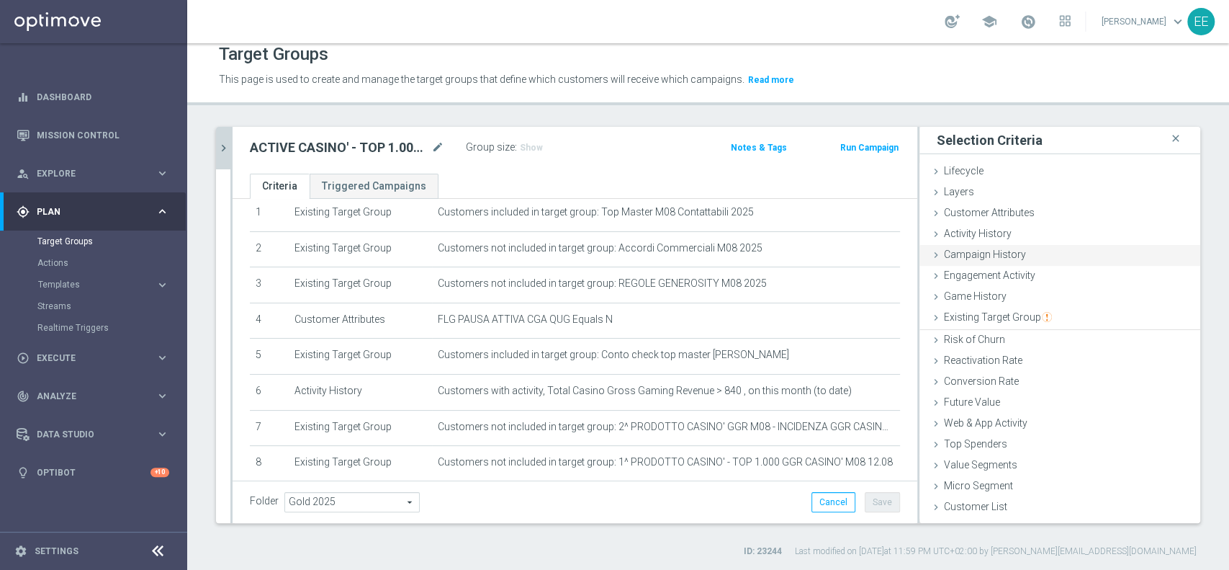
scroll to position [0, 0]
click at [995, 315] on span "Existing Target Group" at bounding box center [998, 317] width 108 height 12
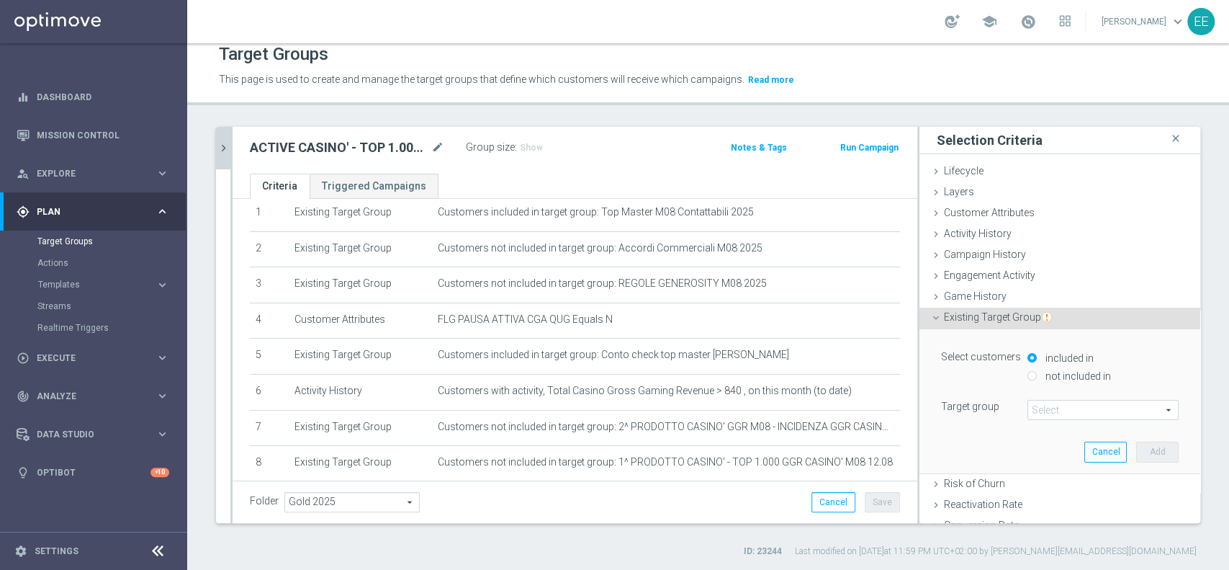
click at [1080, 377] on label "not included in" at bounding box center [1076, 375] width 69 height 13
click at [1037, 377] on input "not included in" at bounding box center [1031, 375] width 9 height 9
radio input "true"
click at [1050, 408] on span at bounding box center [1103, 409] width 150 height 19
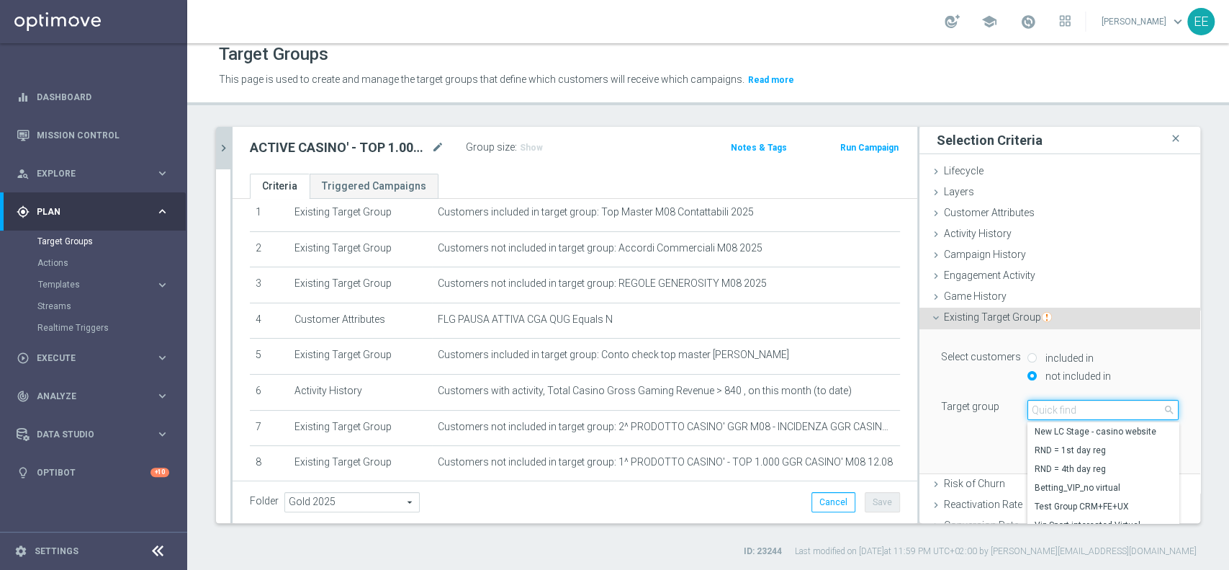
click at [1050, 408] on input "search" at bounding box center [1102, 410] width 151 height 20
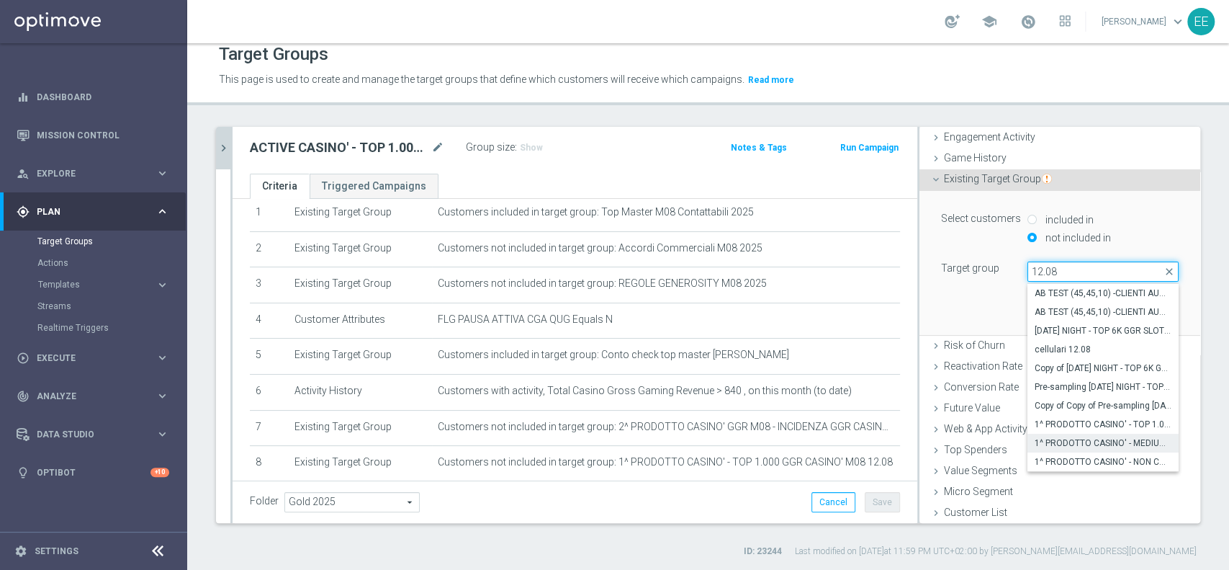
type input "12.08"
click at [1092, 433] on label "1^ PRODOTTO CASINO' - MEDIUM 1.001 - 3.000 GGR CASINO' M08 12.08" at bounding box center [1102, 442] width 151 height 19
type input "1^ PRODOTTO CASINO' - MEDIUM 1.001 - 3.000 GGR CASINO' M08 12.08"
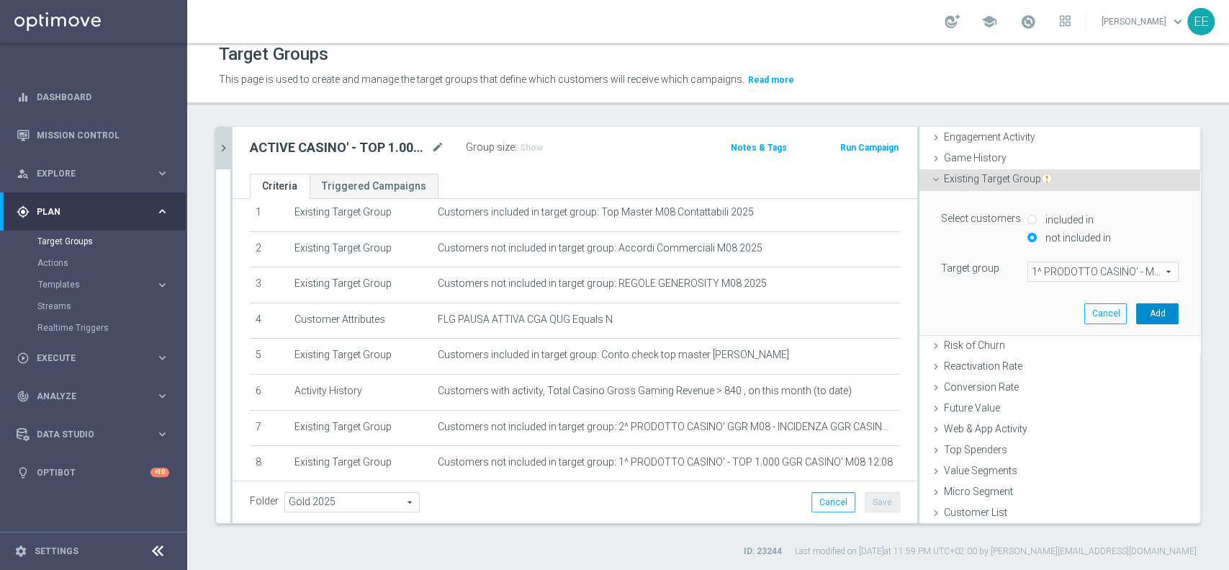
click at [1137, 311] on button "Add" at bounding box center [1157, 313] width 42 height 20
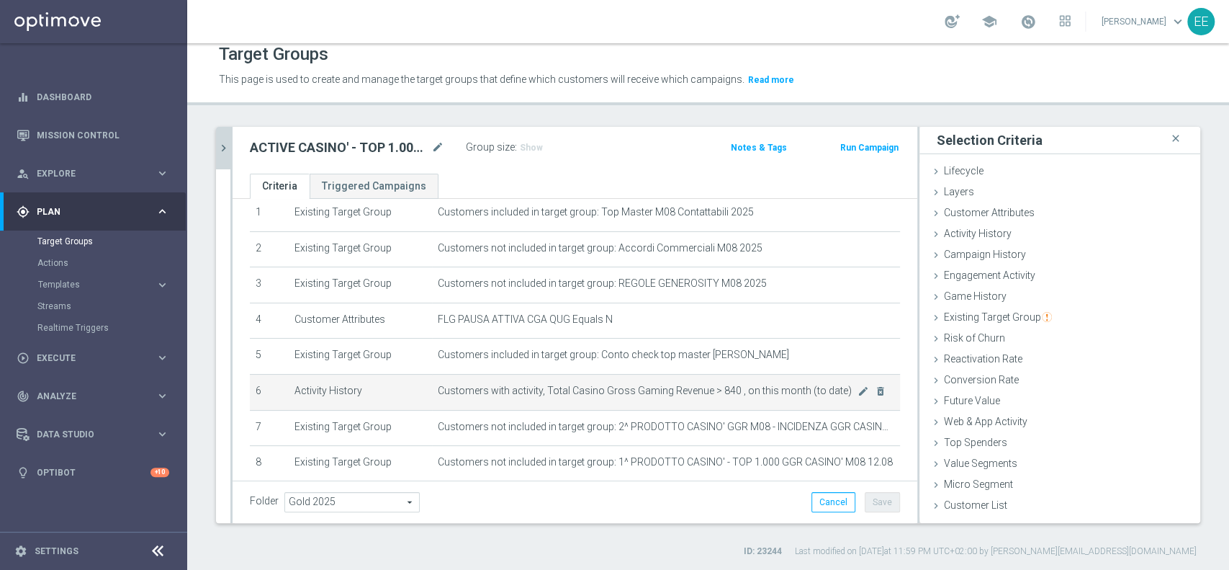
scroll to position [161, 0]
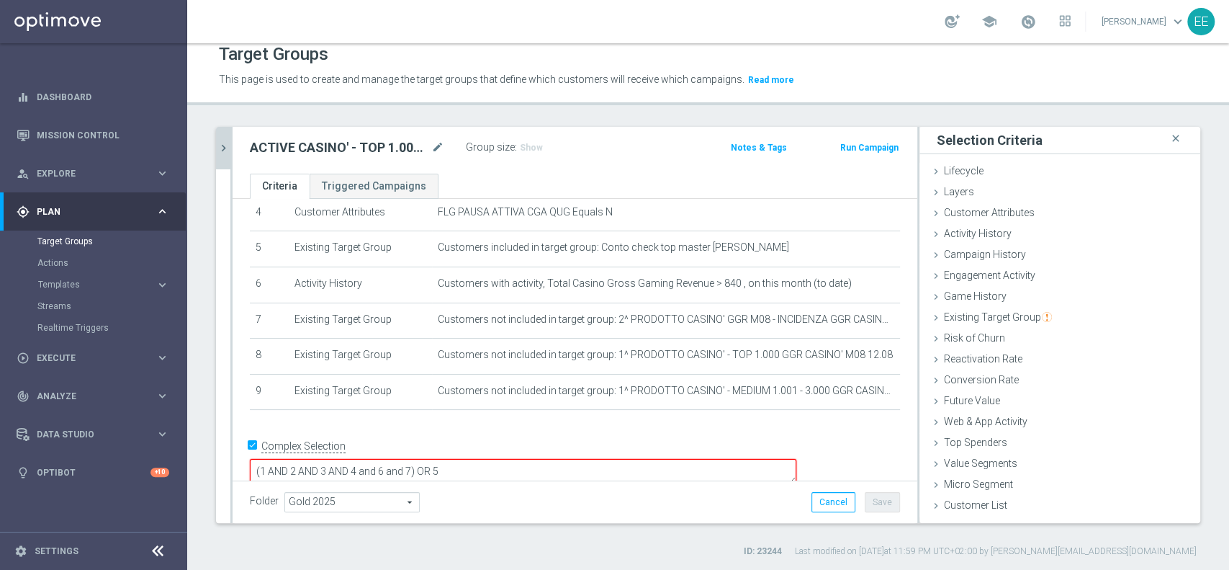
click at [513, 459] on textarea "(1 AND 2 AND 3 AND 4 and 6 and 7) OR 5" at bounding box center [523, 471] width 546 height 25
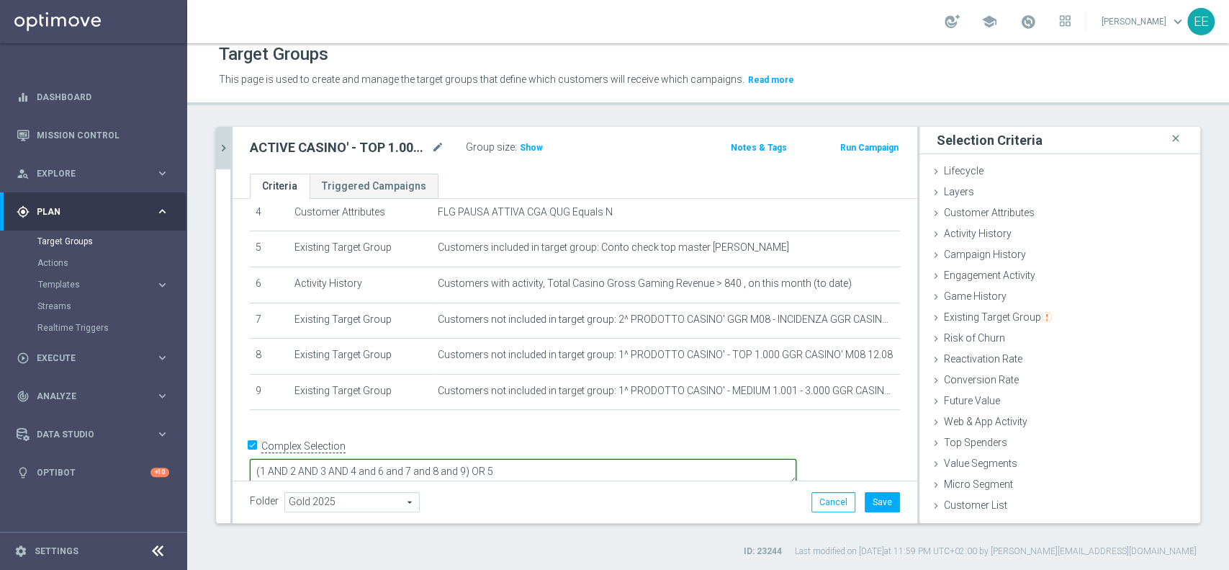
type textarea "(1 AND 2 AND 3 AND 4 and 6 and 7 and 8 and 9) OR 5"
click at [657, 492] on div "Folder Gold 2025 Gold 2025 arrow_drop_down search Cancel Save Saving..." at bounding box center [575, 502] width 650 height 20
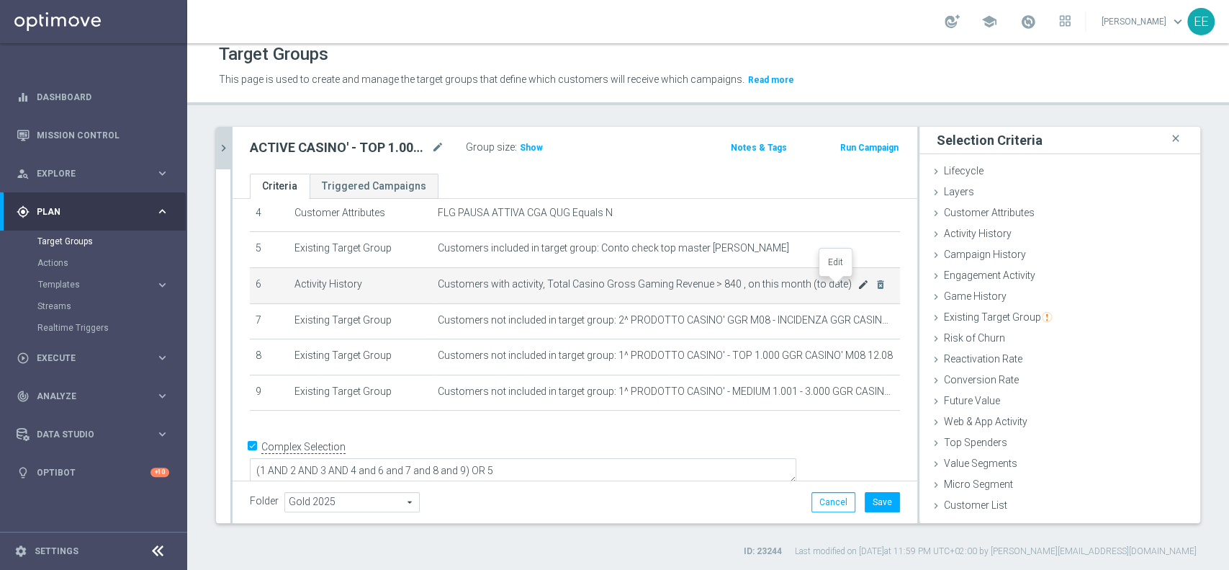
click at [858, 285] on icon "mode_edit" at bounding box center [864, 285] width 12 height 12
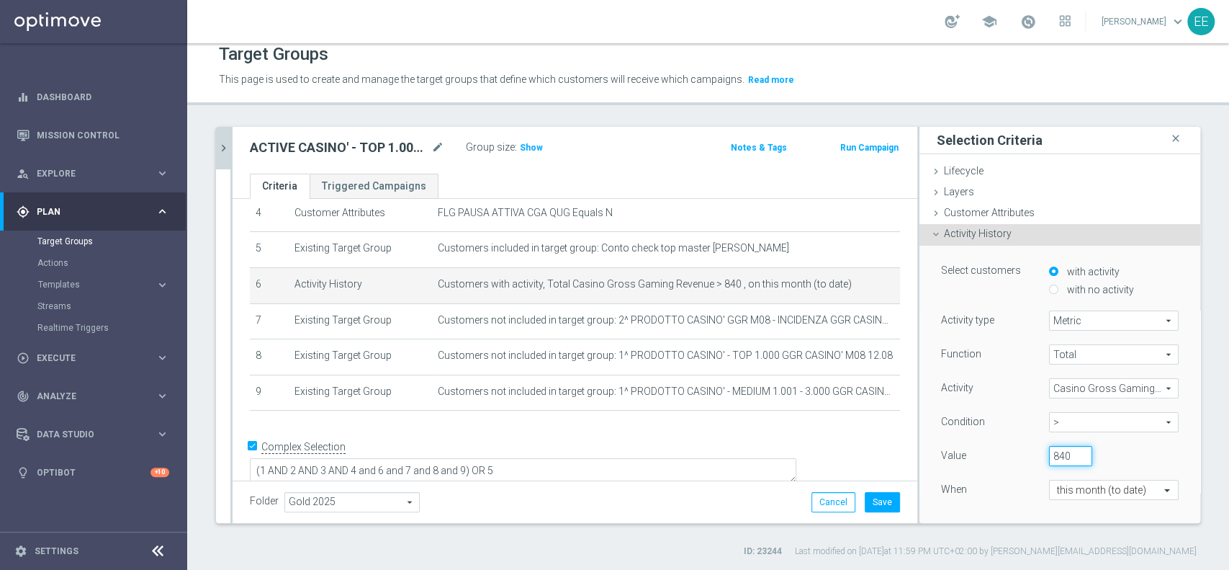
click at [1049, 454] on input "840" at bounding box center [1070, 456] width 43 height 20
type input "500"
click at [980, 503] on div "Function Total Total arrow_drop_down search Activity Casino Gross Gaming Revenu…" at bounding box center [1060, 434] width 238 height 181
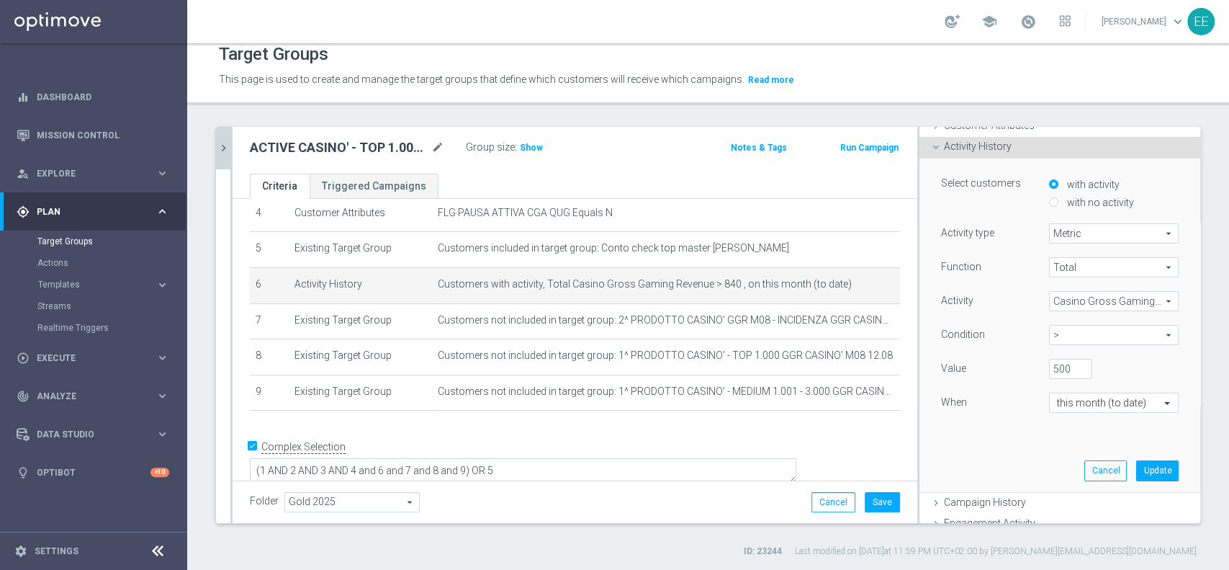
scroll to position [110, 0]
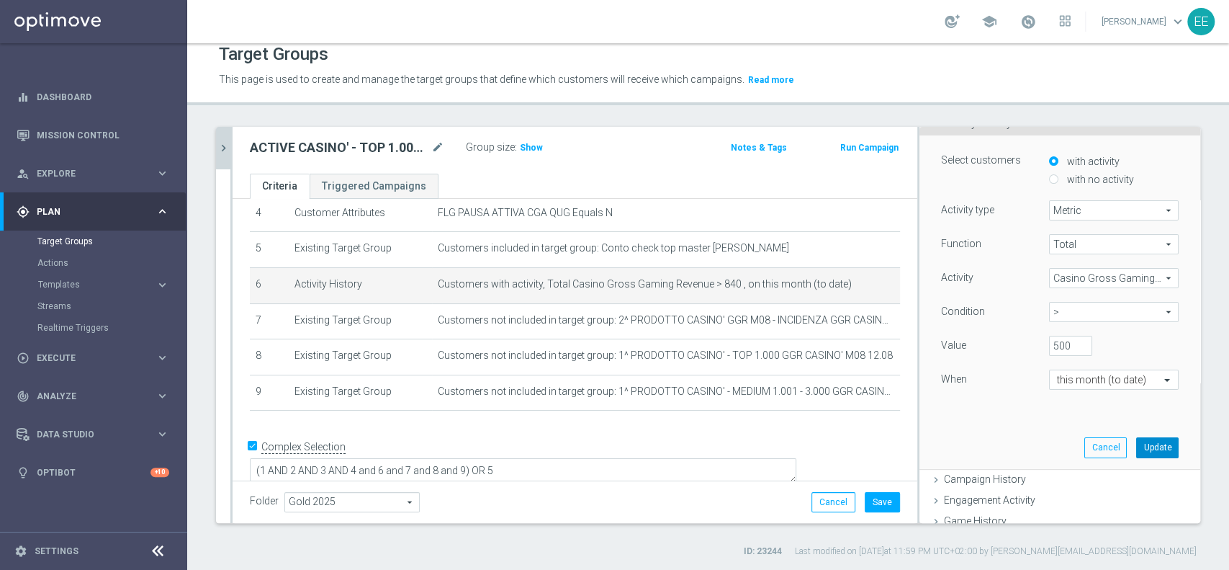
click at [1136, 441] on button "Update" at bounding box center [1157, 447] width 42 height 20
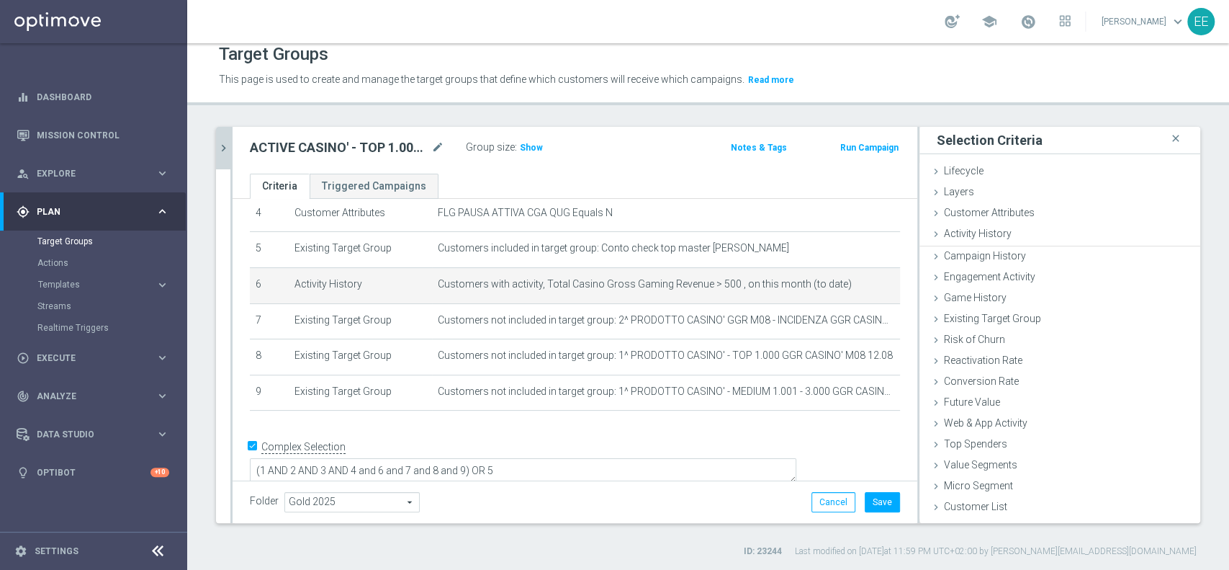
scroll to position [0, 0]
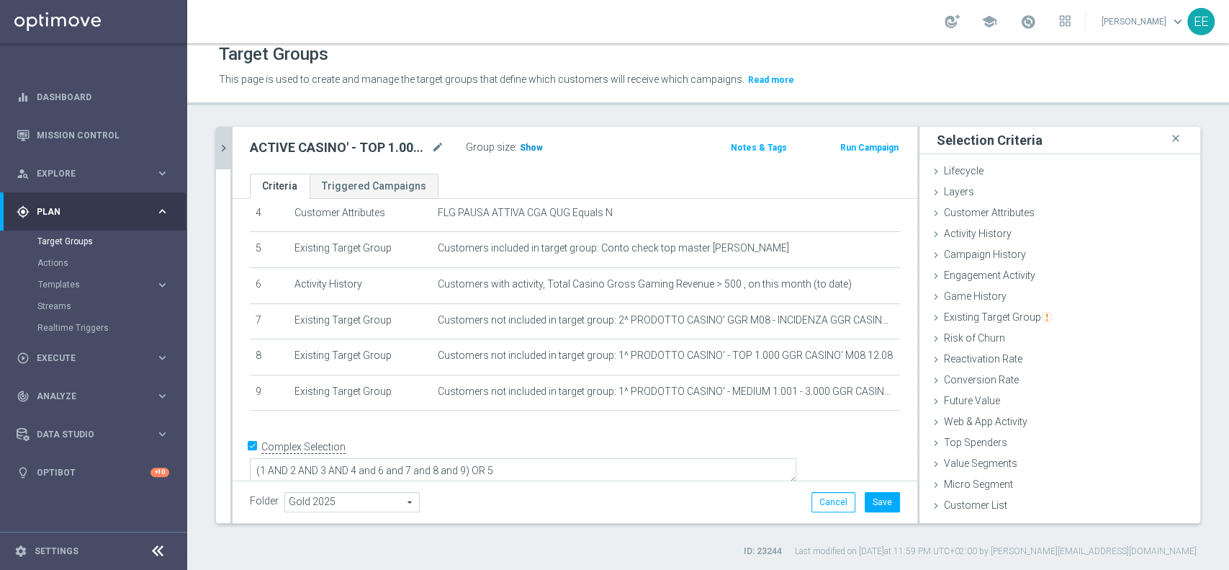
click at [532, 149] on span "Show" at bounding box center [531, 148] width 23 height 10
click at [428, 140] on div "ACTIVE CASINO' - TOP 1.000 (NO 1^ PRODOTTO CASINO' PER GGR M08) 12.08 mode_edit" at bounding box center [347, 147] width 194 height 17
click at [437, 142] on icon "mode_edit" at bounding box center [437, 147] width 13 height 17
click at [323, 145] on input "ACTIVE CASINO' - TOP 1.000 (NO 1^ PRODOTTO CASINO' PER GGR M08) 12.08" at bounding box center [347, 149] width 194 height 20
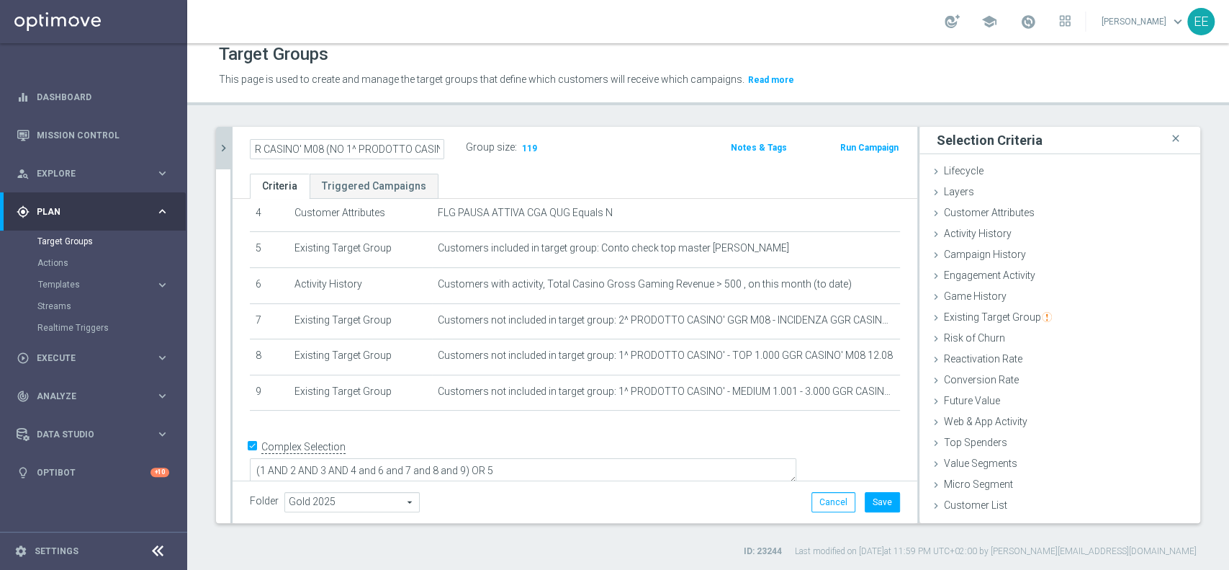
scroll to position [0, 247]
drag, startPoint x: 391, startPoint y: 143, endPoint x: 459, endPoint y: 149, distance: 68.7
click at [459, 149] on div "ACTIVE CASINO' - TOP 1.000 GGR CASINO' M08 (NO 1^ PRODOTTO CASINO' PER GGR M08)…" at bounding box center [358, 148] width 216 height 20
type input "ACTIVE CASINO' - TOP 1.000 GGR CASINO' M08 (NO 1^ PRODOTTO CASINO' PER GGR M08)…"
click at [600, 151] on div "Group size : 119" at bounding box center [538, 146] width 144 height 17
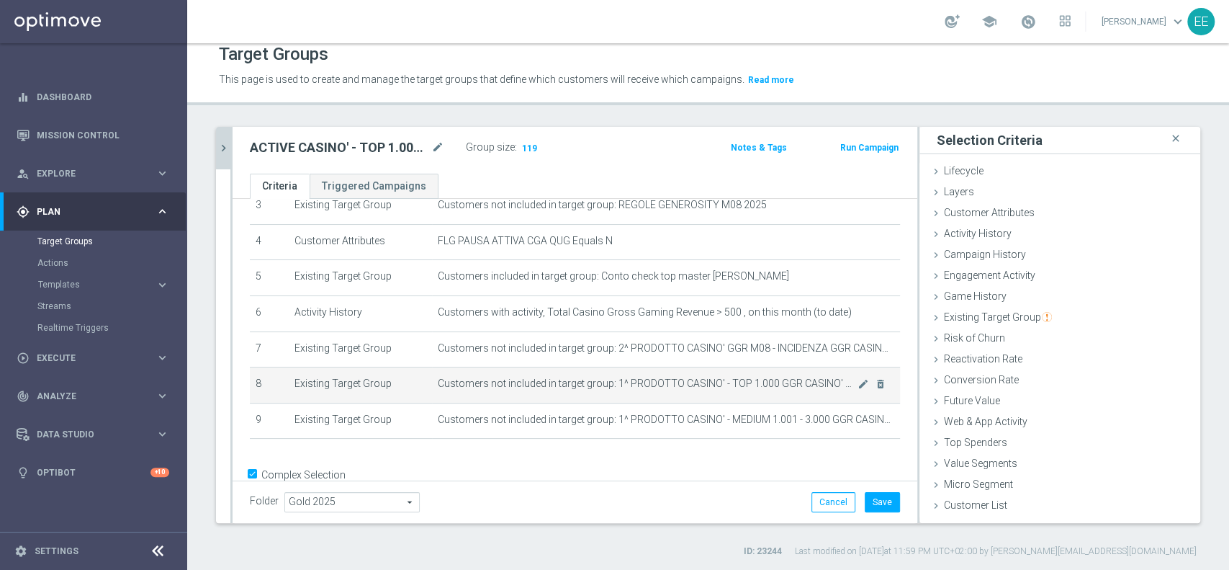
scroll to position [121, 0]
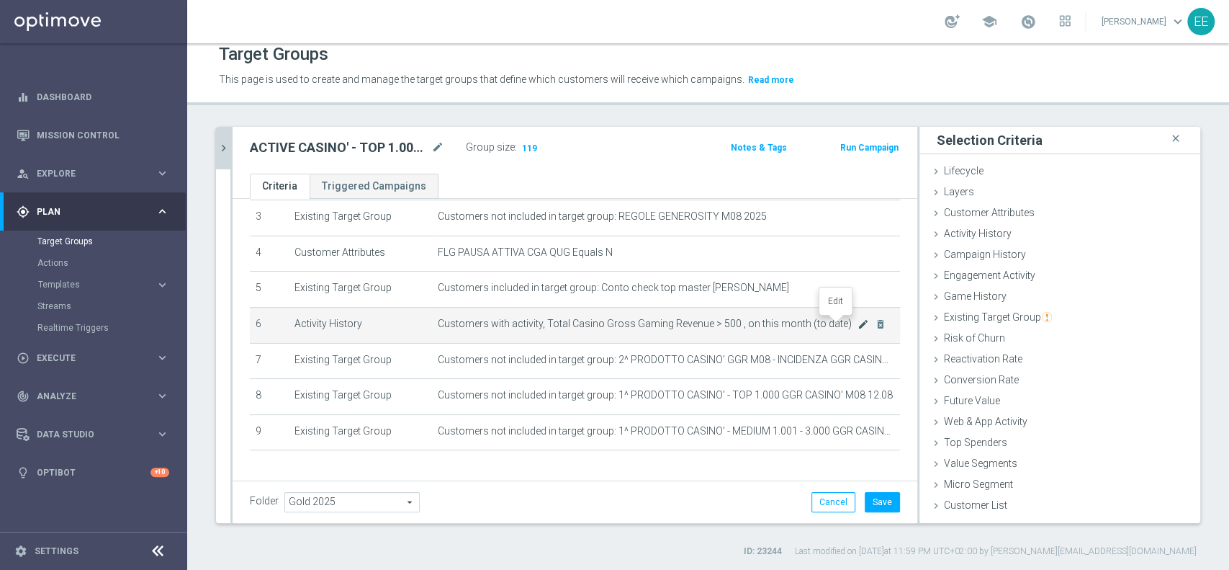
click at [858, 325] on icon "mode_edit" at bounding box center [864, 324] width 12 height 12
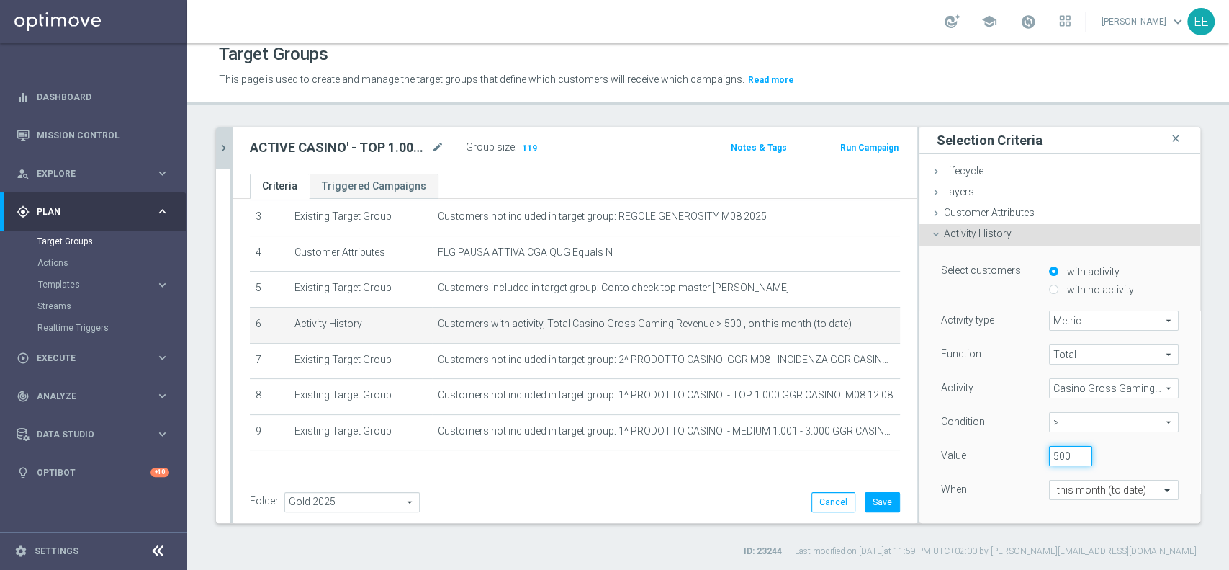
click at [1049, 453] on input "500" at bounding box center [1070, 456] width 43 height 20
type input "100"
click at [968, 498] on div "When" at bounding box center [984, 491] width 108 height 23
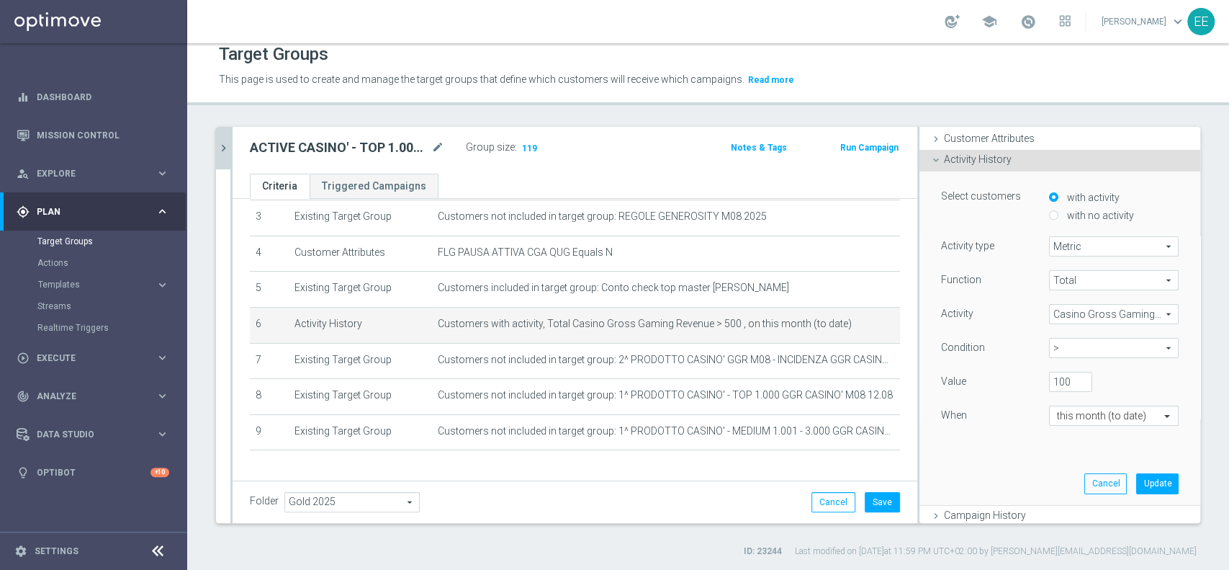
scroll to position [84, 0]
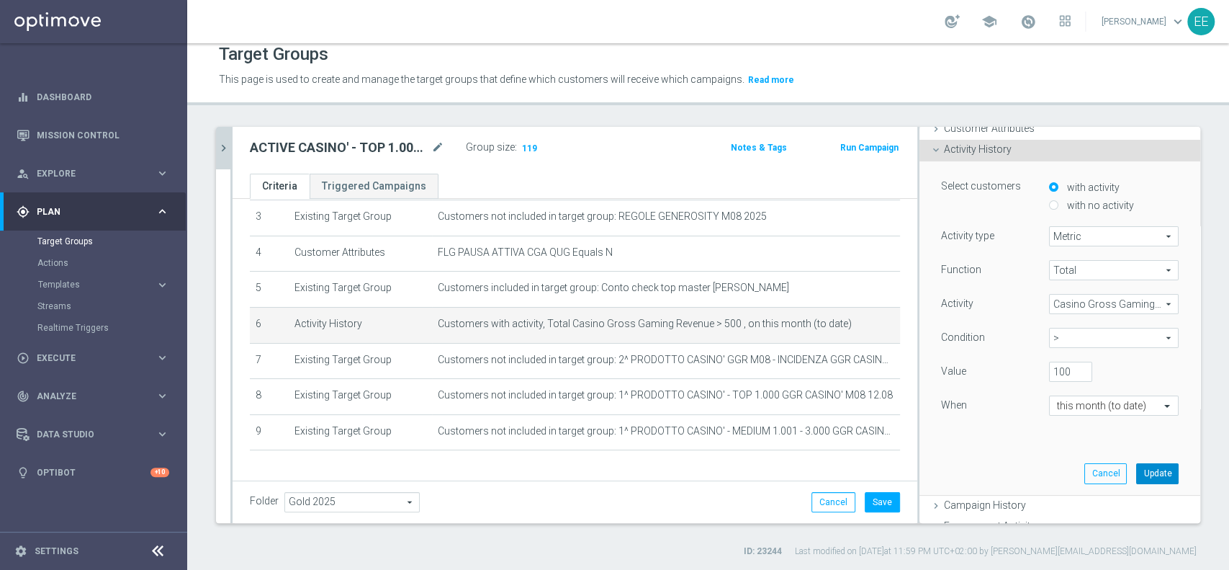
click at [1136, 465] on button "Update" at bounding box center [1157, 473] width 42 height 20
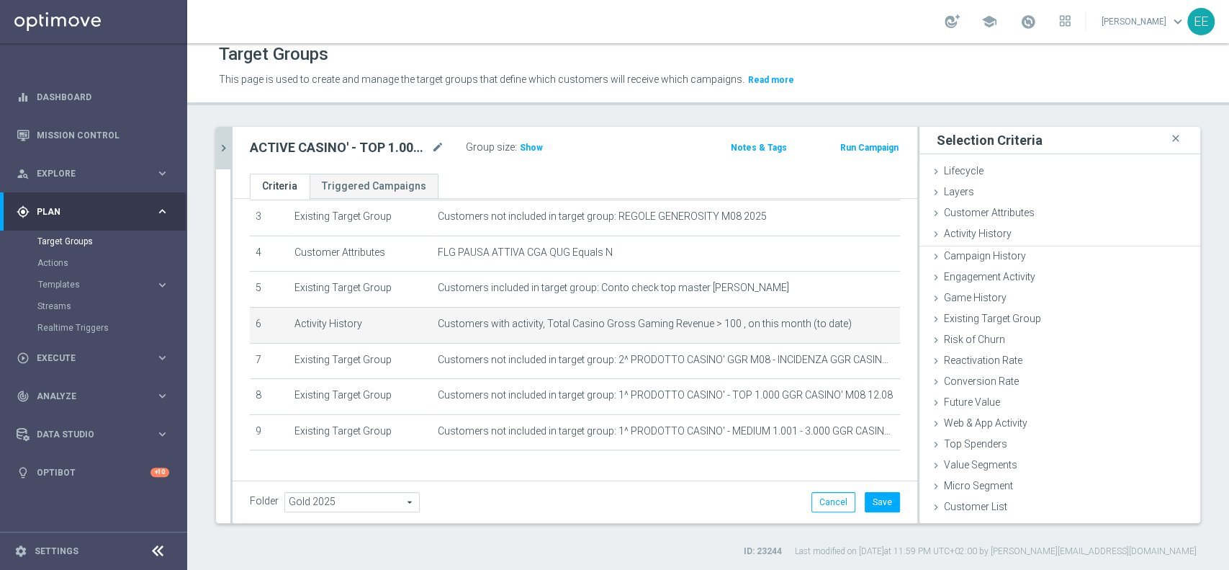
scroll to position [0, 0]
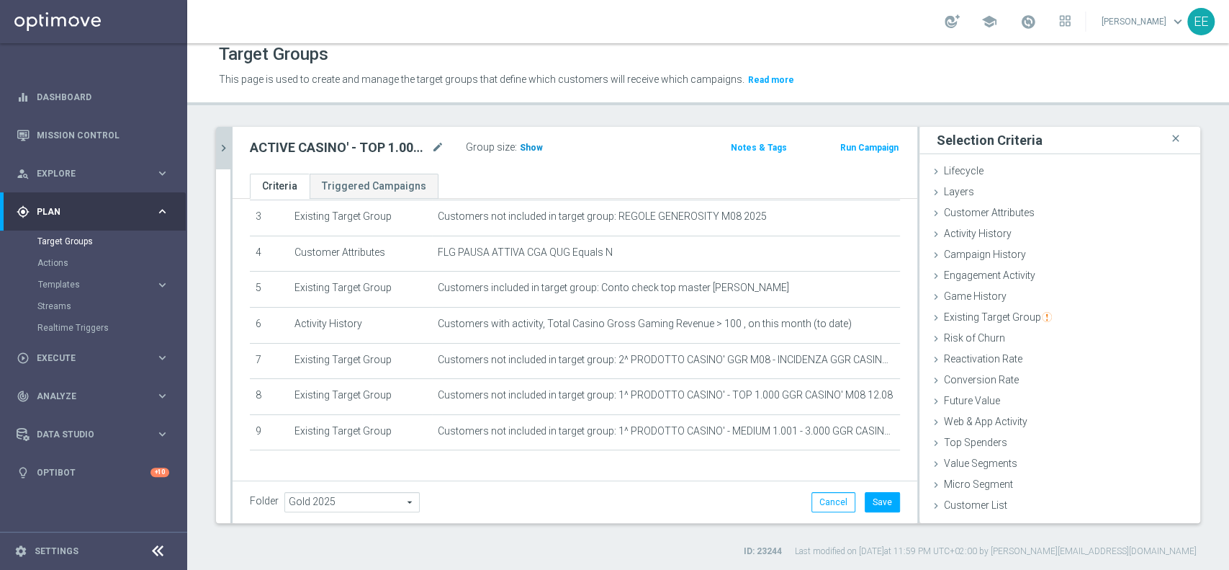
click at [539, 153] on h3 "Show" at bounding box center [531, 148] width 26 height 16
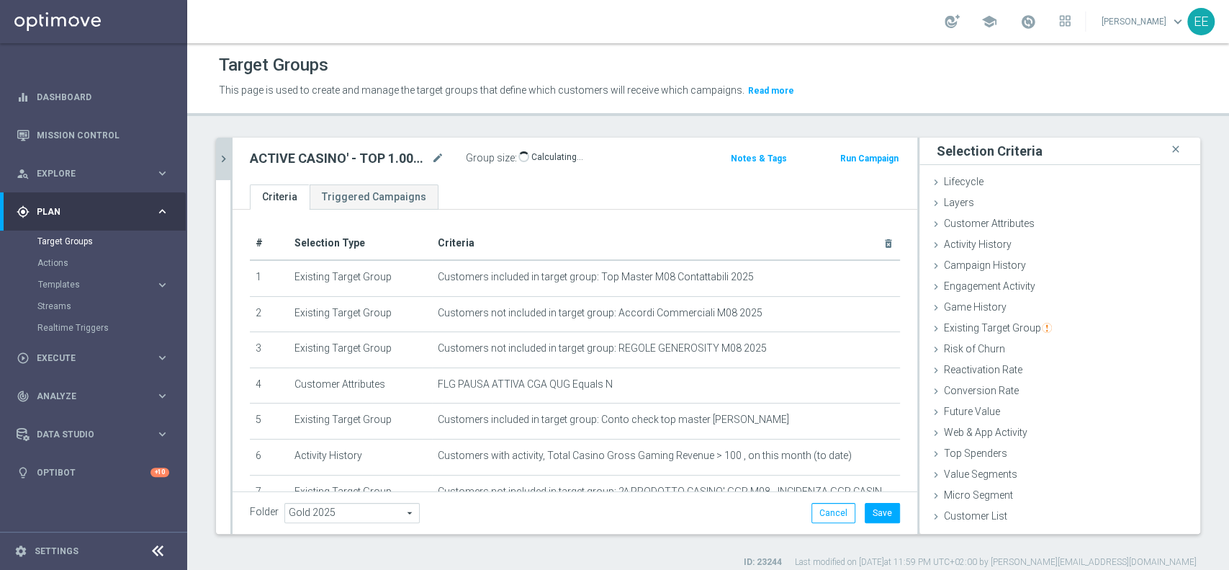
scroll to position [12, 0]
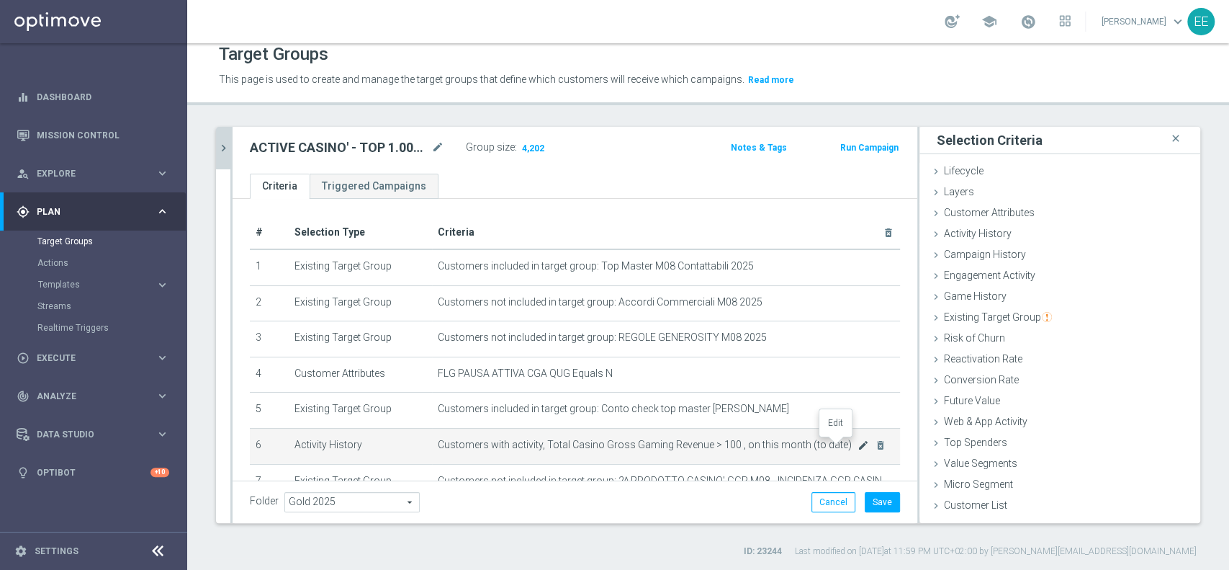
click at [858, 444] on icon "mode_edit" at bounding box center [864, 445] width 12 height 12
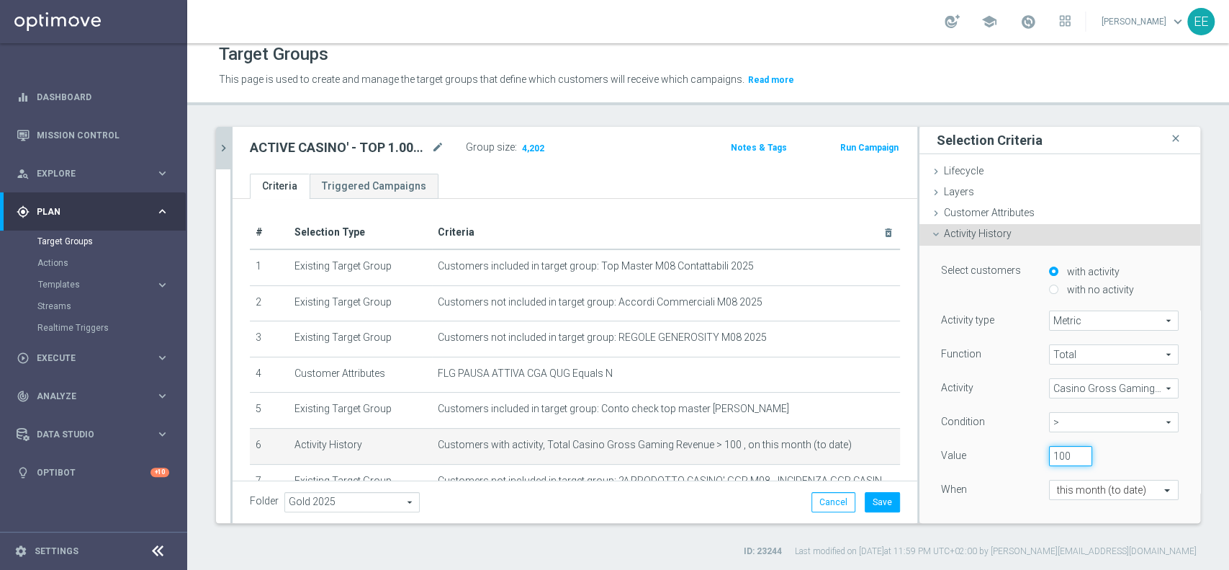
click at [1049, 456] on input "100" at bounding box center [1070, 456] width 43 height 20
type input "2"
type input "300"
click at [1115, 465] on div "Value 300" at bounding box center [1059, 457] width 259 height 23
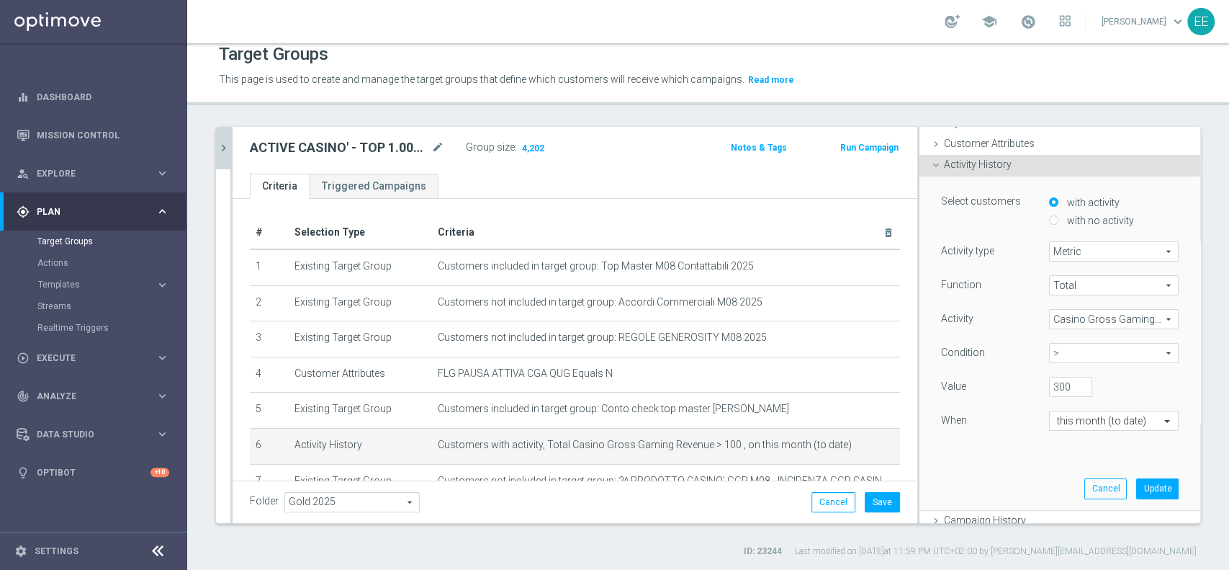
scroll to position [80, 0]
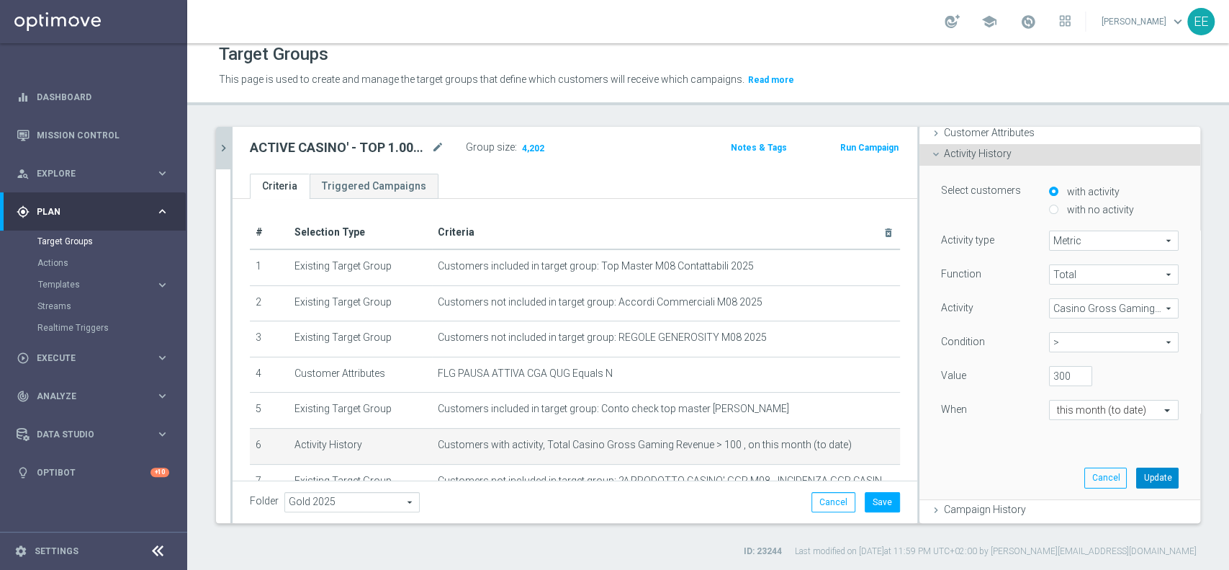
click at [1136, 477] on button "Update" at bounding box center [1157, 477] width 42 height 20
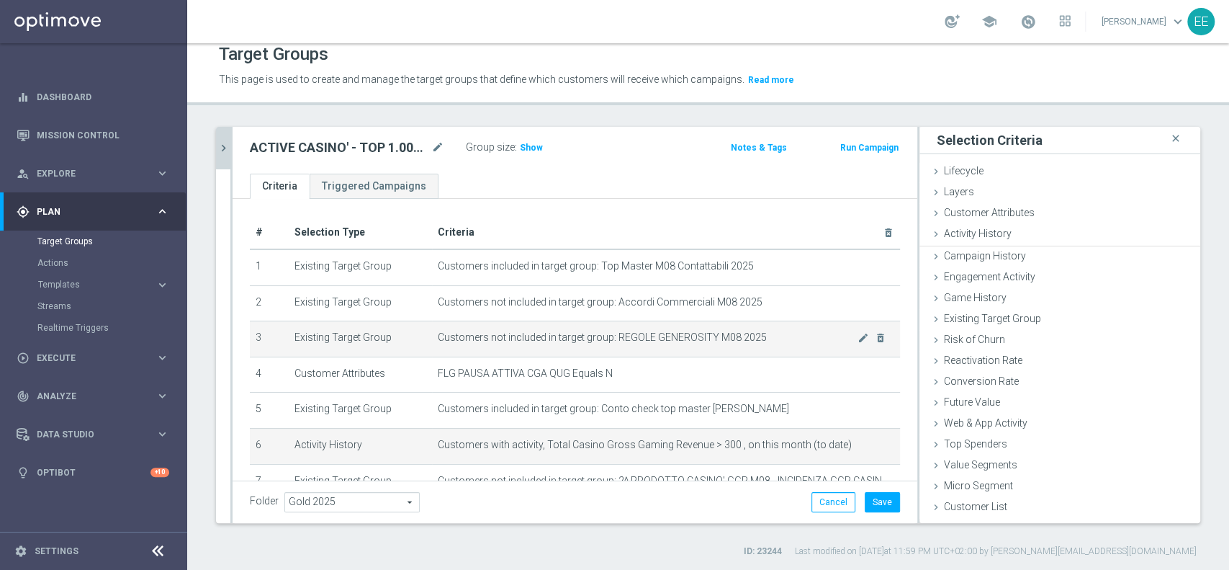
scroll to position [0, 0]
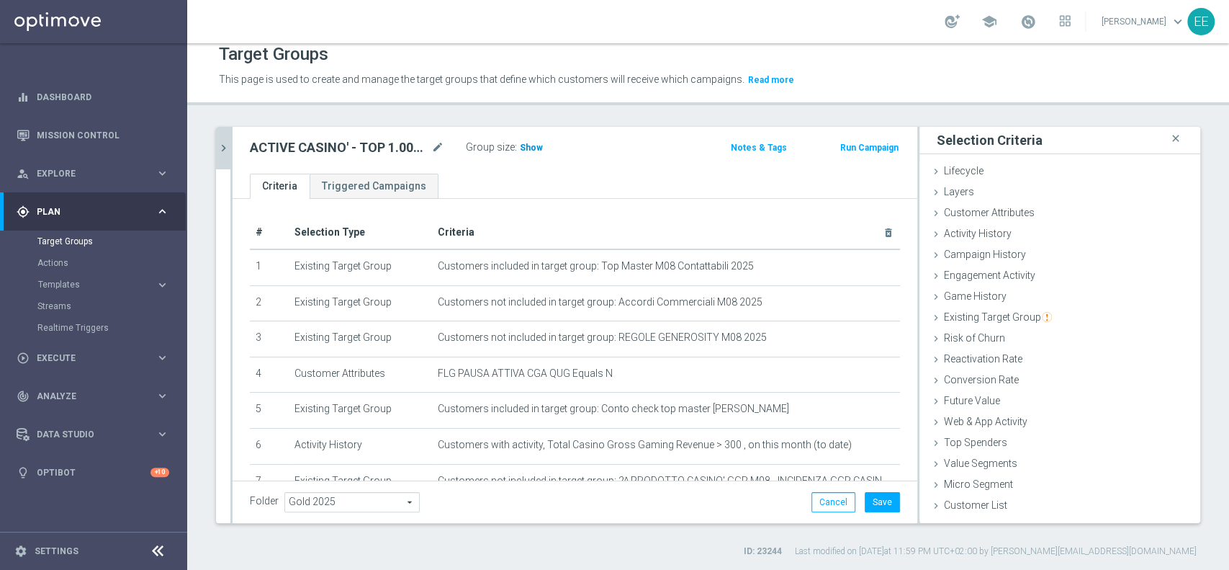
click at [535, 148] on span "Show" at bounding box center [531, 148] width 23 height 10
click at [858, 446] on icon "mode_edit" at bounding box center [864, 445] width 12 height 12
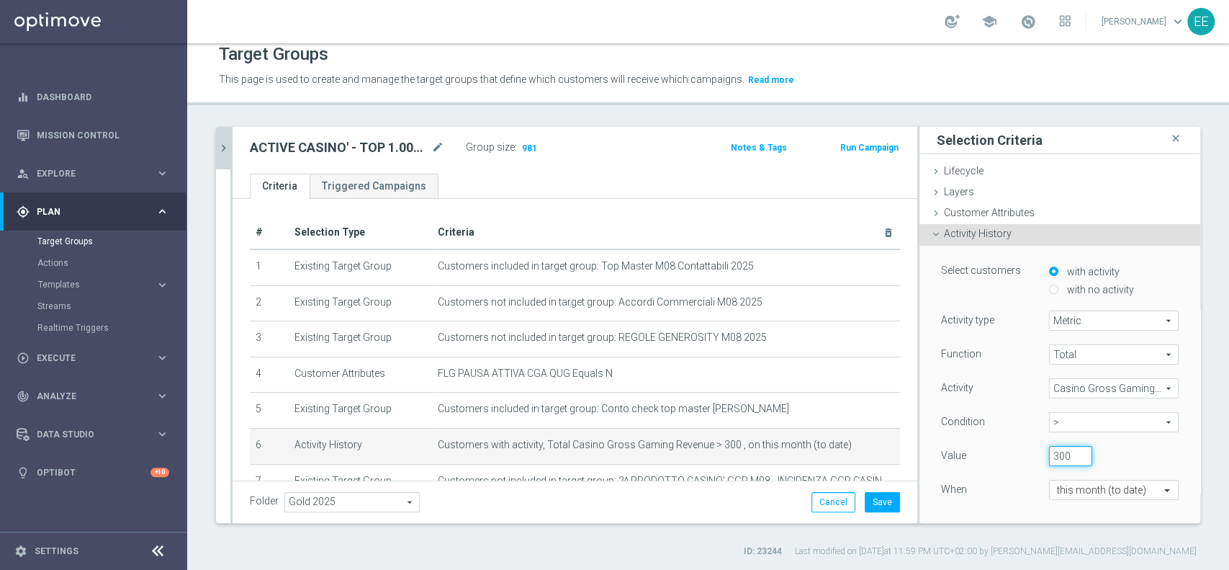
click at [1049, 450] on input "300" at bounding box center [1070, 456] width 43 height 20
type input "290"
click at [991, 498] on div "When" at bounding box center [984, 491] width 108 height 23
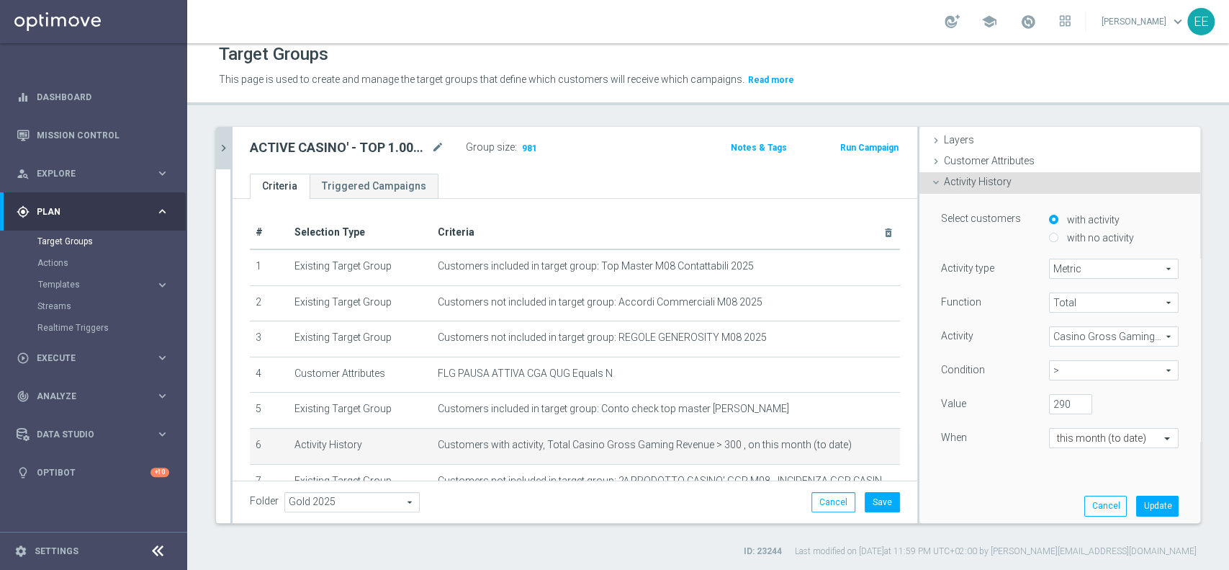
scroll to position [67, 0]
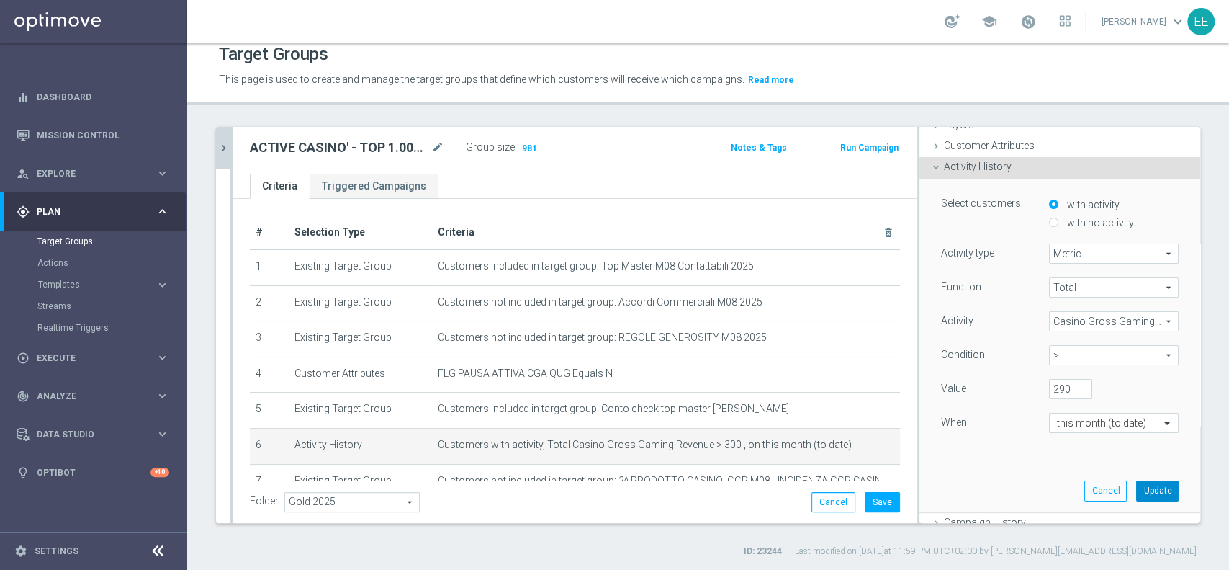
click at [1136, 488] on button "Update" at bounding box center [1157, 490] width 42 height 20
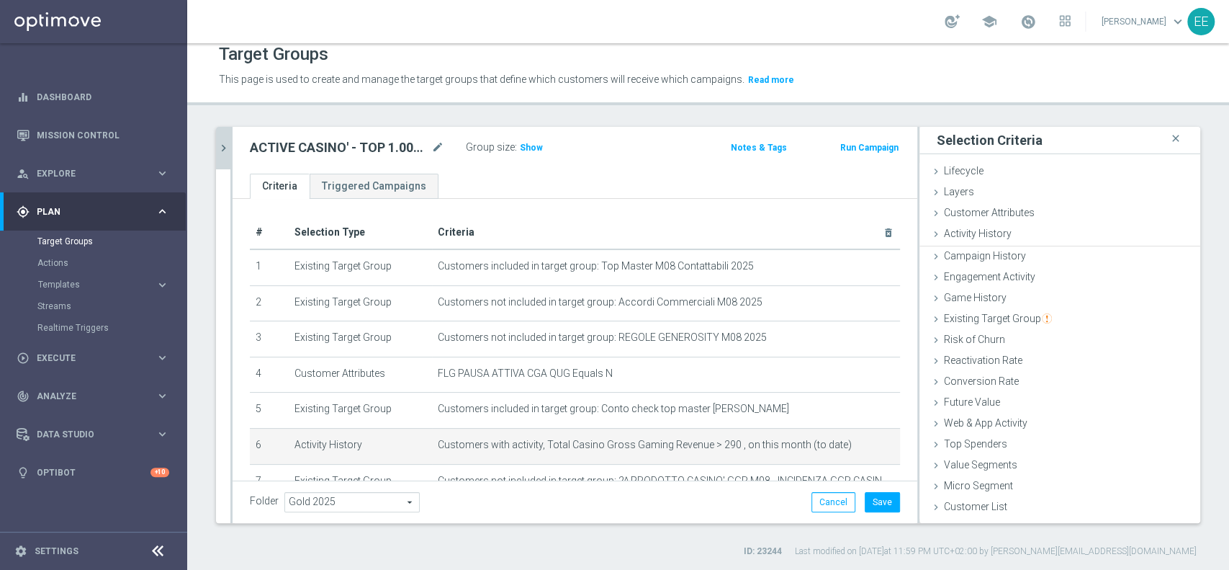
scroll to position [0, 0]
click at [530, 148] on span "Show" at bounding box center [531, 148] width 23 height 10
click at [858, 445] on icon "mode_edit" at bounding box center [864, 445] width 12 height 12
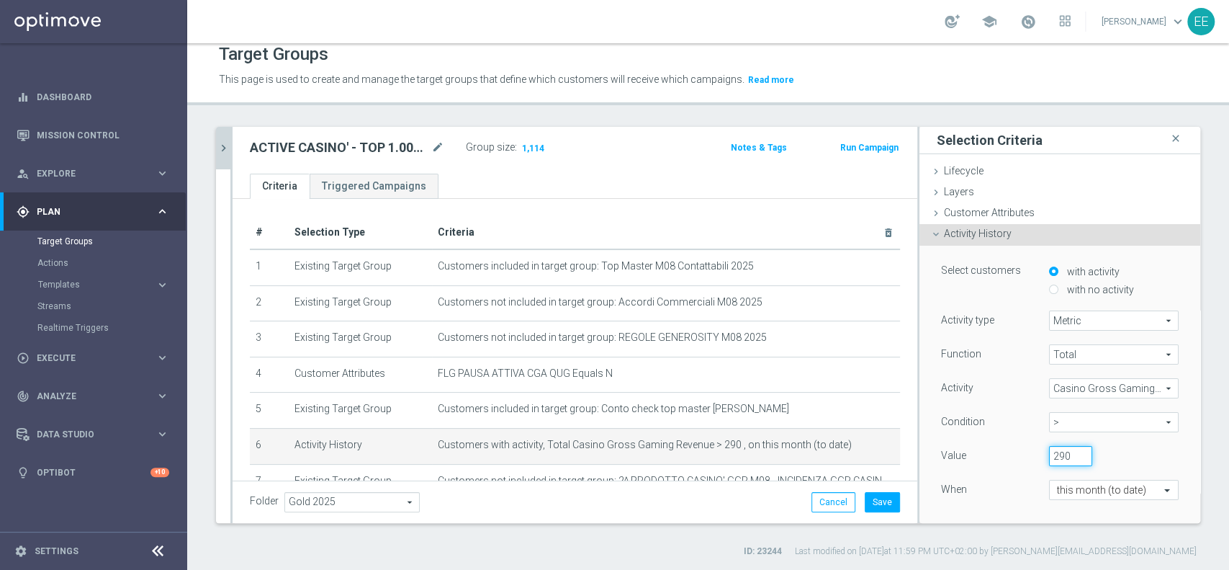
click at [1049, 449] on input "290" at bounding box center [1070, 456] width 43 height 20
type input "295"
click at [973, 513] on div "Function Total Total arrow_drop_down search Activity Casino Gross Gaming Revenu…" at bounding box center [1060, 434] width 238 height 181
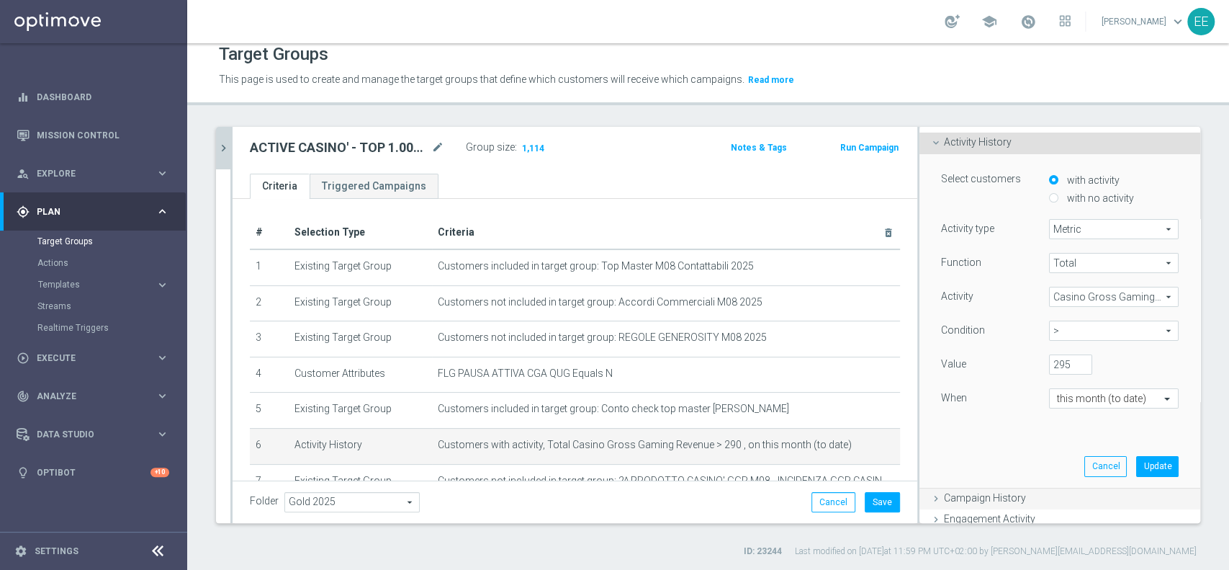
scroll to position [104, 0]
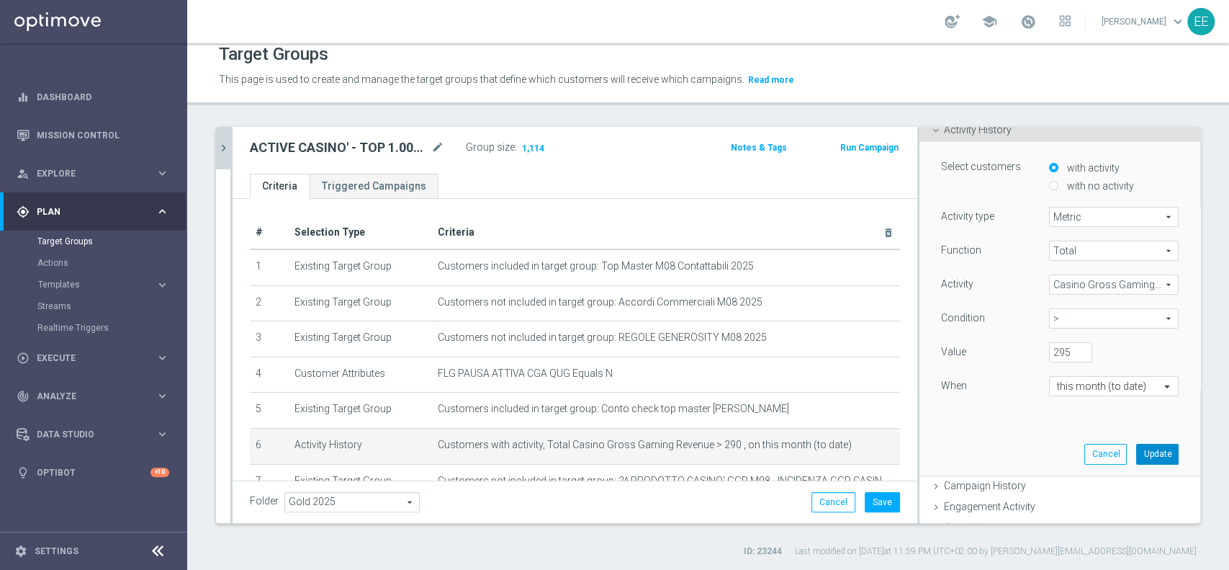
click at [1136, 448] on button "Update" at bounding box center [1157, 454] width 42 height 20
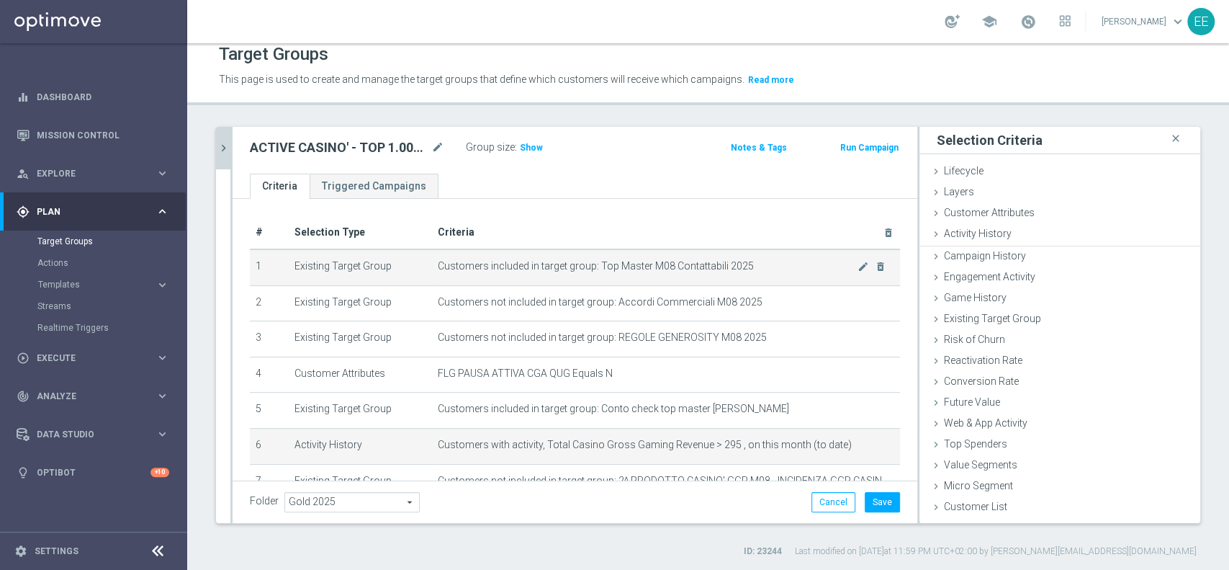
scroll to position [0, 0]
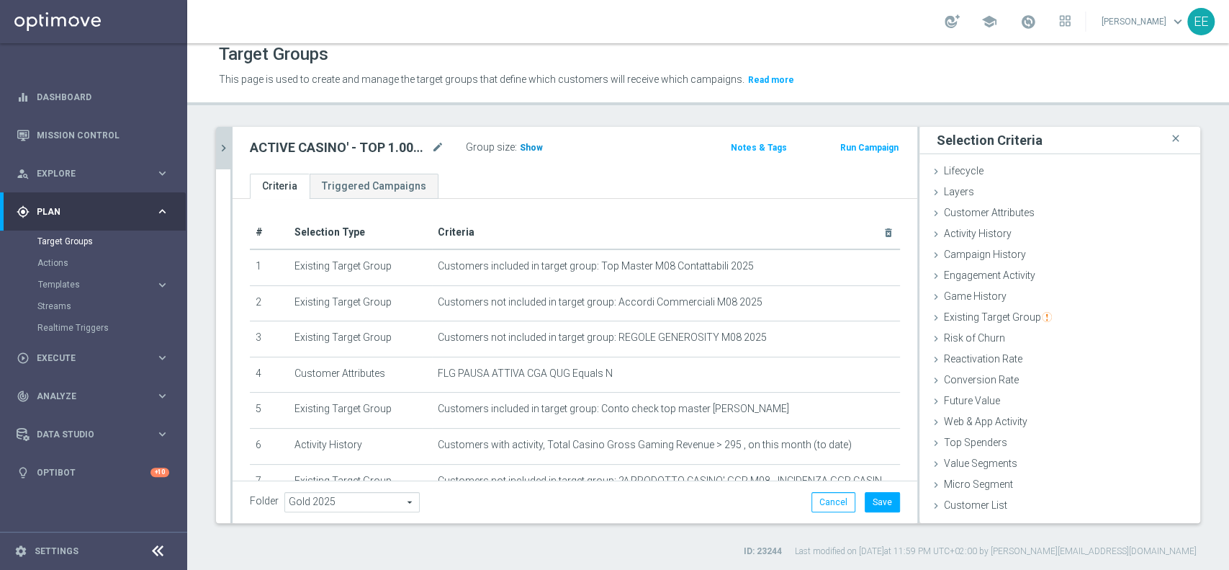
click at [531, 151] on span "Show" at bounding box center [531, 148] width 23 height 10
click at [858, 447] on icon "mode_edit" at bounding box center [864, 445] width 12 height 12
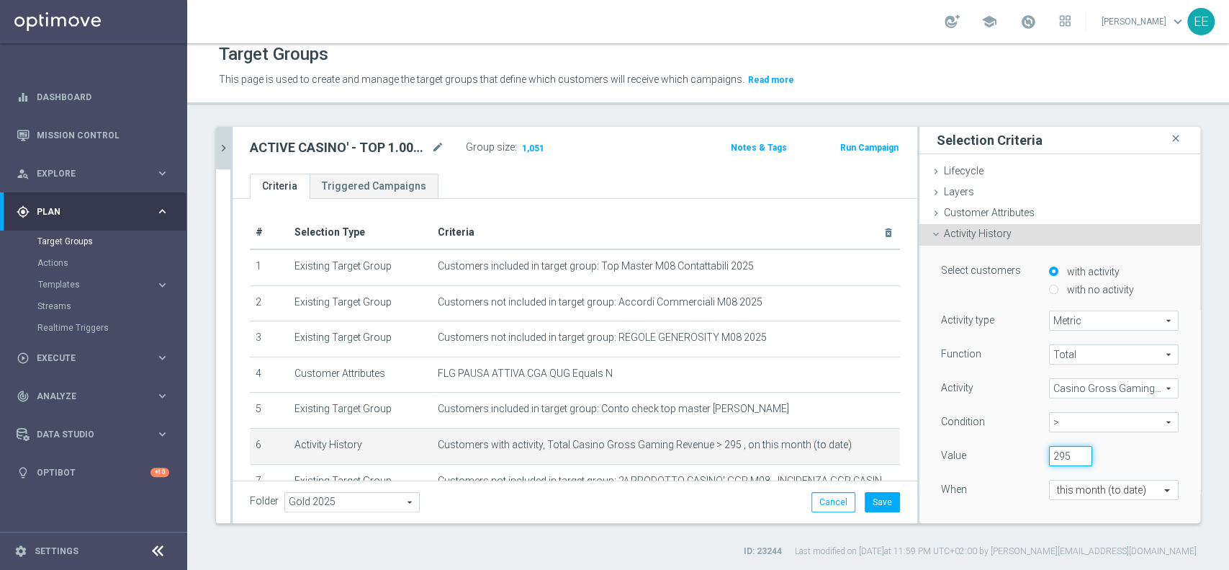
click at [1049, 456] on input "295" at bounding box center [1070, 456] width 43 height 20
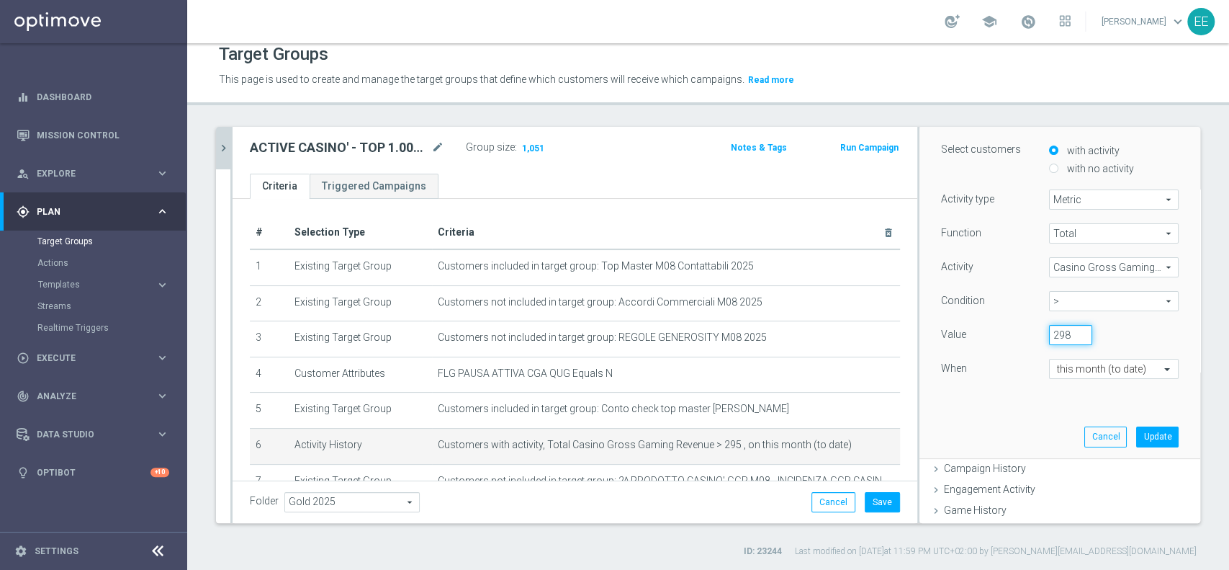
scroll to position [136, 0]
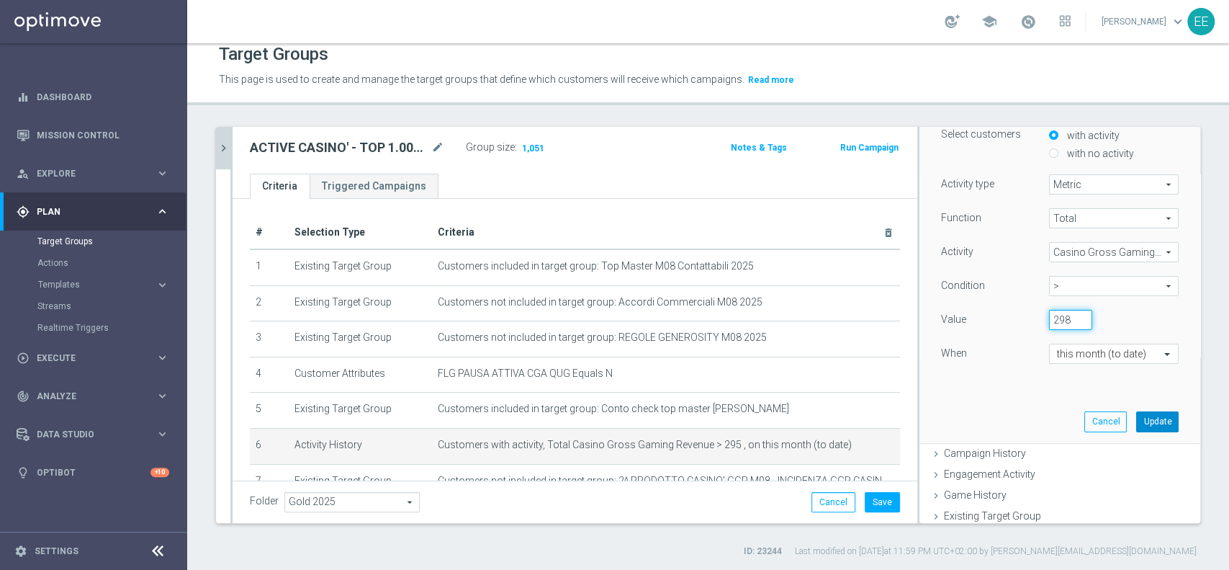
type input "298"
click at [1136, 418] on button "Update" at bounding box center [1157, 421] width 42 height 20
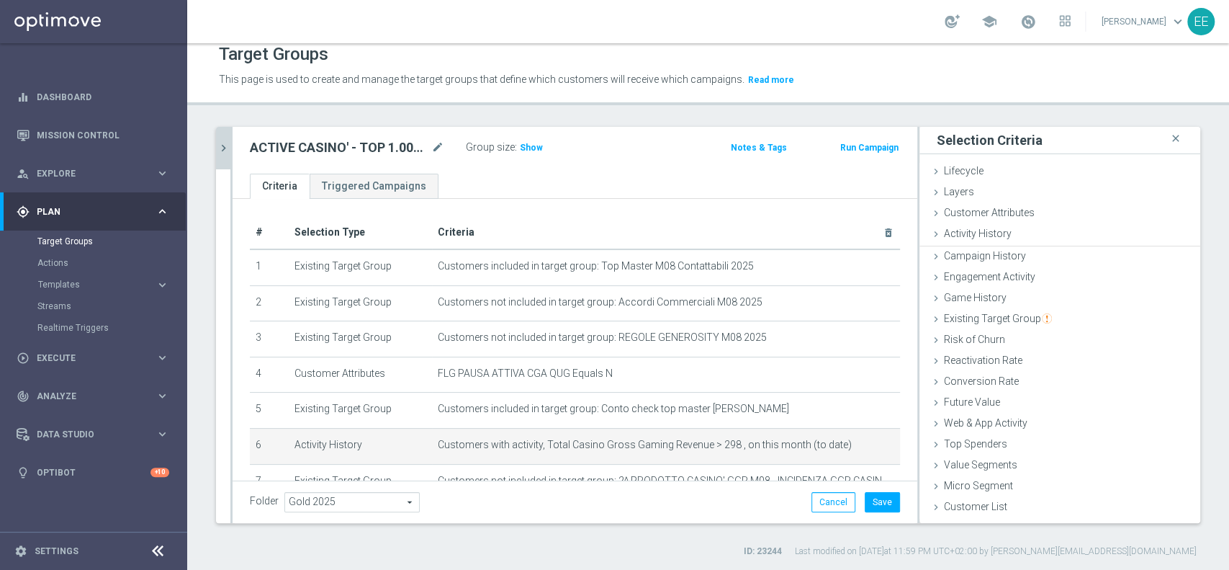
scroll to position [0, 0]
click at [530, 147] on span "Show" at bounding box center [531, 148] width 23 height 10
click at [858, 450] on icon "mode_edit" at bounding box center [864, 445] width 12 height 12
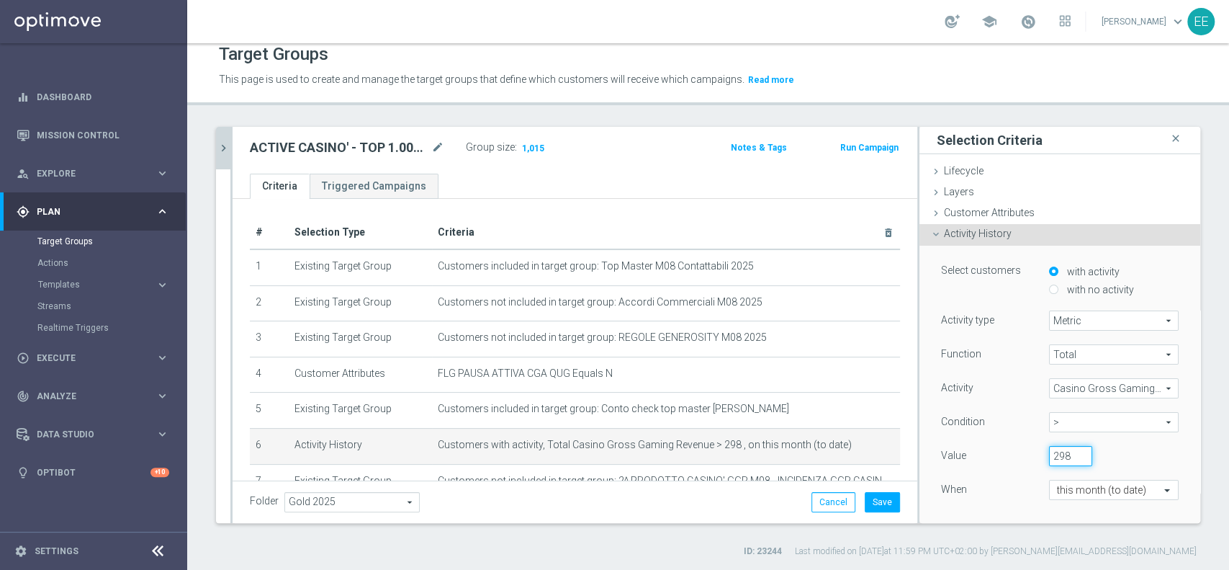
click at [1049, 457] on input "298" at bounding box center [1070, 456] width 43 height 20
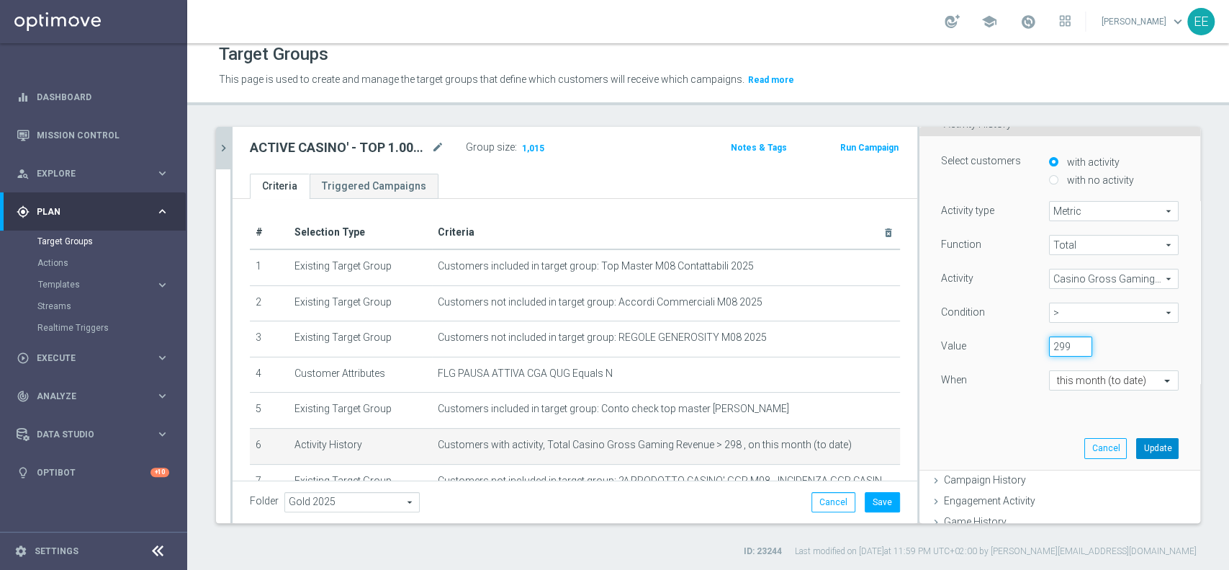
type input "299"
click at [1136, 449] on button "Update" at bounding box center [1157, 448] width 42 height 20
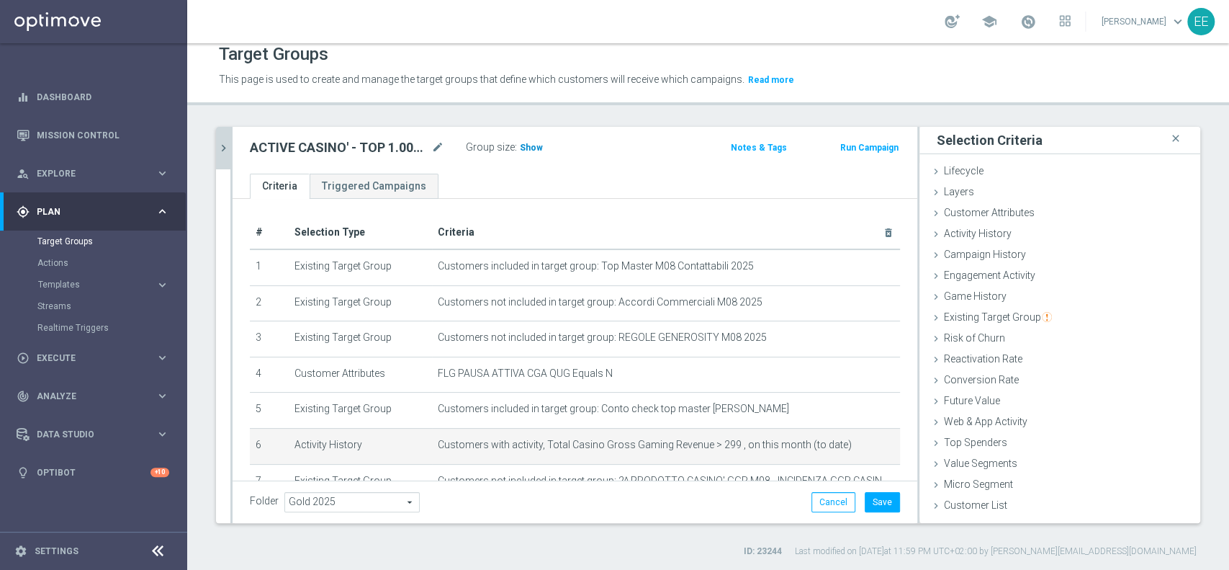
click at [536, 147] on span "Show" at bounding box center [531, 148] width 23 height 10
click at [868, 504] on button "Save" at bounding box center [882, 502] width 35 height 20
